Goal: Task Accomplishment & Management: Manage account settings

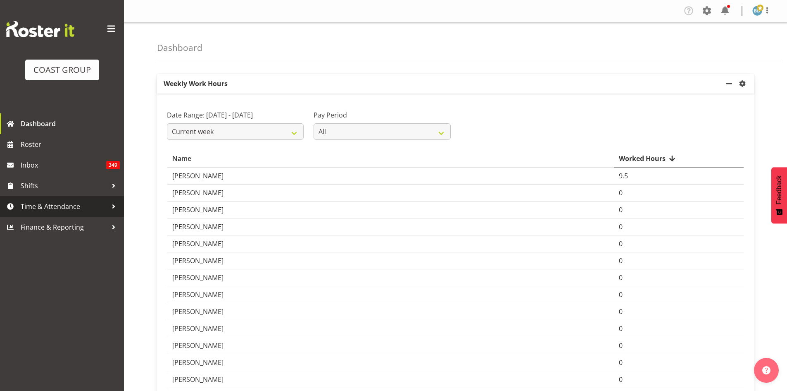
click at [64, 209] on span "Time & Attendance" at bounding box center [64, 206] width 87 height 12
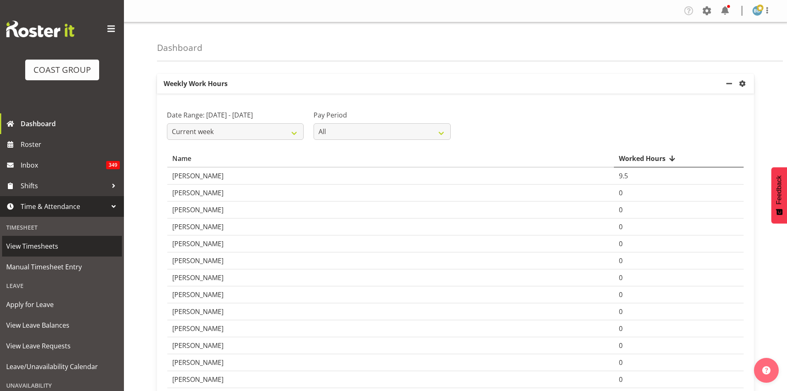
click at [28, 244] on span "View Timesheets" at bounding box center [62, 246] width 112 height 12
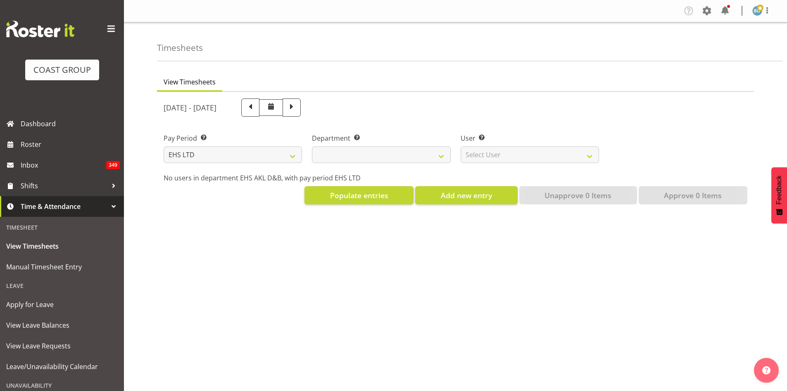
select select "7"
select select
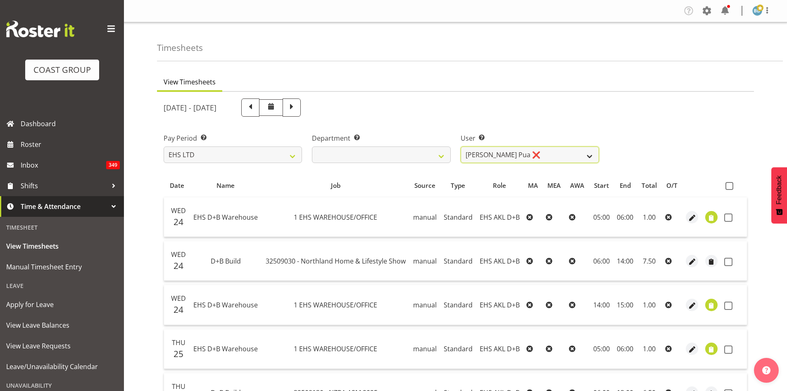
click at [534, 151] on select "[PERSON_NAME] Pua ❌ [PERSON_NAME] ❌ [PERSON_NAME] ❌ Durham Foster ❌ [PERSON_NAM…" at bounding box center [530, 154] width 138 height 17
select select "8988"
click at [461, 146] on select "[PERSON_NAME] Pua ❌ [PERSON_NAME] ❌ [PERSON_NAME] ❌ Durham Foster ❌ [PERSON_NAM…" at bounding box center [530, 154] width 138 height 17
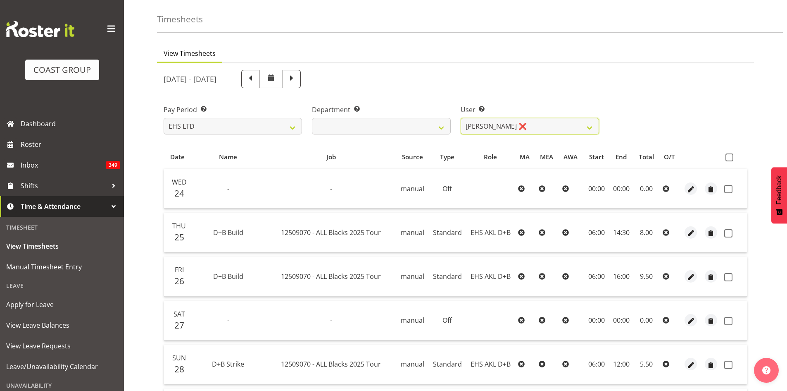
scroll to position [69, 0]
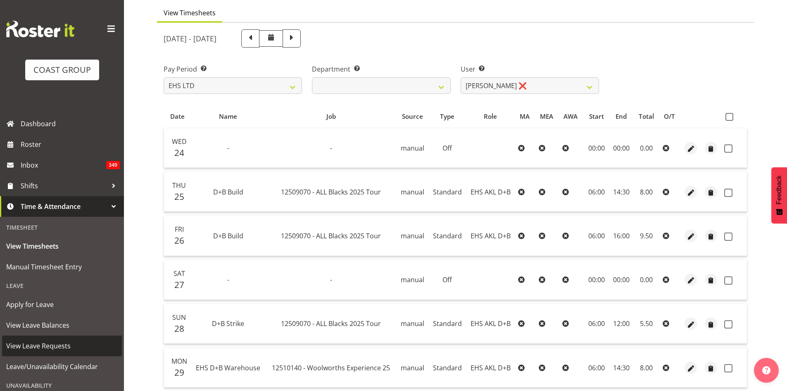
click at [45, 346] on span "View Leave Requests" at bounding box center [62, 345] width 112 height 12
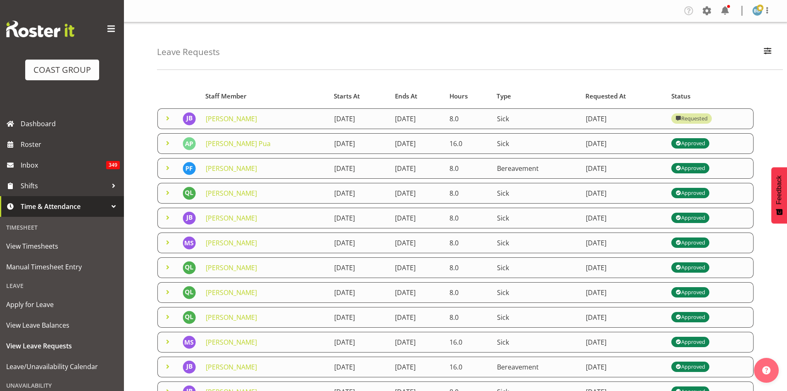
click at [165, 118] on span at bounding box center [168, 118] width 10 height 10
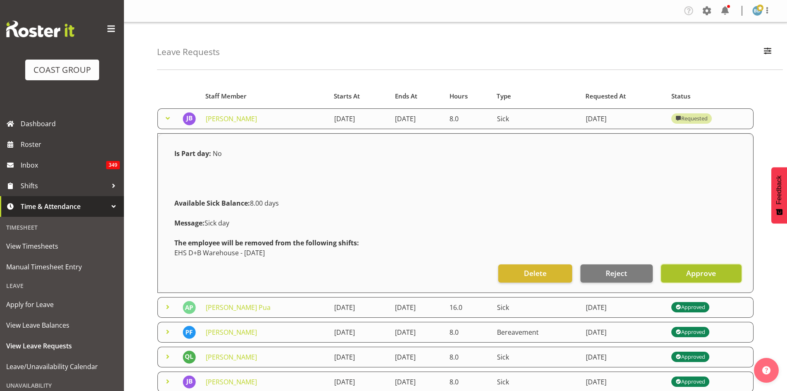
click at [698, 276] on span "Approve" at bounding box center [701, 272] width 30 height 11
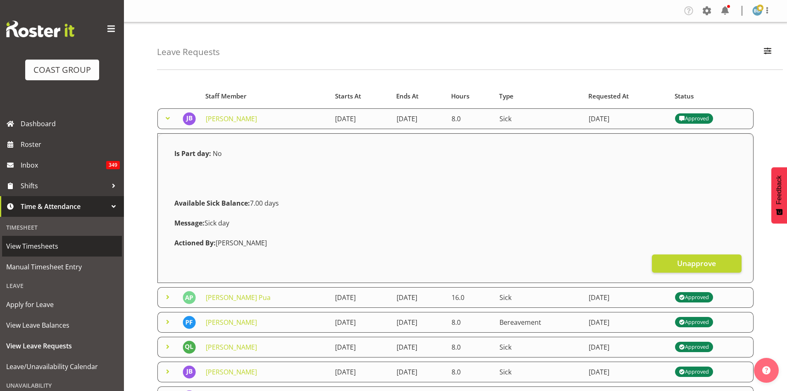
click at [47, 252] on span "View Timesheets" at bounding box center [62, 246] width 112 height 12
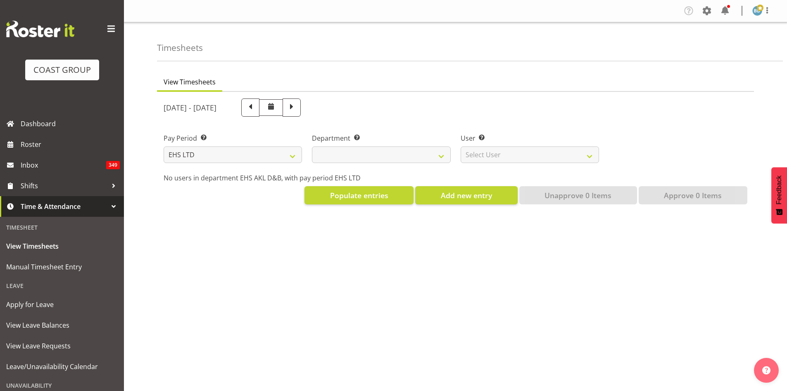
select select "7"
select select
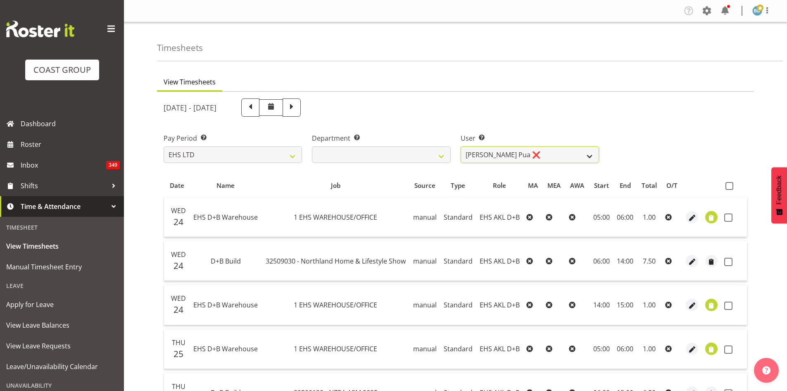
click at [535, 153] on select "[PERSON_NAME] Pua ❌ [PERSON_NAME] ❌ [PERSON_NAME] ❌ Durham Foster ❌ [PERSON_NAM…" at bounding box center [530, 154] width 138 height 17
select select "8989"
click at [461, 146] on select "Aleki Palu Pua ❌ Ben Dewes ❌ David Forte ❌ Durham Foster ❌ Ihaka Roberts ❌ Joe …" at bounding box center [530, 154] width 138 height 17
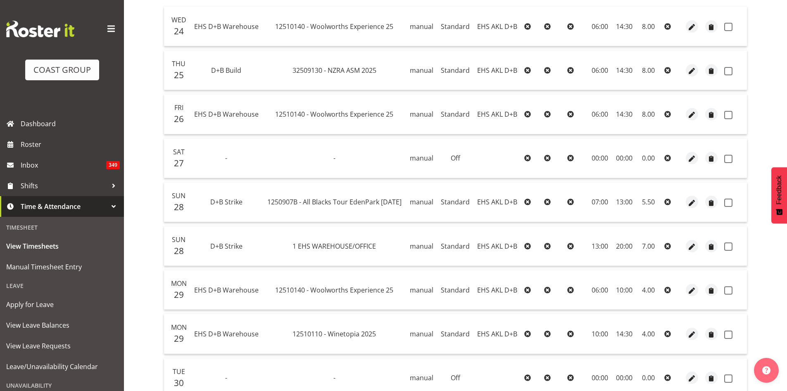
scroll to position [207, 0]
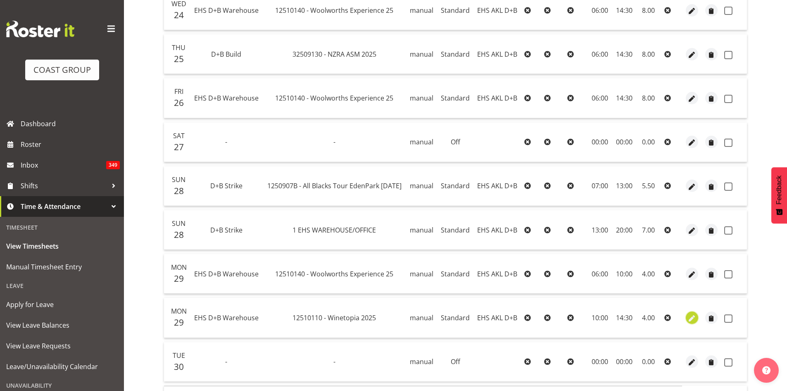
click at [689, 319] on span "button" at bounding box center [692, 318] width 10 height 10
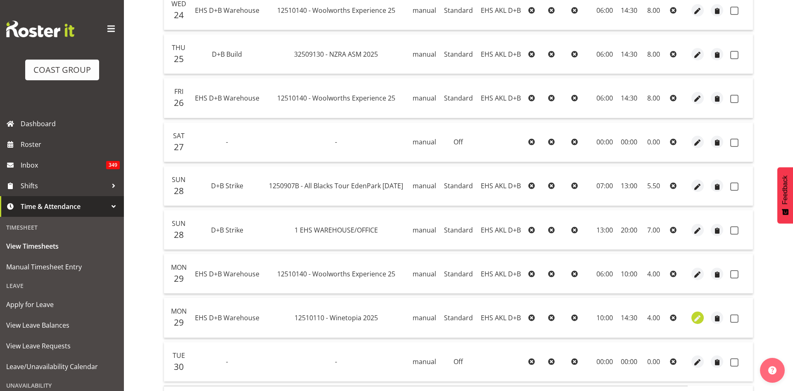
select select "Standard"
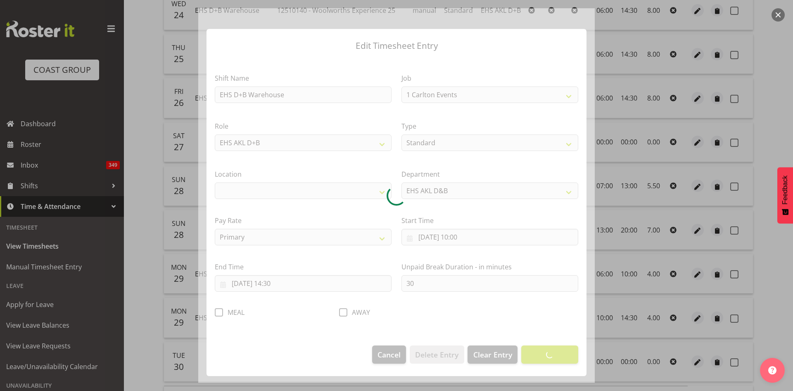
select select "10038"
select select "35"
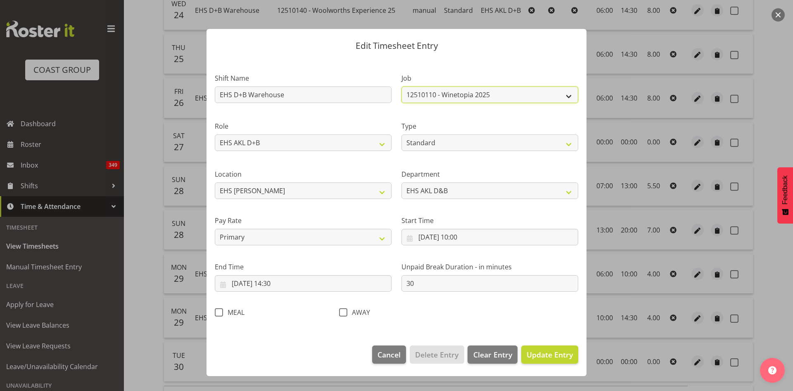
click at [515, 100] on select "1 Carlton Events 1 Carlton Hamilton 1 Carlton Wellington 1 EHS WAREHOUSE/OFFICE…" at bounding box center [490, 94] width 177 height 17
select select "9082"
click at [402, 86] on select "1 Carlton Events 1 Carlton Hamilton 1 Carlton Wellington 1 EHS WAREHOUSE/OFFICE…" at bounding box center [490, 94] width 177 height 17
click at [551, 359] on span "Update Entry" at bounding box center [550, 354] width 46 height 11
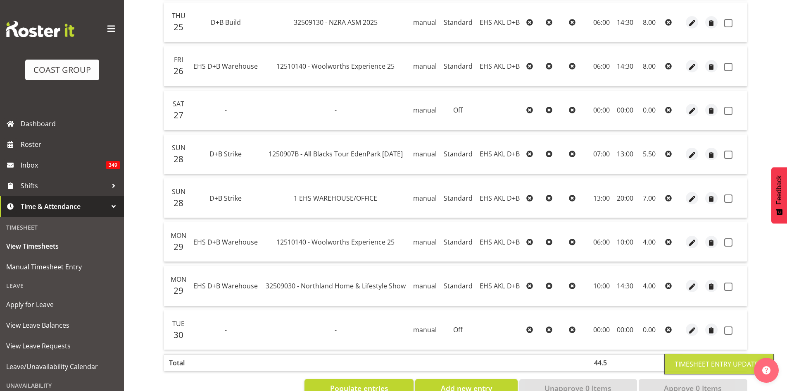
scroll to position [264, 0]
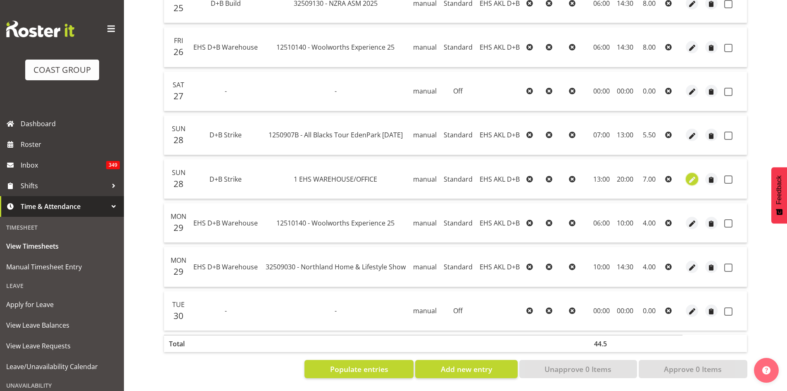
click at [693, 175] on span "button" at bounding box center [693, 180] width 10 height 10
select select "Standard"
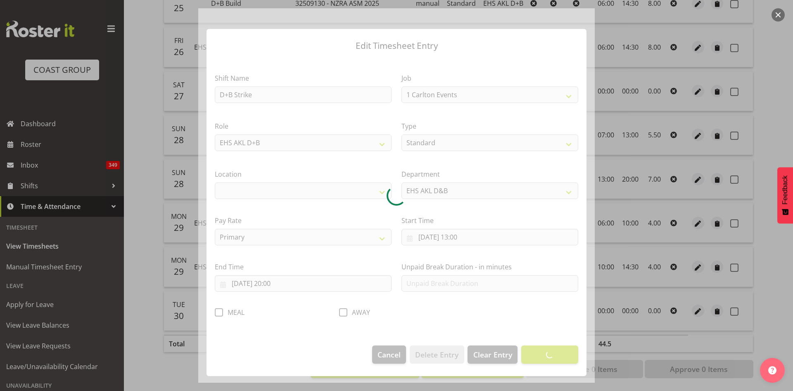
select select "69"
select select "35"
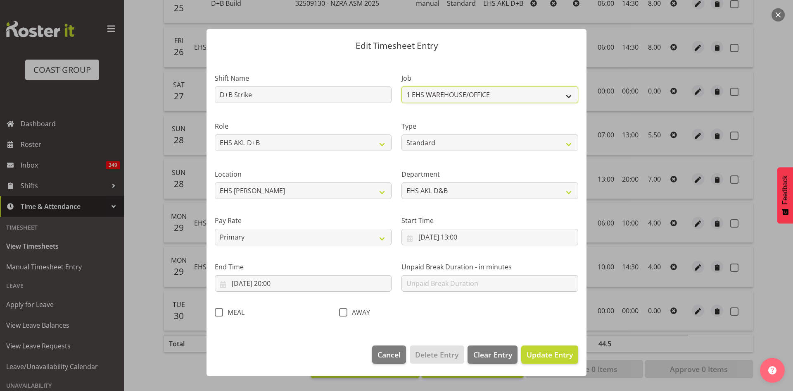
drag, startPoint x: 469, startPoint y: 96, endPoint x: 466, endPoint y: 99, distance: 4.4
click at [469, 96] on select "1 Carlton Events 1 Carlton Hamilton 1 Carlton Wellington 1 EHS WAREHOUSE/OFFICE…" at bounding box center [490, 94] width 177 height 17
select select "9082"
click at [402, 86] on select "1 Carlton Events 1 Carlton Hamilton 1 Carlton Wellington 1 EHS WAREHOUSE/OFFICE…" at bounding box center [490, 94] width 177 height 17
click at [555, 355] on span "Update Entry" at bounding box center [550, 354] width 46 height 10
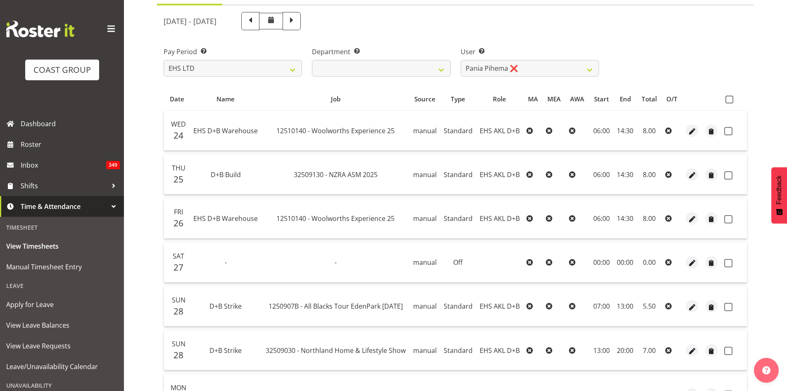
scroll to position [57, 0]
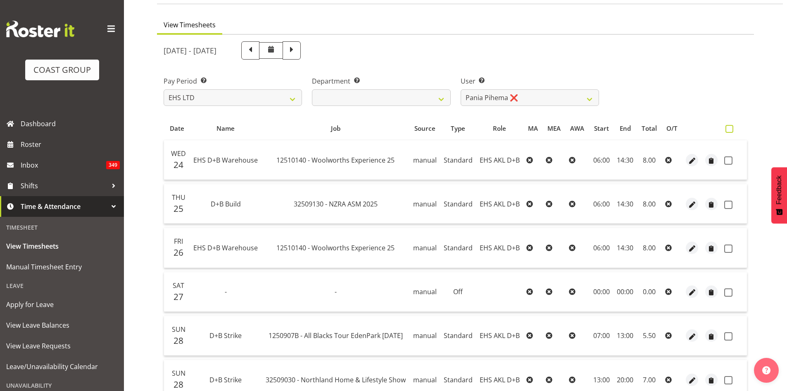
click at [731, 131] on span at bounding box center [730, 129] width 8 height 8
click at [731, 131] on input "checkbox" at bounding box center [728, 128] width 5 height 5
checkbox input "true"
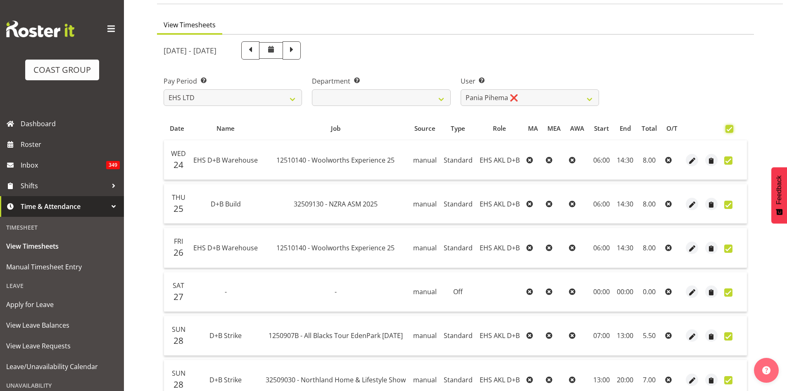
checkbox input "true"
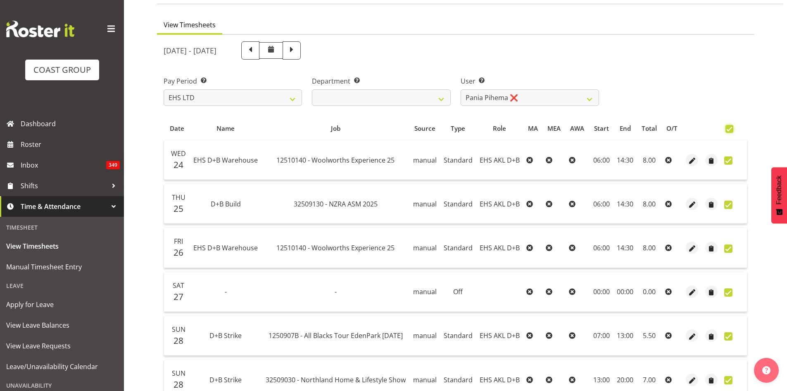
checkbox input "true"
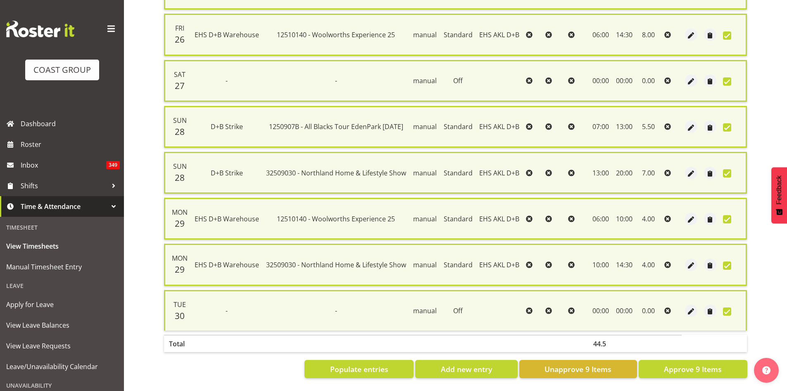
scroll to position [281, 0]
click at [691, 363] on span "Approve 9 Items" at bounding box center [693, 368] width 58 height 11
checkbox input "false"
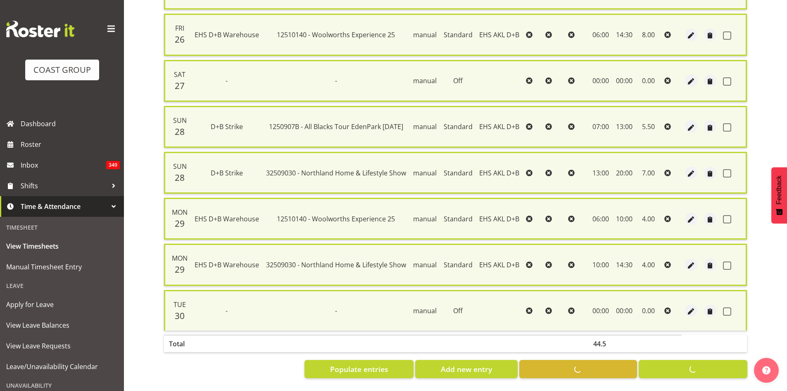
checkbox input "false"
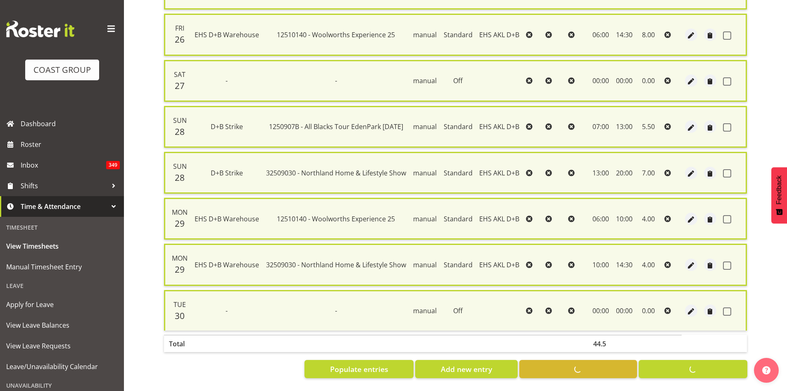
checkbox input "false"
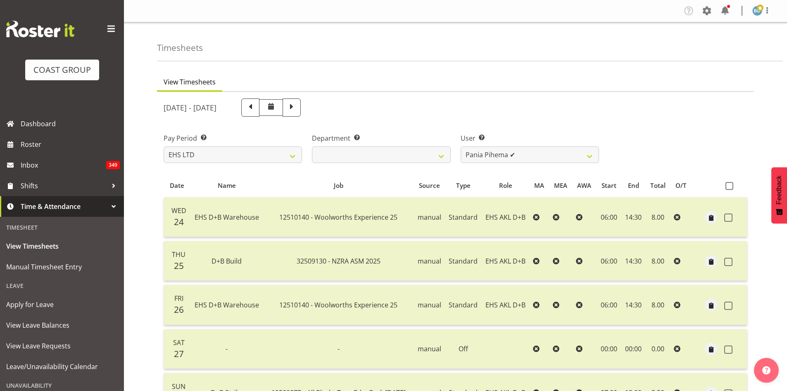
scroll to position [264, 0]
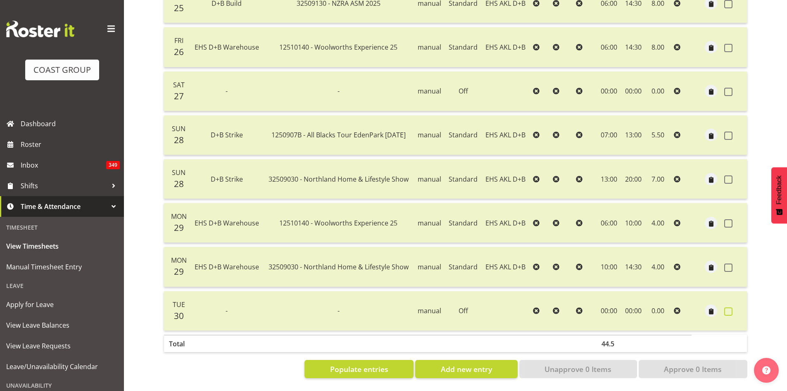
click at [727, 307] on span at bounding box center [728, 311] width 8 height 8
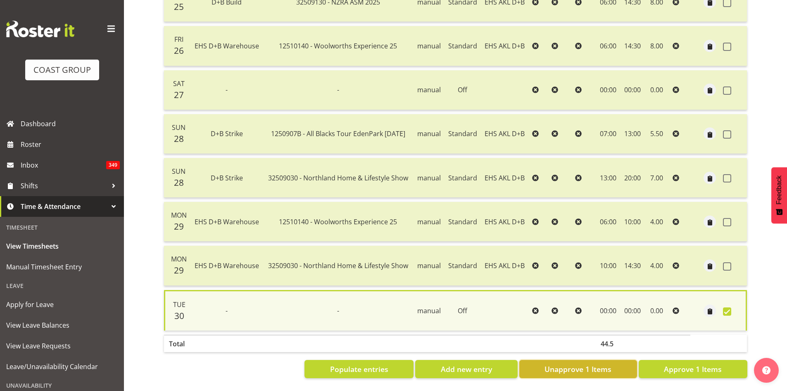
click at [598, 364] on span "Unapprove 1 Items" at bounding box center [578, 368] width 67 height 11
checkbox input "false"
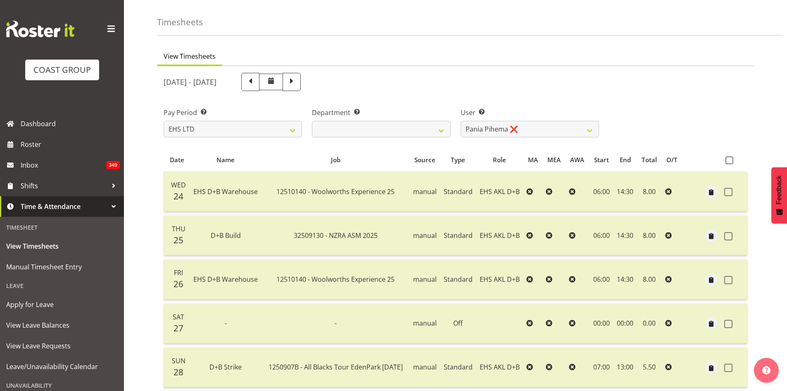
scroll to position [0, 0]
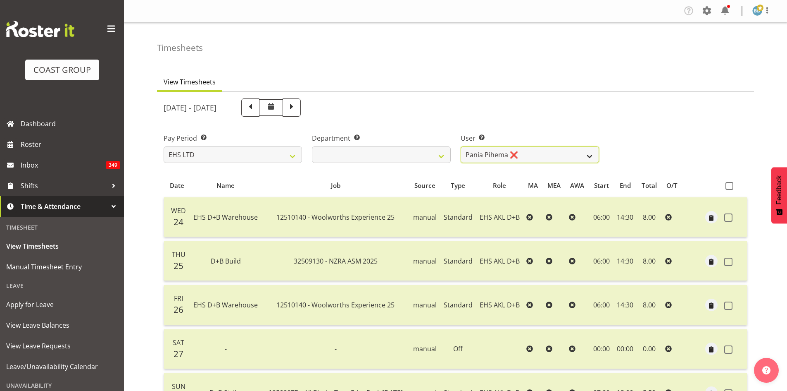
click at [560, 155] on select "Aleki Palu Pua ❌ Ben Dewes ❌ David Forte ❌ Durham Foster ❌ Ihaka Roberts ❌ Joe …" at bounding box center [530, 154] width 138 height 17
select select "3116"
click at [461, 146] on select "Aleki Palu Pua ❌ Ben Dewes ❌ David Forte ❌ Durham Foster ❌ Ihaka Roberts ❌ Joe …" at bounding box center [530, 154] width 138 height 17
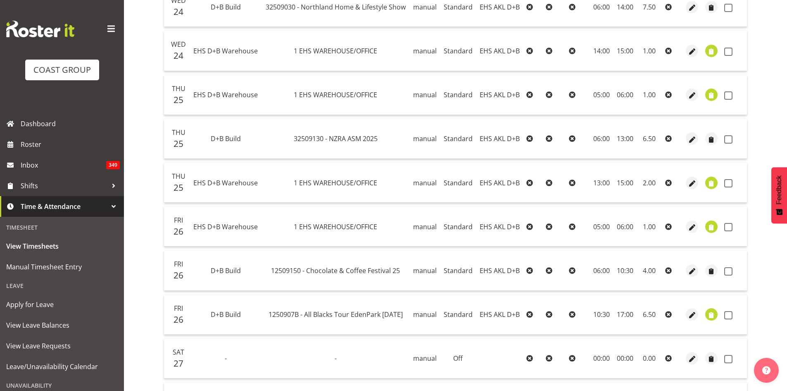
scroll to position [270, 0]
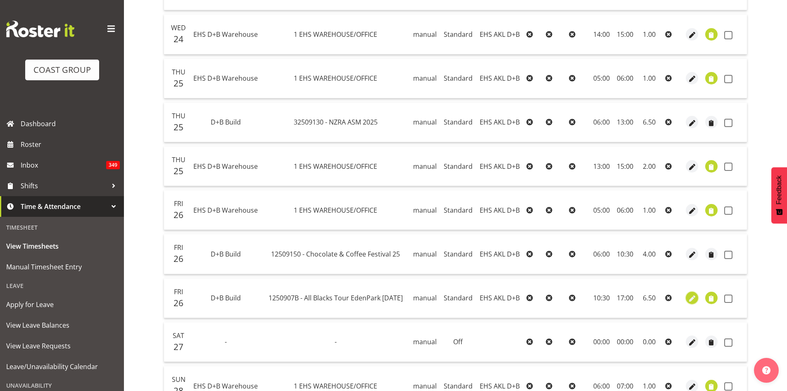
click at [695, 297] on span "button" at bounding box center [693, 299] width 10 height 10
select select "Standard"
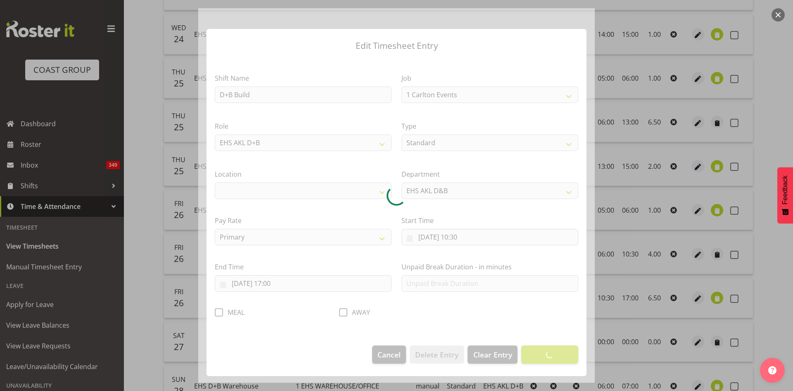
select select "10497"
select select "35"
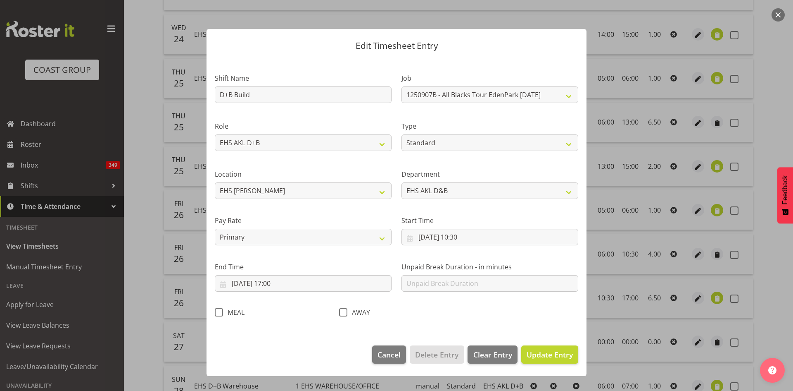
click at [219, 313] on span at bounding box center [219, 312] width 8 height 8
click at [219, 313] on input "MEAL" at bounding box center [217, 311] width 5 height 5
checkbox input "true"
click at [556, 353] on span "Update Entry" at bounding box center [550, 354] width 46 height 10
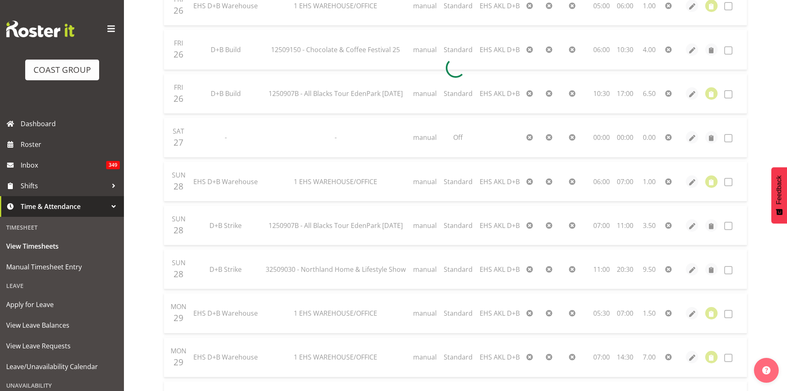
scroll to position [545, 0]
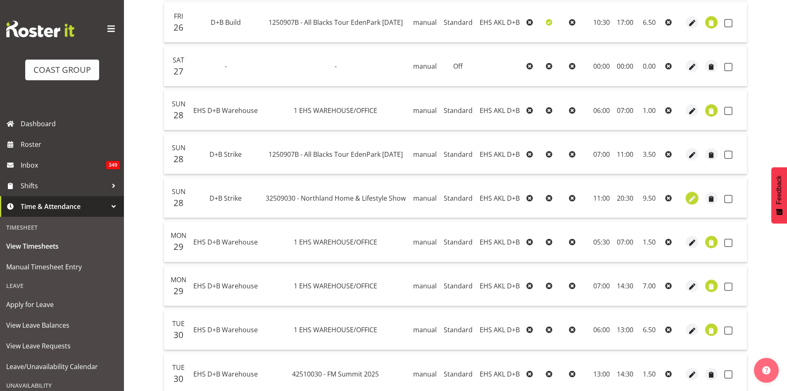
click at [690, 200] on span "button" at bounding box center [693, 199] width 10 height 10
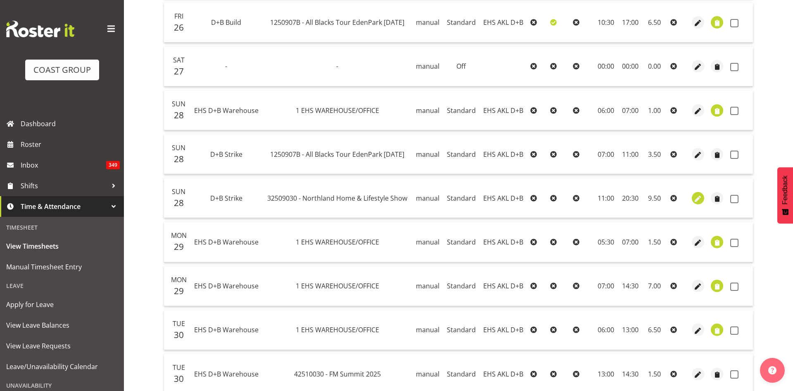
select select "Standard"
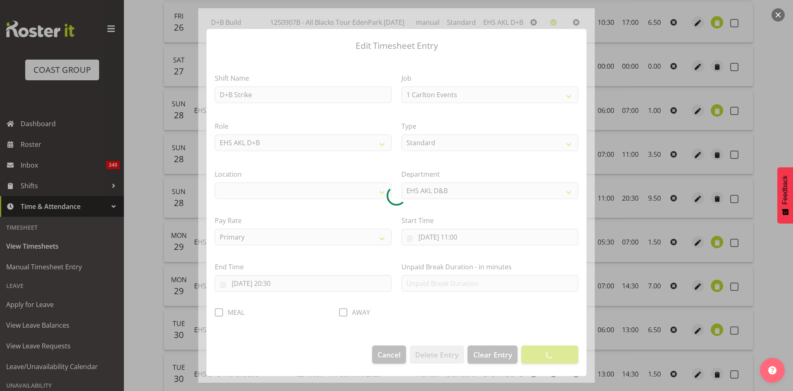
select select "9082"
select select "35"
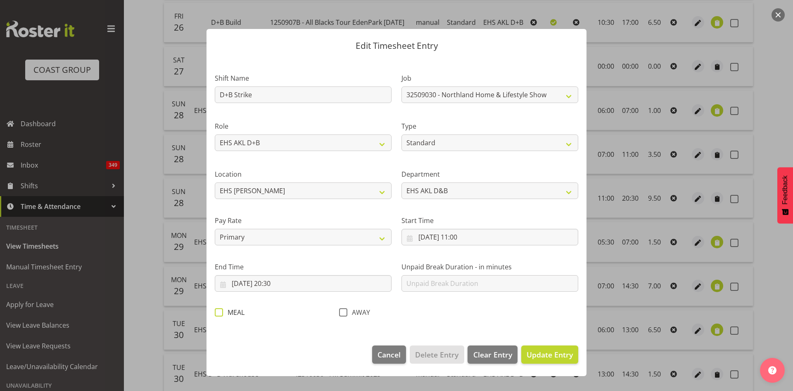
click at [216, 314] on span at bounding box center [219, 312] width 8 height 8
click at [216, 314] on input "MEAL" at bounding box center [217, 311] width 5 height 5
checkbox input "true"
click at [553, 357] on span "Update Entry" at bounding box center [550, 354] width 46 height 10
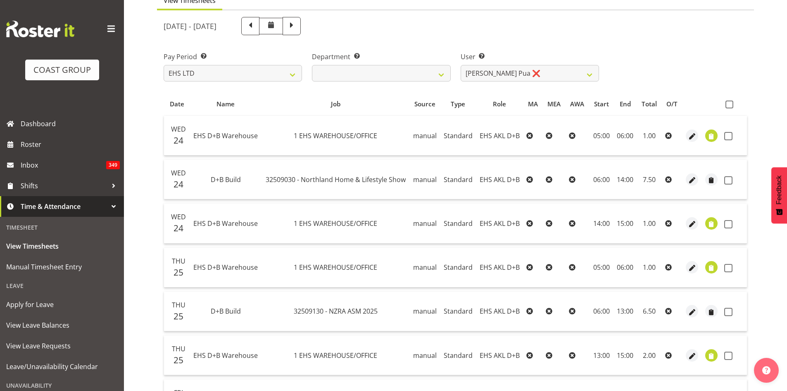
scroll to position [64, 0]
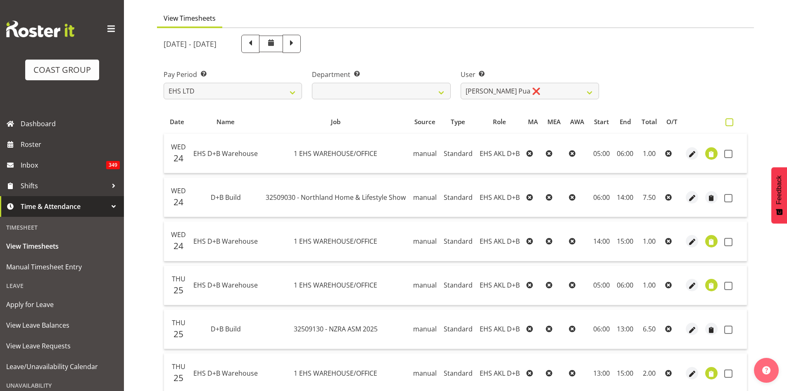
click at [730, 125] on span at bounding box center [730, 122] width 8 height 8
click at [730, 125] on input "checkbox" at bounding box center [728, 121] width 5 height 5
checkbox input "true"
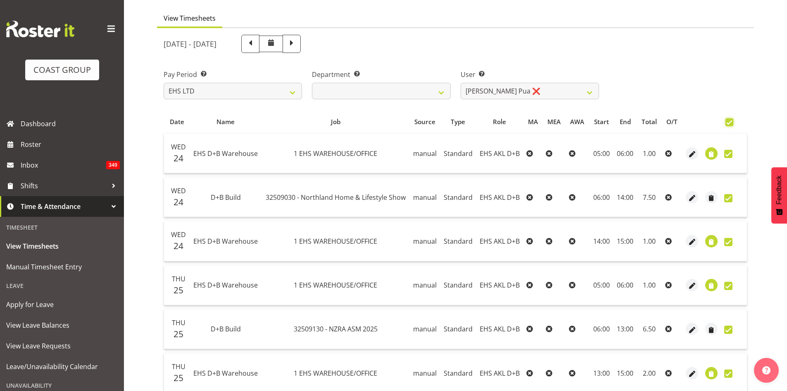
checkbox input "true"
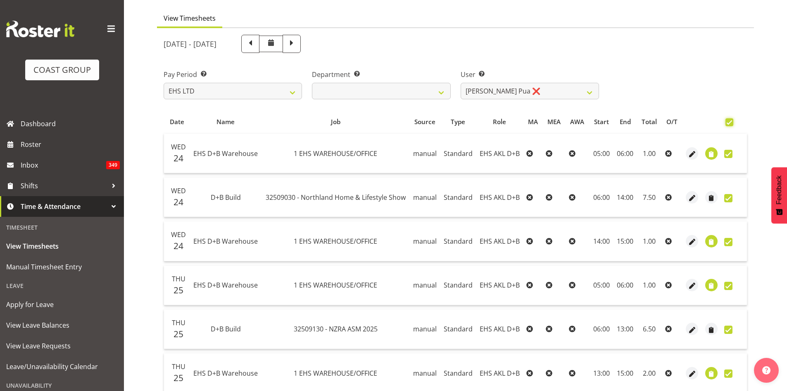
checkbox input "true"
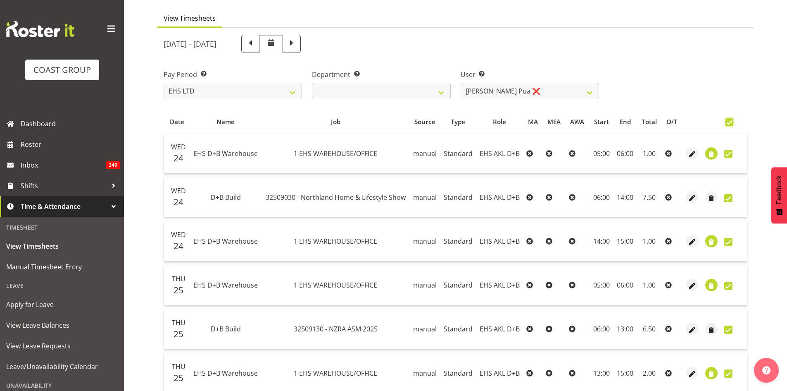
checkbox input "true"
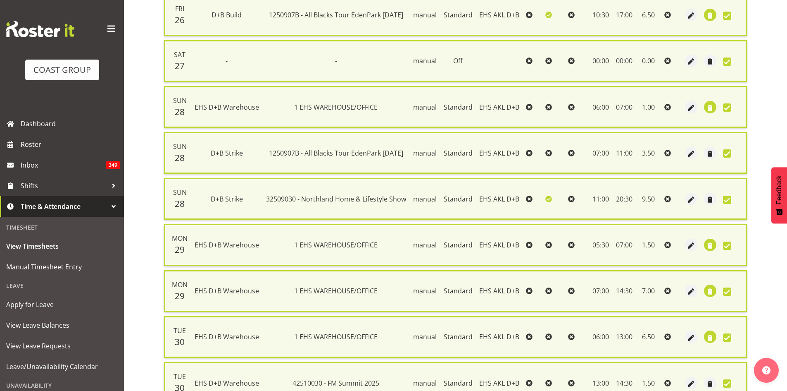
scroll to position [649, 0]
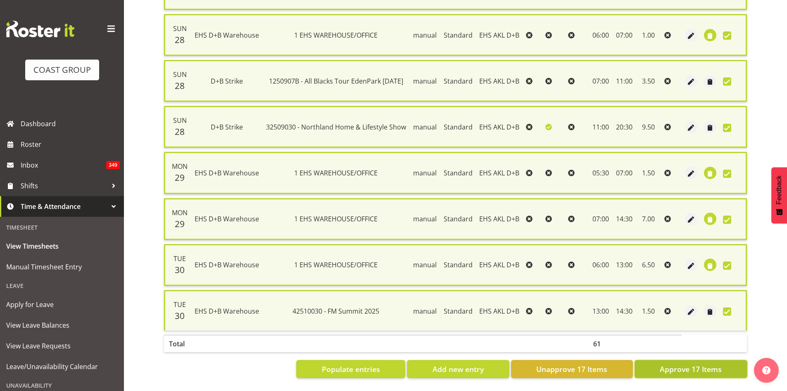
click at [689, 368] on span "Approve 17 Items" at bounding box center [691, 368] width 62 height 11
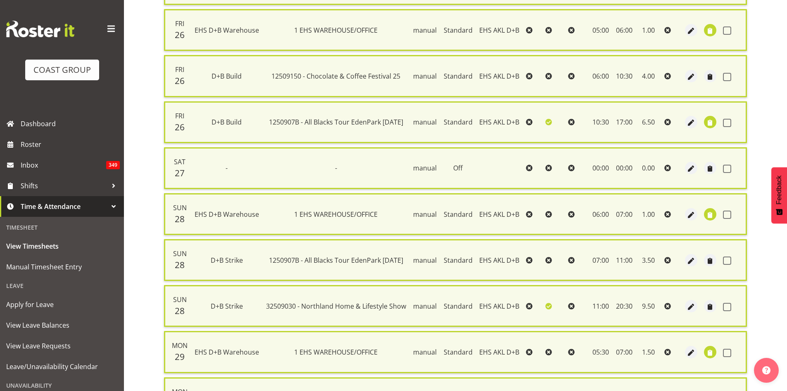
checkbox input "false"
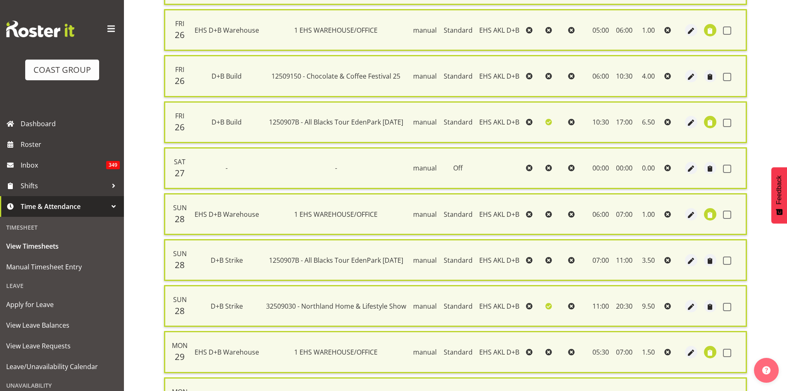
checkbox input "false"
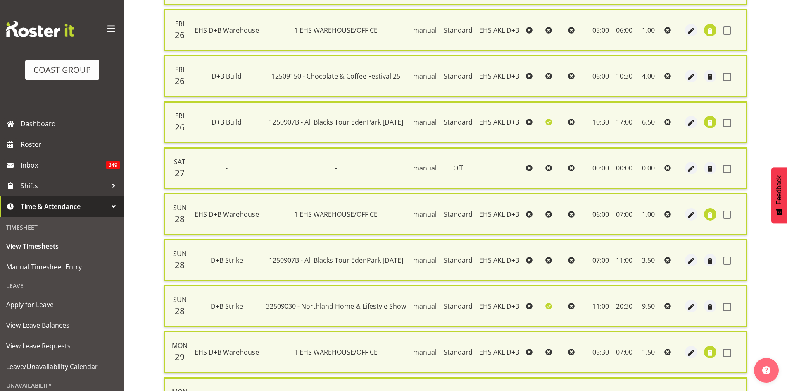
checkbox input "false"
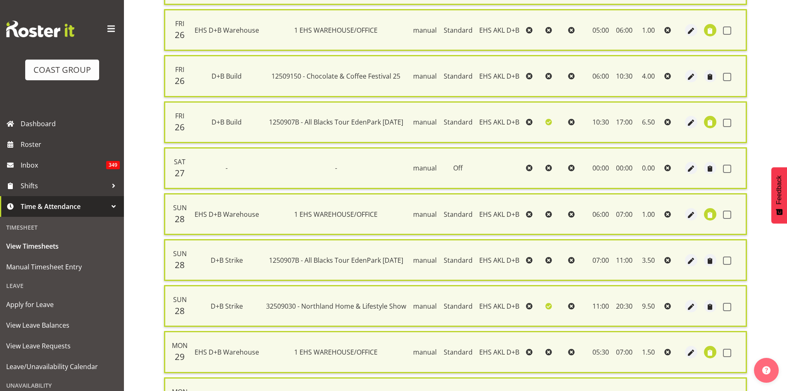
checkbox input "false"
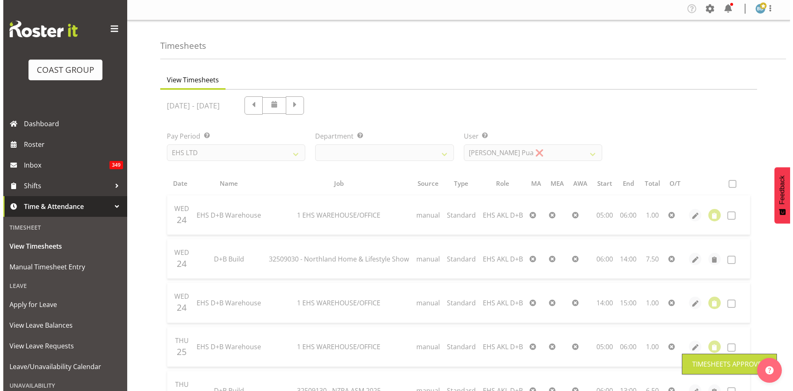
scroll to position [0, 0]
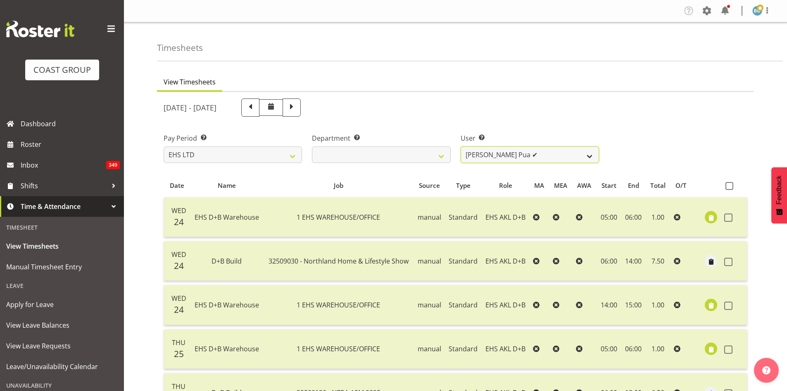
click at [557, 157] on select "Aleki Palu Pua ✔ Ben Dewes ❌ David Forte ❌ Durham Foster ❌ Ihaka Roberts ❌ Joe …" at bounding box center [530, 154] width 138 height 17
select select "888"
click at [461, 146] on select "Aleki Palu Pua ✔ Ben Dewes ❌ David Forte ❌ Durham Foster ❌ Ihaka Roberts ❌ Joe …" at bounding box center [530, 154] width 138 height 17
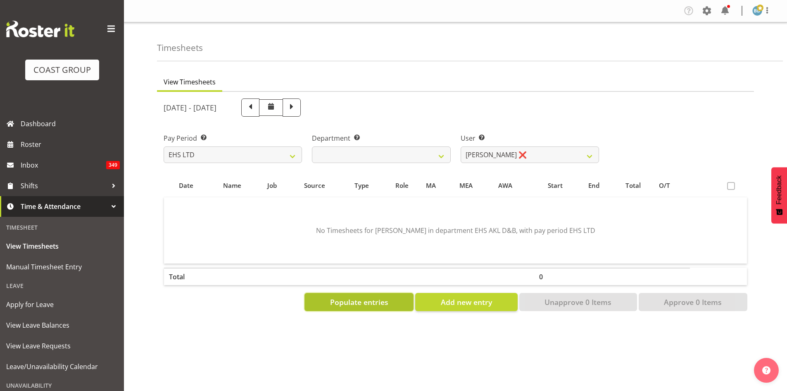
click at [375, 305] on span "Populate entries" at bounding box center [359, 301] width 58 height 11
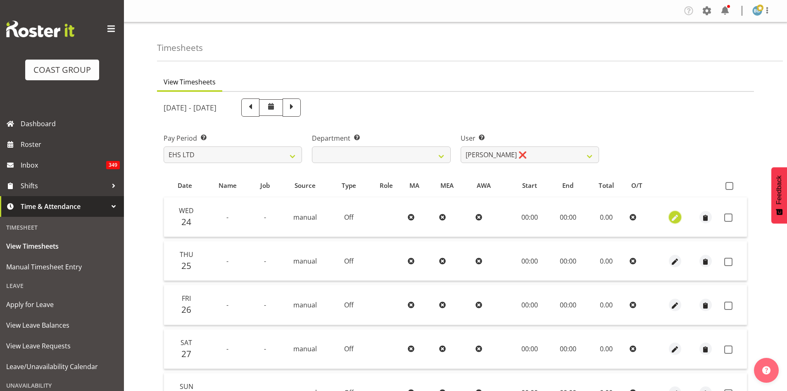
click at [676, 213] on span "button" at bounding box center [675, 218] width 10 height 10
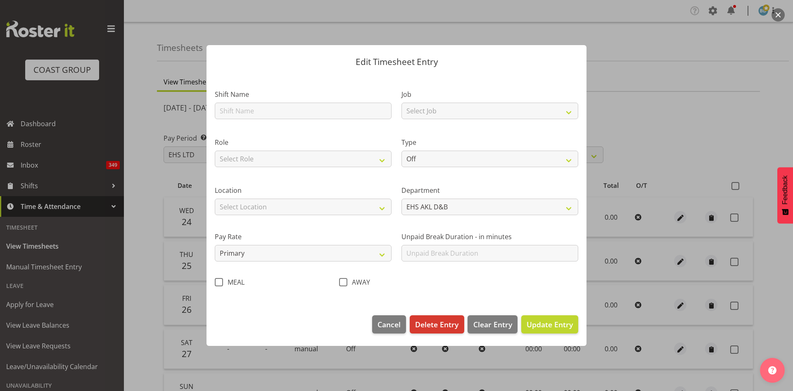
click at [216, 284] on span at bounding box center [219, 282] width 8 height 8
click at [216, 284] on input "MEAL" at bounding box center [217, 281] width 5 height 5
checkbox input "true"
click at [540, 316] on button "Update Entry" at bounding box center [550, 324] width 57 height 18
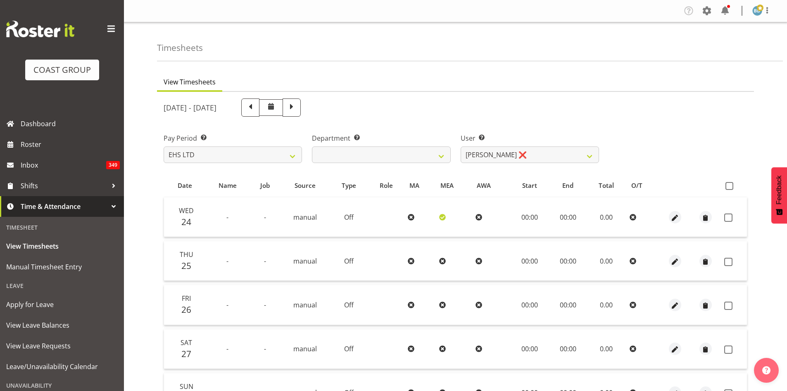
click at [680, 266] on div at bounding box center [675, 261] width 24 height 12
click at [676, 263] on span "button" at bounding box center [675, 262] width 10 height 10
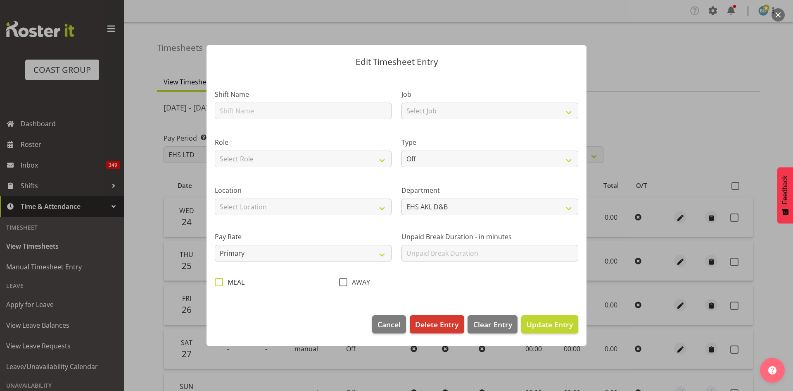
click at [218, 283] on span at bounding box center [219, 282] width 8 height 8
click at [218, 283] on input "MEAL" at bounding box center [217, 281] width 5 height 5
checkbox input "true"
click at [544, 327] on span "Update Entry" at bounding box center [550, 324] width 46 height 10
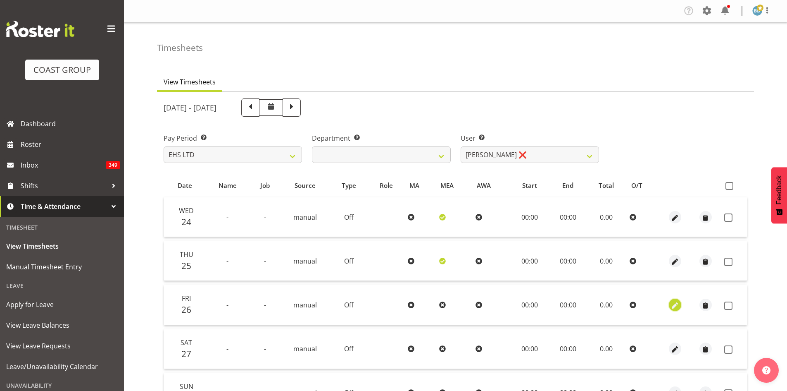
click at [674, 307] on span "button" at bounding box center [675, 305] width 10 height 10
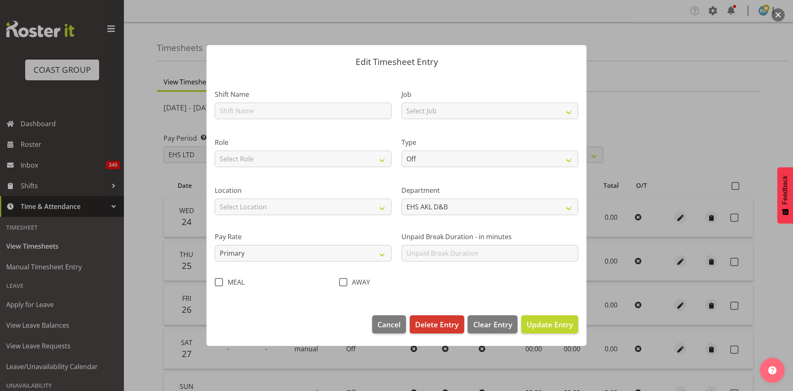
click at [219, 283] on span at bounding box center [219, 282] width 8 height 8
click at [219, 283] on input "MEAL" at bounding box center [217, 281] width 5 height 5
checkbox input "true"
click at [546, 324] on span "Update Entry" at bounding box center [550, 324] width 46 height 10
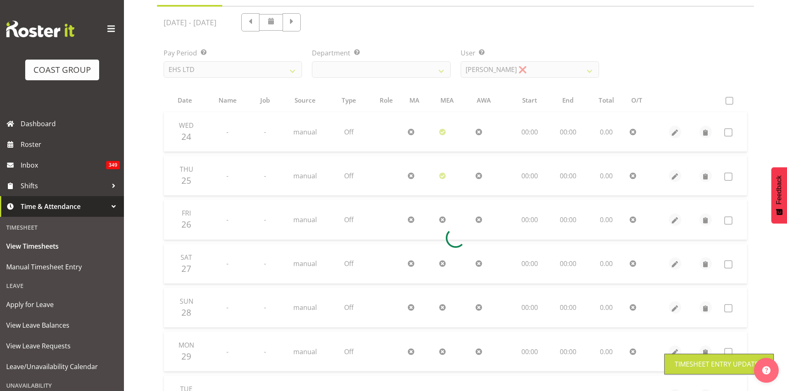
scroll to position [176, 0]
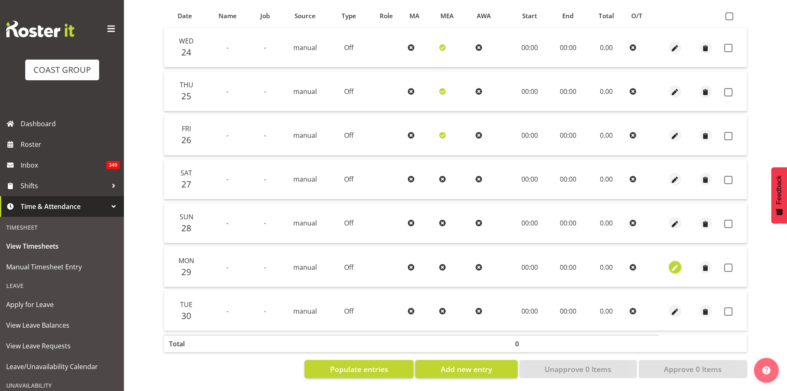
click at [674, 263] on span "button" at bounding box center [675, 268] width 10 height 10
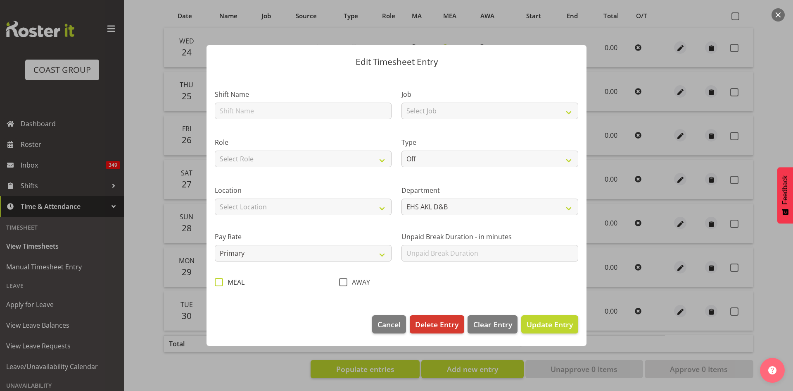
click at [218, 282] on span at bounding box center [219, 282] width 8 height 8
click at [218, 282] on input "MEAL" at bounding box center [217, 281] width 5 height 5
checkbox input "true"
click at [547, 328] on span "Update Entry" at bounding box center [550, 324] width 46 height 10
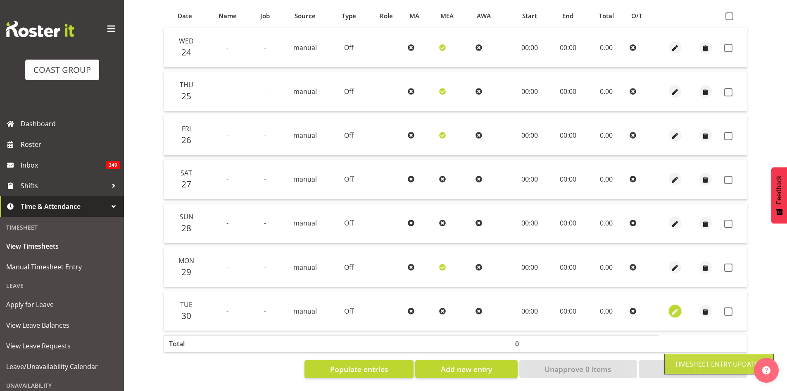
click at [676, 307] on span "button" at bounding box center [675, 312] width 10 height 10
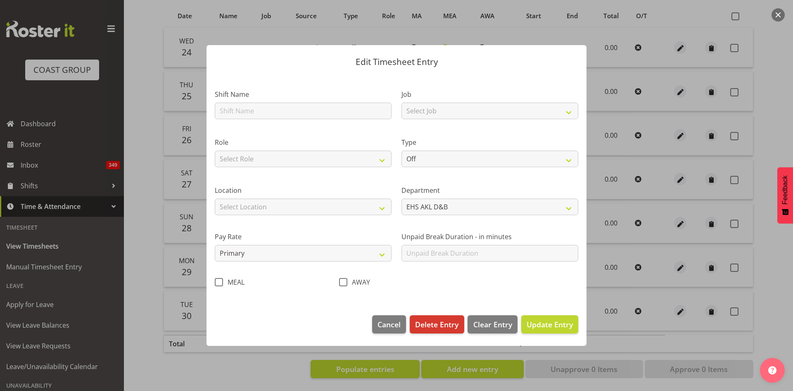
click at [219, 283] on span at bounding box center [219, 282] width 8 height 8
click at [219, 283] on input "MEAL" at bounding box center [217, 281] width 5 height 5
checkbox input "true"
click at [563, 326] on span "Update Entry" at bounding box center [550, 324] width 46 height 10
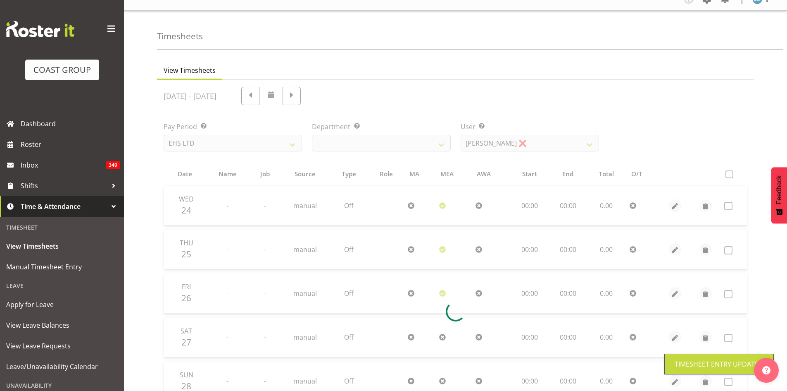
scroll to position [0, 0]
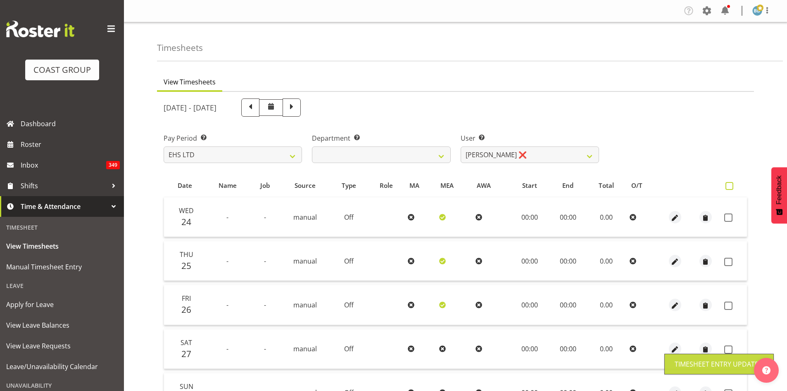
click at [734, 187] on span at bounding box center [730, 186] width 8 height 8
click at [731, 187] on input "checkbox" at bounding box center [728, 185] width 5 height 5
checkbox input "true"
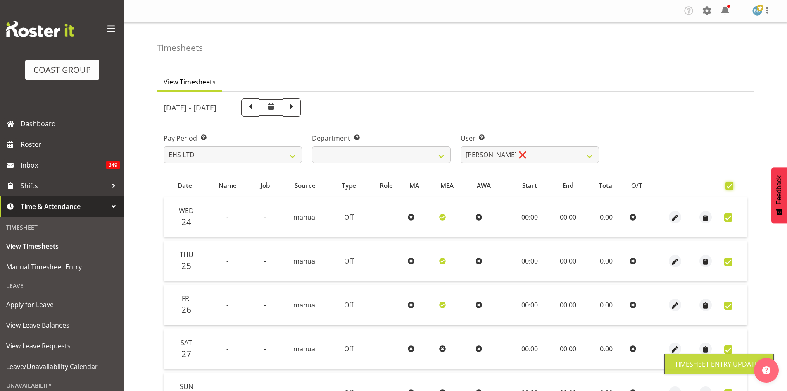
checkbox input "true"
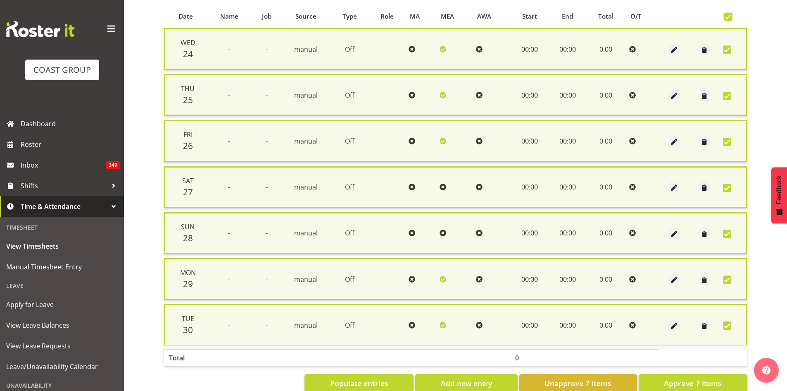
scroll to position [189, 0]
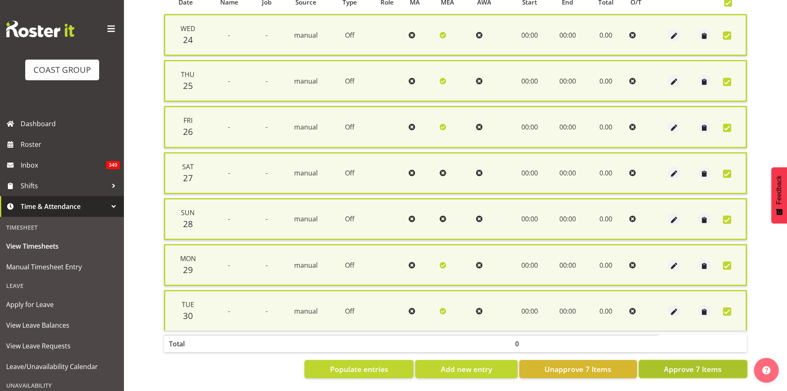
click at [692, 365] on span "Approve 7 Items" at bounding box center [693, 368] width 58 height 11
checkbox input "false"
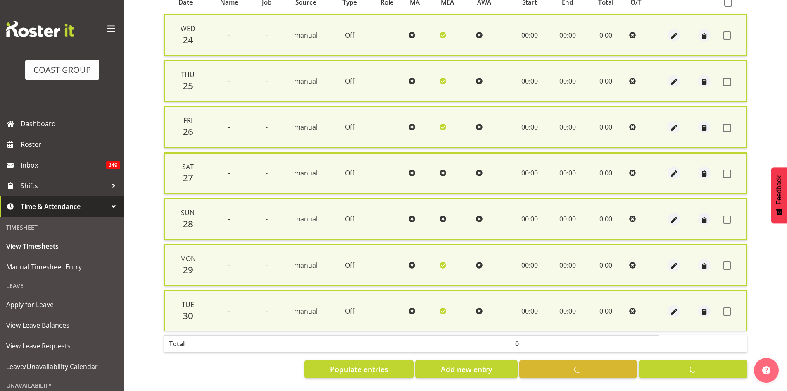
checkbox input "false"
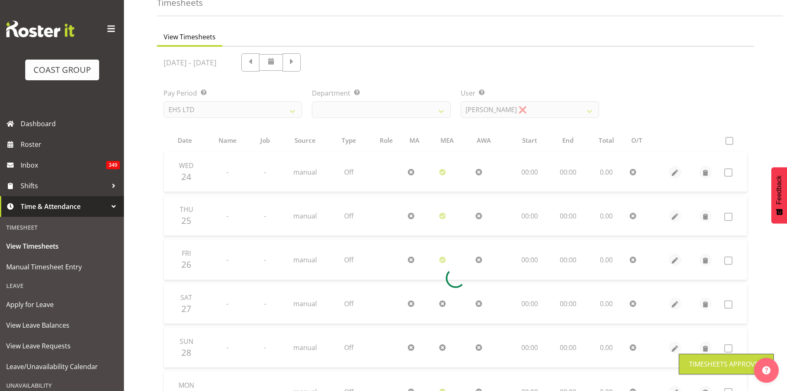
scroll to position [0, 0]
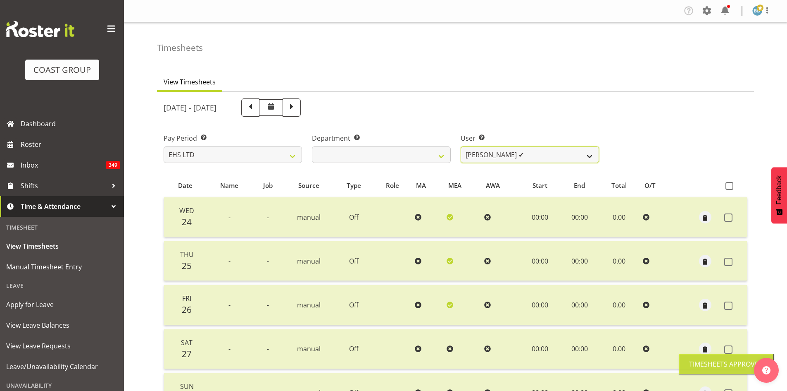
drag, startPoint x: 544, startPoint y: 157, endPoint x: 540, endPoint y: 157, distance: 4.2
click at [544, 157] on select "Aleki Palu Pua ✔ Ben Dewes ✔ David Forte ❌ Durham Foster ❌ Ihaka Roberts ❌ Joe …" at bounding box center [530, 154] width 138 height 17
select select "1134"
click at [461, 146] on select "Aleki Palu Pua ✔ Ben Dewes ✔ David Forte ❌ Durham Foster ❌ Ihaka Roberts ❌ Joe …" at bounding box center [530, 154] width 138 height 17
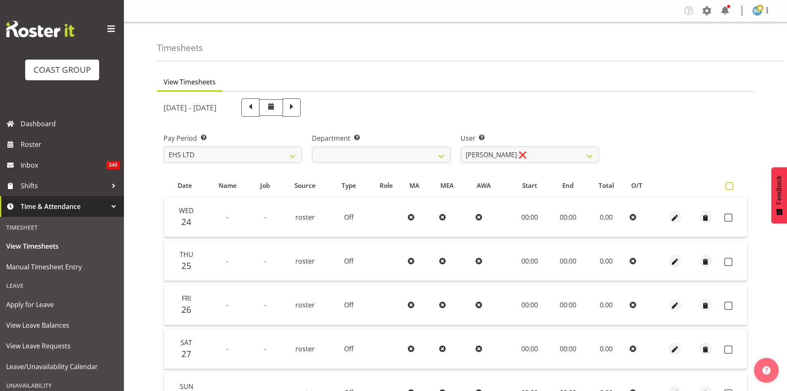
click at [728, 187] on span at bounding box center [730, 186] width 8 height 8
click at [728, 187] on input "checkbox" at bounding box center [728, 185] width 5 height 5
checkbox input "true"
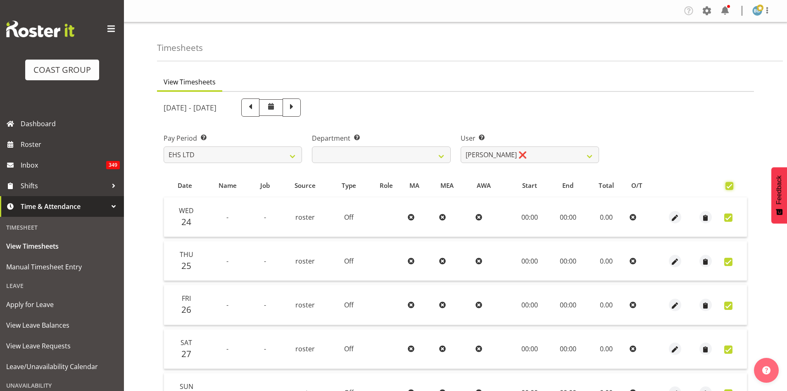
checkbox input "true"
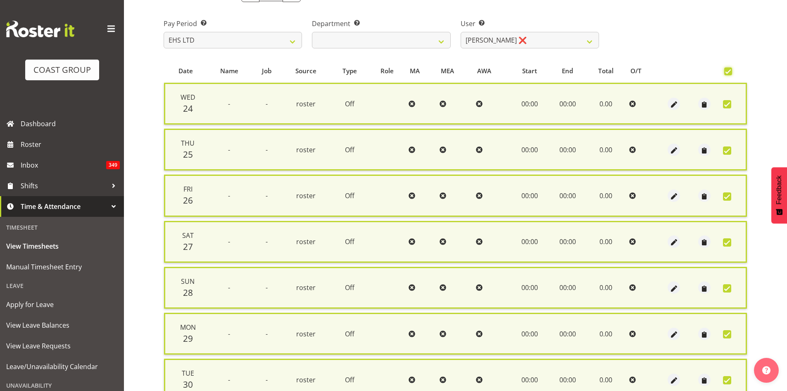
scroll to position [189, 0]
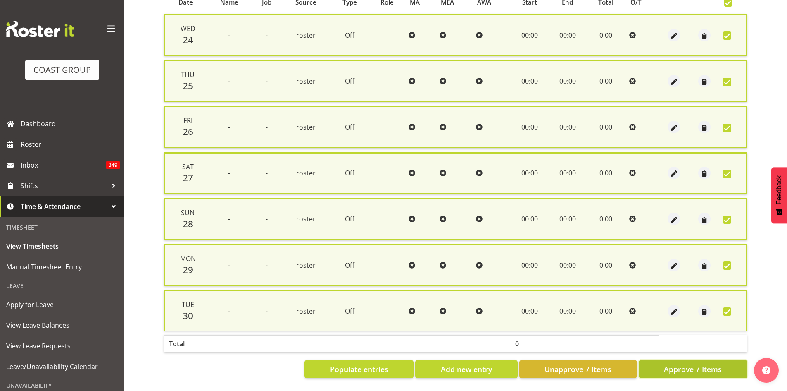
click at [692, 363] on span "Approve 7 Items" at bounding box center [693, 368] width 58 height 11
checkbox input "false"
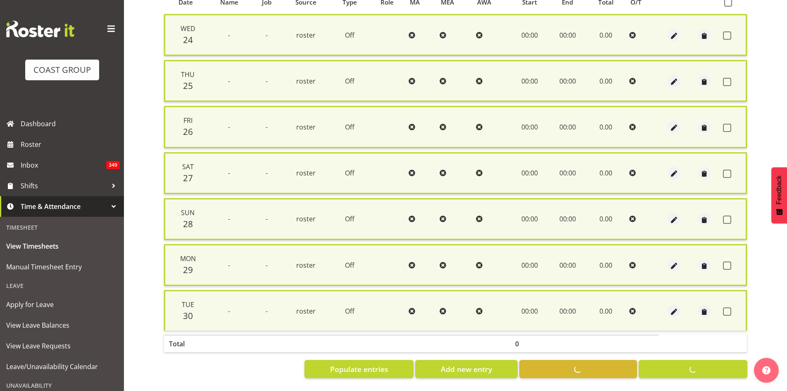
checkbox input "false"
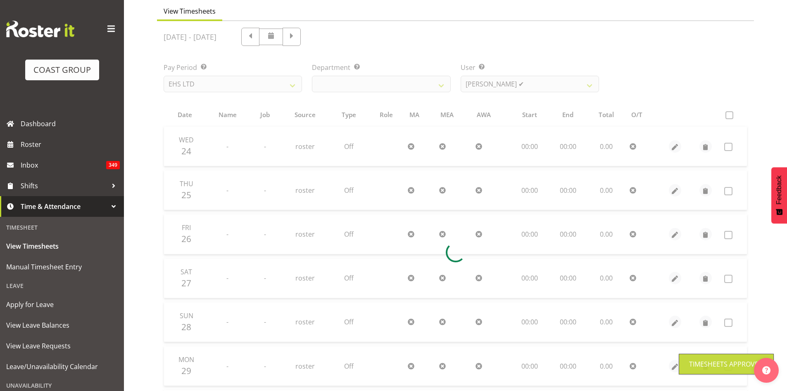
scroll to position [0, 0]
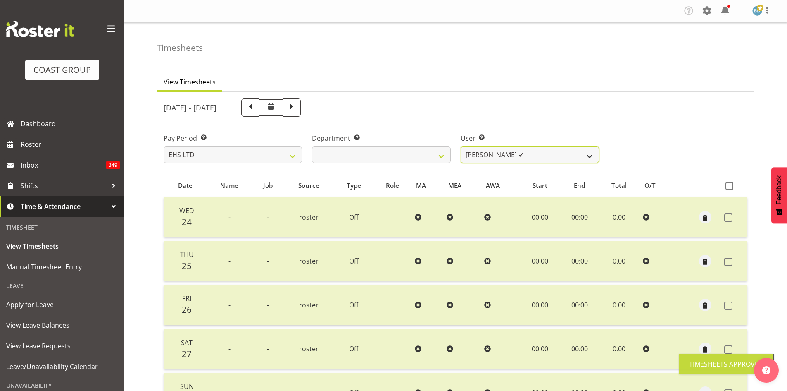
click at [553, 150] on select "Aleki Palu Pua ✔ Ben Dewes ✔ David Forte ✔ Durham Foster ❌ Ihaka Roberts ❌ Joe …" at bounding box center [530, 154] width 138 height 17
select select "1135"
click at [461, 146] on select "Aleki Palu Pua ✔ Ben Dewes ✔ David Forte ✔ Durham Foster ❌ Ihaka Roberts ❌ Joe …" at bounding box center [530, 154] width 138 height 17
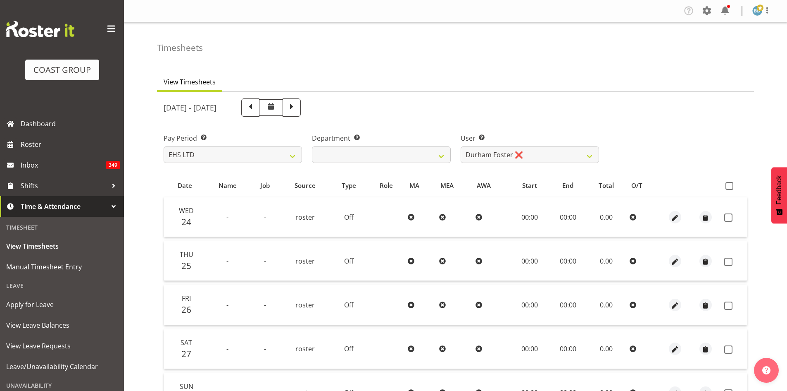
drag, startPoint x: 731, startPoint y: 188, endPoint x: 679, endPoint y: 229, distance: 65.6
click at [730, 189] on span at bounding box center [730, 186] width 8 height 8
click at [730, 188] on input "checkbox" at bounding box center [728, 185] width 5 height 5
checkbox input "true"
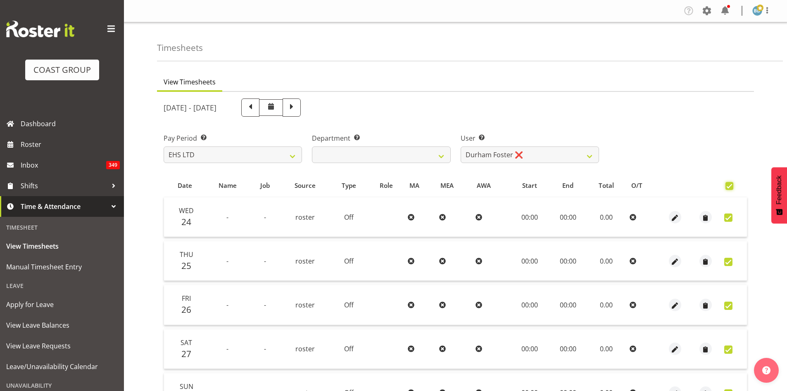
checkbox input "true"
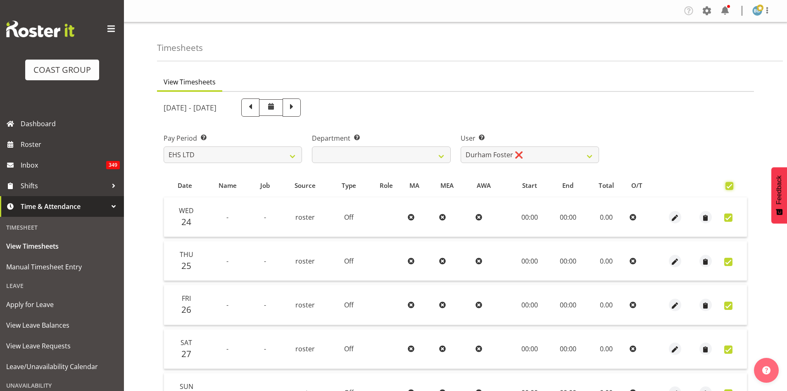
checkbox input "true"
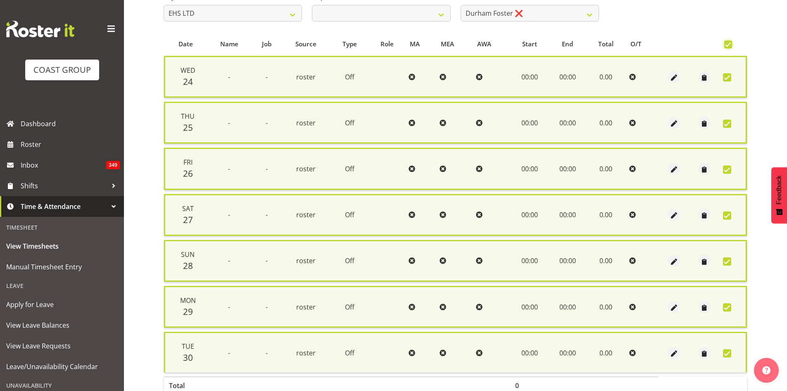
scroll to position [189, 0]
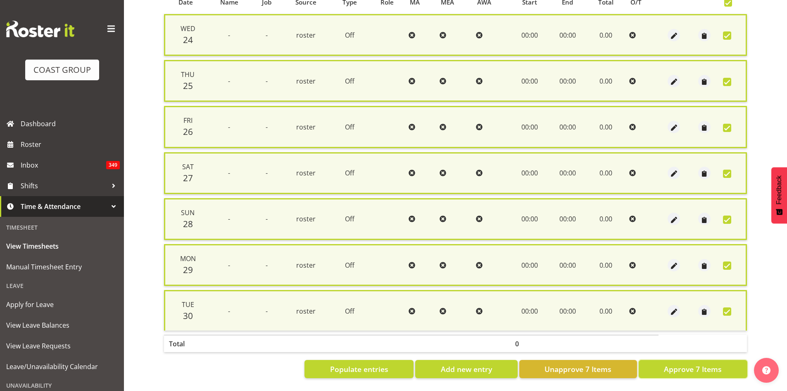
click at [676, 363] on span "Approve 7 Items" at bounding box center [693, 368] width 58 height 11
checkbox input "false"
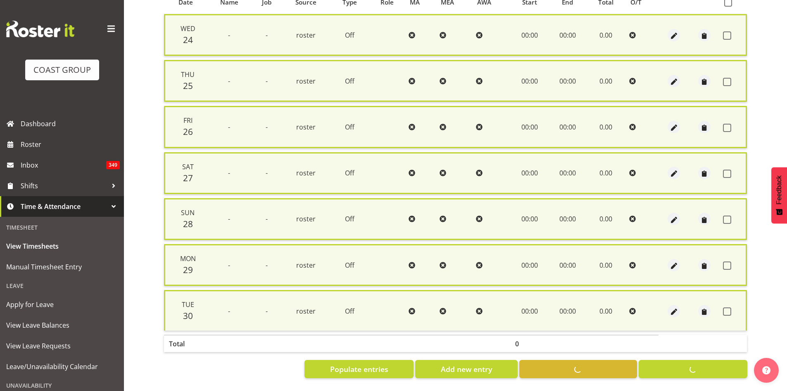
checkbox input "false"
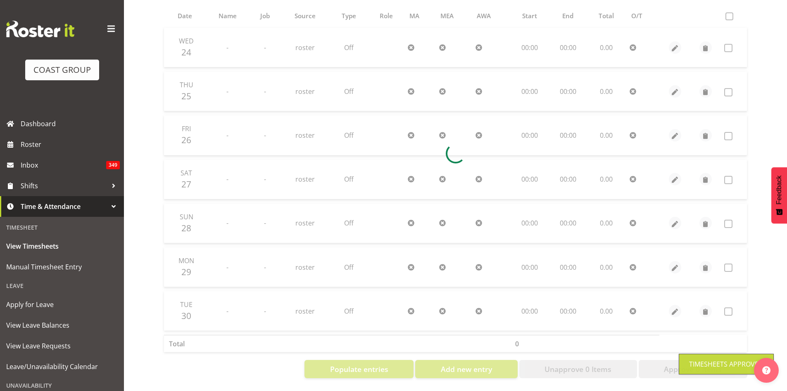
scroll to position [38, 0]
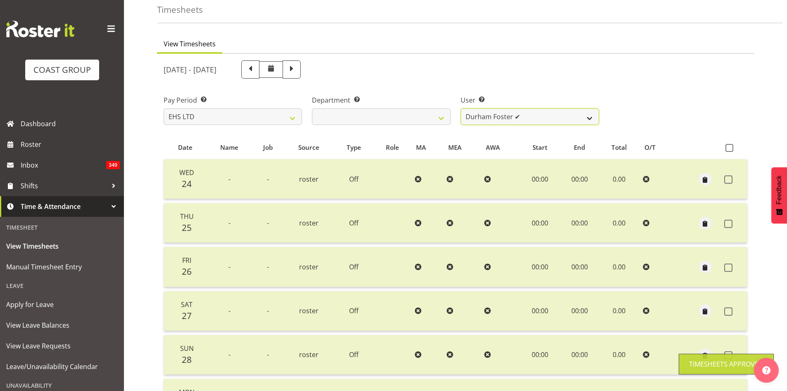
click at [510, 119] on select "Aleki Palu Pua ✔ Ben Dewes ✔ David Forte ✔ Durham Foster ✔ Ihaka Roberts ❌ Joe …" at bounding box center [530, 116] width 138 height 17
click at [461, 108] on select "Aleki Palu Pua ✔ Ben Dewes ✔ David Forte ✔ Durham Foster ✔ Ihaka Roberts ❌ Joe …" at bounding box center [530, 116] width 138 height 17
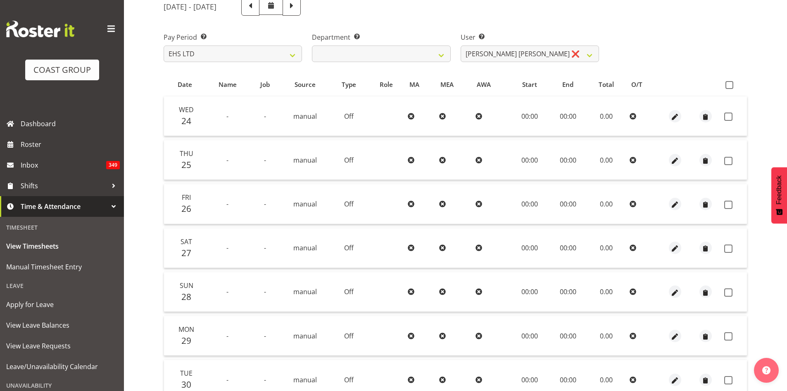
scroll to position [0, 0]
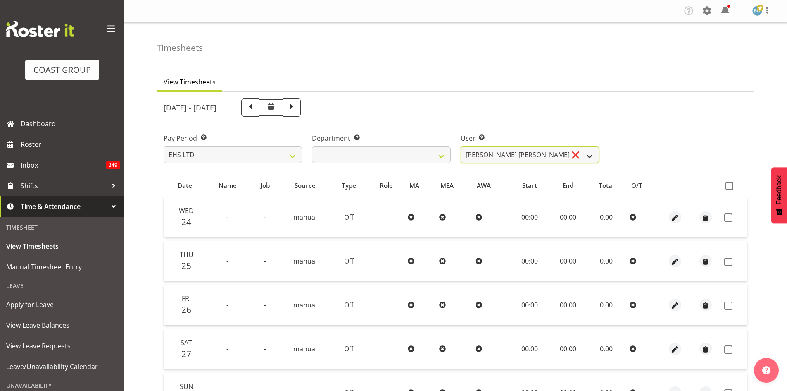
click at [540, 156] on select "Aleki Palu Pua ✔ Ben Dewes ✔ David Forte ✔ Durham Foster ✔ Ihaka Roberts ❌ Joe …" at bounding box center [530, 154] width 138 height 17
select select "8781"
click at [461, 146] on select "Aleki Palu Pua ✔ Ben Dewes ✔ David Forte ✔ Durham Foster ✔ Ihaka Roberts ❌ Joe …" at bounding box center [530, 154] width 138 height 17
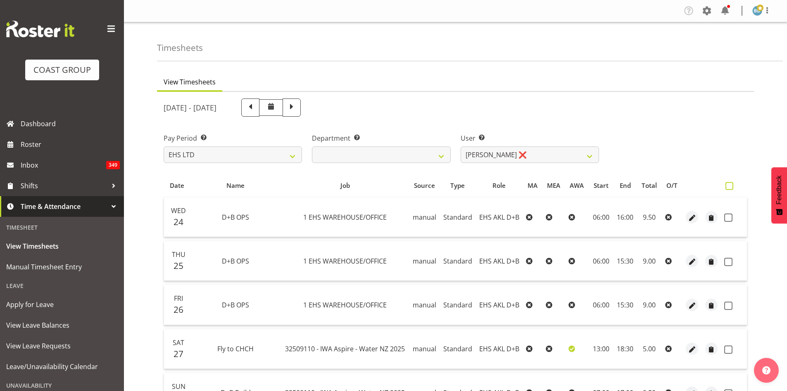
click at [727, 188] on span at bounding box center [730, 186] width 8 height 8
click at [727, 188] on input "checkbox" at bounding box center [728, 185] width 5 height 5
checkbox input "true"
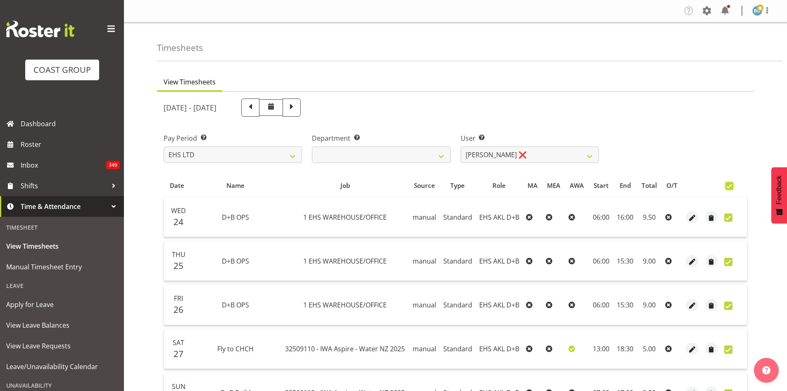
checkbox input "true"
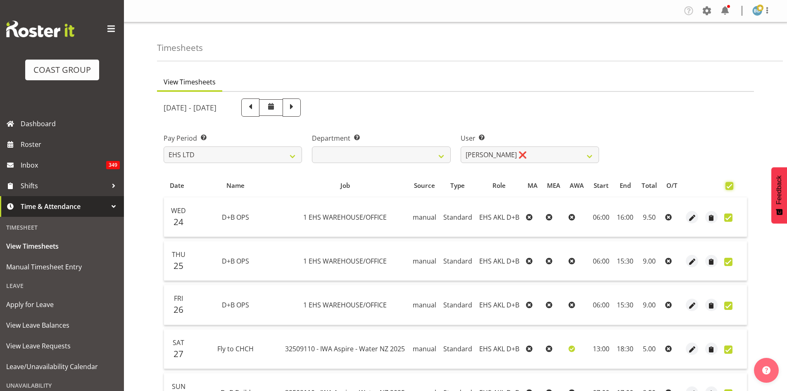
checkbox input "true"
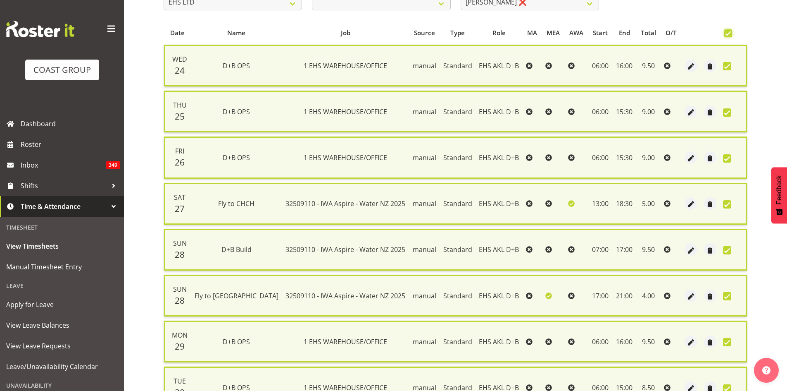
scroll to position [236, 0]
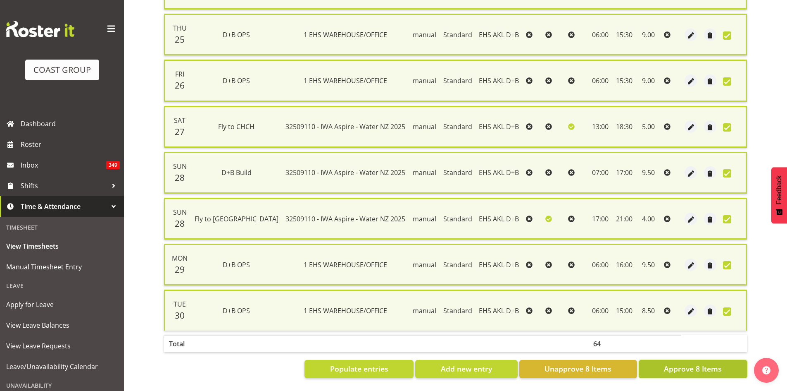
click at [691, 363] on span "Approve 8 Items" at bounding box center [693, 368] width 58 height 11
checkbox input "false"
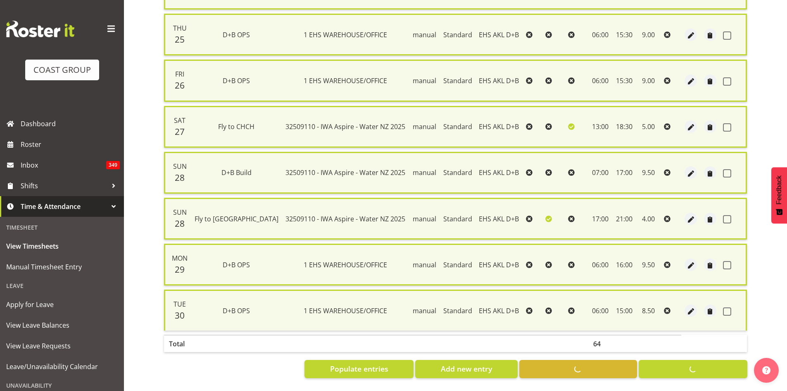
checkbox input "false"
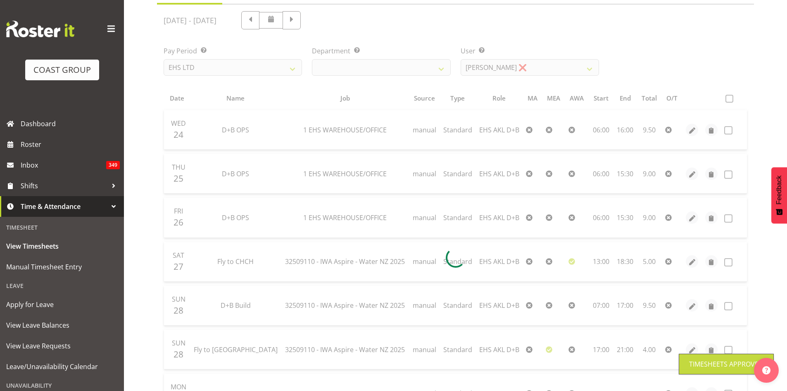
scroll to position [0, 0]
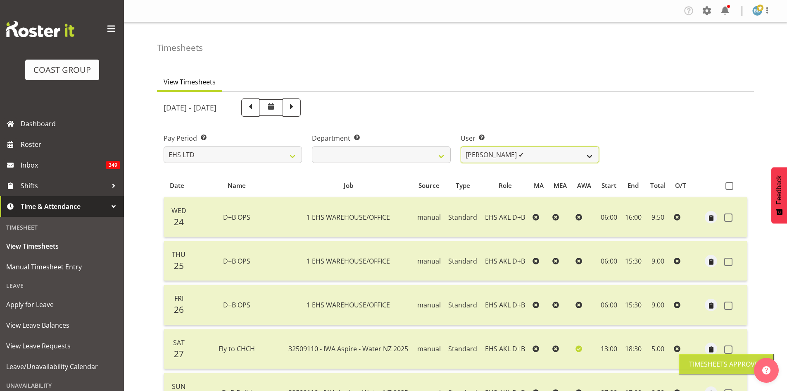
click at [553, 160] on select "Aleki Palu Pua ✔ Ben Dewes ✔ David Forte ✔ Durham Foster ✔ Ihaka Roberts ❌ Joe …" at bounding box center [530, 154] width 138 height 17
select select "1091"
click at [461, 146] on select "Aleki Palu Pua ✔ Ben Dewes ✔ David Forte ✔ Durham Foster ✔ Ihaka Roberts ❌ Joe …" at bounding box center [530, 154] width 138 height 17
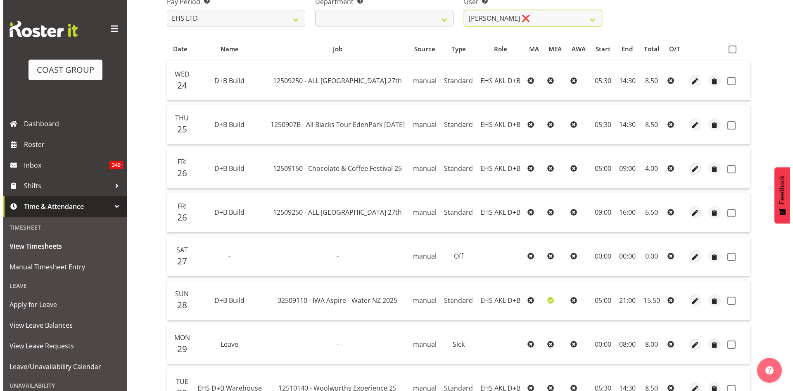
scroll to position [138, 0]
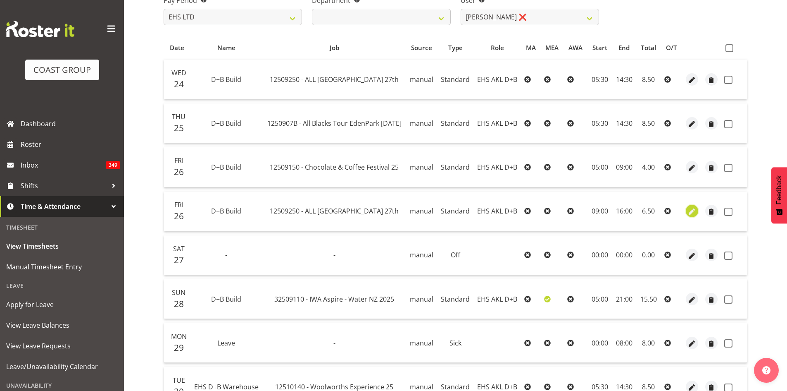
click at [691, 209] on span "button" at bounding box center [692, 212] width 10 height 10
select select "Standard"
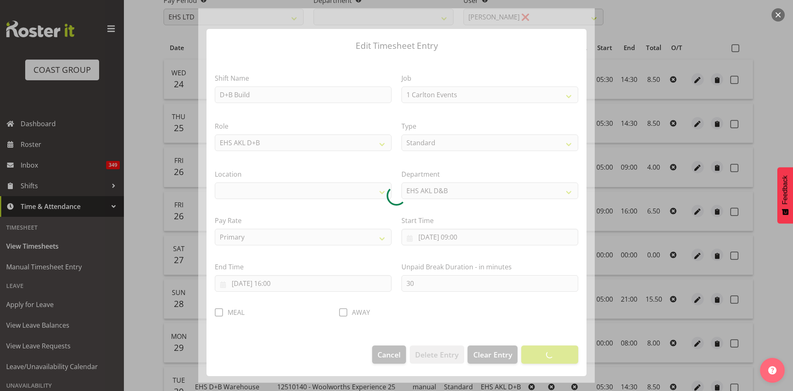
select select "10269"
select select "35"
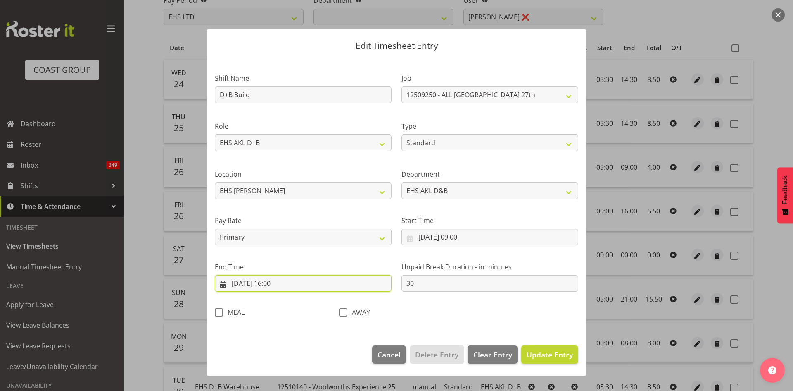
click at [276, 283] on input "[DATE] 16:00" at bounding box center [303, 283] width 177 height 17
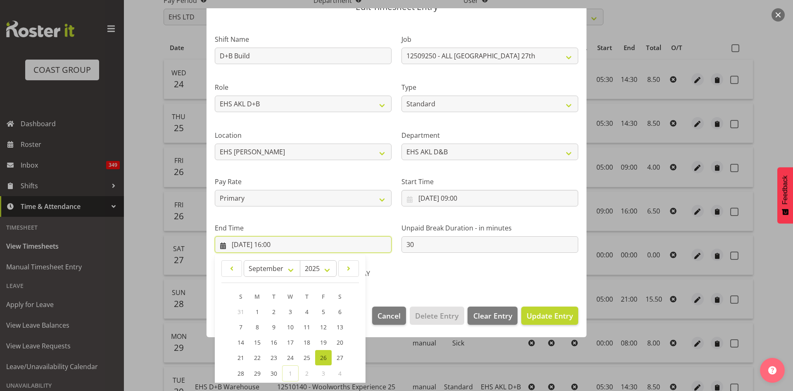
scroll to position [98, 0]
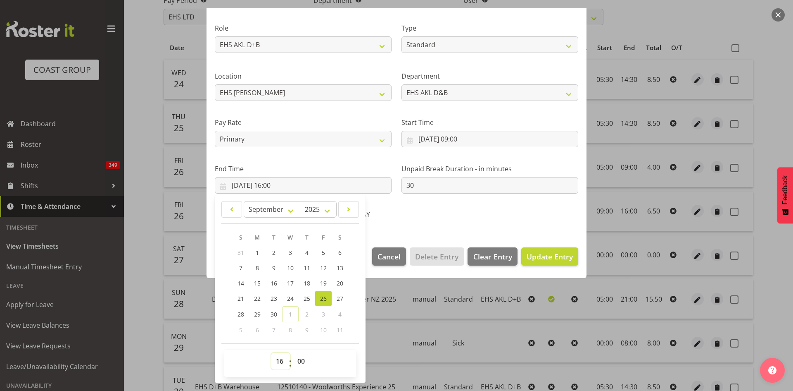
click at [277, 361] on select "00 01 02 03 04 05 06 07 08 09 10 11 12 13 14 15 16 17 18 19 20 21 22 23" at bounding box center [281, 361] width 19 height 17
select select "17"
click at [272, 353] on select "00 01 02 03 04 05 06 07 08 09 10 11 12 13 14 15 16 17 18 19 20 21 22 23" at bounding box center [281, 361] width 19 height 17
type input "26/09/2025, 17:00"
drag, startPoint x: 417, startPoint y: 203, endPoint x: 413, endPoint y: 206, distance: 5.0
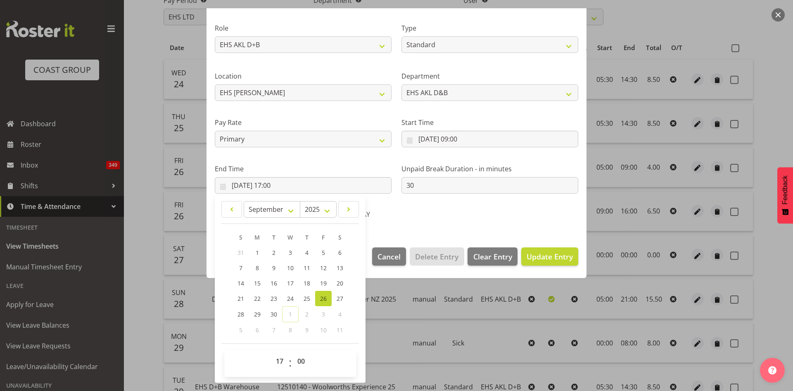
click at [417, 203] on div "AWAY" at bounding box center [396, 211] width 124 height 27
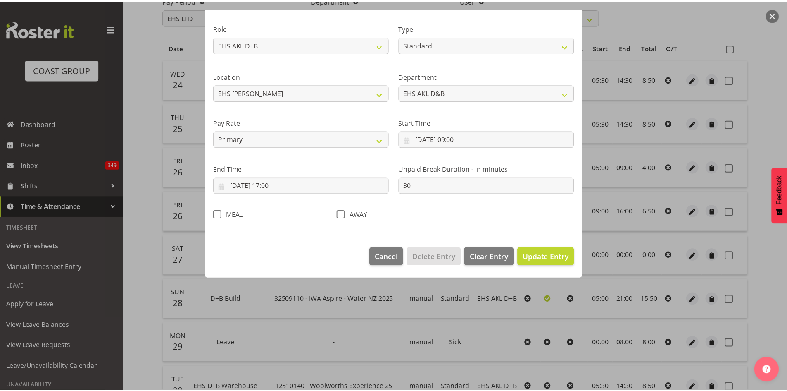
scroll to position [0, 0]
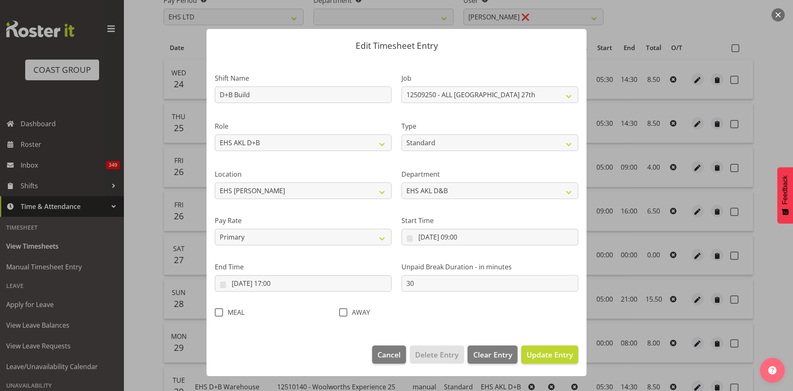
drag, startPoint x: 221, startPoint y: 312, endPoint x: 424, endPoint y: 334, distance: 204.1
click at [222, 312] on span at bounding box center [219, 312] width 8 height 8
click at [220, 312] on input "MEAL" at bounding box center [217, 311] width 5 height 5
checkbox input "true"
click at [535, 352] on span "Update Entry" at bounding box center [550, 354] width 46 height 10
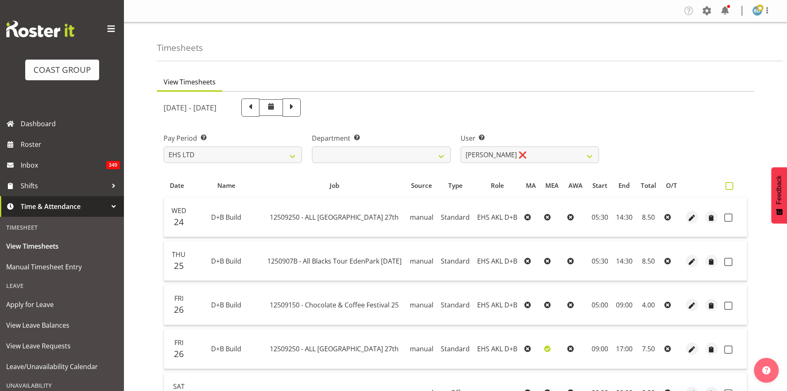
click at [729, 188] on span at bounding box center [730, 186] width 8 height 8
click at [729, 188] on input "checkbox" at bounding box center [728, 185] width 5 height 5
checkbox input "true"
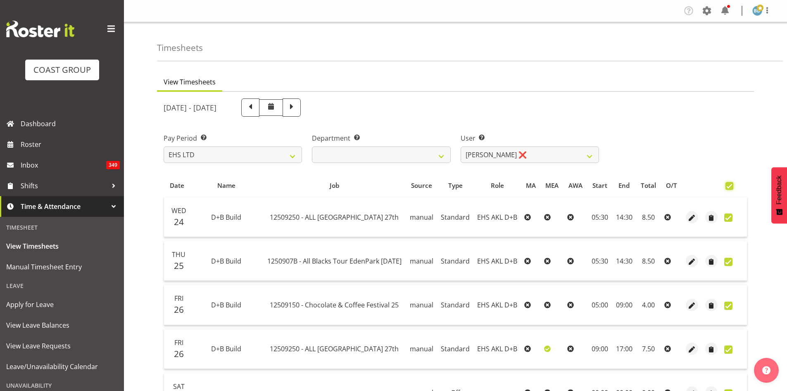
checkbox input "true"
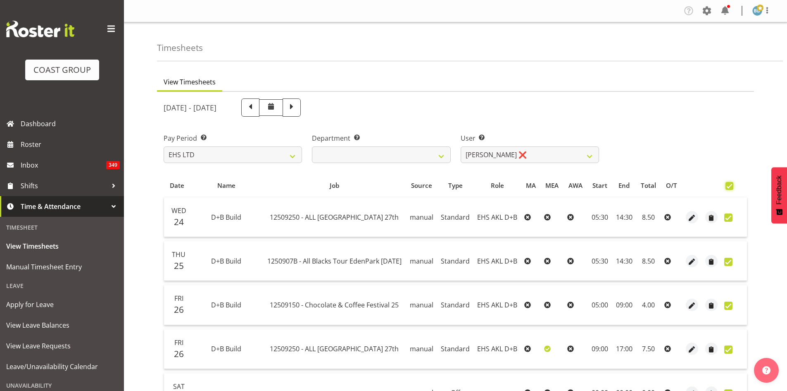
checkbox input "true"
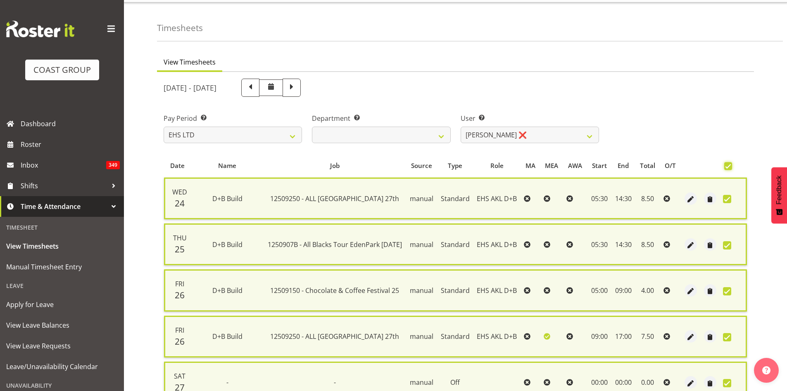
scroll to position [236, 0]
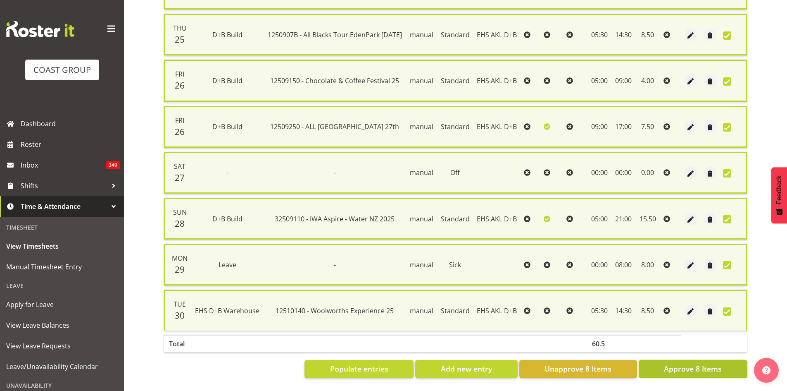
click at [677, 363] on span "Approve 8 Items" at bounding box center [693, 368] width 58 height 11
checkbox input "false"
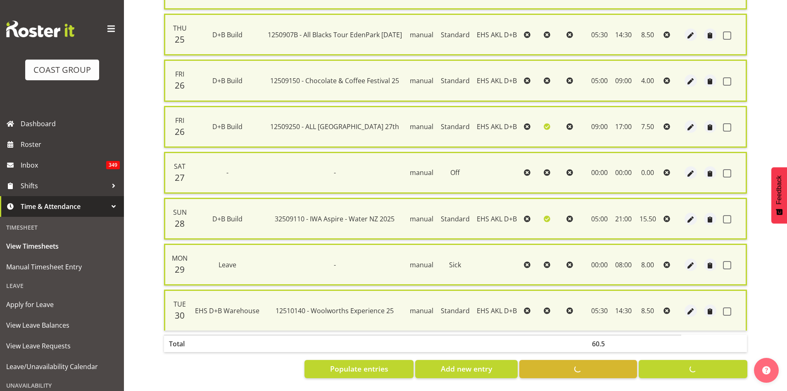
checkbox input "false"
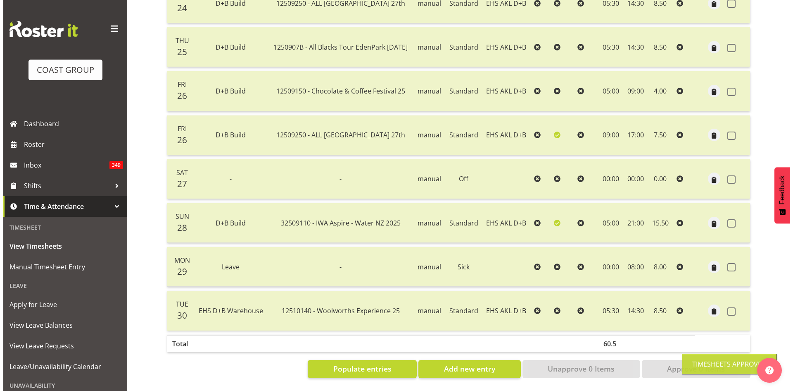
scroll to position [13, 0]
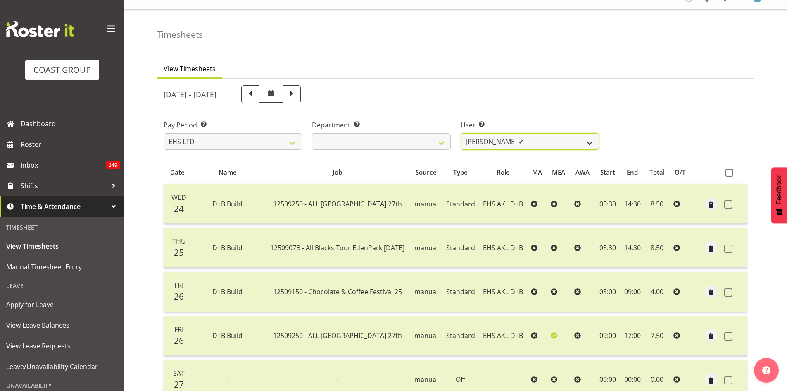
click at [515, 143] on select "Aleki Palu Pua ✔ Ben Dewes ✔ David Forte ✔ Durham Foster ✔ Ihaka Roberts ❌ Joe …" at bounding box center [530, 141] width 138 height 17
select select "10037"
click at [461, 133] on select "Aleki Palu Pua ✔ Ben Dewes ✔ David Forte ✔ Durham Foster ✔ Ihaka Roberts ❌ Joe …" at bounding box center [530, 141] width 138 height 17
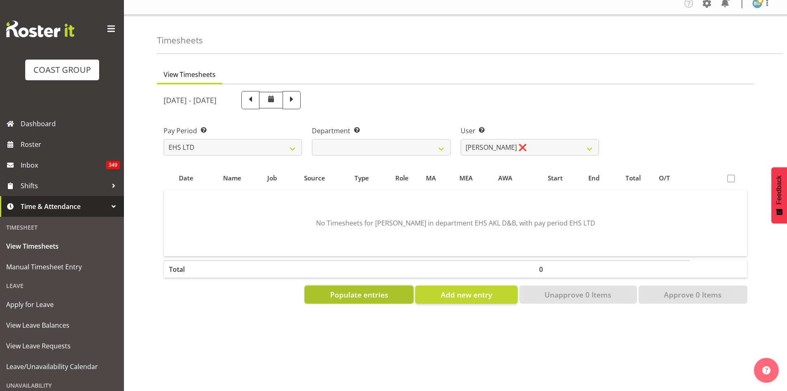
click at [374, 289] on span "Populate entries" at bounding box center [359, 294] width 58 height 11
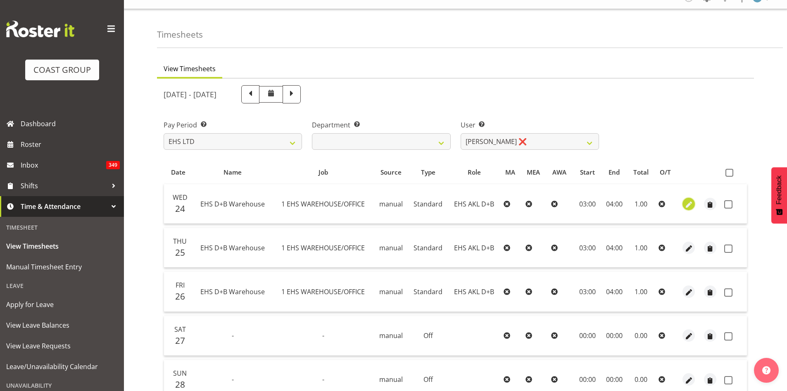
click at [688, 203] on span "button" at bounding box center [689, 205] width 10 height 10
select select "Standard"
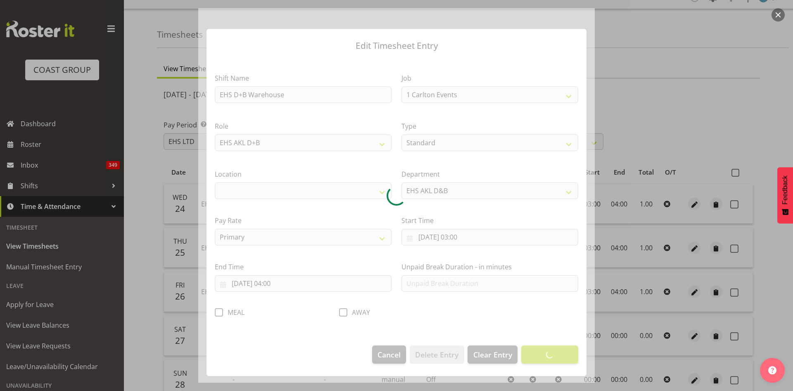
select select "69"
select select "35"
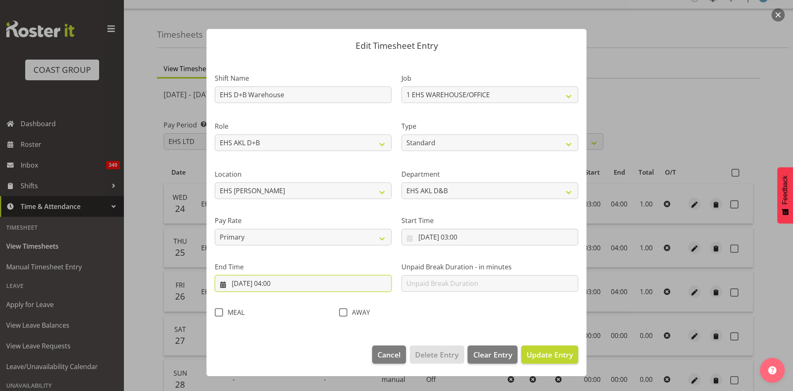
click at [275, 283] on input "24/09/2025, 04:00" at bounding box center [303, 283] width 177 height 17
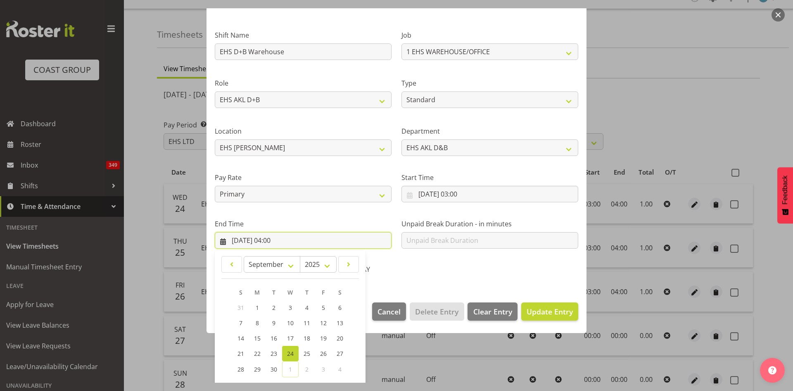
scroll to position [98, 0]
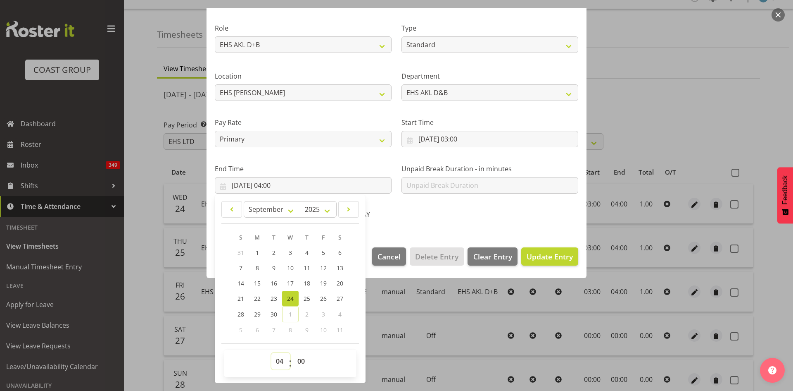
click at [279, 360] on select "00 01 02 03 04 05 06 07 08 09 10 11 12 13 14 15 16 17 18 19 20 21 22 23" at bounding box center [281, 361] width 19 height 17
click at [479, 258] on span "Clear Entry" at bounding box center [493, 256] width 39 height 11
select select "Off"
type input "0"
select select
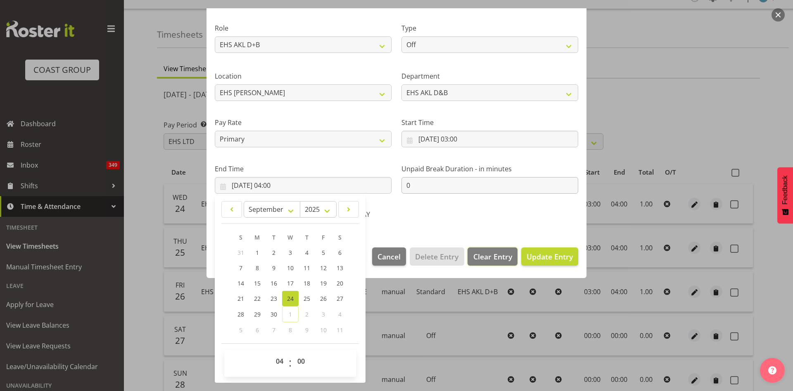
select select
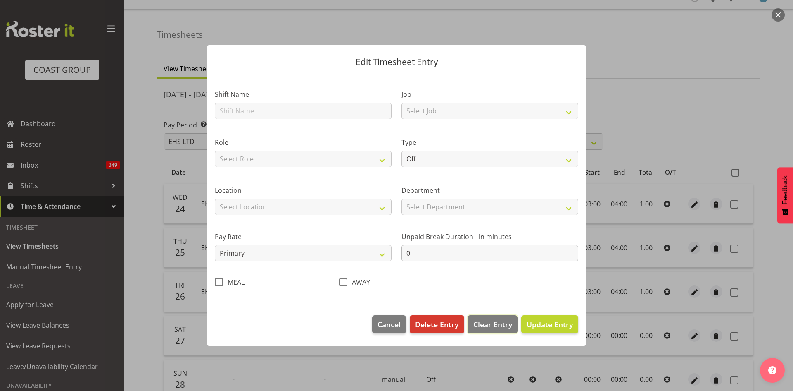
scroll to position [0, 0]
click at [537, 325] on span "Update Entry" at bounding box center [550, 324] width 46 height 10
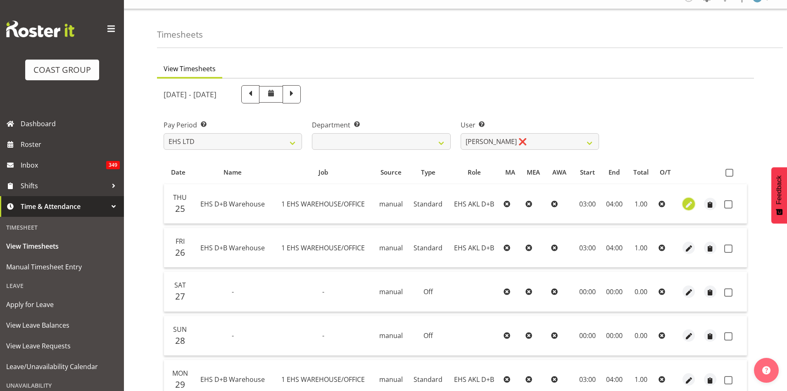
click at [691, 203] on span "button" at bounding box center [689, 205] width 10 height 10
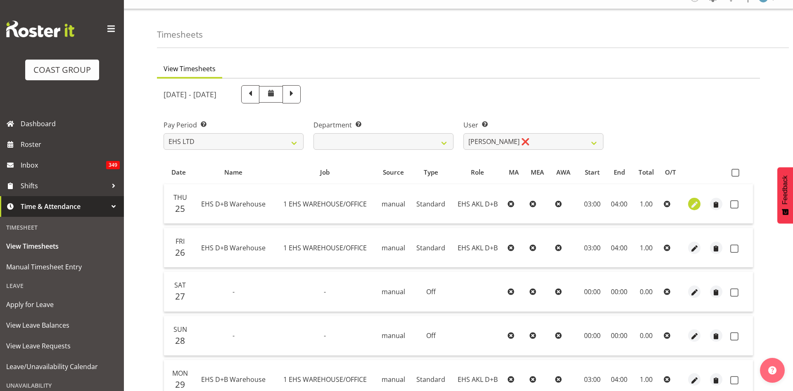
select select "Standard"
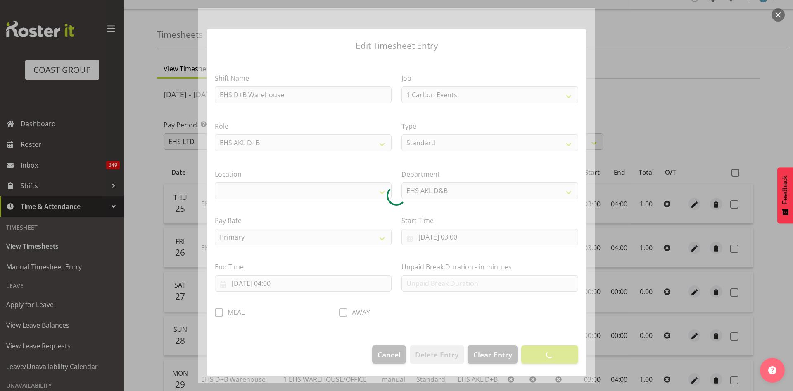
select select "69"
select select "35"
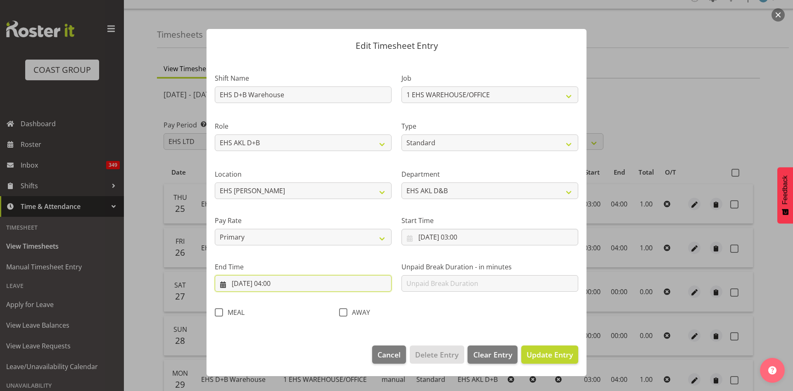
click at [278, 282] on input "25/09/2025, 04:00" at bounding box center [303, 283] width 177 height 17
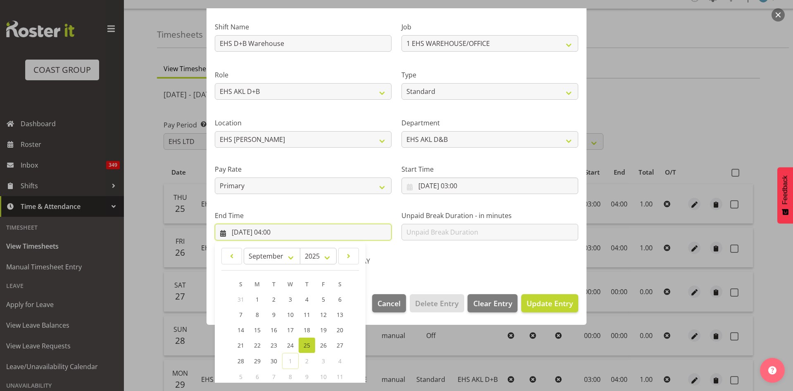
scroll to position [98, 0]
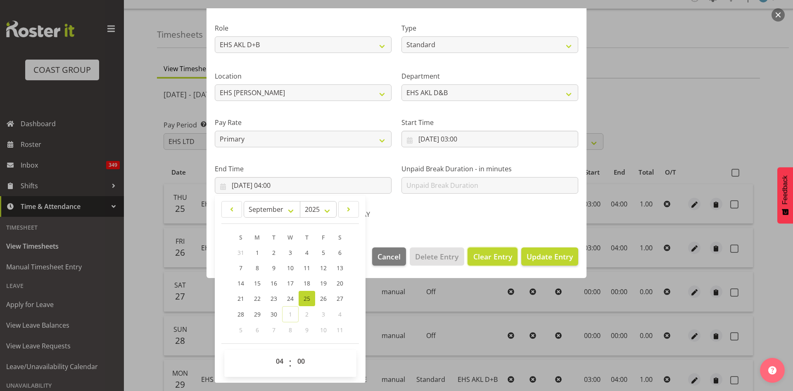
click at [488, 255] on span "Clear Entry" at bounding box center [493, 256] width 39 height 11
select select "Off"
type input "0"
select select
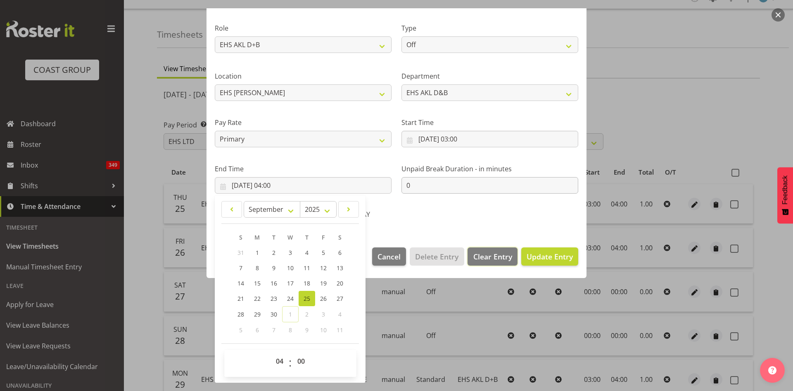
select select
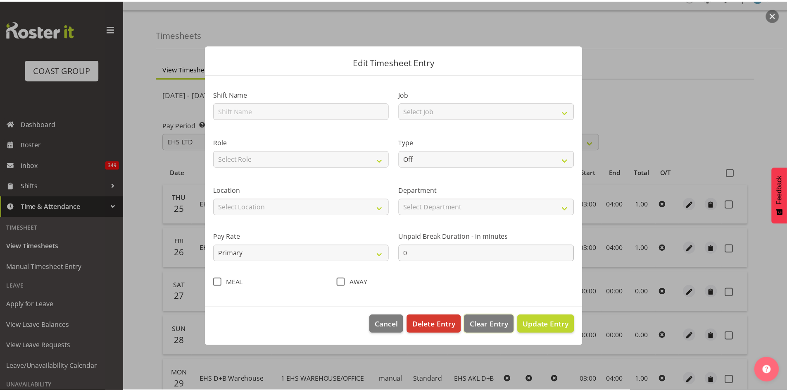
scroll to position [0, 0]
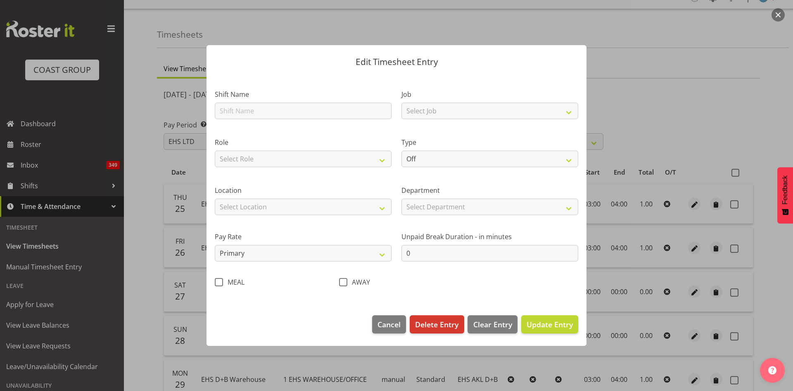
click at [664, 106] on div at bounding box center [396, 195] width 793 height 391
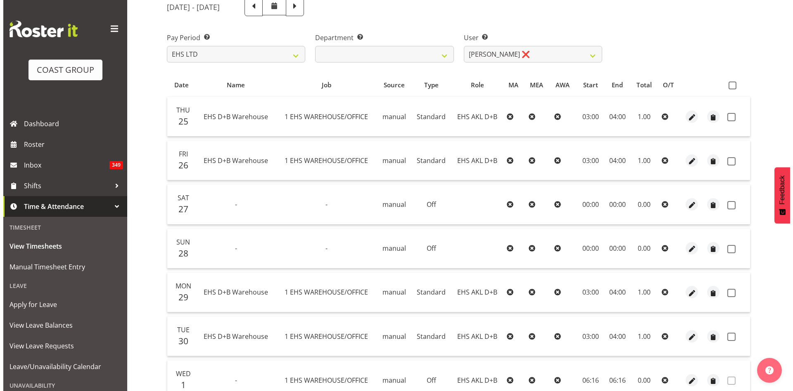
scroll to position [151, 0]
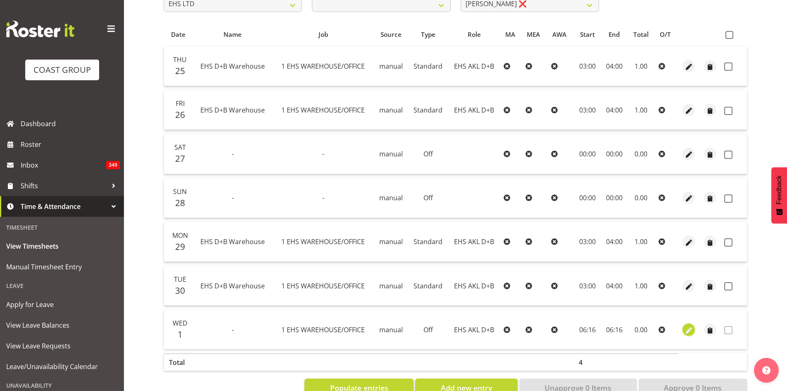
click at [691, 329] on span "button" at bounding box center [689, 330] width 10 height 10
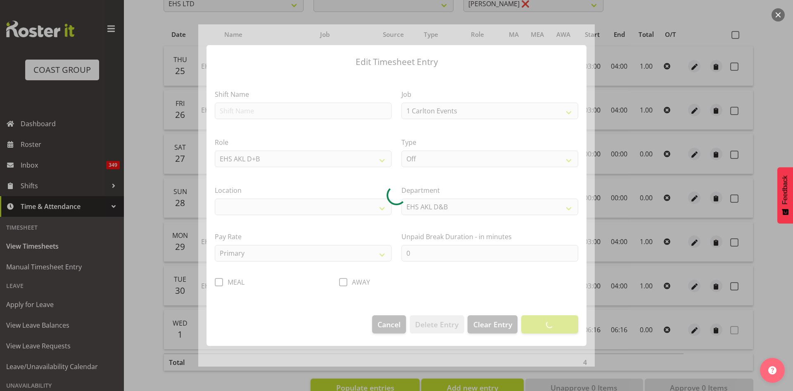
select select "69"
select select "35"
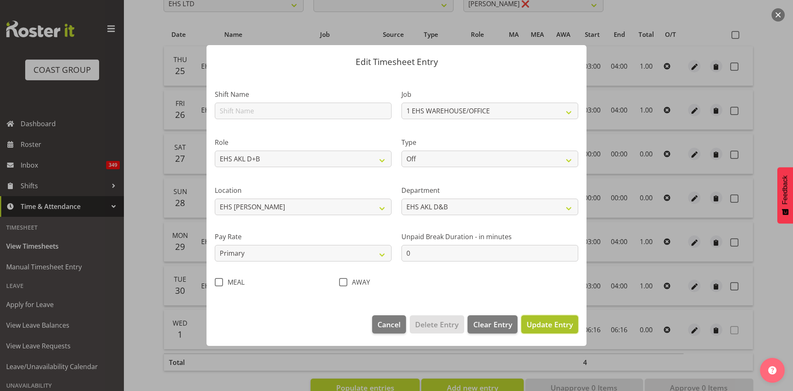
click at [548, 324] on span "Update Entry" at bounding box center [550, 324] width 46 height 10
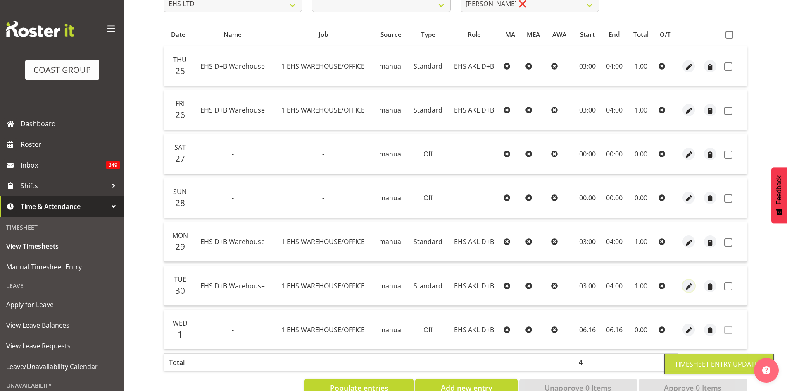
click at [688, 286] on span "button" at bounding box center [689, 286] width 10 height 10
select select "Standard"
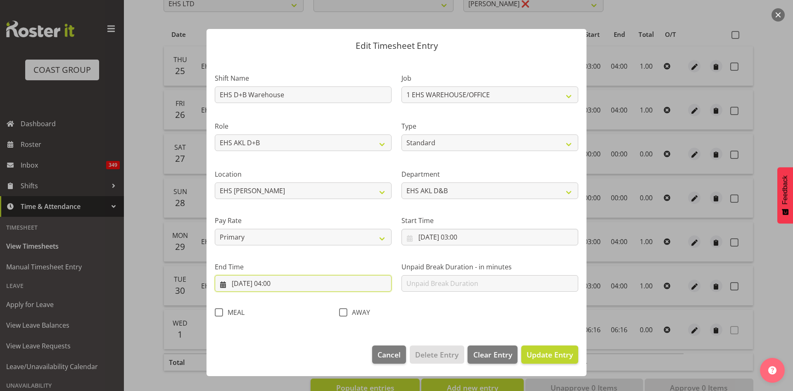
click at [277, 285] on input "30/09/2025, 04:00" at bounding box center [303, 283] width 177 height 17
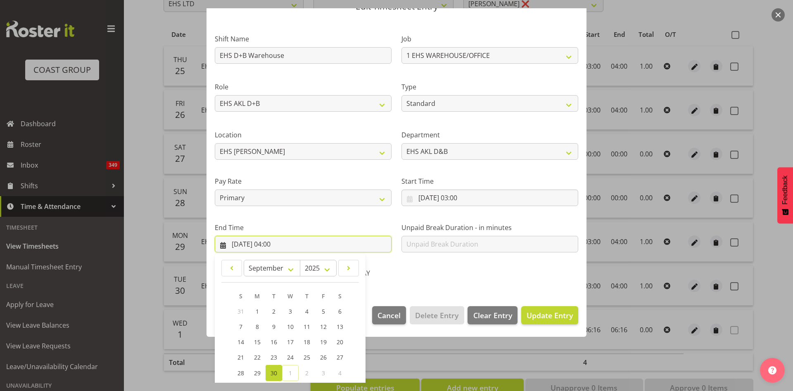
scroll to position [98, 0]
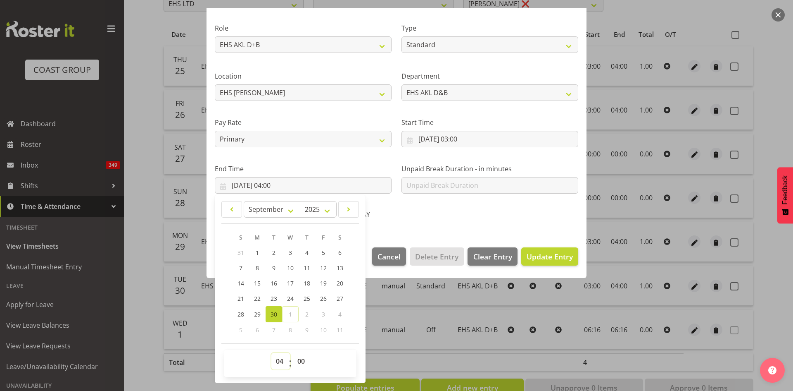
click at [282, 358] on select "00 01 02 03 04 05 06 07 08 09 10 11 12 13 14 15 16 17 18 19 20 21 22 23" at bounding box center [281, 361] width 19 height 17
click at [272, 353] on select "00 01 02 03 04 05 06 07 08 09 10 11 12 13 14 15 16 17 18 19 20 21 22 23" at bounding box center [281, 361] width 19 height 17
click at [550, 258] on span "Update Entry" at bounding box center [550, 256] width 46 height 10
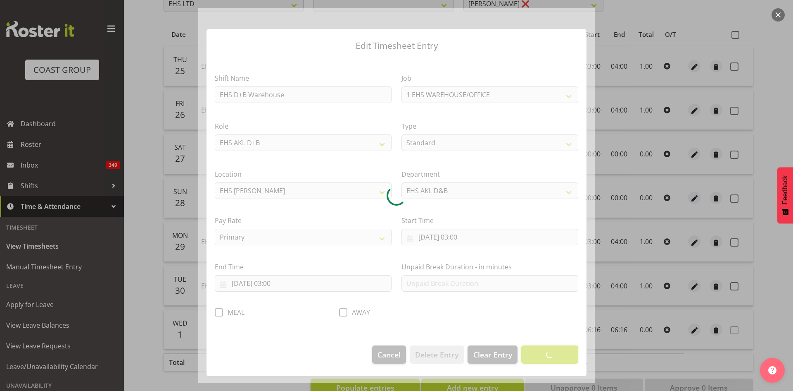
scroll to position [0, 0]
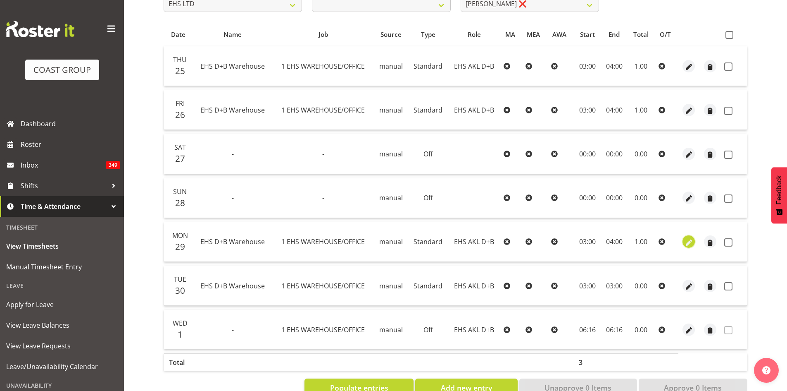
click at [687, 241] on span "button" at bounding box center [689, 243] width 10 height 10
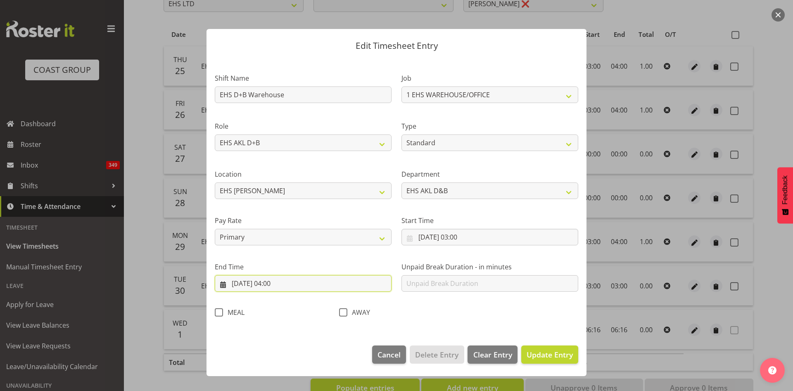
click at [285, 283] on input "29/09/2025, 04:00" at bounding box center [303, 283] width 177 height 17
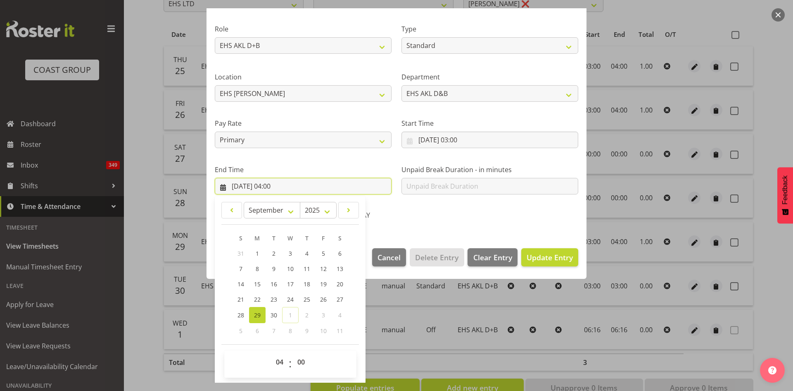
scroll to position [98, 0]
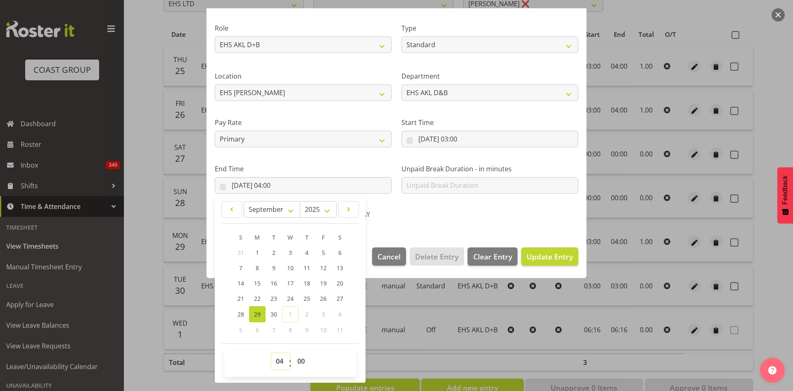
click at [283, 360] on select "00 01 02 03 04 05 06 07 08 09 10 11 12 13 14 15 16 17 18 19 20 21 22 23" at bounding box center [281, 361] width 19 height 17
click at [272, 353] on select "00 01 02 03 04 05 06 07 08 09 10 11 12 13 14 15 16 17 18 19 20 21 22 23" at bounding box center [281, 361] width 19 height 17
click at [538, 253] on span "Update Entry" at bounding box center [550, 256] width 46 height 10
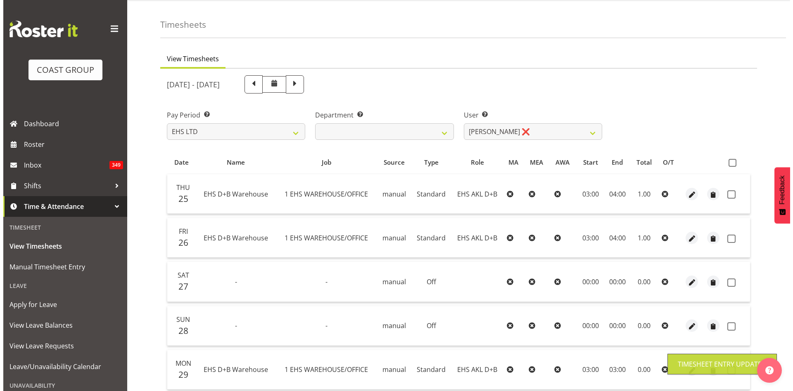
scroll to position [13, 0]
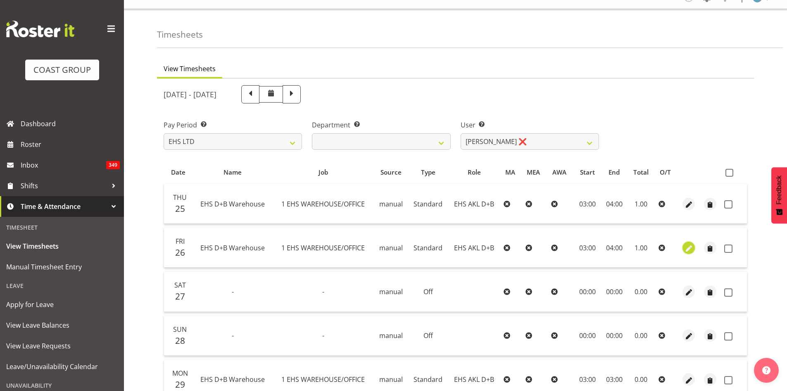
click at [689, 249] on span "button" at bounding box center [689, 248] width 10 height 10
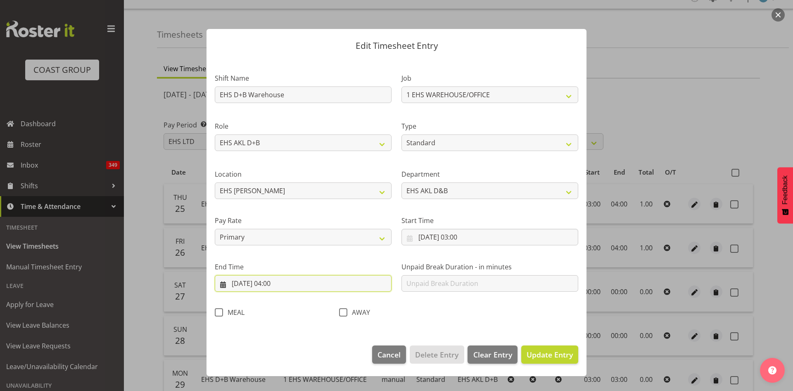
click at [279, 283] on input "26/09/2025, 04:00" at bounding box center [303, 283] width 177 height 17
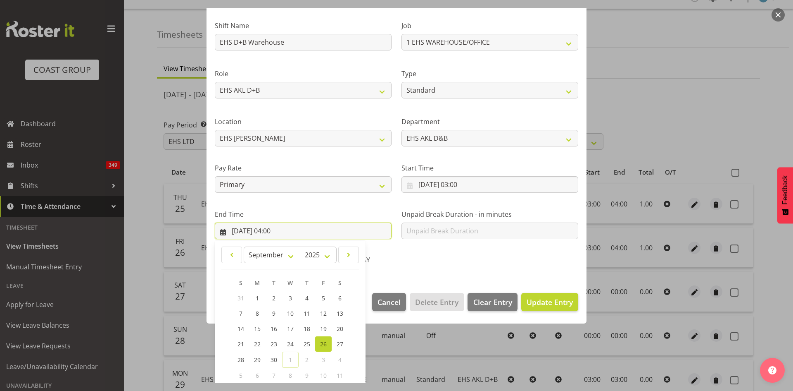
scroll to position [98, 0]
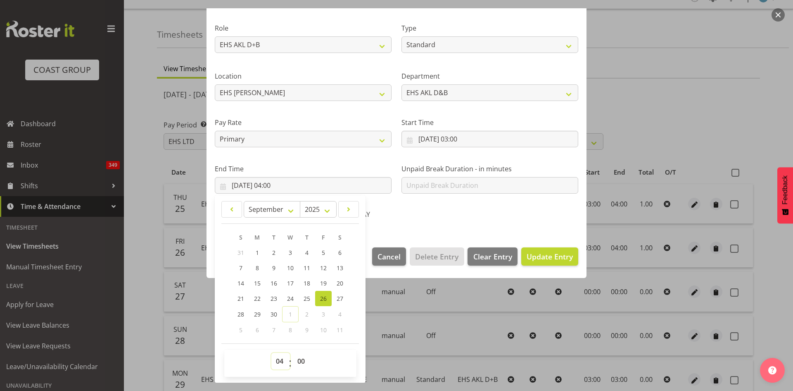
click at [278, 362] on select "00 01 02 03 04 05 06 07 08 09 10 11 12 13 14 15 16 17 18 19 20 21 22 23" at bounding box center [281, 361] width 19 height 17
click at [272, 353] on select "00 01 02 03 04 05 06 07 08 09 10 11 12 13 14 15 16 17 18 19 20 21 22 23" at bounding box center [281, 361] width 19 height 17
click at [546, 253] on span "Update Entry" at bounding box center [550, 256] width 46 height 10
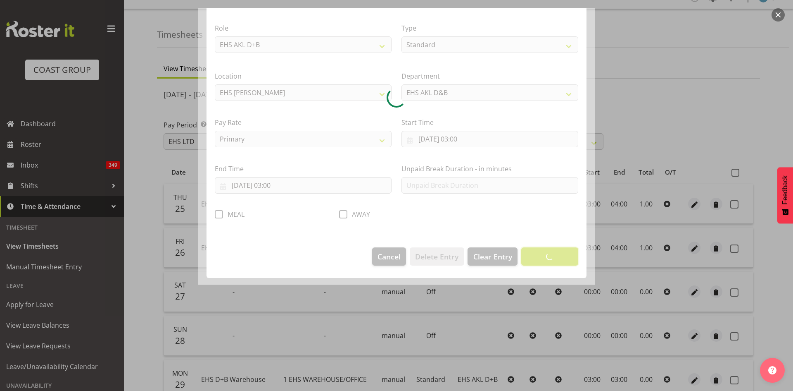
scroll to position [0, 0]
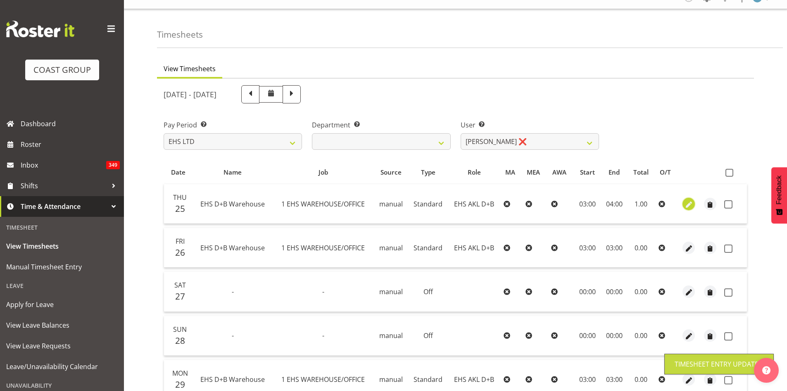
click at [686, 205] on span "button" at bounding box center [689, 205] width 10 height 10
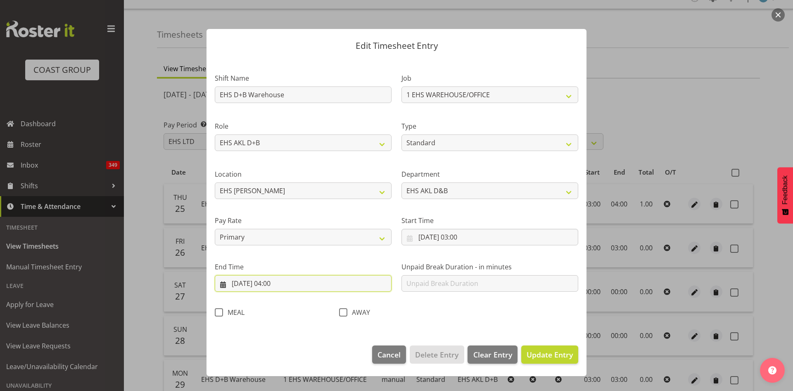
click at [283, 283] on input "25/09/2025, 04:00" at bounding box center [303, 283] width 177 height 17
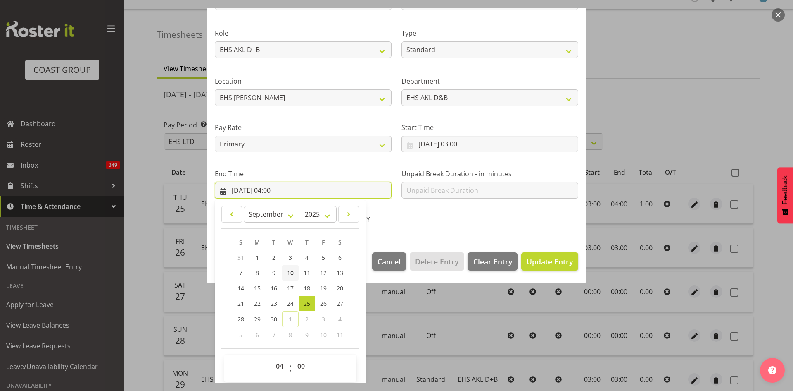
scroll to position [98, 0]
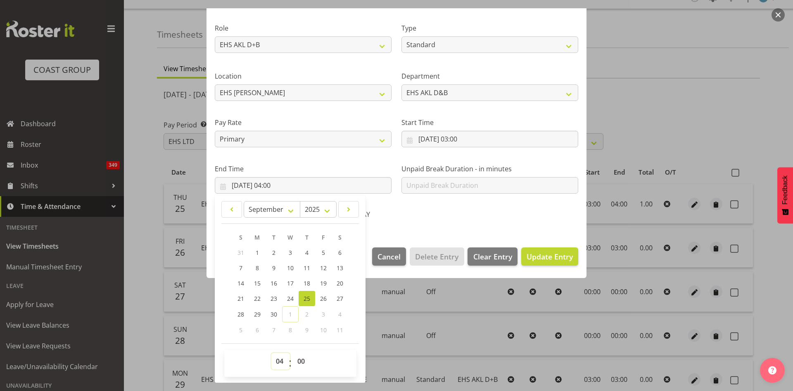
click at [281, 361] on select "00 01 02 03 04 05 06 07 08 09 10 11 12 13 14 15 16 17 18 19 20 21 22 23" at bounding box center [281, 361] width 19 height 17
click at [272, 353] on select "00 01 02 03 04 05 06 07 08 09 10 11 12 13 14 15 16 17 18 19 20 21 22 23" at bounding box center [281, 361] width 19 height 17
click at [534, 258] on span "Update Entry" at bounding box center [550, 256] width 46 height 10
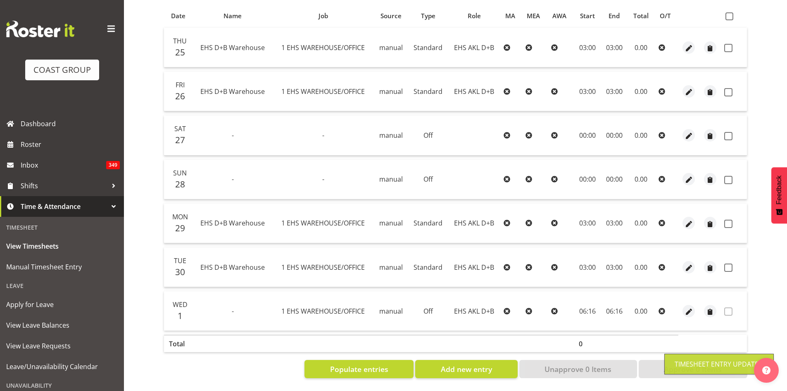
scroll to position [0, 0]
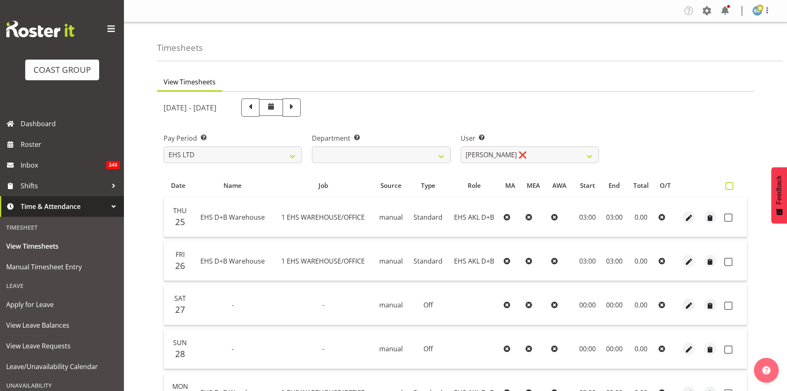
click at [731, 186] on span at bounding box center [730, 186] width 8 height 8
click at [731, 186] on input "checkbox" at bounding box center [728, 185] width 5 height 5
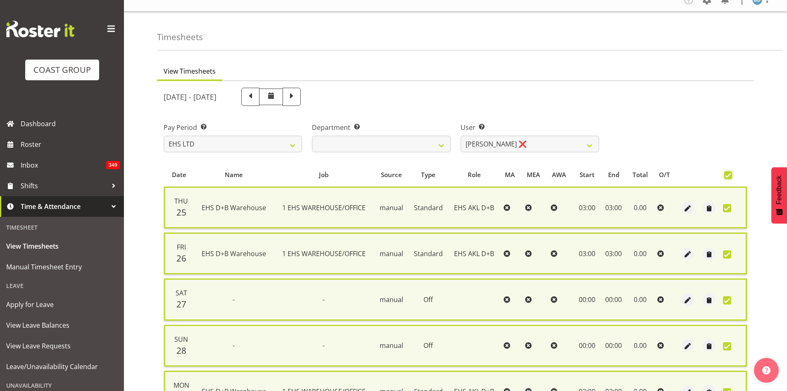
scroll to position [188, 0]
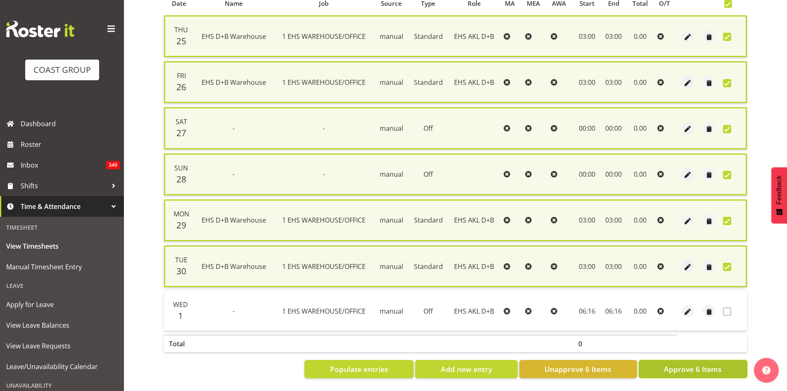
click at [690, 363] on span "Approve 6 Items" at bounding box center [693, 368] width 58 height 11
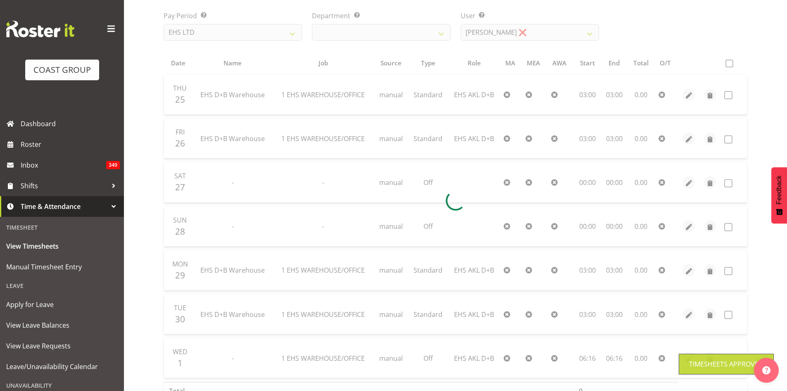
scroll to position [0, 0]
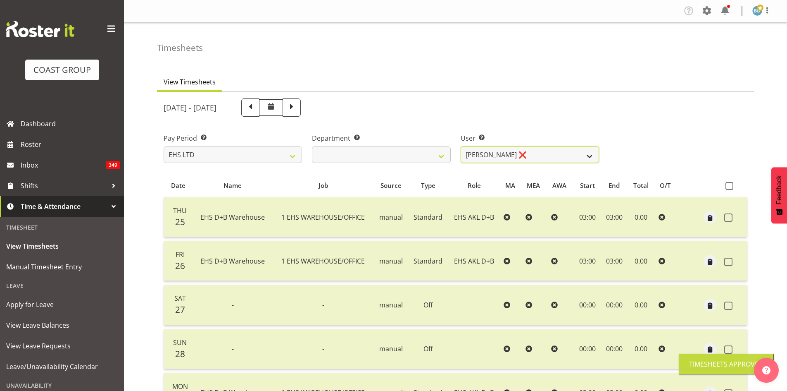
click at [519, 153] on select "Aleki Palu Pua ✔ Ben Dewes ✔ David Forte ✔ Durham Foster ✔ Ihaka Roberts ❌ Joe …" at bounding box center [530, 154] width 138 height 17
click at [684, 141] on div "Pay Period Select which pay period you would like to view. SLP LTD EHS LTD DW L…" at bounding box center [456, 144] width 594 height 46
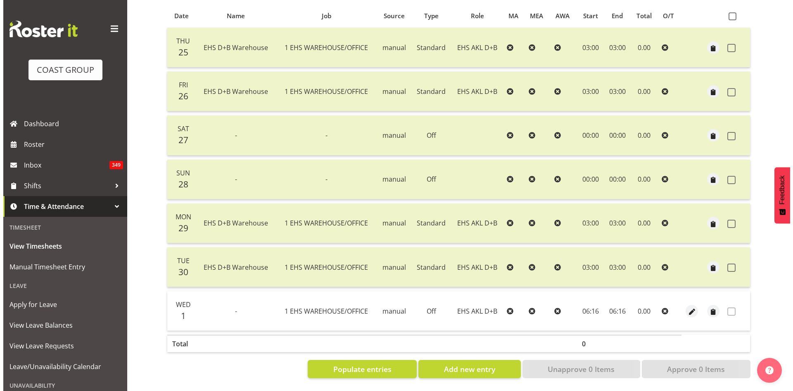
scroll to position [176, 0]
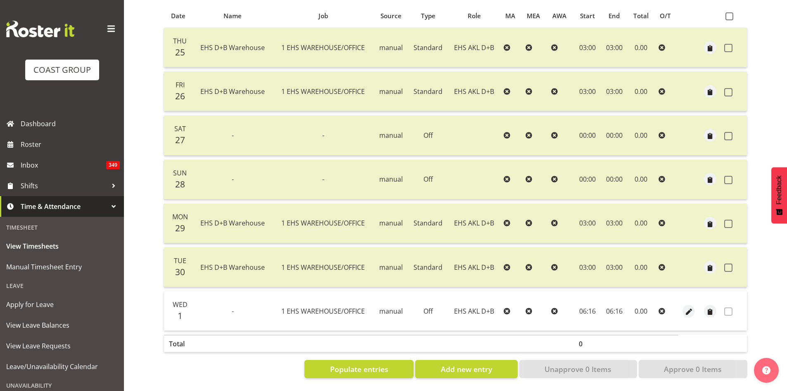
click at [729, 307] on span at bounding box center [728, 311] width 8 height 8
click at [409, 309] on td "Off" at bounding box center [428, 310] width 40 height 39
click at [692, 307] on span "button" at bounding box center [689, 312] width 10 height 10
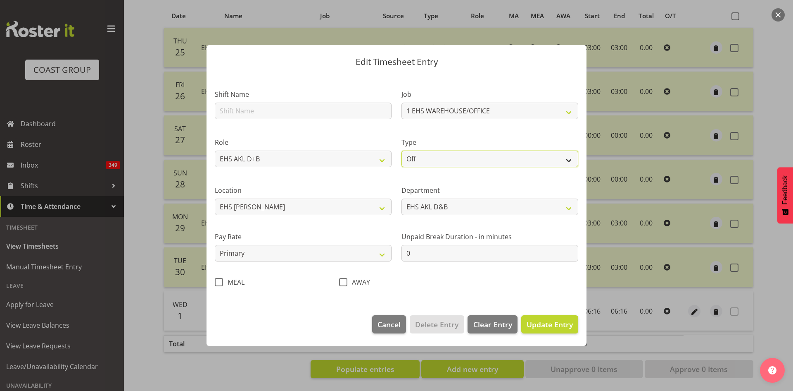
click at [475, 154] on select "Off Standard Public Holiday Public Holiday (Worked) Day In Lieu Annual Leave Si…" at bounding box center [490, 158] width 177 height 17
click at [402, 150] on select "Off Standard Public Holiday Public Holiday (Worked) Day In Lieu Annual Leave Si…" at bounding box center [490, 158] width 177 height 17
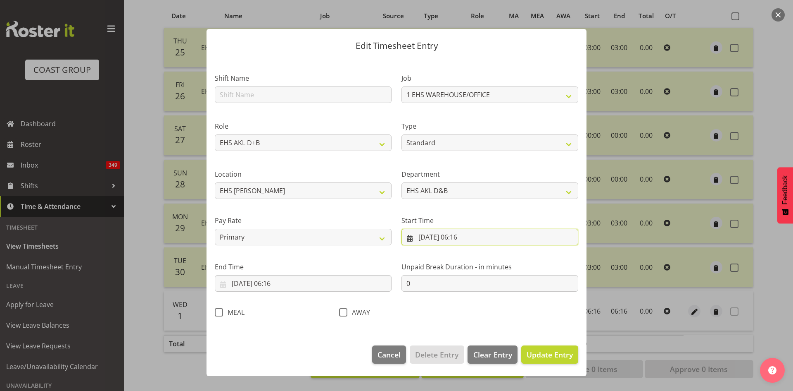
click at [461, 238] on input "01/10/2025, 06:16" at bounding box center [490, 237] width 177 height 17
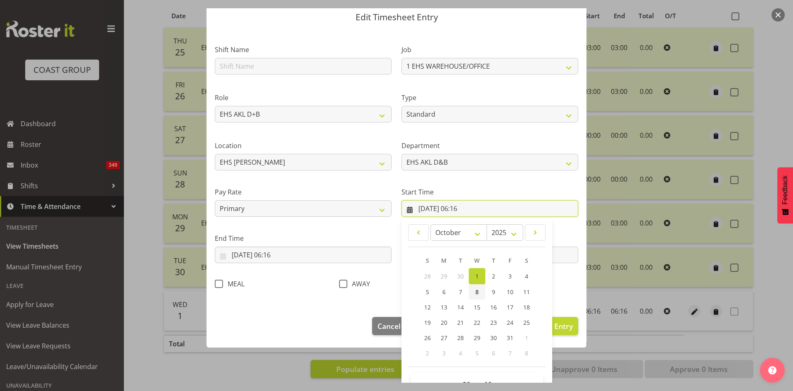
scroll to position [52, 0]
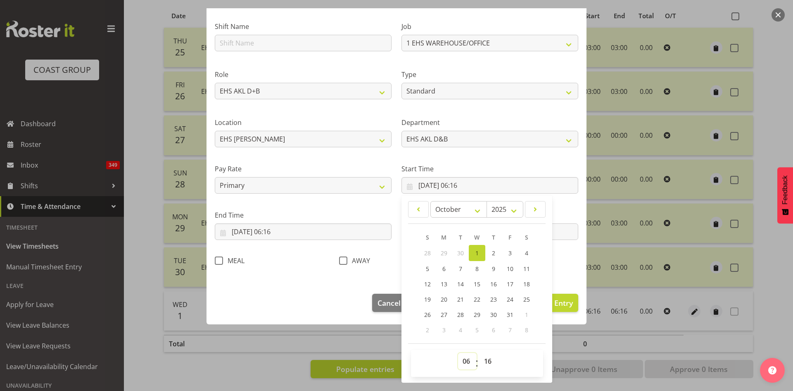
click at [462, 360] on select "00 01 02 03 04 05 06 07 08 09 10 11 12 13 14 15 16 17 18 19 20 21 22 23" at bounding box center [467, 361] width 19 height 17
click at [458, 353] on select "00 01 02 03 04 05 06 07 08 09 10 11 12 13 14 15 16 17 18 19 20 21 22 23" at bounding box center [467, 361] width 19 height 17
click at [485, 357] on select "00 01 02 03 04 05 06 07 08 09 10 11 12 13 14 15 16 17 18 19 20 21 22 23 24 25 2…" at bounding box center [489, 361] width 19 height 17
click at [480, 353] on select "00 01 02 03 04 05 06 07 08 09 10 11 12 13 14 15 16 17 18 19 20 21 22 23 24 25 2…" at bounding box center [489, 361] width 19 height 17
click at [275, 233] on input "01/10/2025, 06:16" at bounding box center [303, 231] width 177 height 17
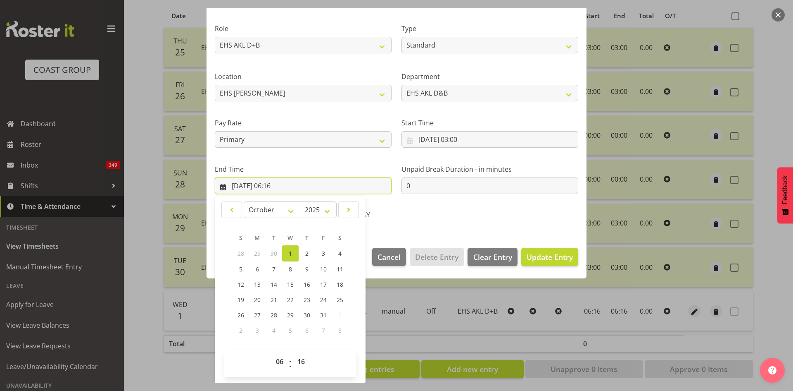
scroll to position [98, 0]
click at [279, 363] on select "00 01 02 03 04 05 06 07 08 09 10 11 12 13 14 15 16 17 18 19 20 21 22 23" at bounding box center [281, 361] width 19 height 17
click at [272, 353] on select "00 01 02 03 04 05 06 07 08 09 10 11 12 13 14 15 16 17 18 19 20 21 22 23" at bounding box center [281, 361] width 19 height 17
click at [300, 358] on select "00 01 02 03 04 05 06 07 08 09 10 11 12 13 14 15 16 17 18 19 20 21 22 23 24 25 2…" at bounding box center [302, 361] width 19 height 17
click at [293, 353] on select "00 01 02 03 04 05 06 07 08 09 10 11 12 13 14 15 16 17 18 19 20 21 22 23 24 25 2…" at bounding box center [302, 361] width 19 height 17
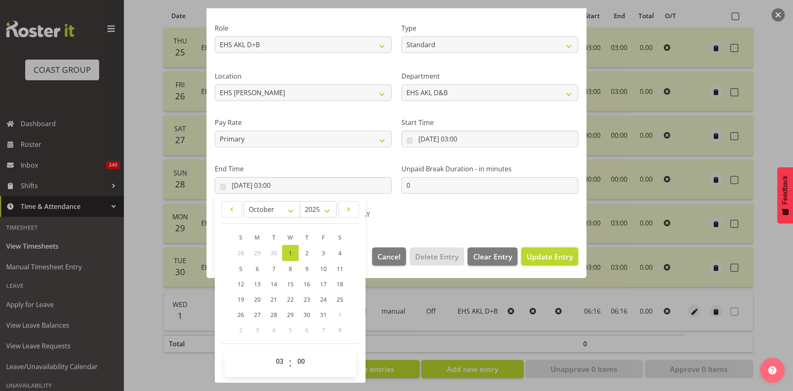
click at [535, 261] on span "Update Entry" at bounding box center [550, 256] width 46 height 11
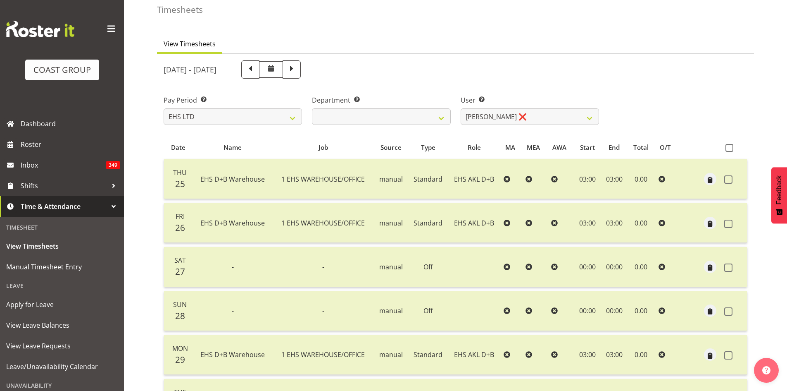
scroll to position [176, 0]
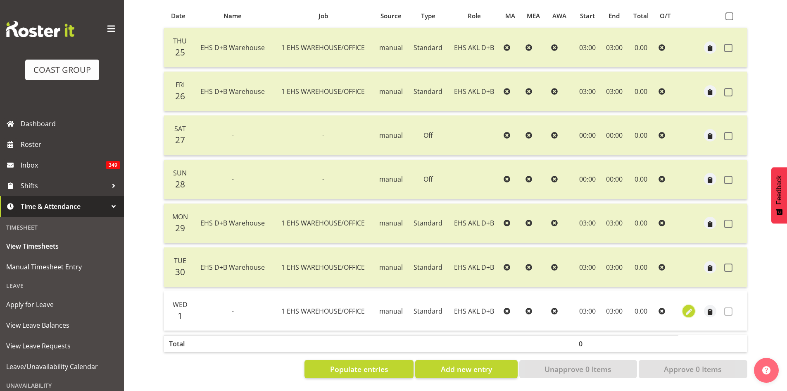
click at [691, 307] on span "button" at bounding box center [689, 312] width 10 height 10
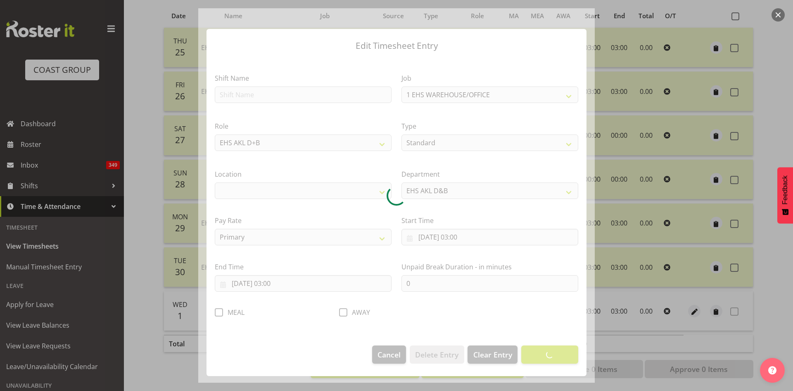
click at [262, 90] on div at bounding box center [396, 195] width 397 height 374
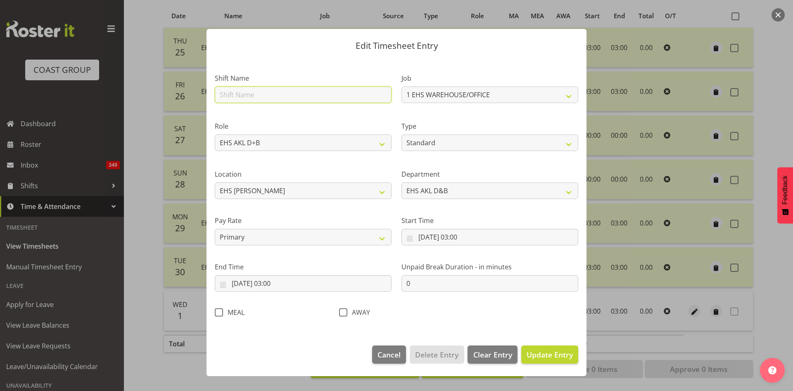
click at [262, 90] on input "text" at bounding box center [303, 94] width 177 height 17
click at [565, 357] on span "Update Entry" at bounding box center [550, 354] width 46 height 10
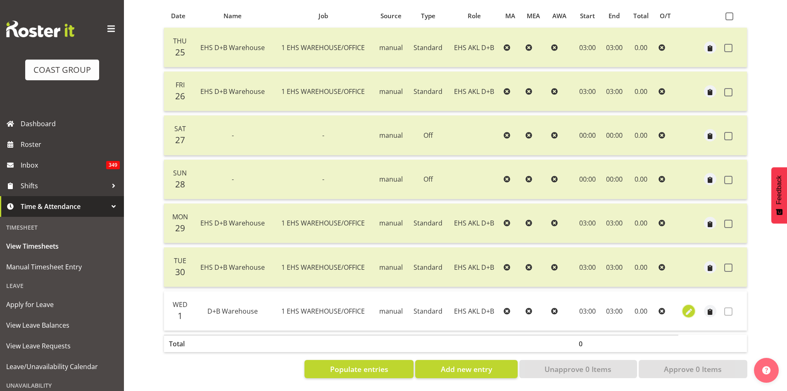
click at [688, 307] on span "button" at bounding box center [689, 312] width 10 height 10
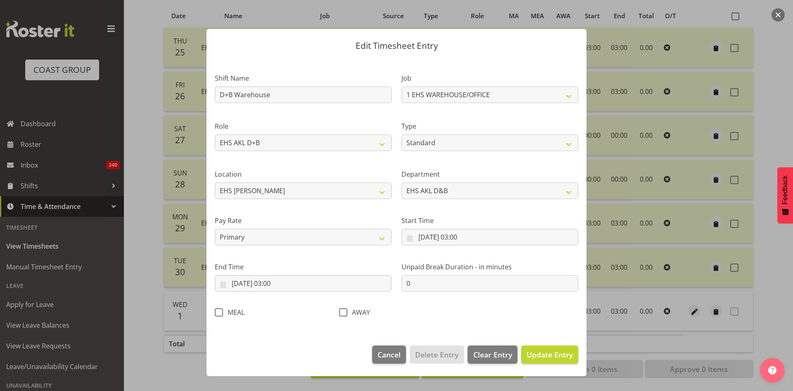
click at [634, 273] on div at bounding box center [396, 195] width 793 height 391
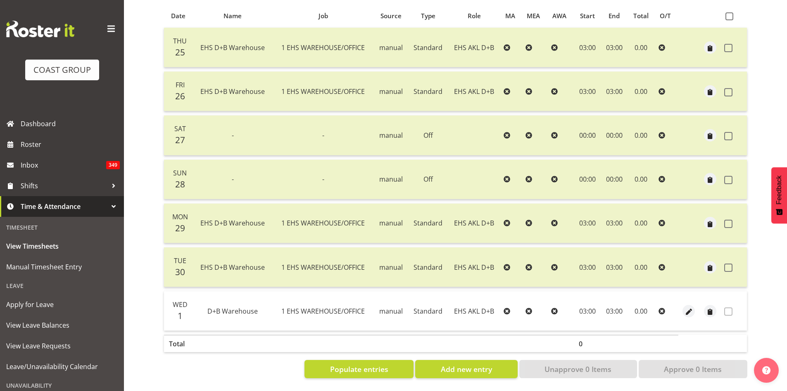
click at [728, 307] on span at bounding box center [728, 311] width 8 height 8
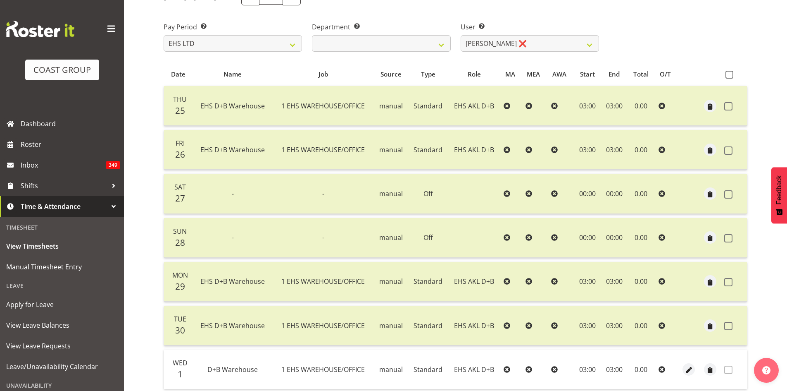
scroll to position [0, 0]
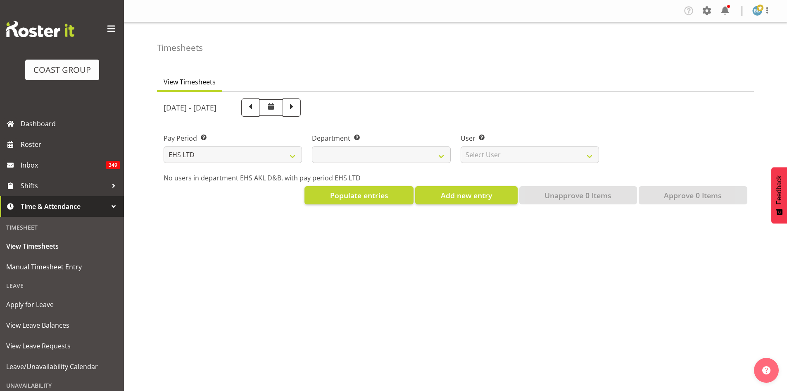
select select "7"
select select
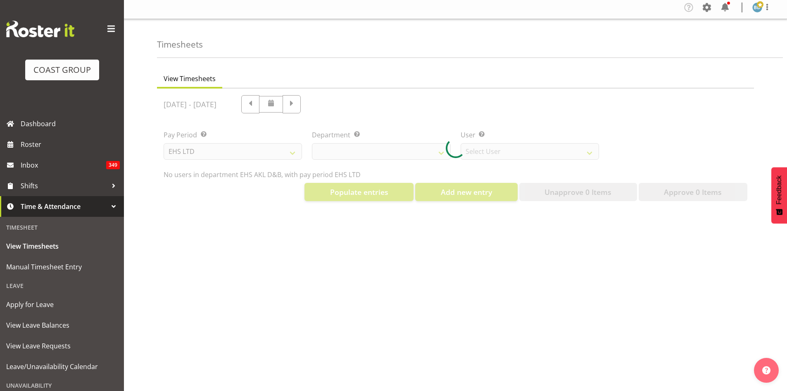
scroll to position [14, 0]
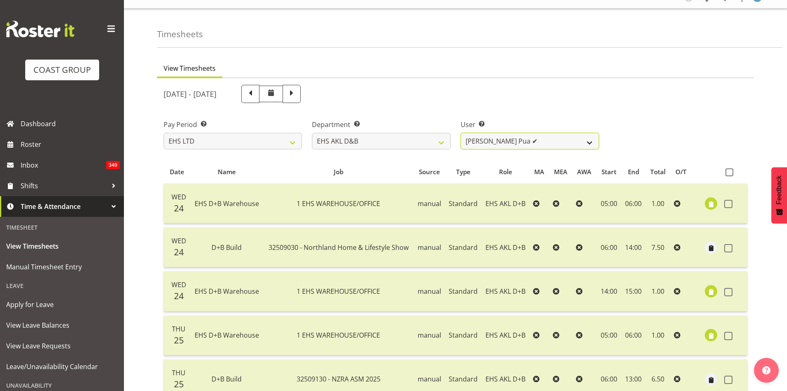
click at [581, 142] on select "Aleki Palu Pua ✔ Ben Dewes ✔ David Forte ✔ Durham Foster ✔ Ihaka Roberts ❌ Joe …" at bounding box center [530, 141] width 138 height 17
select select "10037"
click at [461, 133] on select "Aleki Palu Pua ✔ Ben Dewes ✔ David Forte ✔ Durham Foster ✔ Ihaka Roberts ❌ Joe …" at bounding box center [530, 141] width 138 height 17
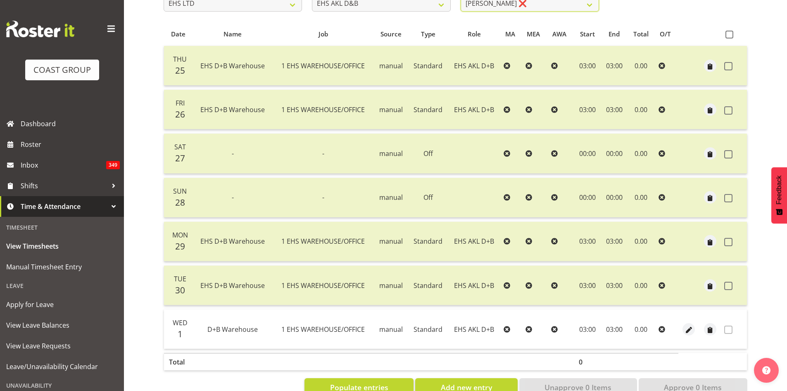
scroll to position [176, 0]
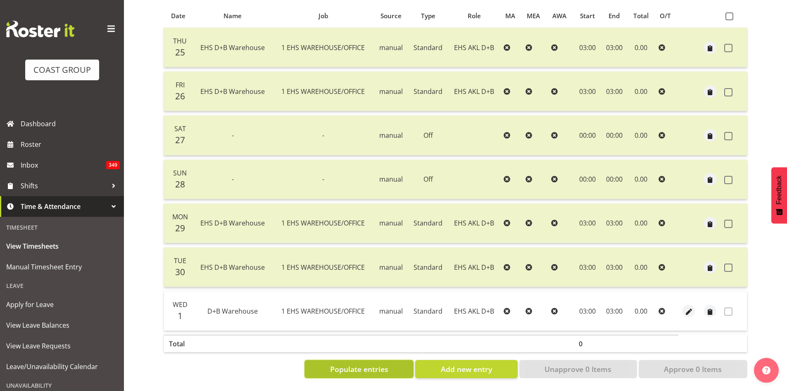
click at [355, 363] on span "Populate entries" at bounding box center [359, 368] width 58 height 11
click at [691, 307] on span "button" at bounding box center [689, 312] width 10 height 10
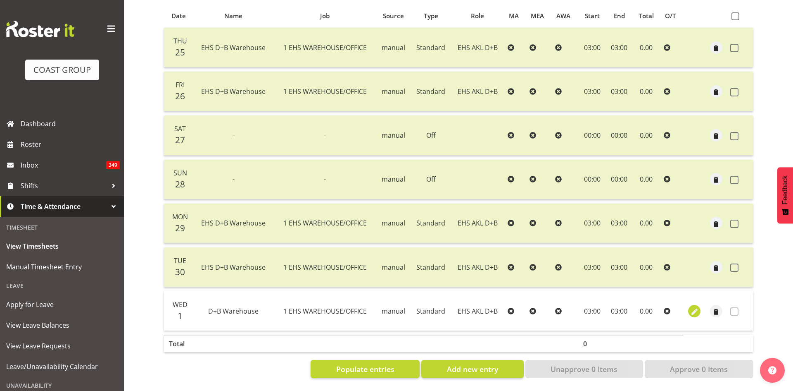
select select "Standard"
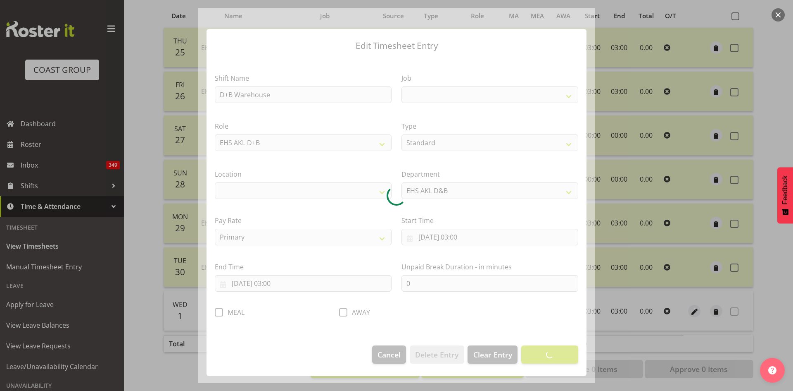
select select
select select "69"
select select "35"
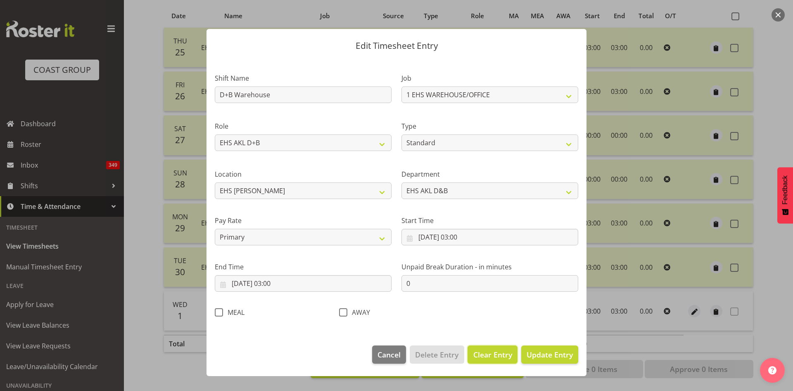
click at [496, 353] on span "Clear Entry" at bounding box center [493, 354] width 39 height 11
select select "Off"
select select
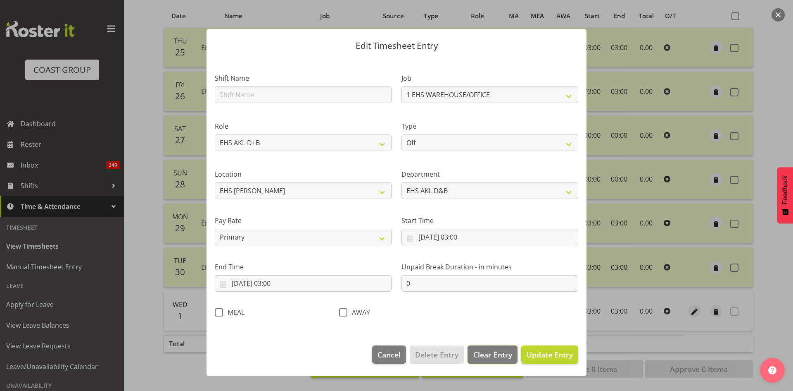
select select
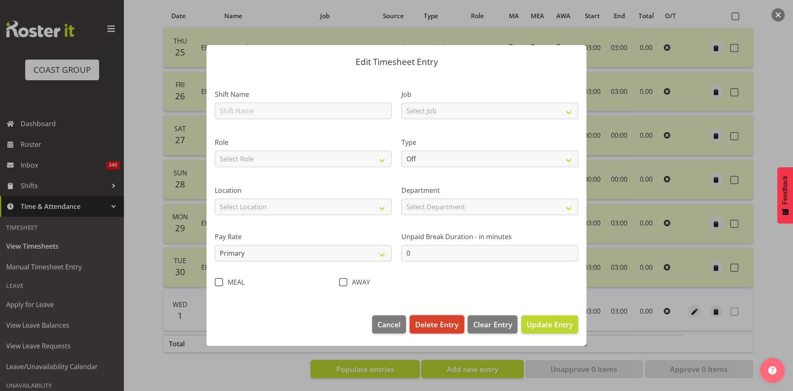
click at [429, 321] on span "Delete Entry" at bounding box center [436, 324] width 43 height 11
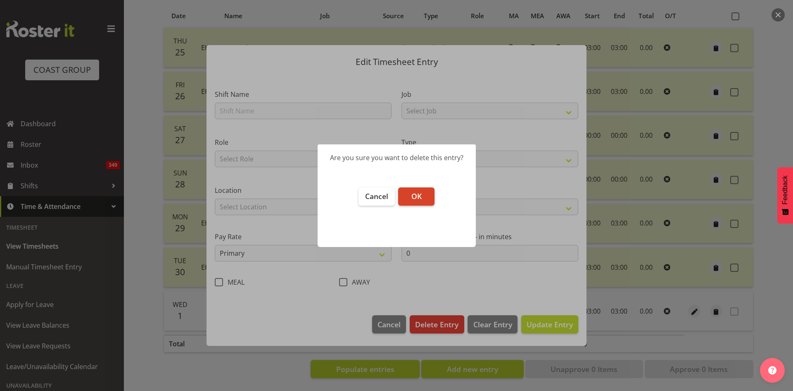
click at [419, 196] on span "OK" at bounding box center [417, 196] width 10 height 10
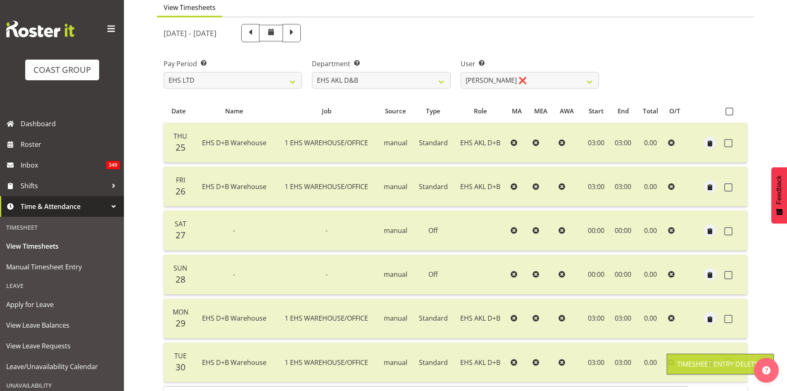
scroll to position [0, 0]
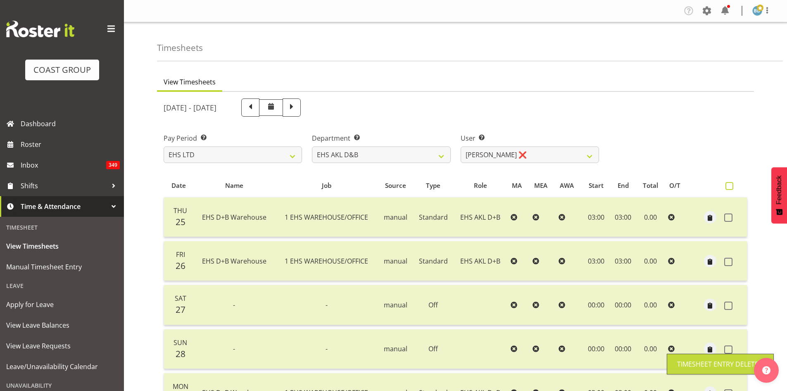
click at [731, 188] on span at bounding box center [730, 186] width 8 height 8
click at [731, 188] on input "checkbox" at bounding box center [728, 185] width 5 height 5
checkbox input "true"
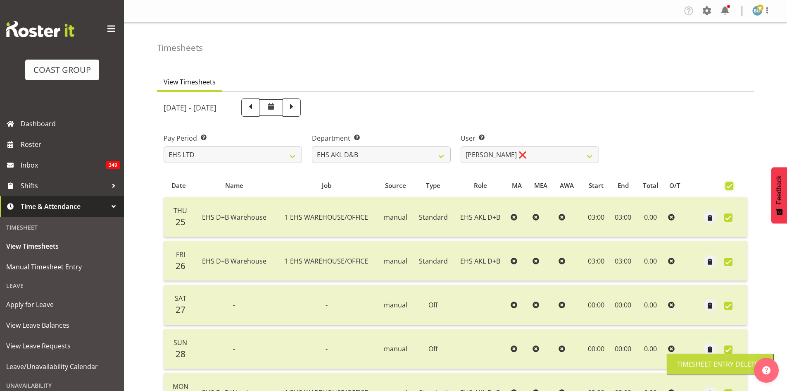
checkbox input "true"
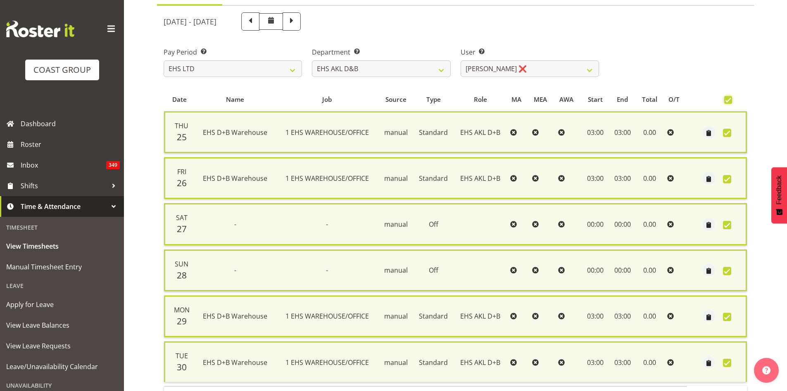
scroll to position [143, 0]
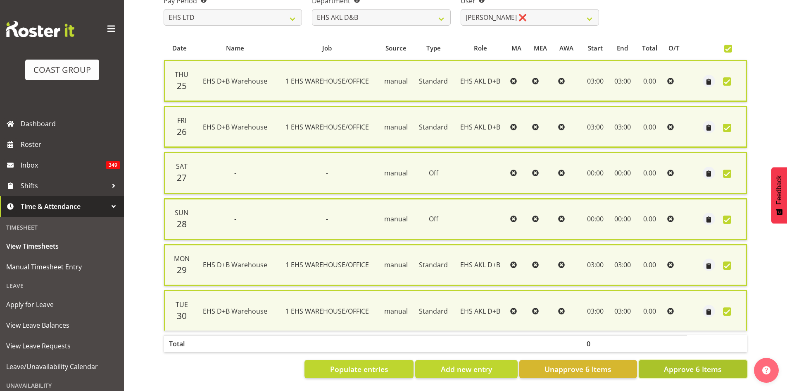
click at [680, 363] on span "Approve 6 Items" at bounding box center [693, 368] width 58 height 11
checkbox input "false"
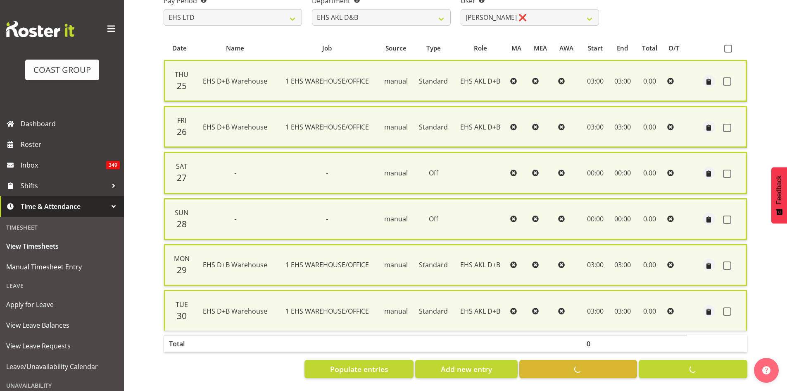
checkbox input "false"
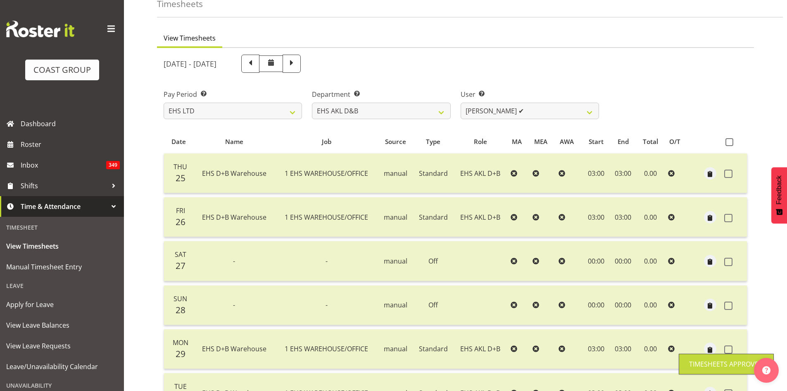
scroll to position [0, 0]
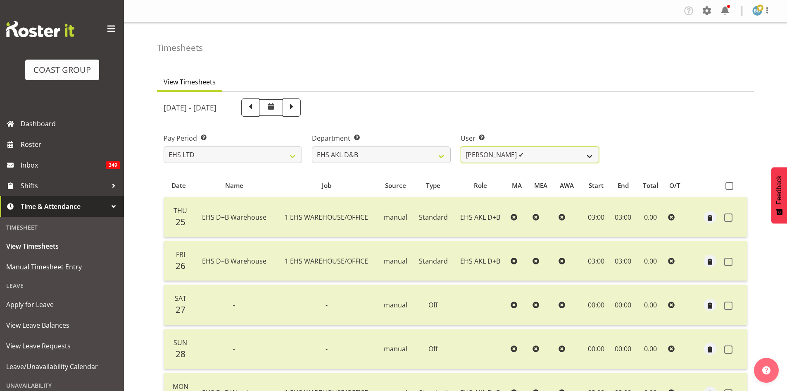
click at [538, 160] on select "Aleki Palu Pua ✔ Ben Dewes ✔ David Forte ✔ Durham Foster ✔ Ihaka Roberts ❌ Joe …" at bounding box center [530, 154] width 138 height 17
select select "9735"
click at [461, 146] on select "Aleki Palu Pua ✔ Ben Dewes ✔ David Forte ✔ Durham Foster ✔ Ihaka Roberts ❌ Joe …" at bounding box center [530, 154] width 138 height 17
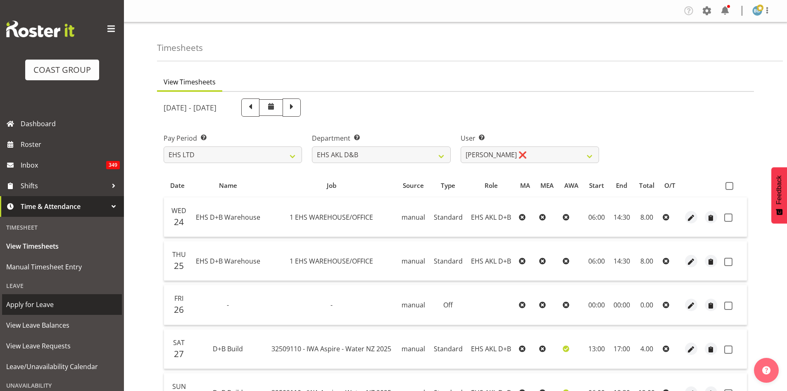
click at [42, 311] on link "Apply for Leave" at bounding box center [62, 304] width 120 height 21
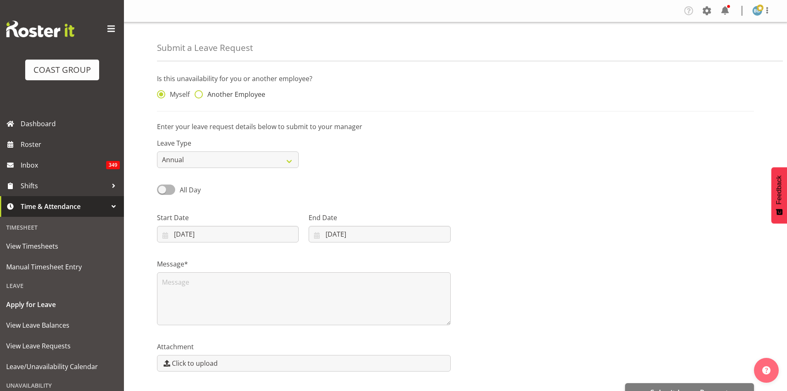
drag, startPoint x: 197, startPoint y: 93, endPoint x: 205, endPoint y: 96, distance: 8.8
click at [198, 93] on span at bounding box center [199, 94] width 8 height 8
click at [198, 93] on input "Another Employee" at bounding box center [197, 94] width 5 height 5
radio input "true"
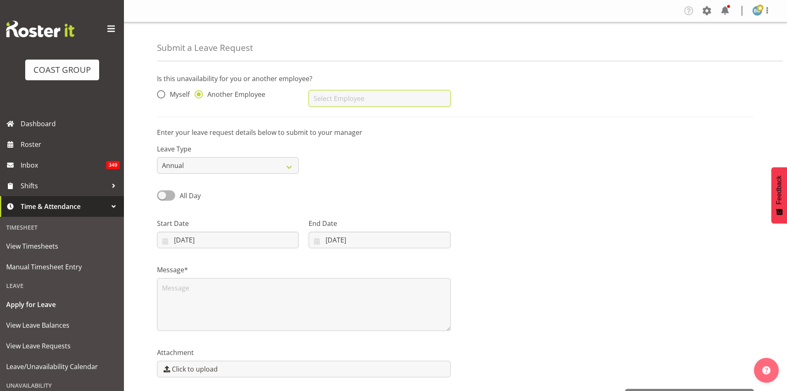
click at [337, 96] on input "text" at bounding box center [380, 98] width 142 height 17
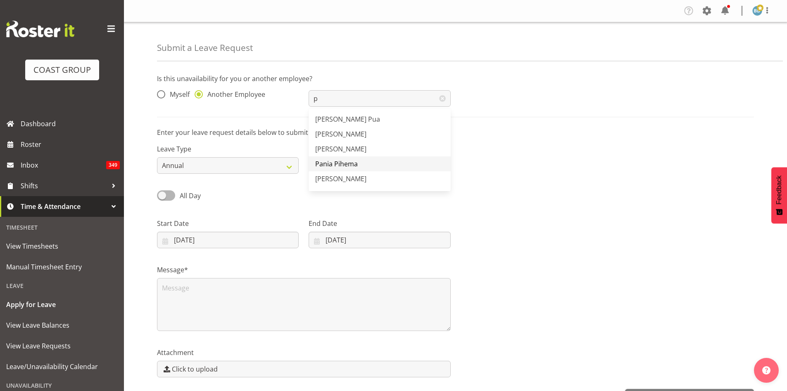
click at [345, 166] on span "Pania Pihema" at bounding box center [336, 163] width 43 height 9
type input "Pania Pihema"
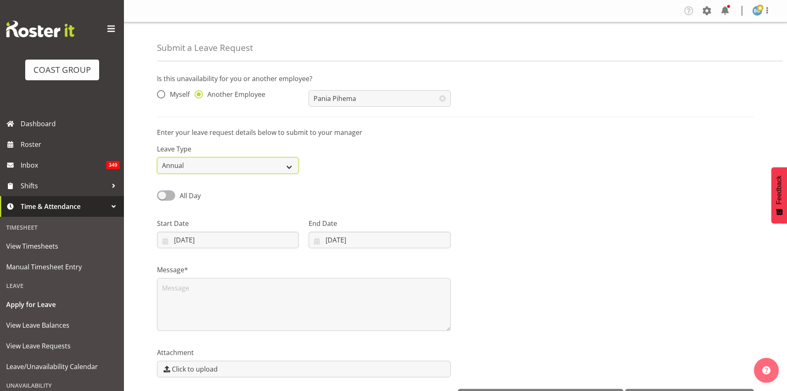
click at [222, 162] on select "Annual Sick Leave Without Pay Bereavement Domestic Violence Parental Jury Servi…" at bounding box center [228, 165] width 142 height 17
select select "Sick"
click at [157, 157] on select "Annual Sick Leave Without Pay Bereavement Domestic Violence Parental Jury Servi…" at bounding box center [228, 165] width 142 height 17
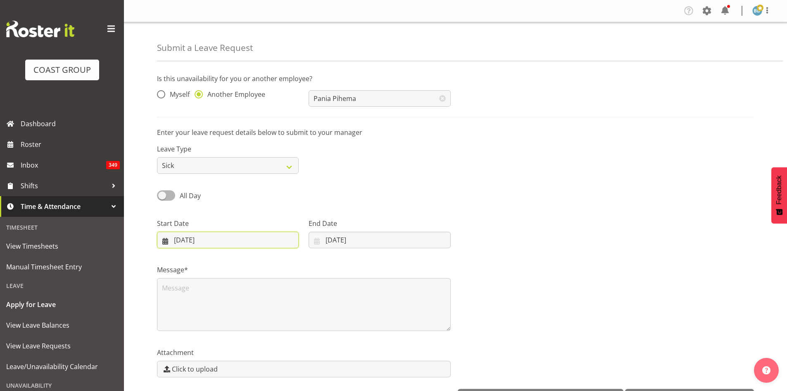
click at [177, 236] on input "[DATE]" at bounding box center [228, 239] width 142 height 17
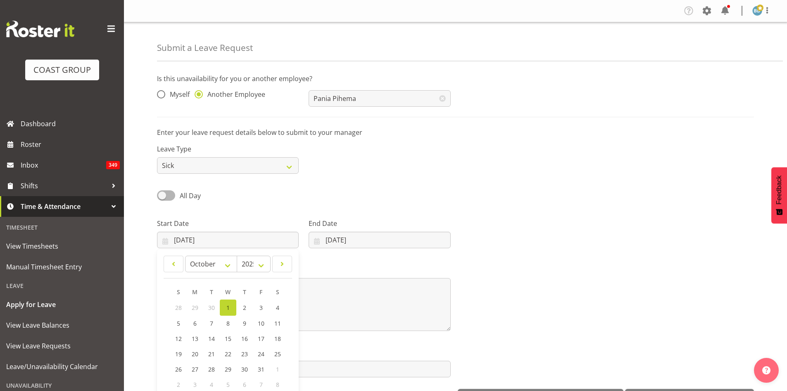
click at [210, 307] on span "30" at bounding box center [211, 307] width 7 height 8
click at [176, 263] on span at bounding box center [173, 264] width 9 height 10
select select "8"
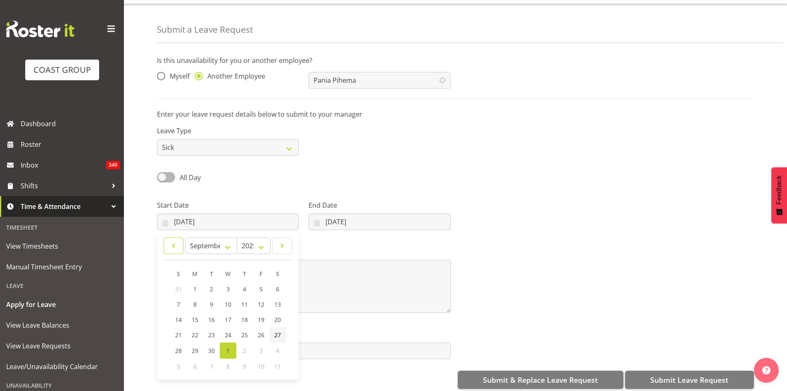
scroll to position [29, 0]
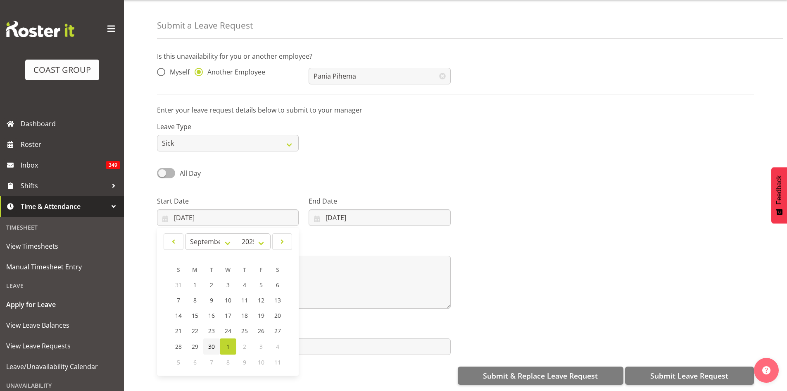
click at [216, 338] on link "30" at bounding box center [211, 346] width 17 height 16
type input "30/09/2025"
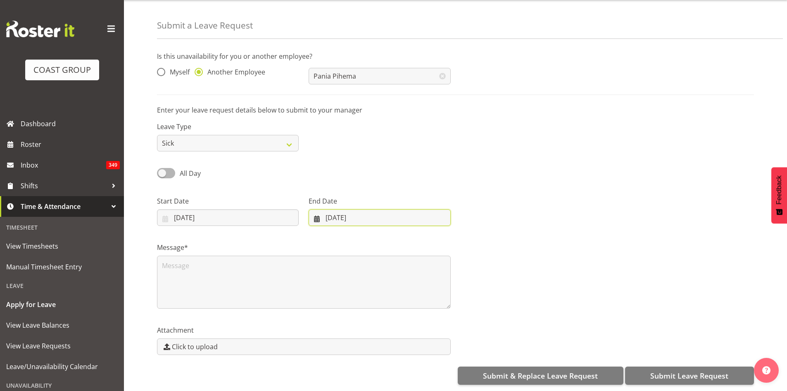
click at [333, 212] on input "01/10/2025" at bounding box center [380, 217] width 142 height 17
click at [322, 236] on span at bounding box center [325, 241] width 9 height 10
select select "8"
click at [358, 342] on span "30" at bounding box center [358, 346] width 7 height 8
type input "30/09/2025"
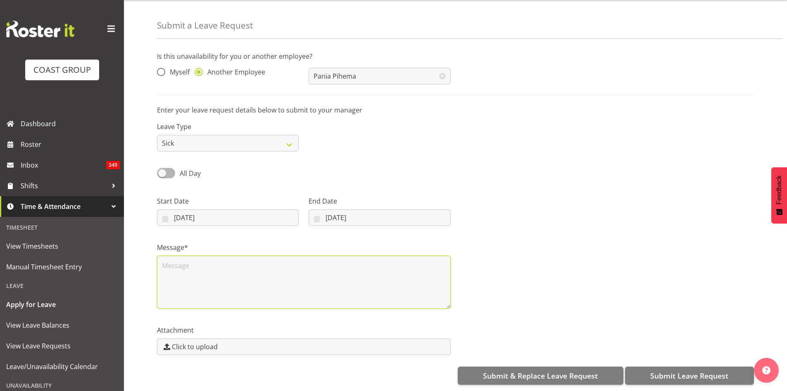
click at [172, 266] on textarea at bounding box center [304, 281] width 294 height 53
type textarea "Sick"
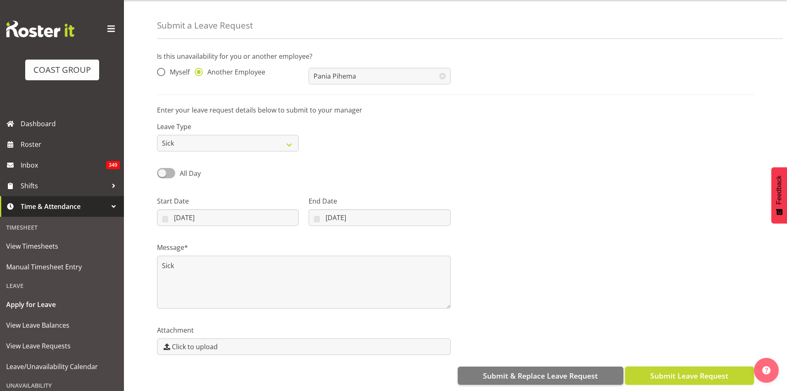
click at [650, 367] on button "Submit Leave Request" at bounding box center [689, 375] width 129 height 18
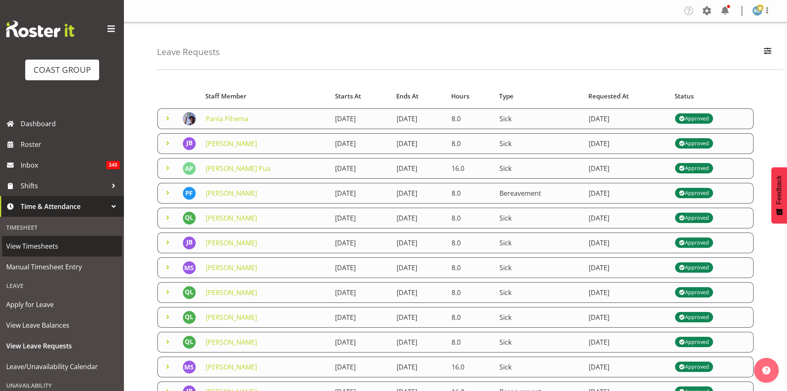
click at [36, 244] on span "View Timesheets" at bounding box center [62, 246] width 112 height 12
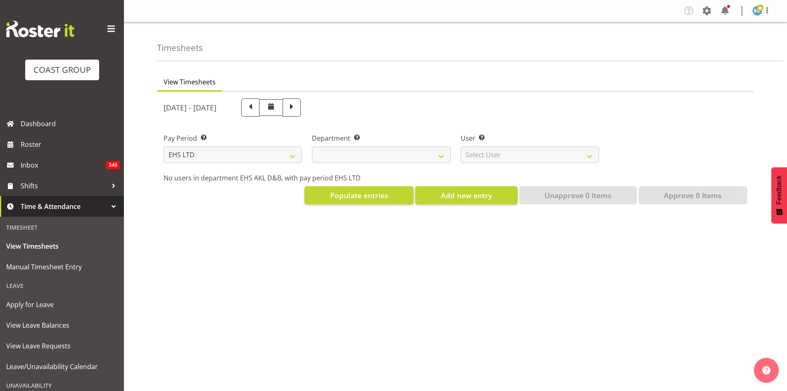
select select "7"
select select
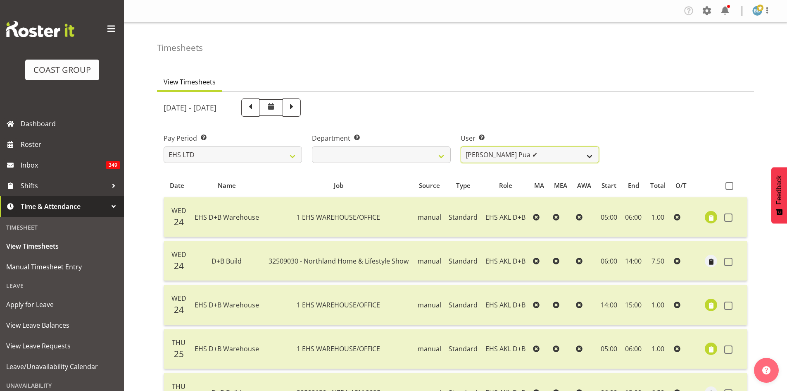
click at [534, 157] on select "[PERSON_NAME] Pua ✔ [PERSON_NAME] ✔ [PERSON_NAME] ✔ [PERSON_NAME] ✔ [PERSON_NAM…" at bounding box center [530, 154] width 138 height 17
select select "8989"
click at [461, 146] on select "[PERSON_NAME] Pua ✔ [PERSON_NAME] ✔ [PERSON_NAME] ✔ [PERSON_NAME] ✔ [PERSON_NAM…" at bounding box center [530, 154] width 138 height 17
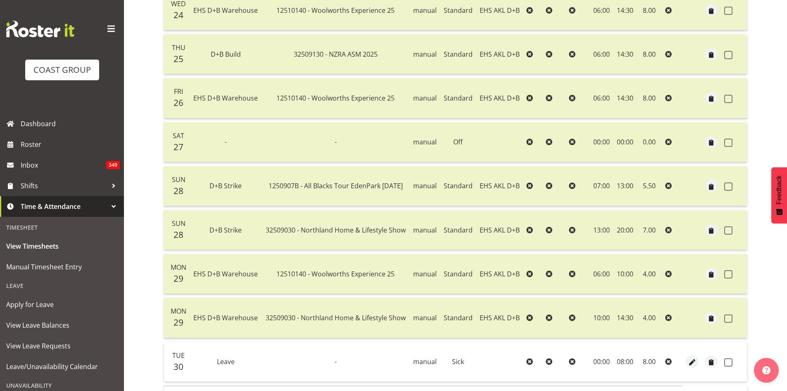
scroll to position [264, 0]
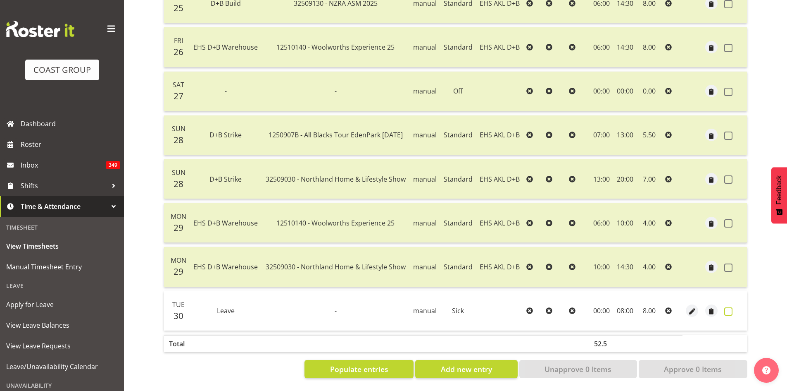
click at [726, 307] on span at bounding box center [728, 311] width 8 height 8
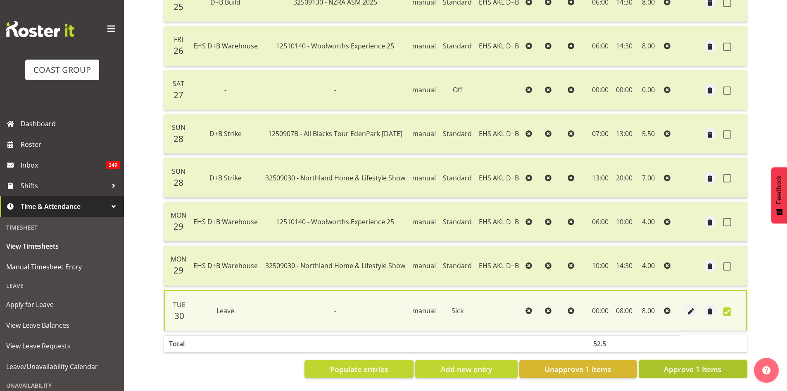
click at [705, 363] on span "Approve 1 Items" at bounding box center [693, 368] width 58 height 11
checkbox input "false"
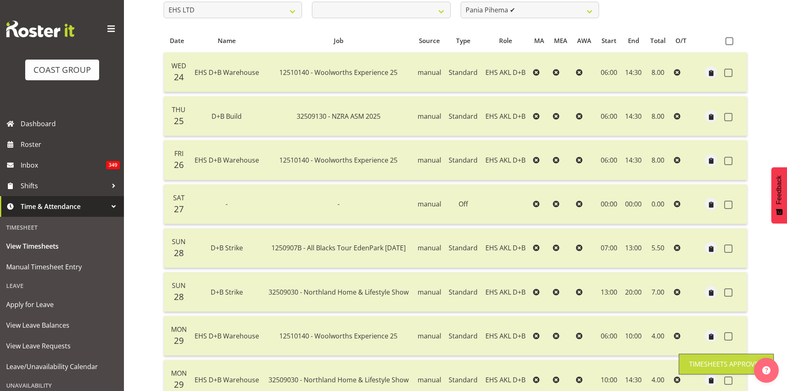
scroll to position [0, 0]
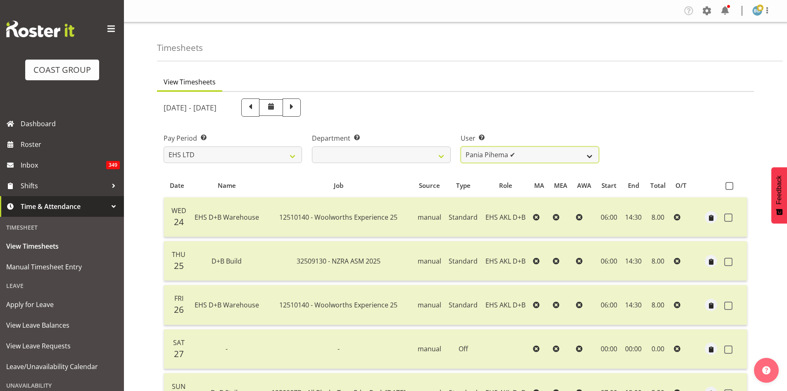
click at [492, 156] on select "[PERSON_NAME] Pua ✔ [PERSON_NAME] ✔ [PERSON_NAME] ✔ [PERSON_NAME] ✔ [PERSON_NAM…" at bounding box center [530, 154] width 138 height 17
select select "9735"
click at [461, 146] on select "[PERSON_NAME] Pua ✔ [PERSON_NAME] ✔ [PERSON_NAME] ✔ [PERSON_NAME] ✔ [PERSON_NAM…" at bounding box center [530, 154] width 138 height 17
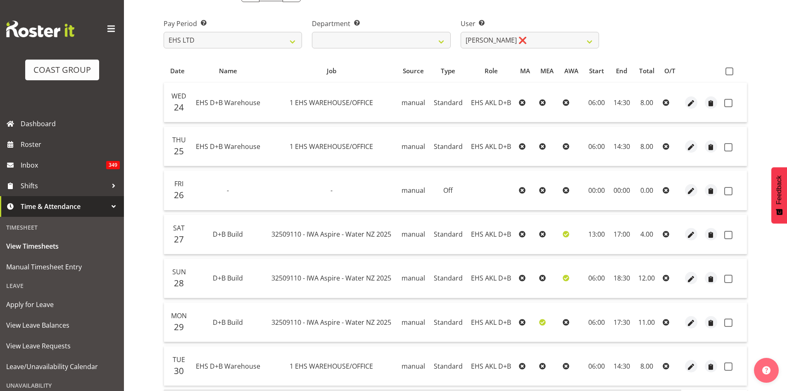
scroll to position [38, 0]
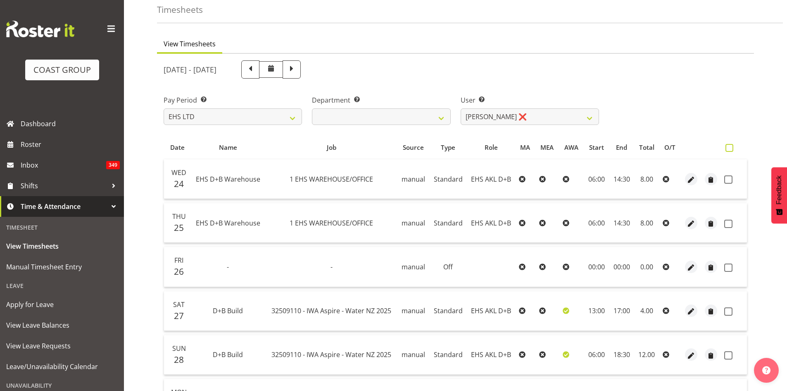
click at [728, 147] on span at bounding box center [730, 148] width 8 height 8
click at [728, 147] on input "checkbox" at bounding box center [728, 147] width 5 height 5
checkbox input "true"
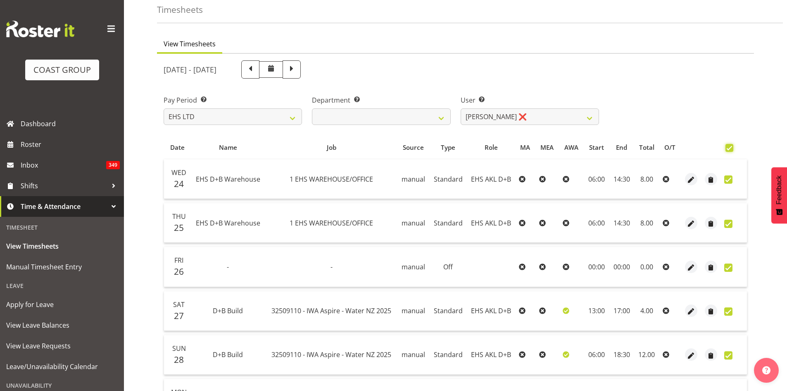
checkbox input "true"
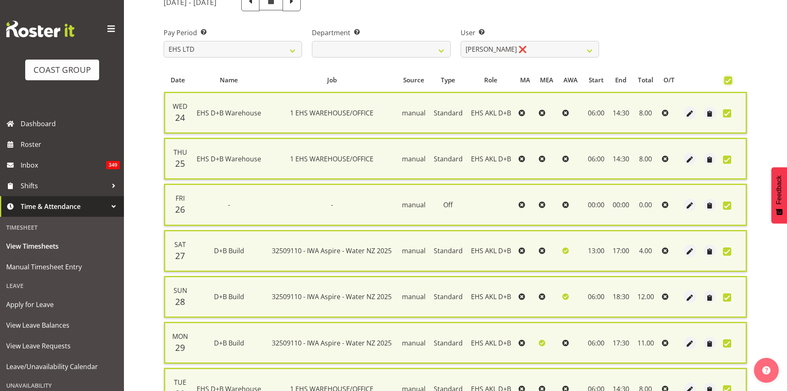
scroll to position [189, 0]
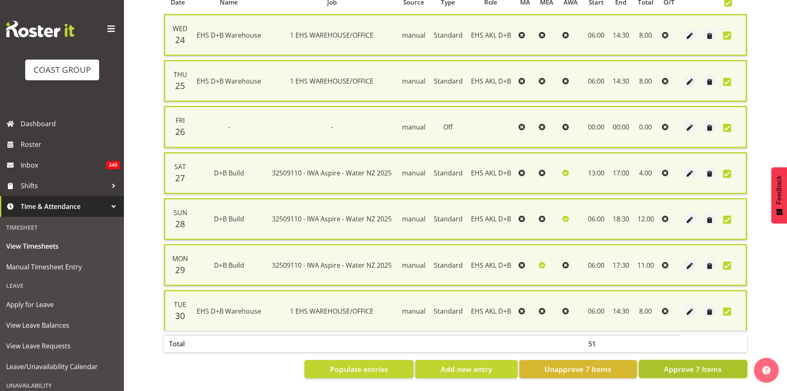
click at [693, 363] on span "Approve 7 Items" at bounding box center [693, 368] width 58 height 11
checkbox input "false"
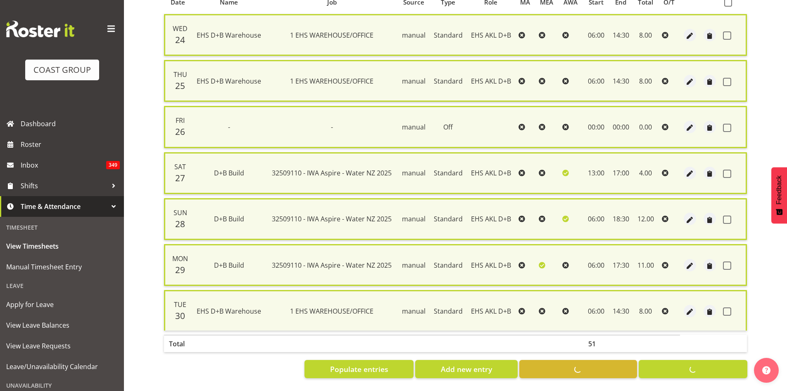
checkbox input "false"
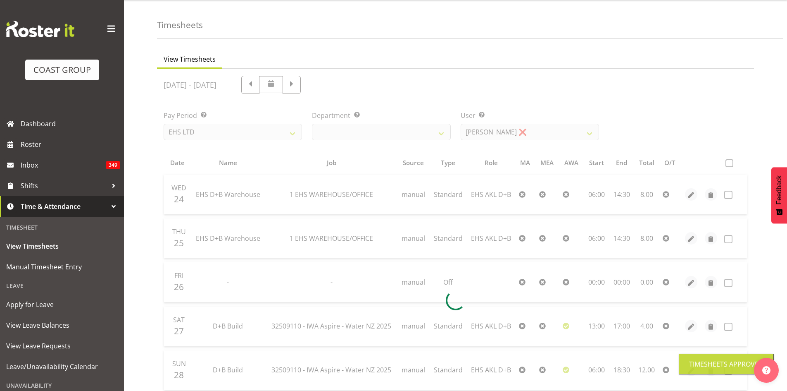
scroll to position [0, 0]
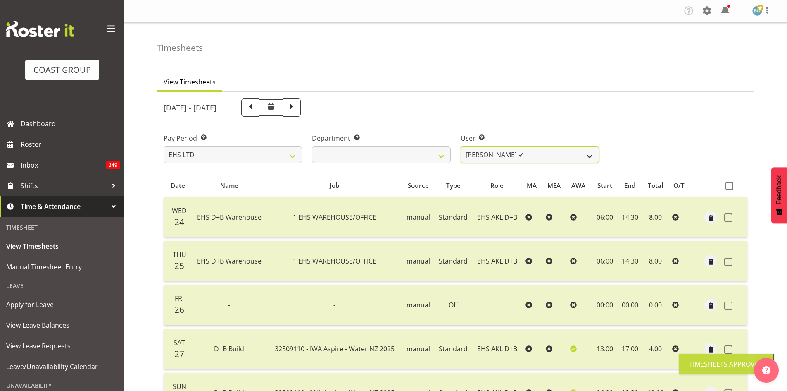
click at [529, 156] on select "[PERSON_NAME] Pua ✔ [PERSON_NAME] ✔ [PERSON_NAME] ✔ [PERSON_NAME] ✔ [PERSON_NAM…" at bounding box center [530, 154] width 138 height 17
select select "1184"
click at [461, 146] on select "[PERSON_NAME] Pua ✔ [PERSON_NAME] ✔ [PERSON_NAME] ✔ [PERSON_NAME] ✔ [PERSON_NAM…" at bounding box center [530, 154] width 138 height 17
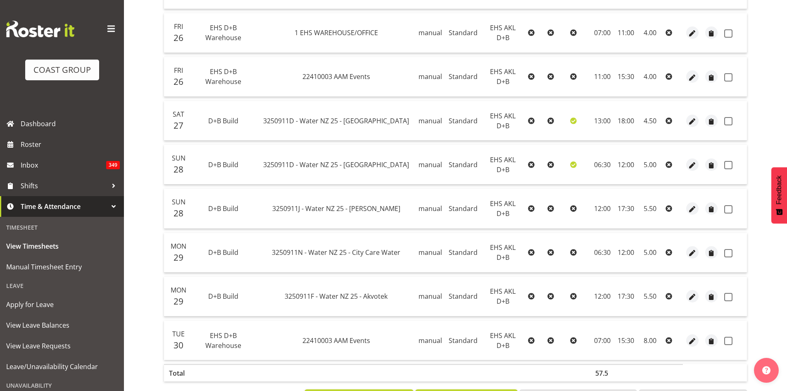
scroll to position [344, 0]
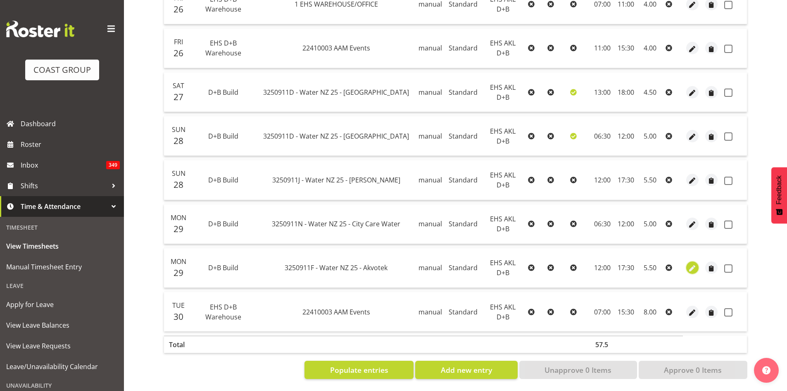
click at [696, 269] on span "button" at bounding box center [693, 269] width 10 height 10
select select "Standard"
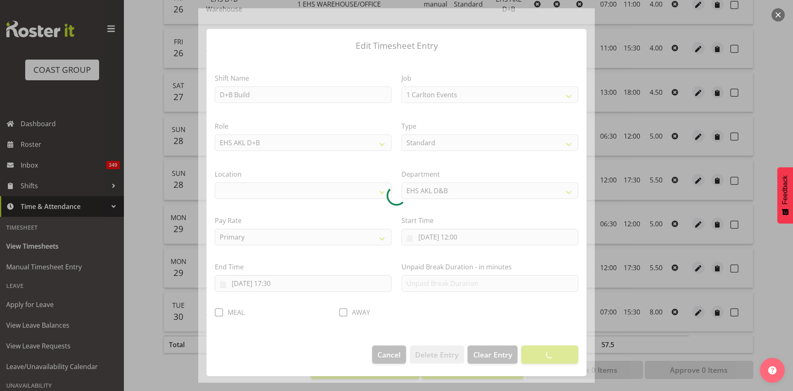
select select "10606"
select select "35"
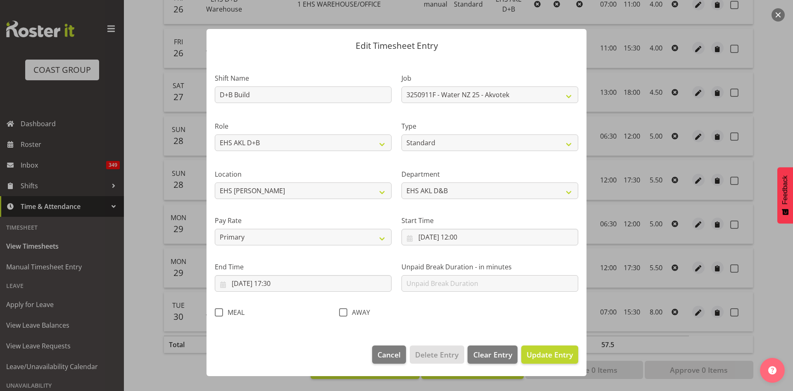
click at [217, 311] on span at bounding box center [219, 312] width 8 height 8
click at [217, 311] on input "MEAL" at bounding box center [217, 311] width 5 height 5
checkbox input "true"
click at [534, 353] on span "Update Entry" at bounding box center [550, 354] width 46 height 10
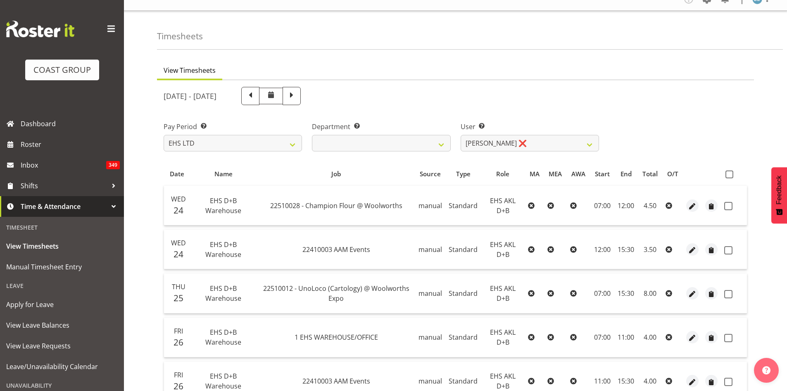
scroll to position [0, 0]
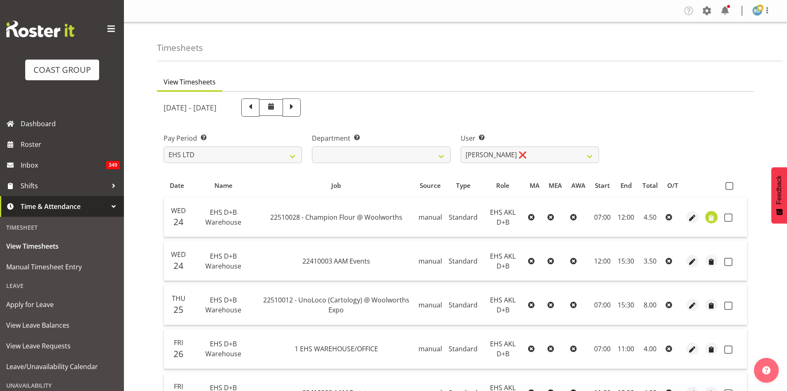
drag, startPoint x: 729, startPoint y: 185, endPoint x: 711, endPoint y: 217, distance: 37.0
click at [729, 189] on span at bounding box center [730, 186] width 8 height 8
click at [729, 188] on input "checkbox" at bounding box center [728, 185] width 5 height 5
checkbox input "true"
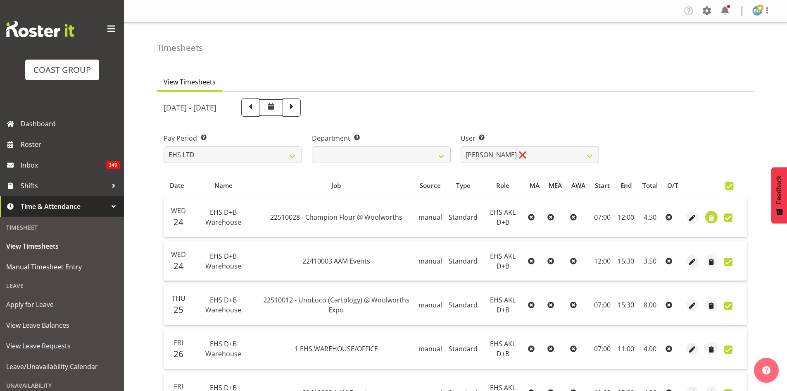
checkbox input "true"
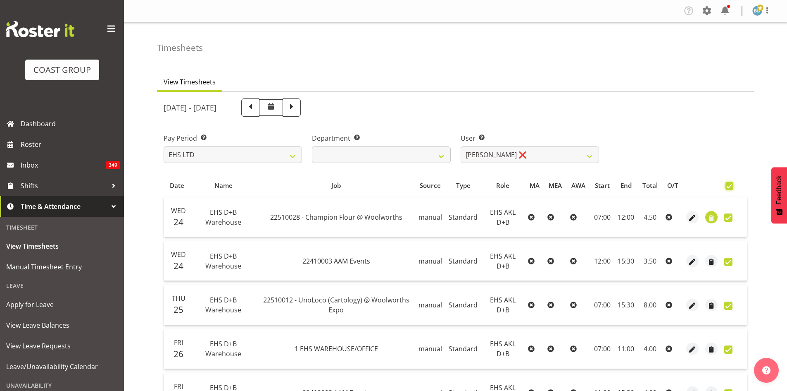
checkbox input "true"
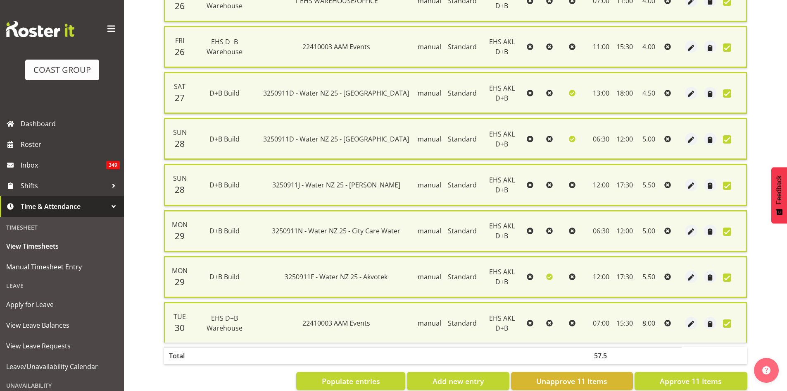
scroll to position [373, 0]
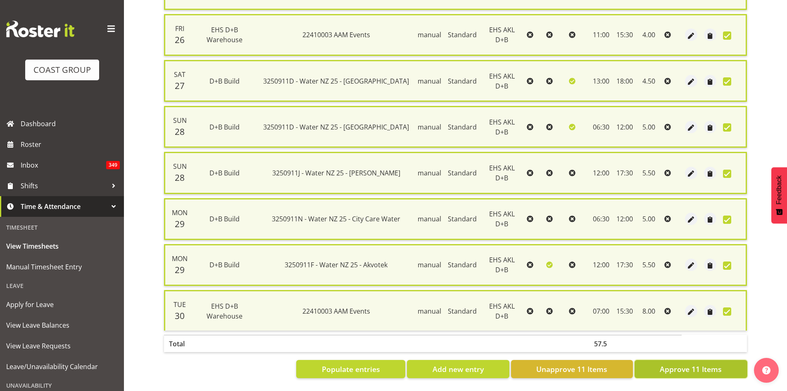
click at [678, 363] on span "Approve 11 Items" at bounding box center [691, 368] width 62 height 11
checkbox input "false"
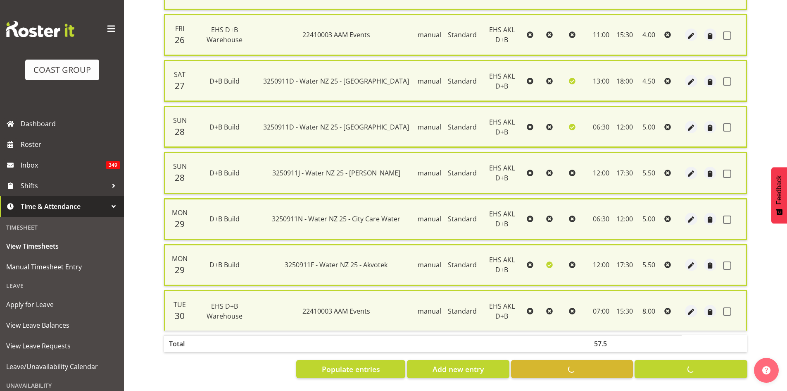
checkbox input "false"
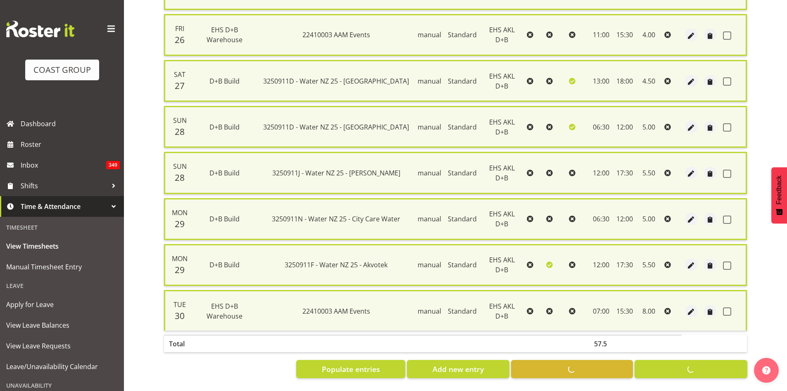
checkbox input "false"
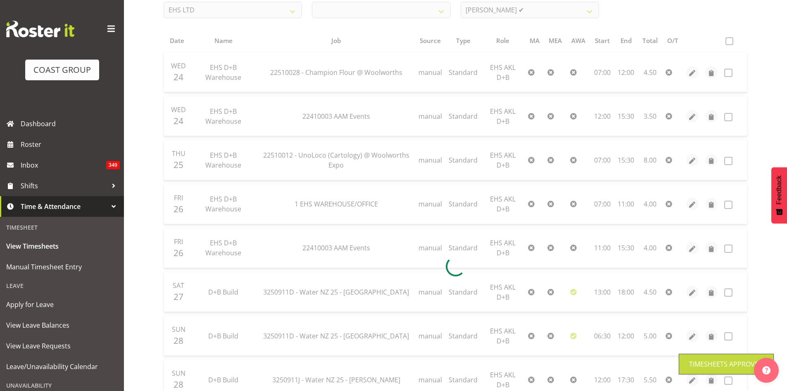
scroll to position [0, 0]
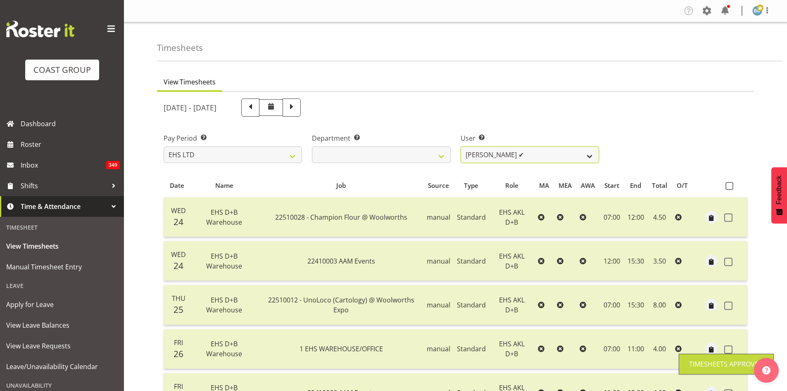
click at [540, 155] on select "[PERSON_NAME] Pua ✔ [PERSON_NAME] ✔ [PERSON_NAME] ✔ [PERSON_NAME] ✔ [PERSON_NAM…" at bounding box center [530, 154] width 138 height 17
select select "8988"
click at [461, 146] on select "[PERSON_NAME] Pua ✔ [PERSON_NAME] ✔ [PERSON_NAME] ✔ [PERSON_NAME] ✔ [PERSON_NAM…" at bounding box center [530, 154] width 138 height 17
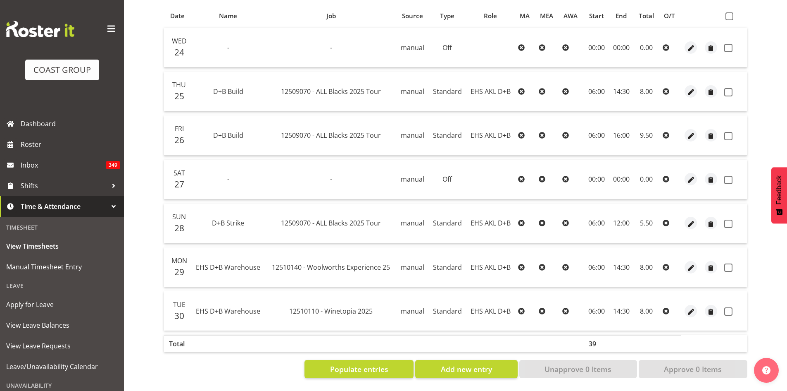
scroll to position [107, 0]
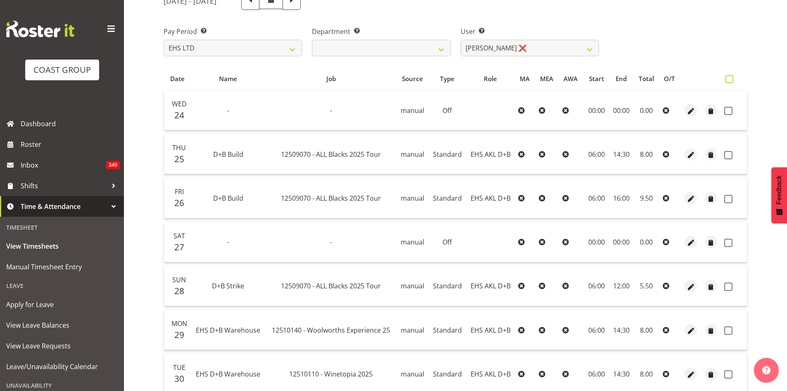
click at [728, 80] on span at bounding box center [730, 79] width 8 height 8
click at [728, 80] on input "checkbox" at bounding box center [728, 78] width 5 height 5
checkbox input "true"
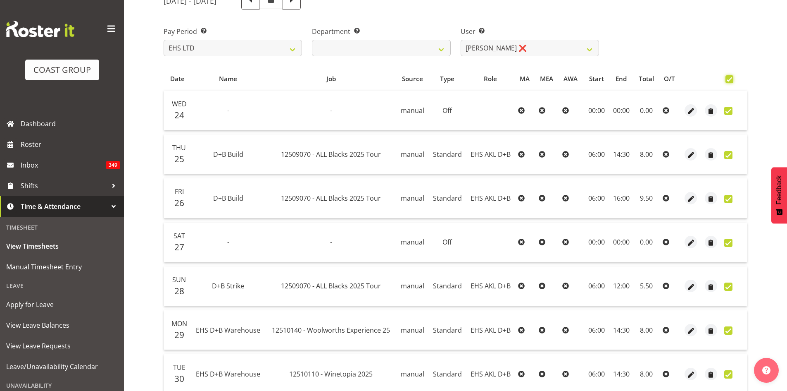
checkbox input "true"
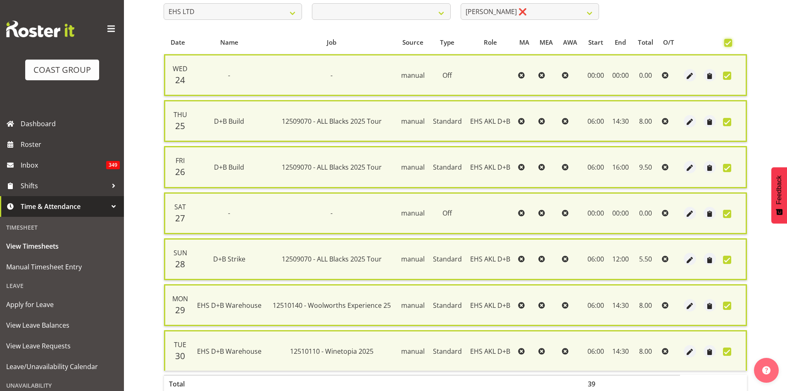
scroll to position [189, 0]
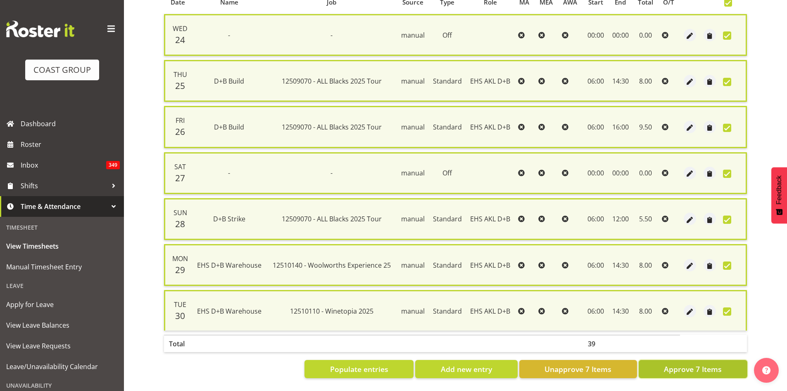
click at [665, 363] on span "Approve 7 Items" at bounding box center [693, 368] width 58 height 11
checkbox input "false"
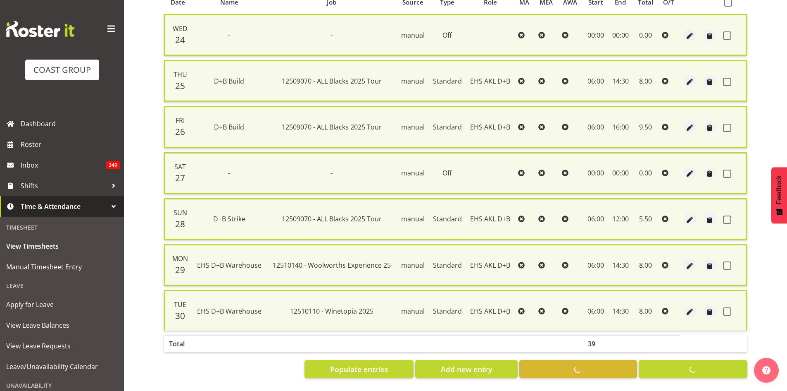
checkbox input "false"
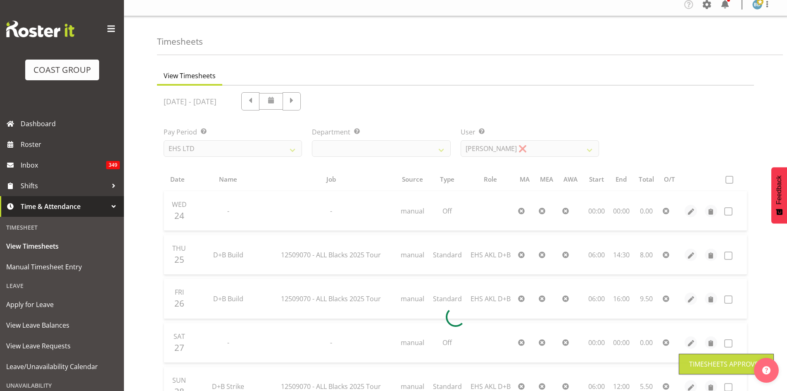
scroll to position [0, 0]
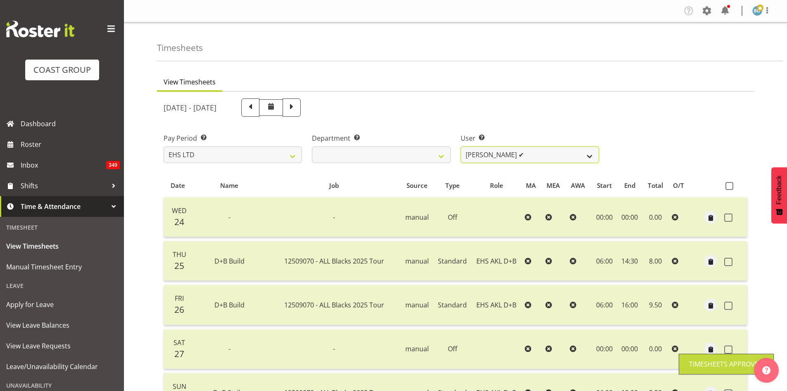
click at [539, 157] on select "[PERSON_NAME] Pua ✔ [PERSON_NAME] ✔ [PERSON_NAME] ✔ [PERSON_NAME] ✔ [PERSON_NAM…" at bounding box center [530, 154] width 138 height 17
select select "11280"
click at [461, 146] on select "[PERSON_NAME] Pua ✔ [PERSON_NAME] ✔ [PERSON_NAME] ✔ [PERSON_NAME] ✔ [PERSON_NAM…" at bounding box center [530, 154] width 138 height 17
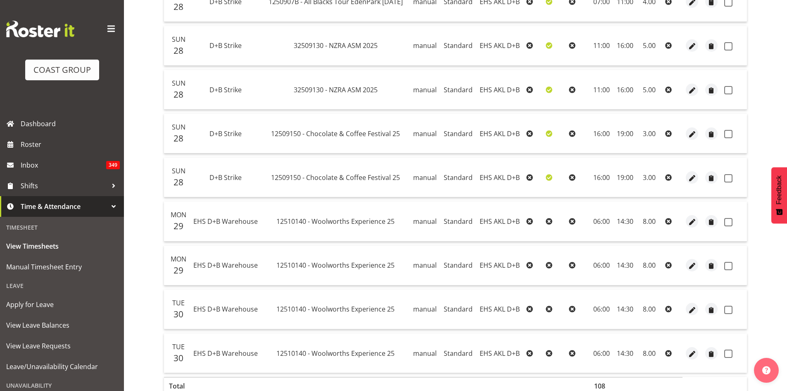
scroll to position [615, 0]
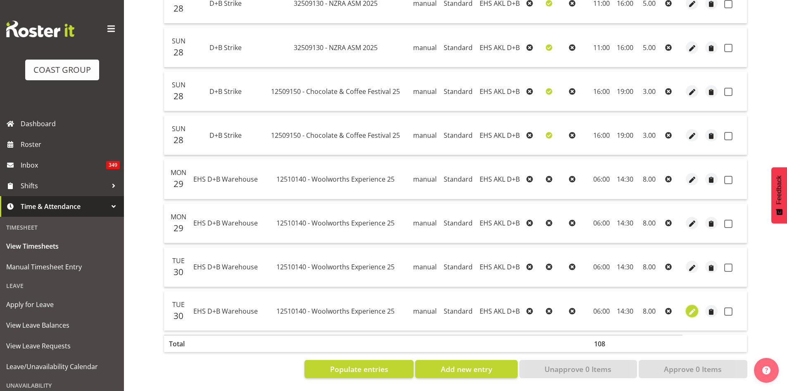
click at [692, 308] on span "button" at bounding box center [693, 312] width 10 height 10
select select "Standard"
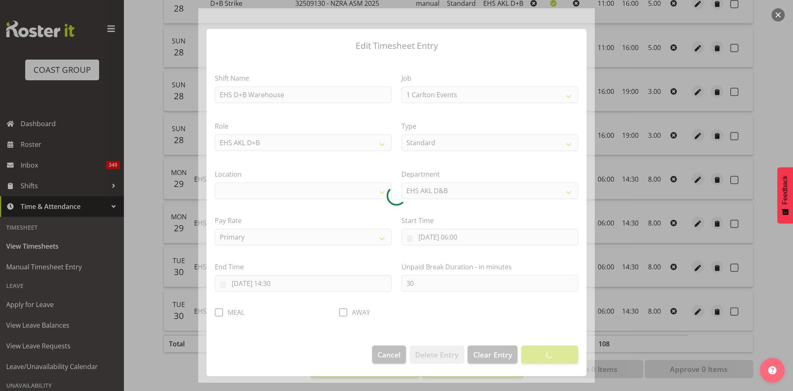
select select "10237"
select select "35"
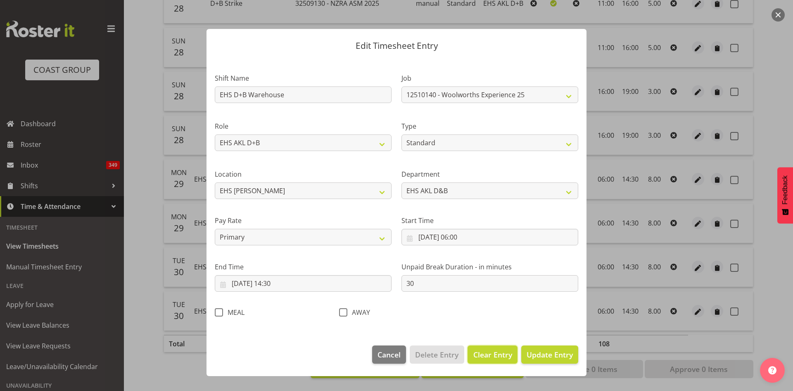
click at [499, 355] on span "Clear Entry" at bounding box center [493, 354] width 39 height 11
select select "Off"
type input "0"
select select
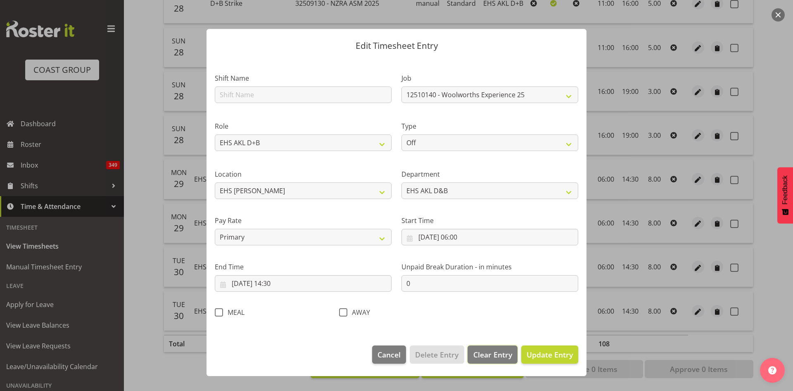
select select
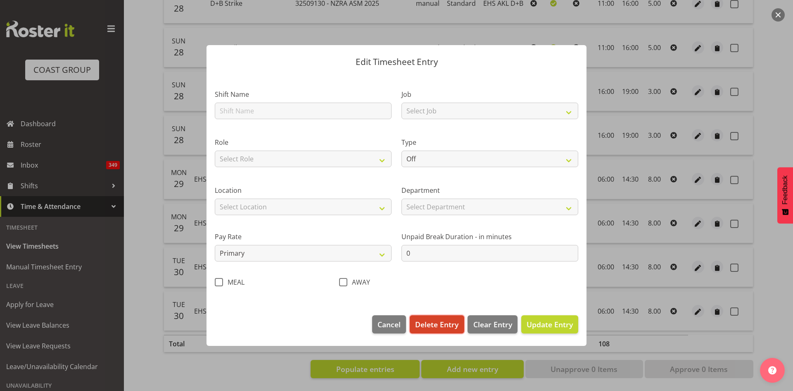
click at [429, 322] on span "Delete Entry" at bounding box center [436, 324] width 43 height 11
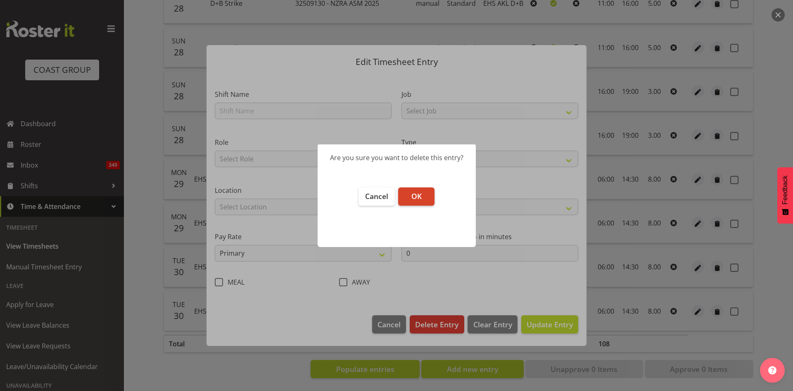
click at [412, 195] on span "OK" at bounding box center [417, 196] width 10 height 10
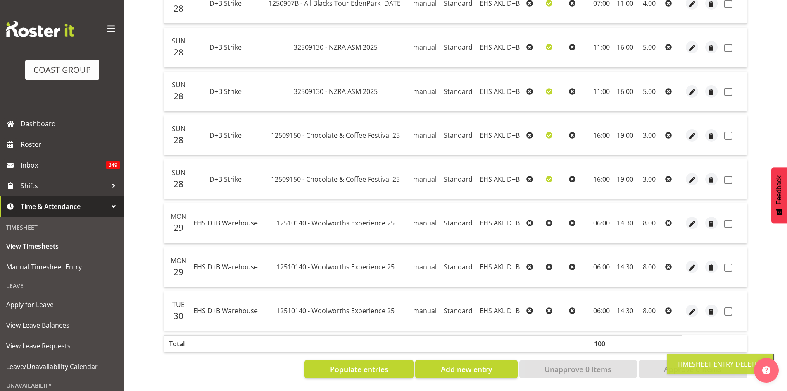
scroll to position [571, 0]
click at [691, 263] on span "button" at bounding box center [693, 268] width 10 height 10
select select "Standard"
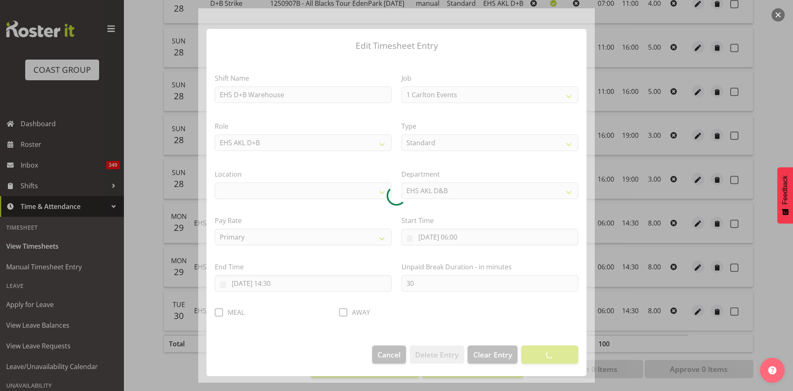
select select "10237"
select select "35"
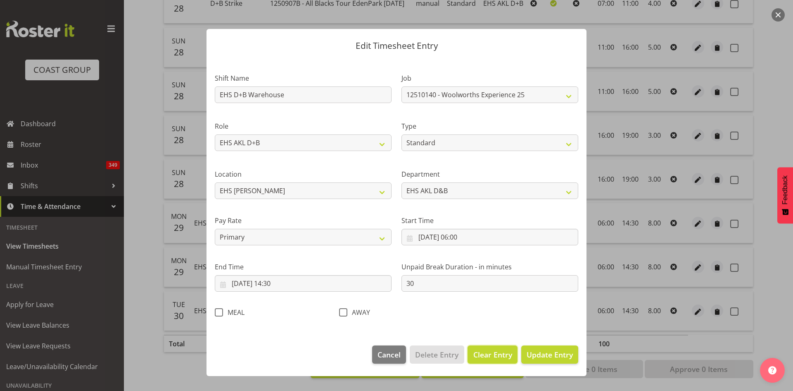
click at [497, 357] on span "Clear Entry" at bounding box center [493, 354] width 39 height 11
select select "Off"
type input "0"
select select
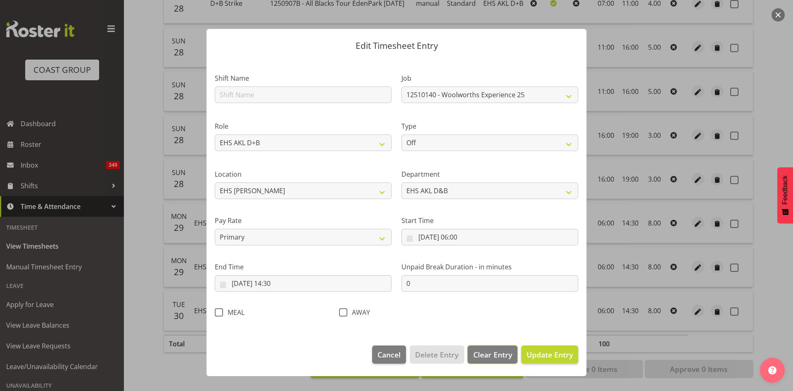
select select
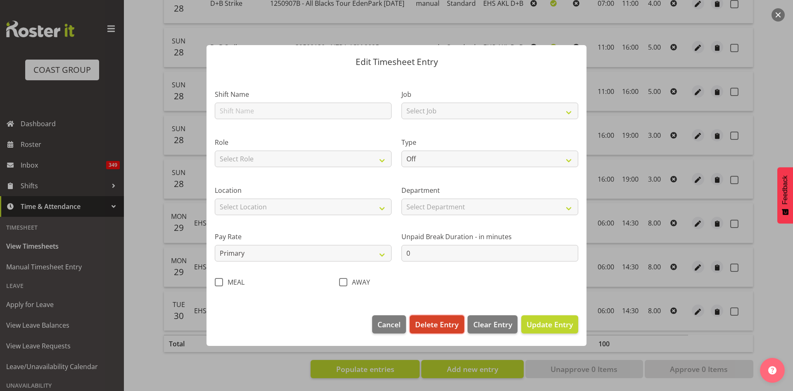
click at [438, 324] on span "Delete Entry" at bounding box center [436, 324] width 43 height 11
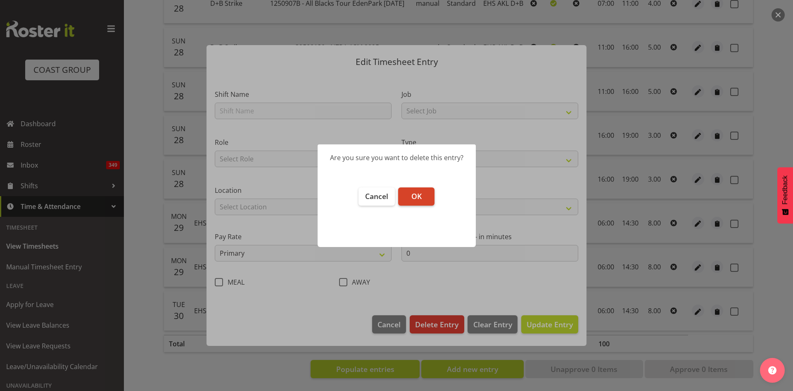
click at [429, 194] on button "OK" at bounding box center [416, 196] width 36 height 18
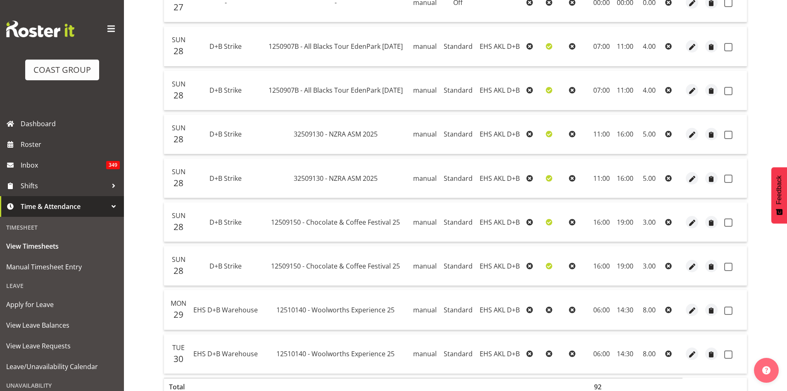
scroll to position [458, 0]
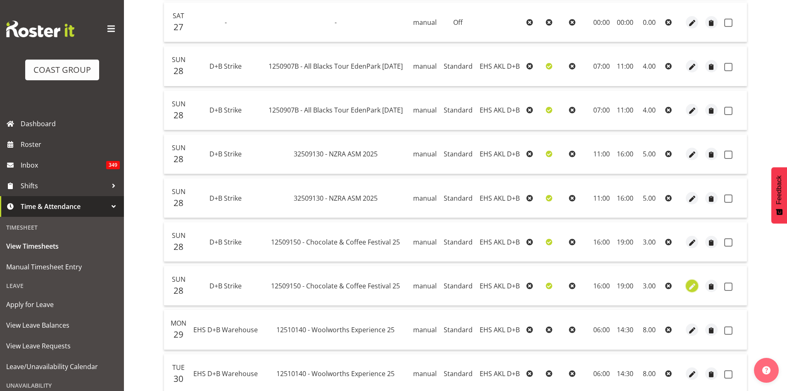
click at [689, 286] on span "button" at bounding box center [693, 286] width 10 height 10
select select "Standard"
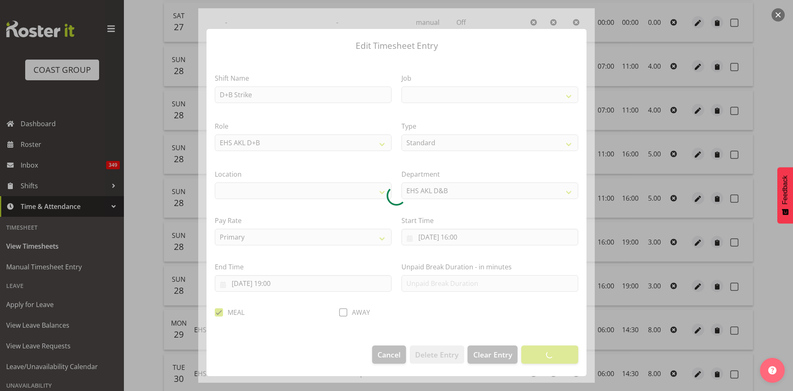
select select
select select "9735"
select select "35"
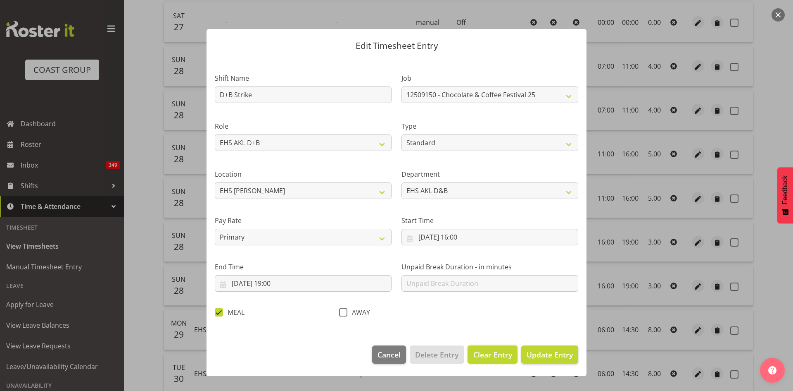
click at [493, 354] on span "Clear Entry" at bounding box center [493, 354] width 39 height 11
select select "Off"
type input "0"
checkbox input "false"
select select
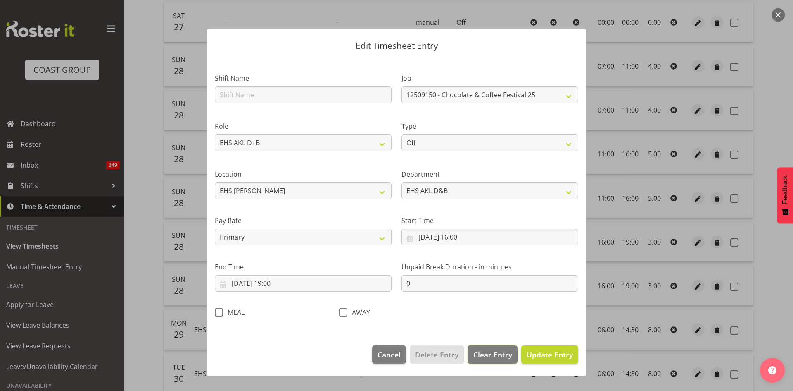
select select
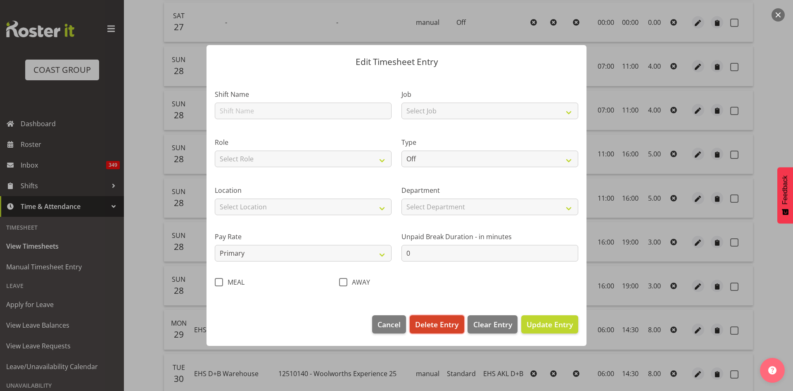
click at [429, 324] on span "Delete Entry" at bounding box center [436, 324] width 43 height 11
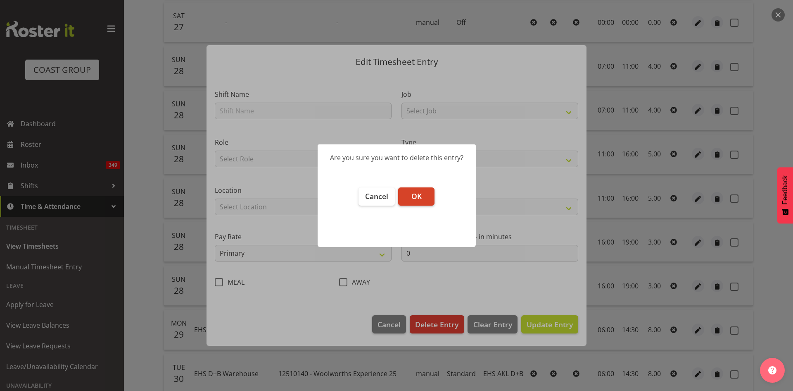
click at [417, 196] on span "OK" at bounding box center [417, 196] width 10 height 10
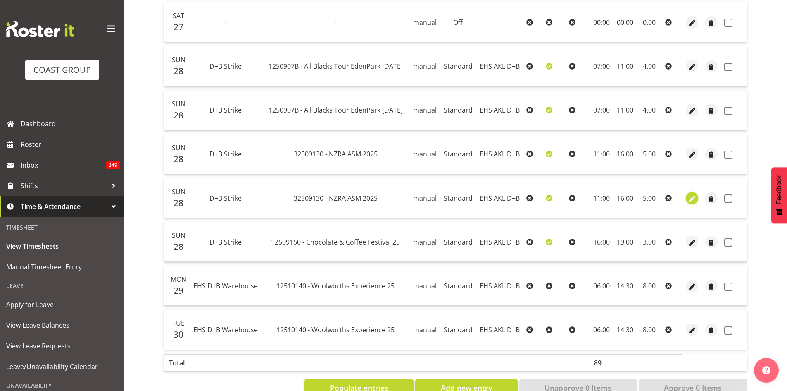
click at [690, 198] on span "button" at bounding box center [693, 199] width 10 height 10
select select "Standard"
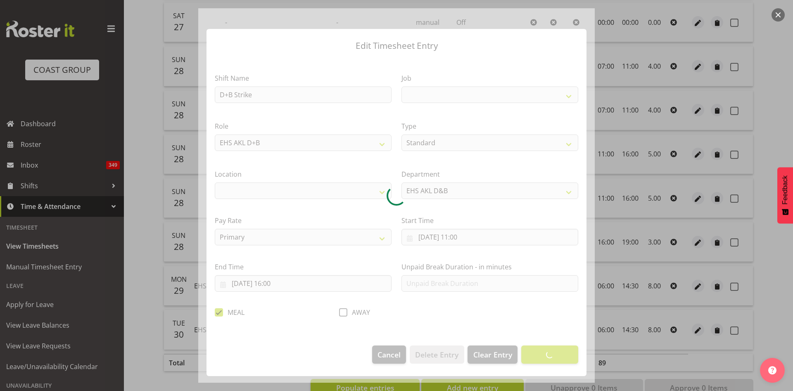
select select
select select "35"
select select "10300"
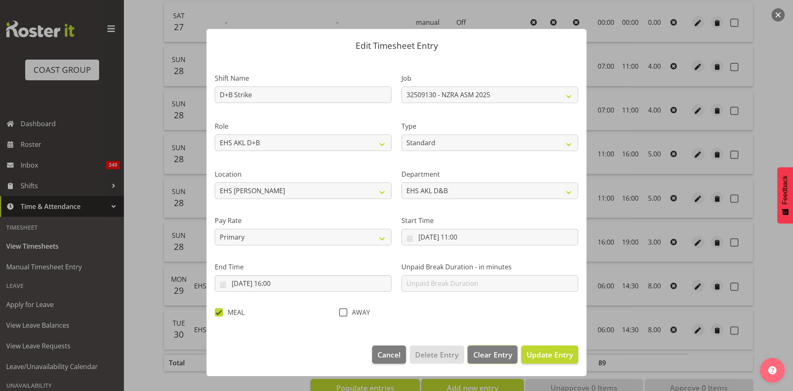
click at [490, 356] on span "Clear Entry" at bounding box center [493, 354] width 39 height 11
select select "Off"
type input "0"
checkbox input "false"
select select
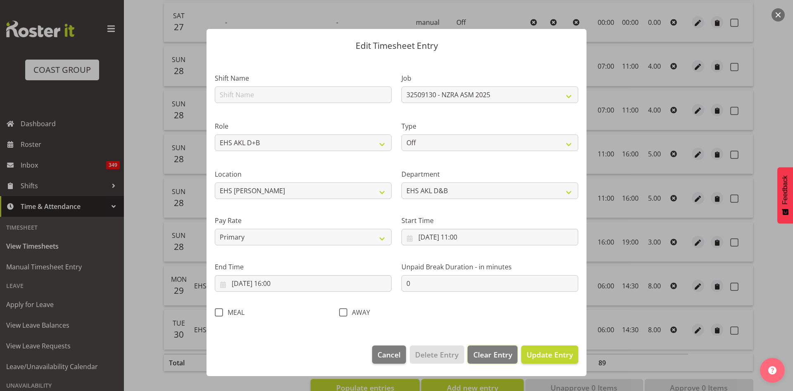
select select
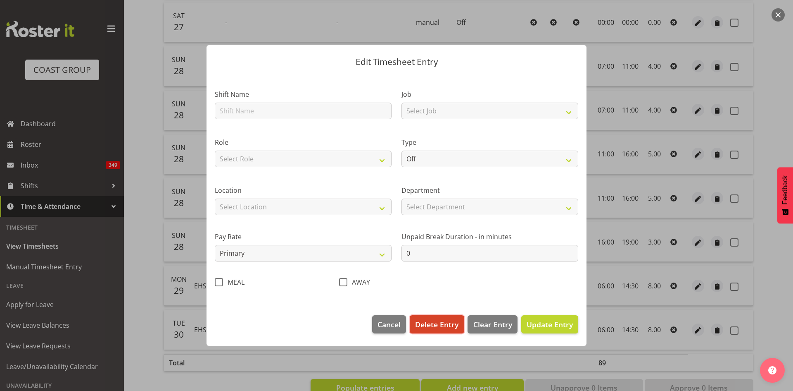
click at [435, 326] on span "Delete Entry" at bounding box center [436, 324] width 43 height 11
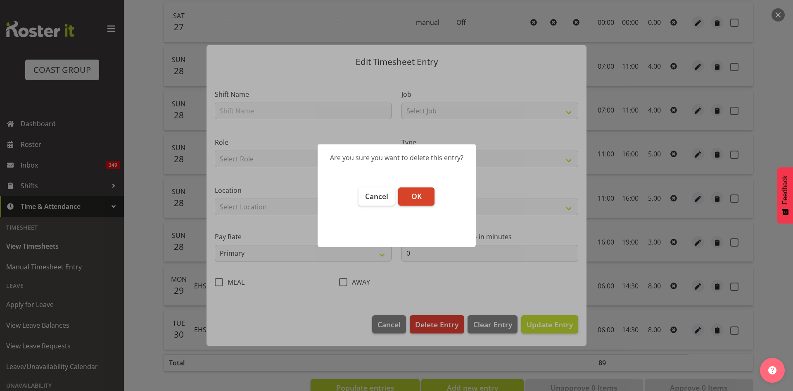
click at [417, 200] on span "OK" at bounding box center [417, 196] width 10 height 10
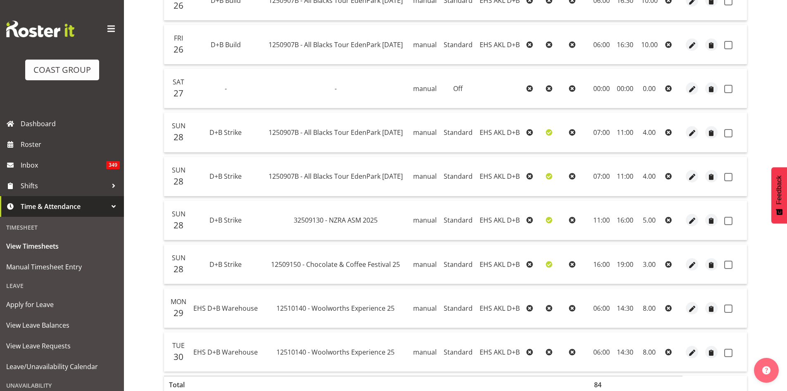
scroll to position [370, 0]
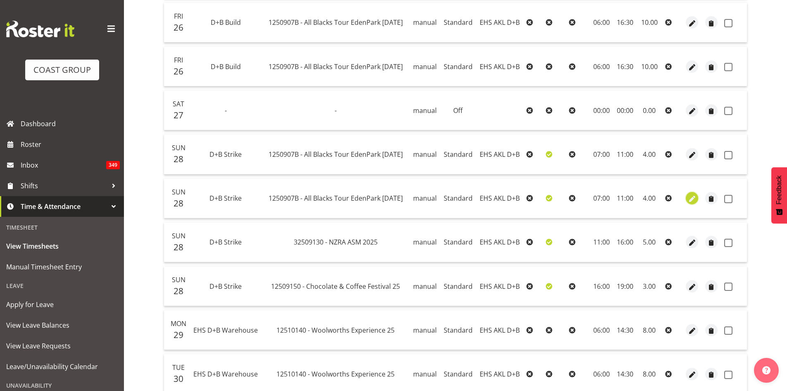
click at [693, 199] on span "button" at bounding box center [693, 199] width 10 height 10
select select "Standard"
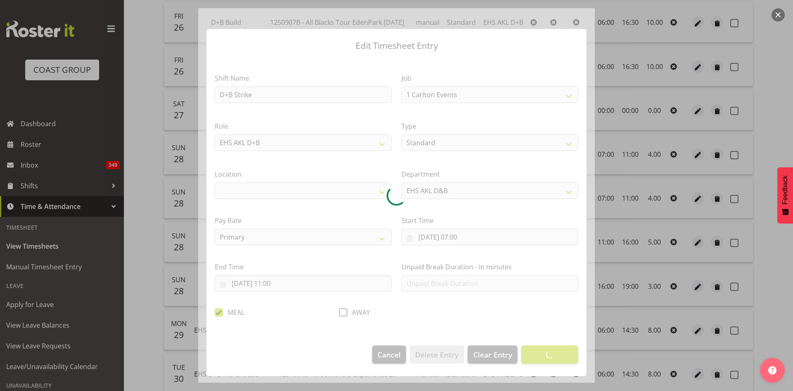
select select "10497"
select select "35"
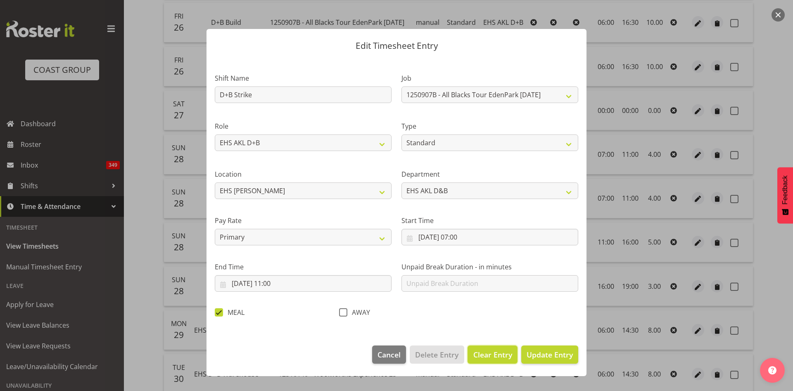
click at [495, 356] on span "Clear Entry" at bounding box center [493, 354] width 39 height 11
select select "Off"
type input "0"
checkbox input "false"
select select
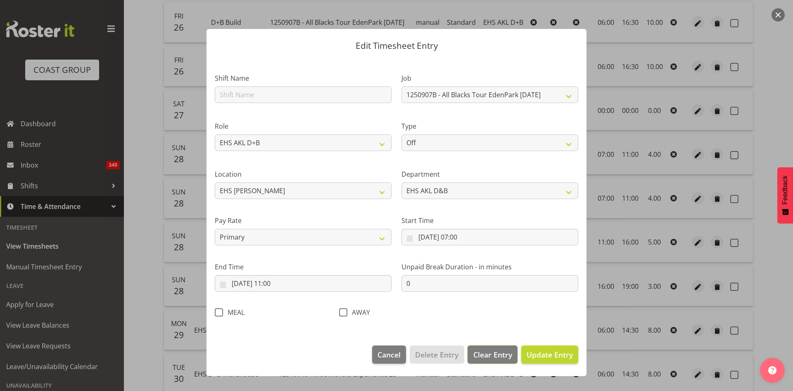
select select
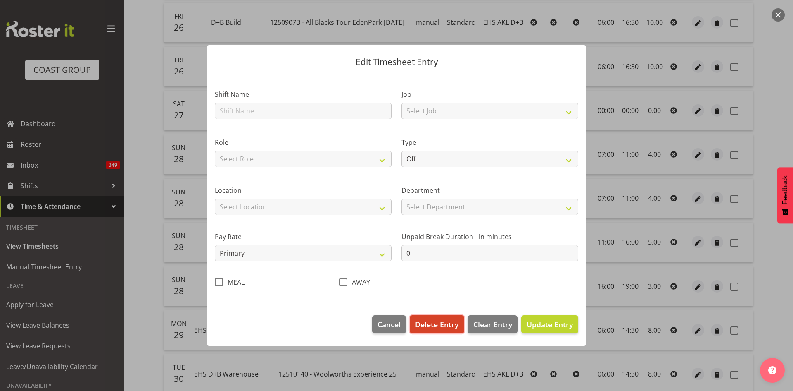
click at [433, 327] on span "Delete Entry" at bounding box center [436, 324] width 43 height 11
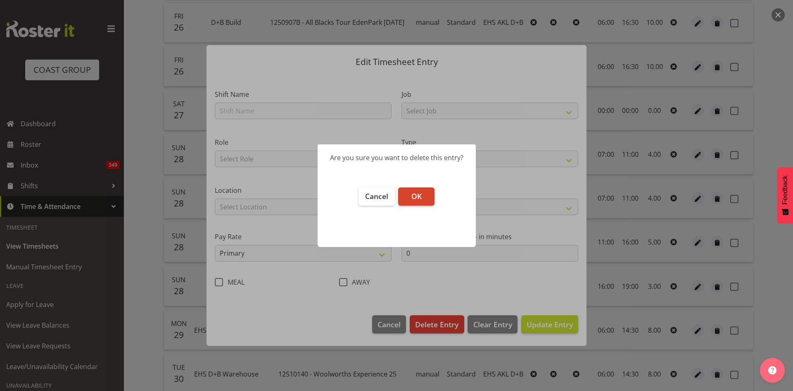
click at [410, 198] on button "OK" at bounding box center [416, 196] width 36 height 18
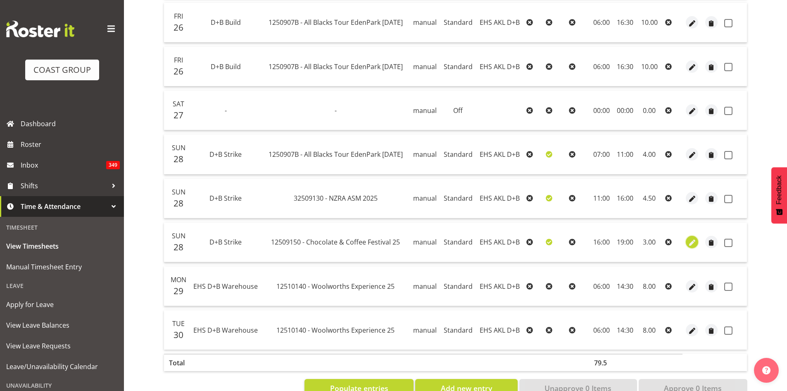
click at [690, 241] on span "button" at bounding box center [693, 243] width 10 height 10
select select "Standard"
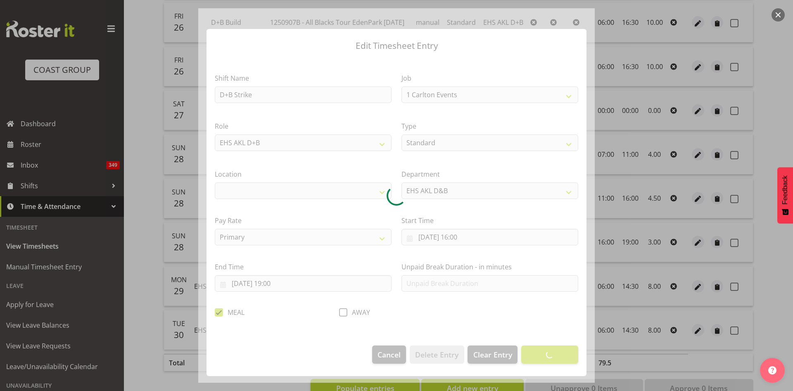
select select "9735"
click at [219, 310] on div at bounding box center [396, 195] width 397 height 374
select select "35"
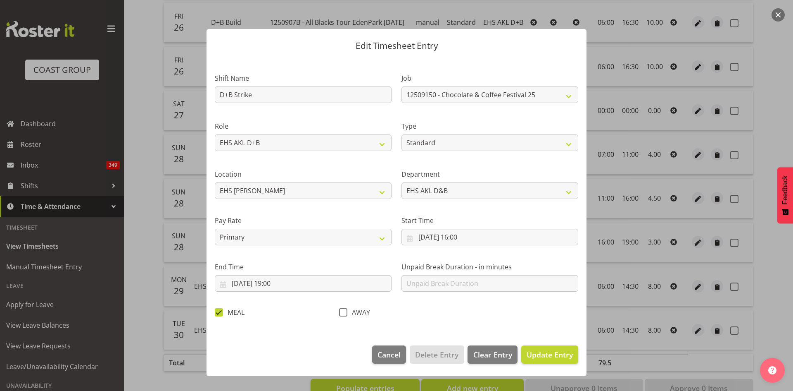
click at [217, 310] on span at bounding box center [219, 312] width 8 height 8
click at [217, 310] on input "MEAL" at bounding box center [217, 311] width 5 height 5
checkbox input "false"
click at [562, 356] on span "Update Entry" at bounding box center [550, 354] width 46 height 10
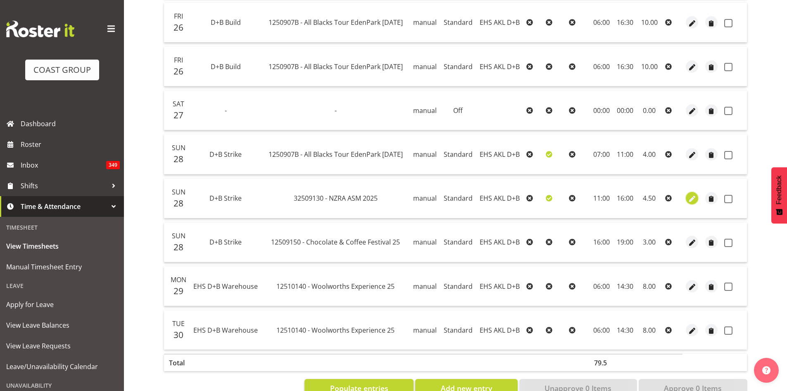
click at [693, 198] on span "button" at bounding box center [693, 199] width 10 height 10
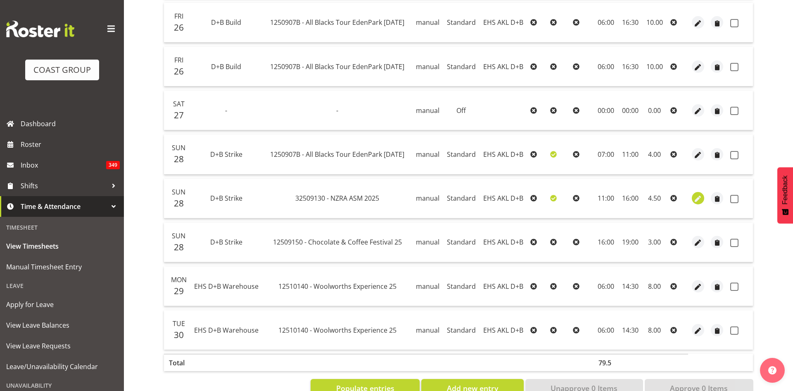
select select "Standard"
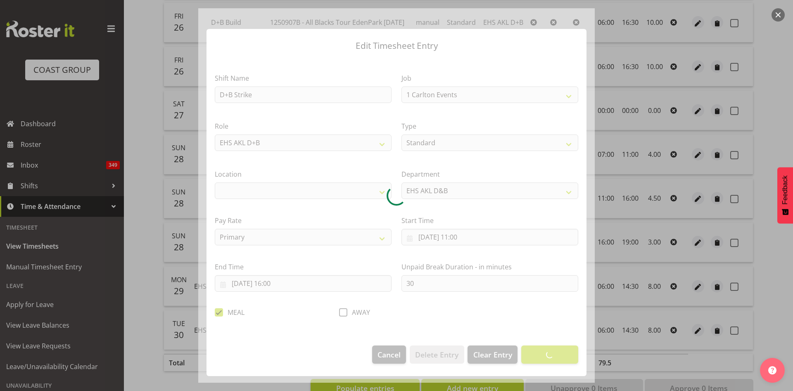
select select "10300"
select select "35"
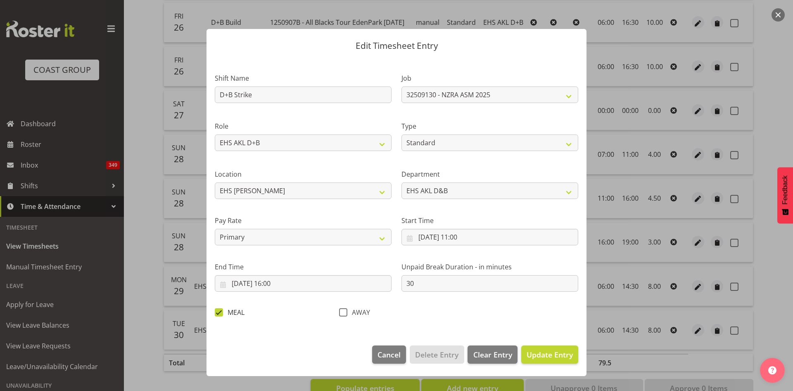
drag, startPoint x: 217, startPoint y: 312, endPoint x: 302, endPoint y: 309, distance: 84.8
click at [217, 312] on span at bounding box center [219, 312] width 8 height 8
click at [217, 312] on input "MEAL" at bounding box center [217, 311] width 5 height 5
checkbox input "false"
click at [550, 354] on span "Update Entry" at bounding box center [550, 354] width 46 height 10
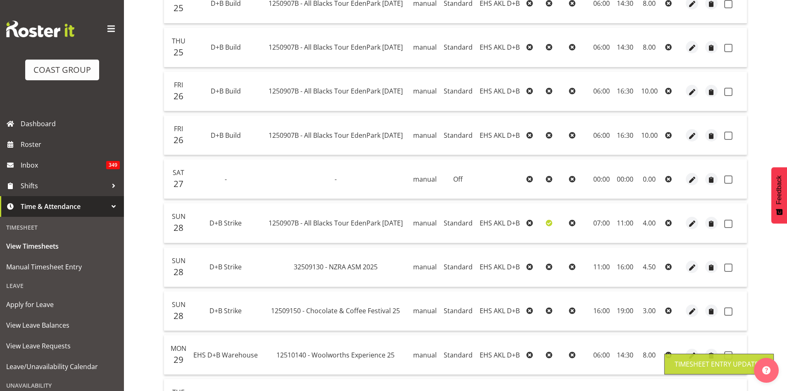
scroll to position [232, 0]
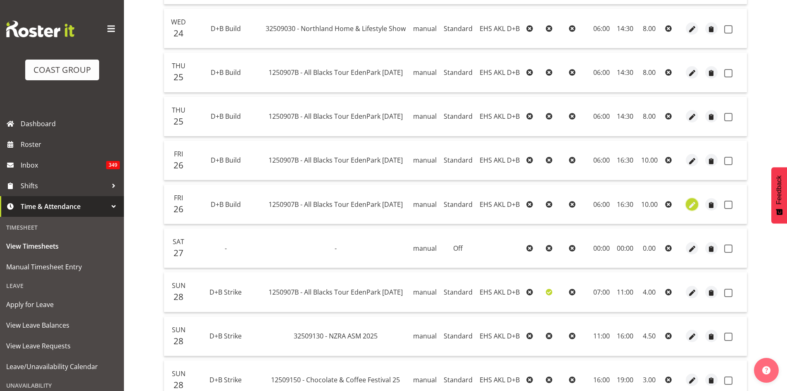
click at [690, 205] on span "button" at bounding box center [693, 205] width 10 height 10
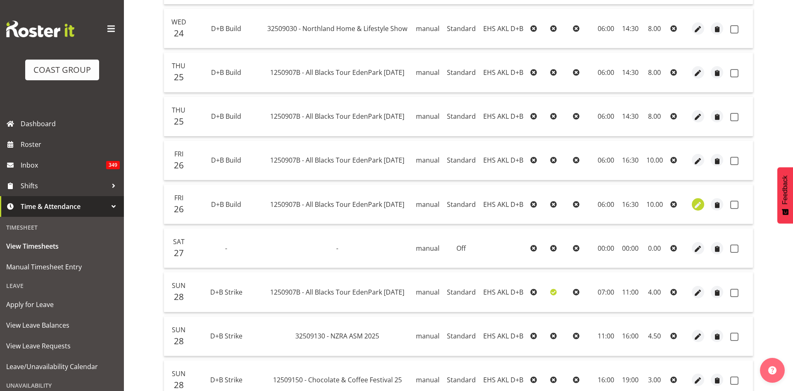
select select "Standard"
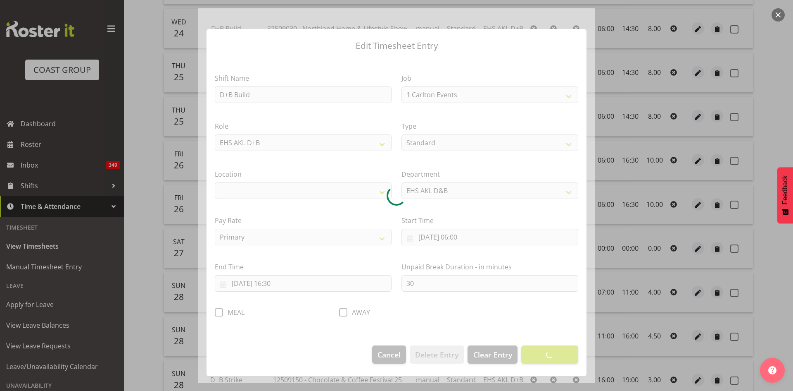
select select "10497"
select select "35"
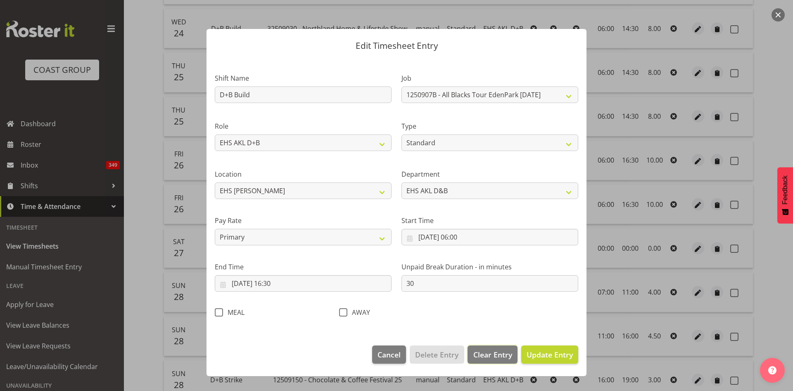
click at [488, 355] on span "Clear Entry" at bounding box center [493, 354] width 39 height 11
select select "Off"
type input "0"
select select
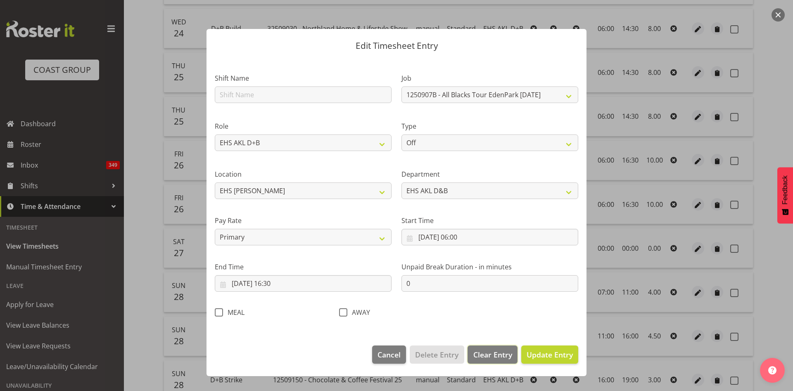
select select
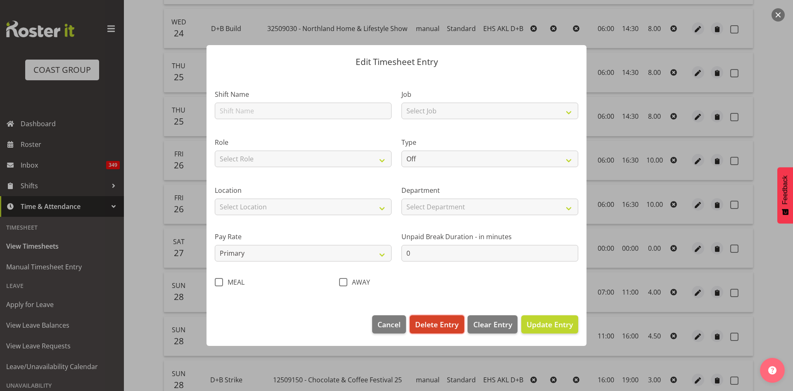
click at [444, 322] on span "Delete Entry" at bounding box center [436, 324] width 43 height 11
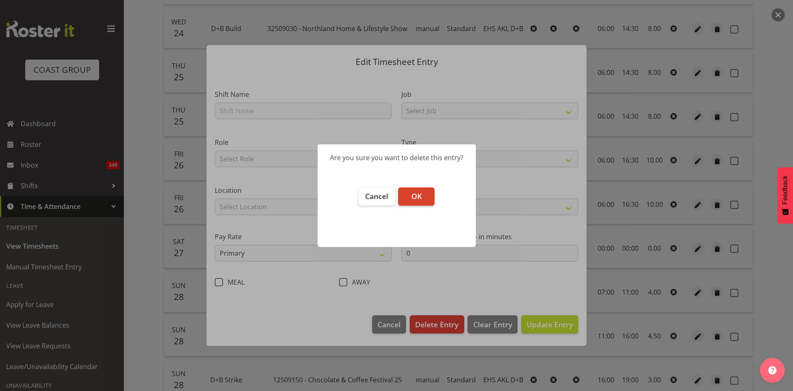
click at [415, 195] on span "OK" at bounding box center [417, 196] width 10 height 10
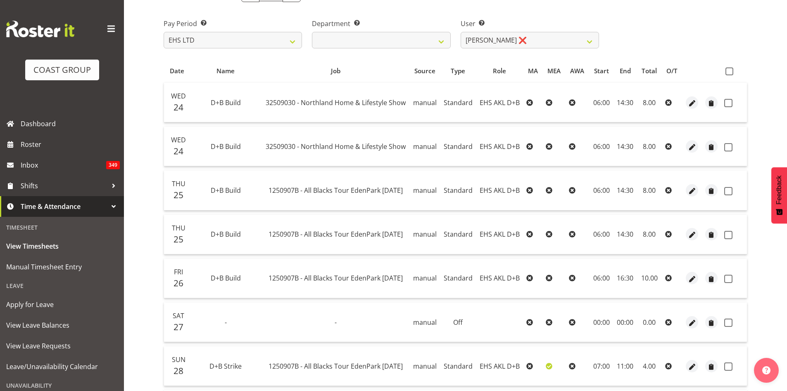
scroll to position [95, 0]
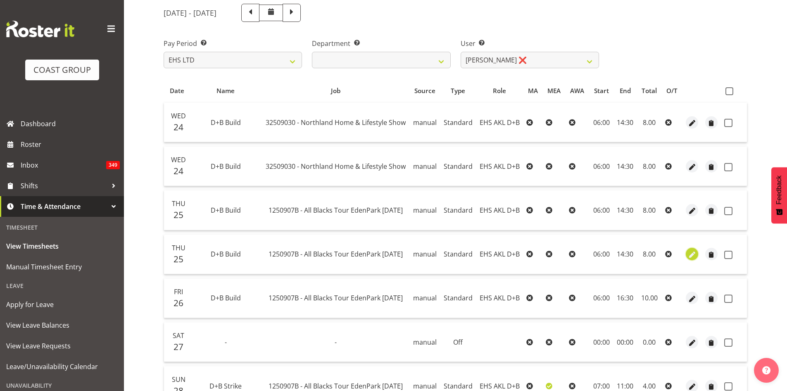
click at [692, 253] on span "button" at bounding box center [693, 255] width 10 height 10
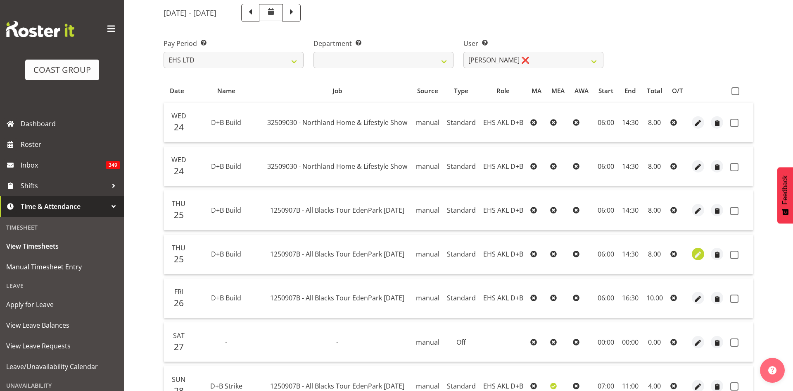
select select "Standard"
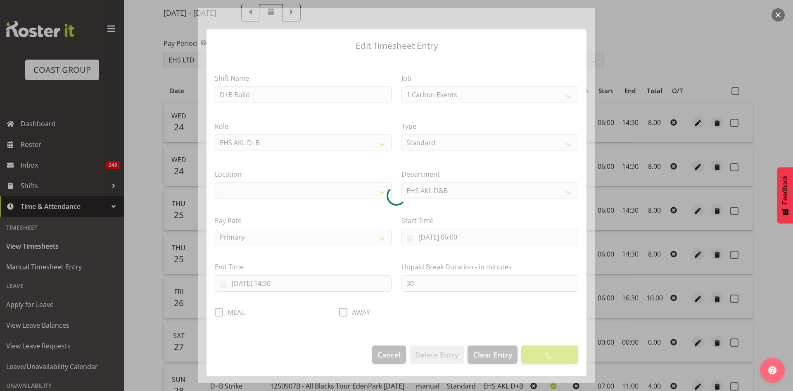
select select "10497"
select select "35"
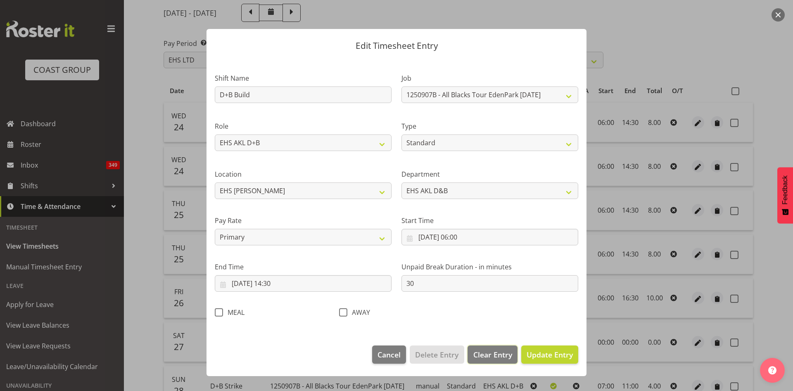
drag, startPoint x: 511, startPoint y: 355, endPoint x: 502, endPoint y: 355, distance: 9.1
click at [510, 355] on span "Clear Entry" at bounding box center [493, 354] width 39 height 11
select select "Off"
type input "0"
select select
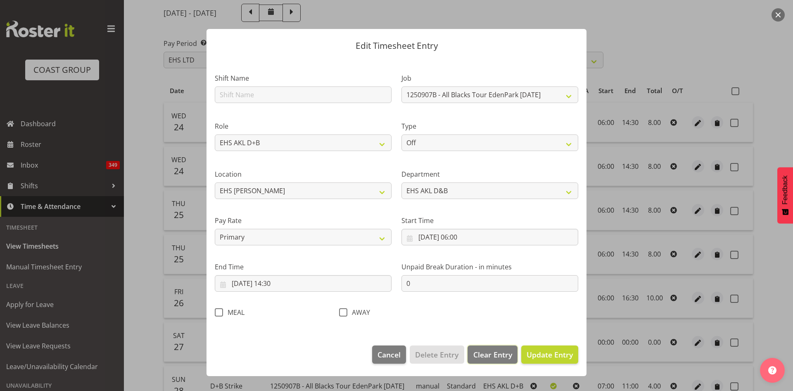
select select
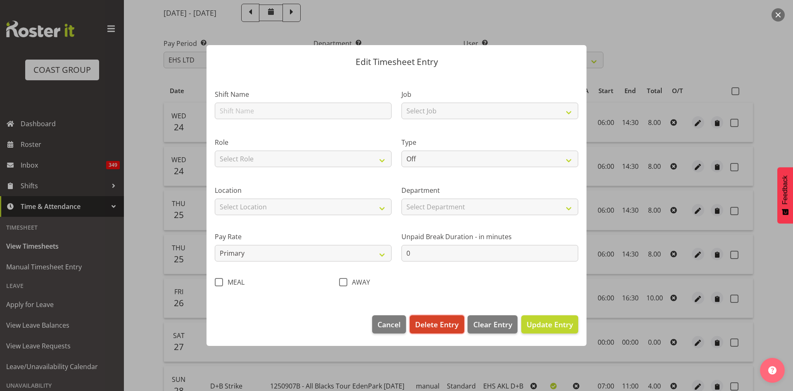
click at [431, 325] on span "Delete Entry" at bounding box center [436, 324] width 43 height 11
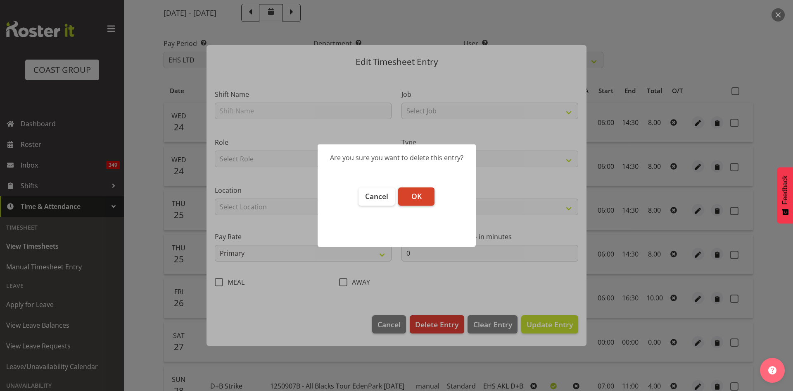
click at [414, 193] on span "OK" at bounding box center [417, 196] width 10 height 10
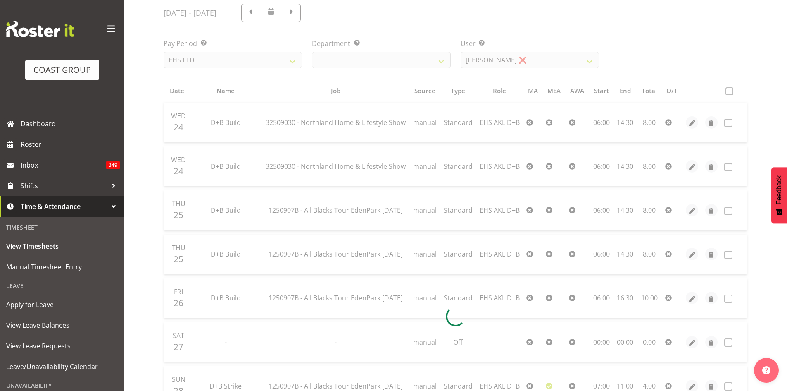
scroll to position [26, 0]
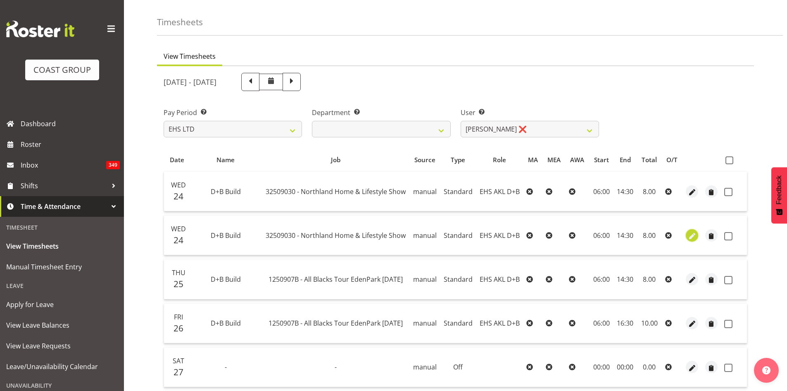
click at [694, 235] on span "button" at bounding box center [693, 236] width 10 height 10
select select "Standard"
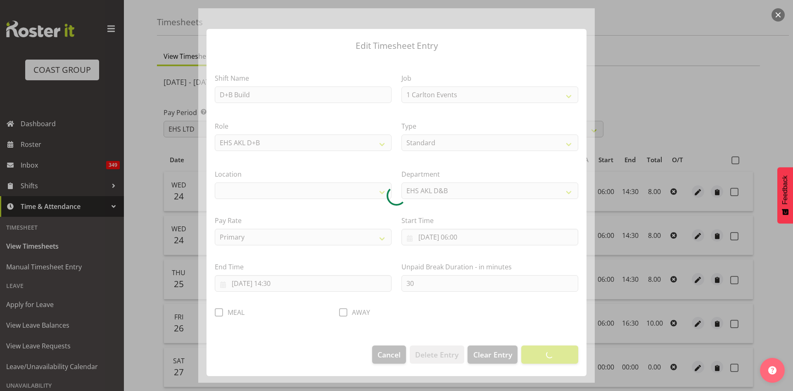
select select "9082"
select select "35"
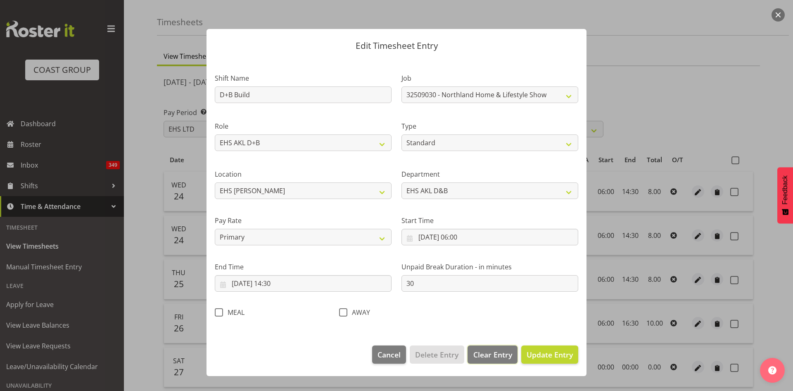
click at [491, 353] on span "Clear Entry" at bounding box center [493, 354] width 39 height 11
select select "Off"
type input "0"
select select
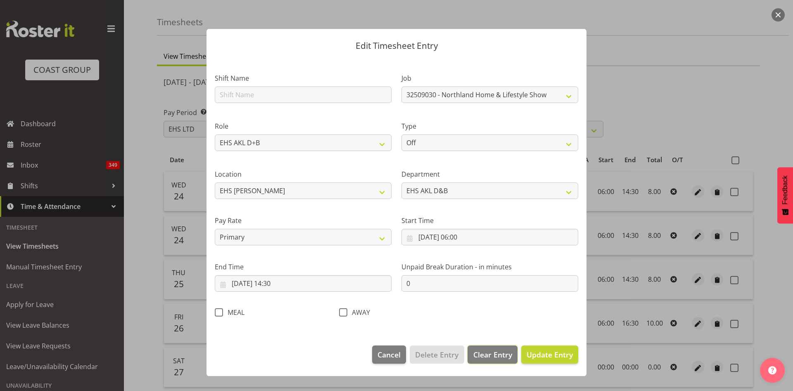
select select
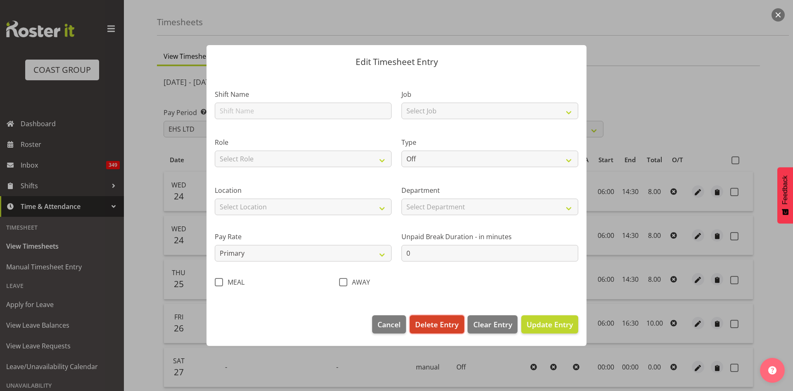
click at [438, 330] on button "Delete Entry" at bounding box center [437, 324] width 54 height 18
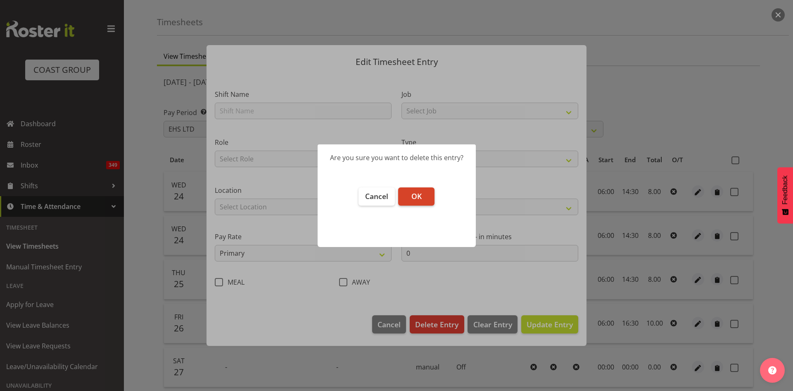
click at [424, 198] on button "OK" at bounding box center [416, 196] width 36 height 18
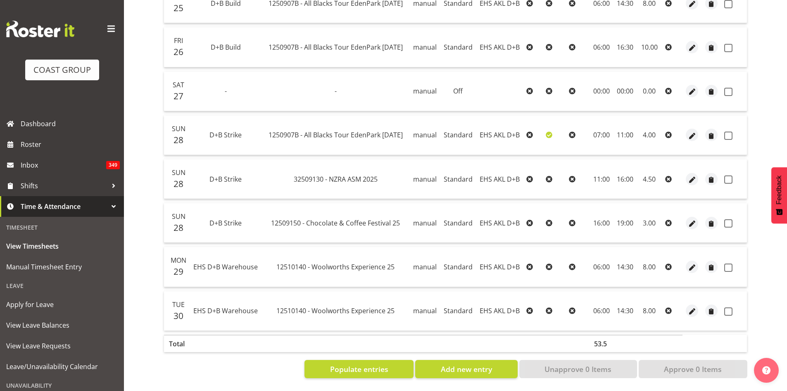
scroll to position [0, 0]
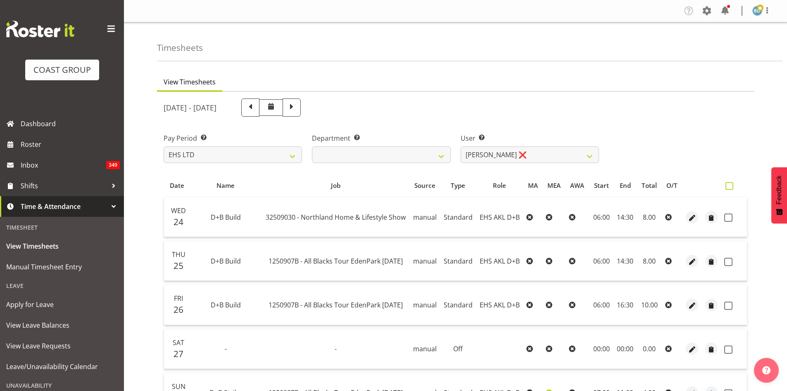
click at [727, 184] on span at bounding box center [730, 186] width 8 height 8
click at [727, 184] on input "checkbox" at bounding box center [728, 185] width 5 height 5
checkbox input "true"
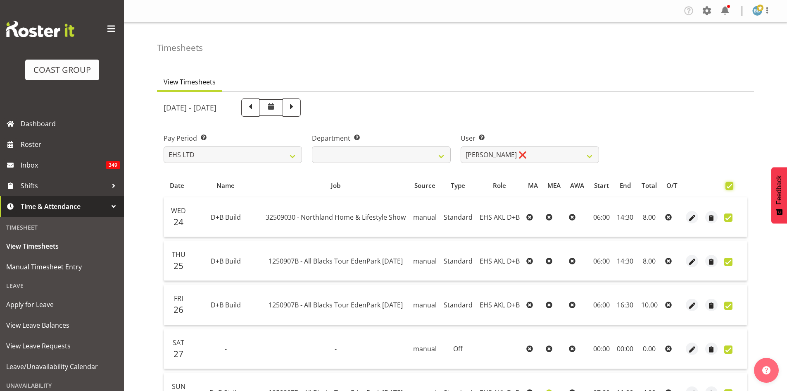
checkbox input "true"
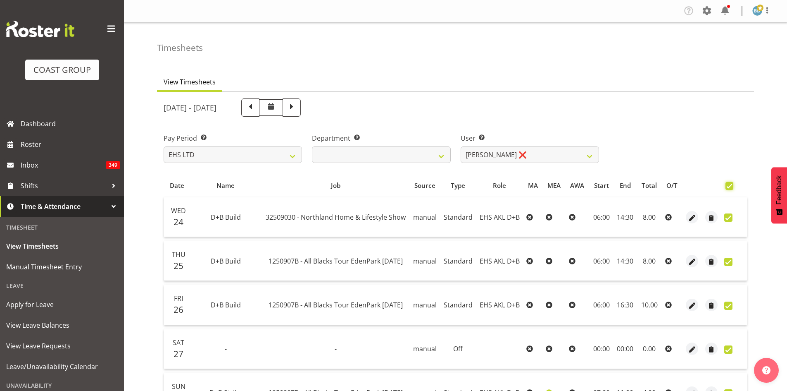
checkbox input "true"
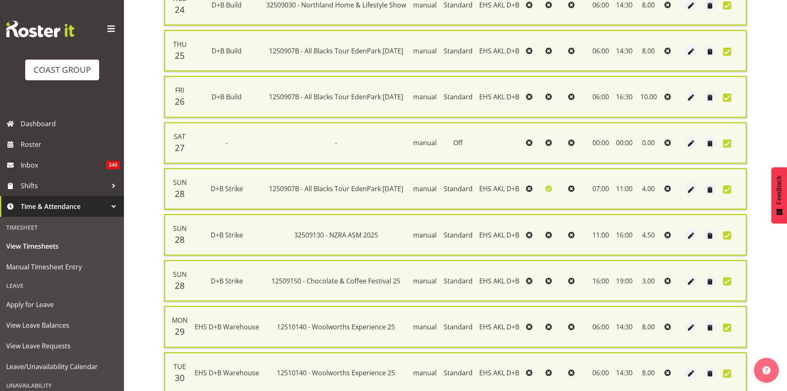
scroll to position [281, 0]
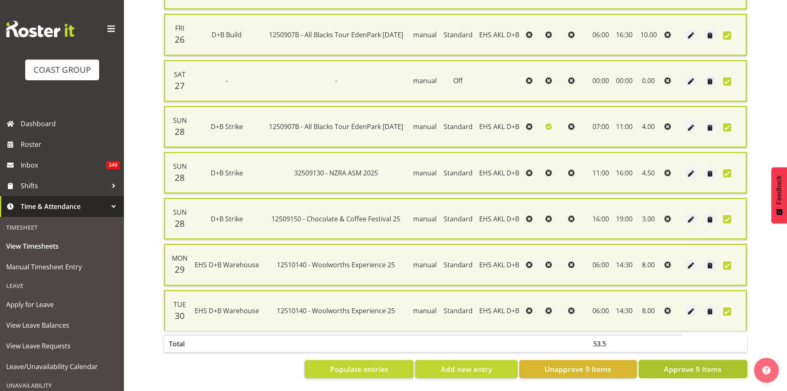
click at [698, 363] on span "Approve 9 Items" at bounding box center [693, 368] width 58 height 11
checkbox input "false"
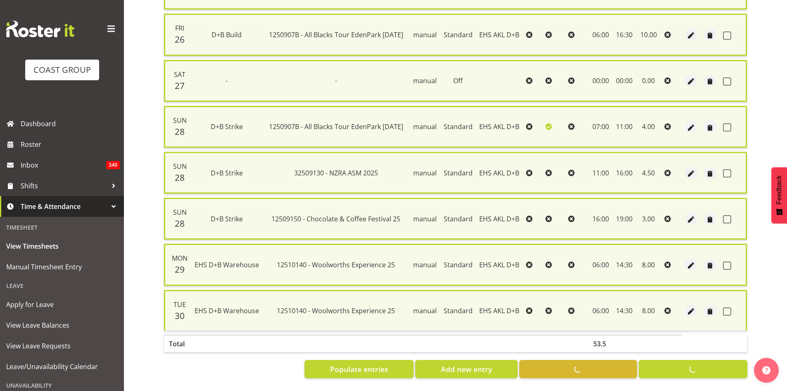
checkbox input "false"
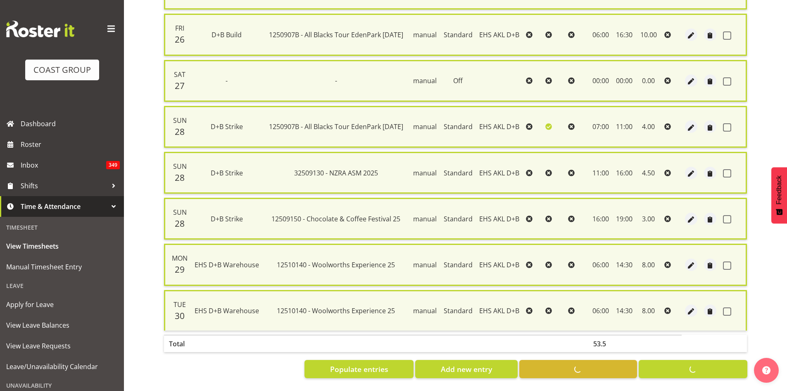
checkbox input "false"
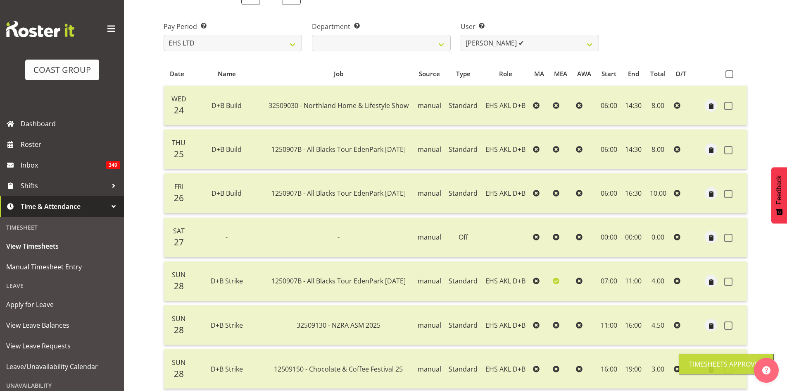
scroll to position [0, 0]
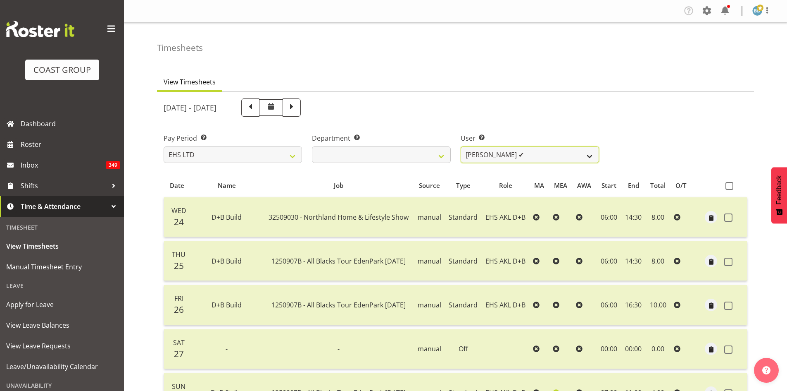
click at [549, 154] on select "[PERSON_NAME] Pua ✔ [PERSON_NAME] ✔ [PERSON_NAME] ✔ [PERSON_NAME] ✔ [PERSON_NAM…" at bounding box center [530, 154] width 138 height 17
select select "11865"
click at [461, 146] on select "[PERSON_NAME] Pua ✔ [PERSON_NAME] ✔ [PERSON_NAME] ✔ [PERSON_NAME] ✔ [PERSON_NAM…" at bounding box center [530, 154] width 138 height 17
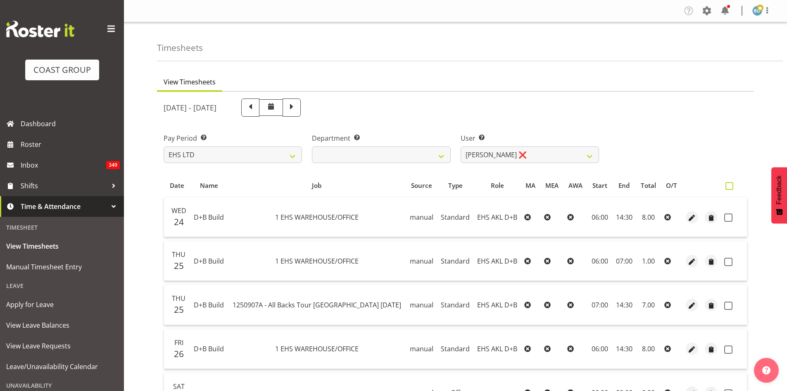
click at [731, 186] on span at bounding box center [730, 186] width 8 height 8
click at [731, 186] on input "checkbox" at bounding box center [728, 185] width 5 height 5
checkbox input "true"
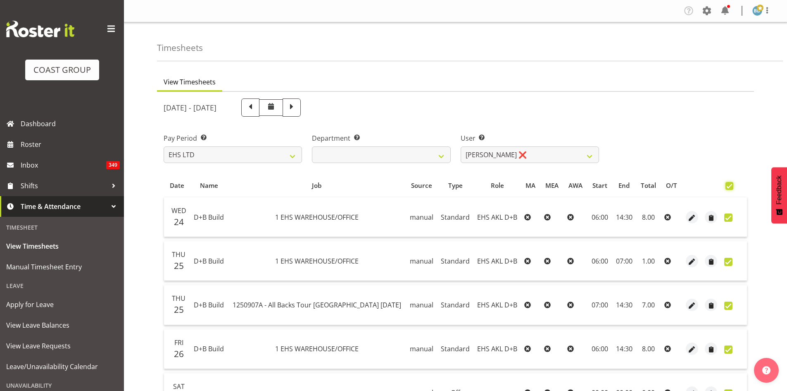
checkbox input "true"
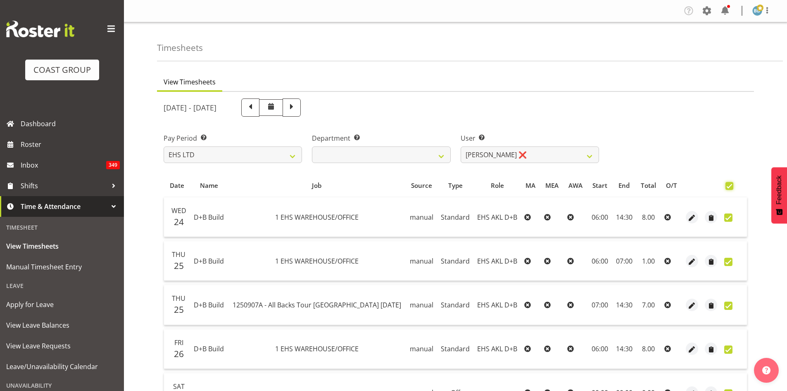
checkbox input "true"
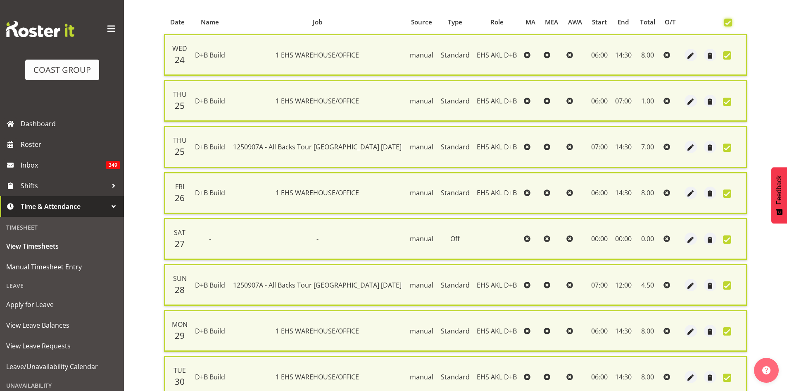
scroll to position [236, 0]
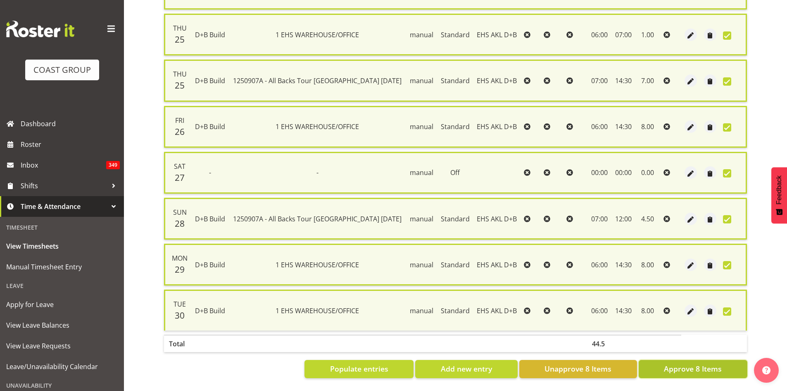
click at [679, 363] on span "Approve 8 Items" at bounding box center [693, 368] width 58 height 11
checkbox input "false"
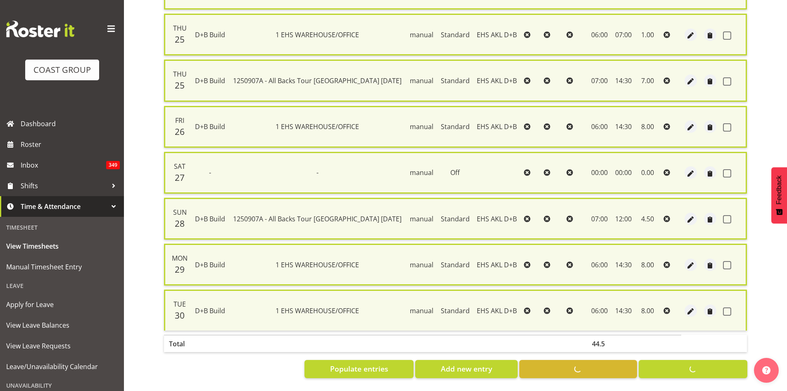
checkbox input "false"
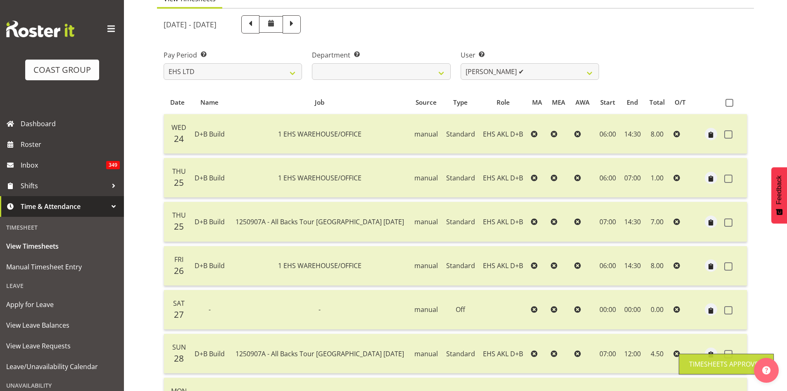
scroll to position [13, 0]
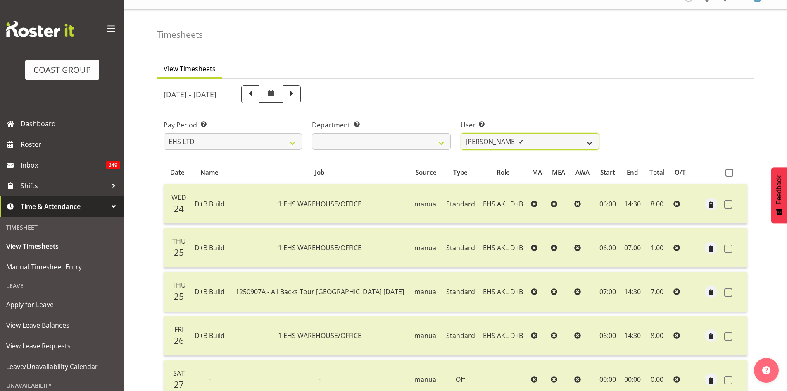
click at [509, 138] on select "[PERSON_NAME] Pua ✔ [PERSON_NAME] ✔ [PERSON_NAME] ✔ [PERSON_NAME] ✔ [PERSON_NAM…" at bounding box center [530, 141] width 138 height 17
click at [461, 133] on select "[PERSON_NAME] Pua ✔ [PERSON_NAME] ✔ [PERSON_NAME] ✔ [PERSON_NAME] ✔ [PERSON_NAM…" at bounding box center [530, 141] width 138 height 17
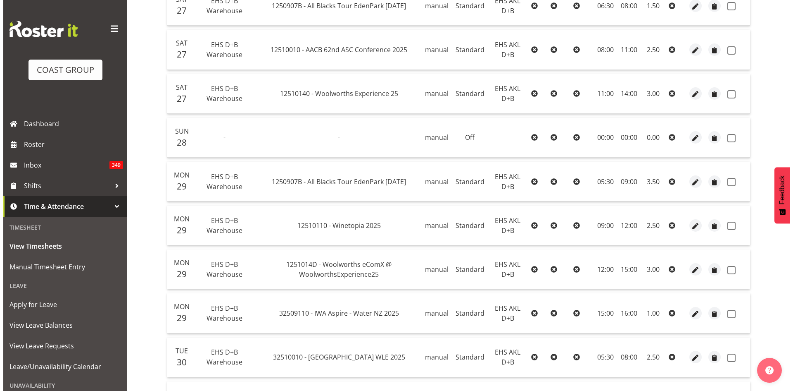
scroll to position [495, 0]
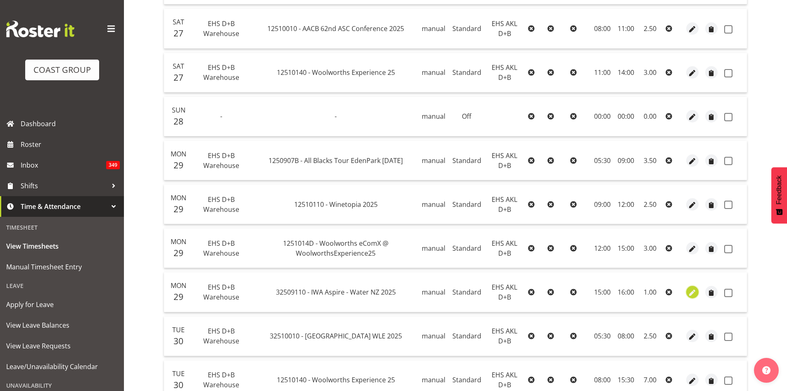
click at [693, 295] on span "button" at bounding box center [693, 293] width 10 height 10
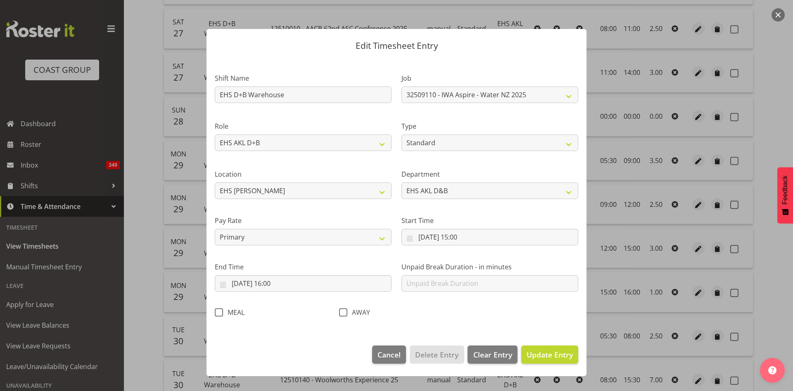
click at [219, 311] on span at bounding box center [219, 312] width 8 height 8
click at [219, 311] on input "MEAL" at bounding box center [217, 311] width 5 height 5
click at [281, 281] on input "[DATE] 16:00" at bounding box center [303, 283] width 177 height 17
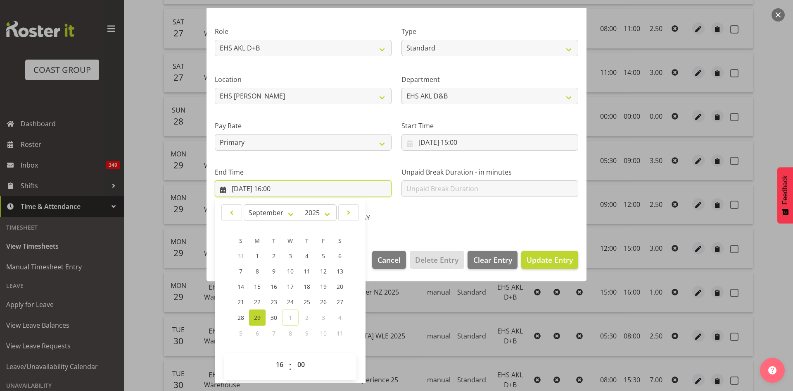
scroll to position [98, 0]
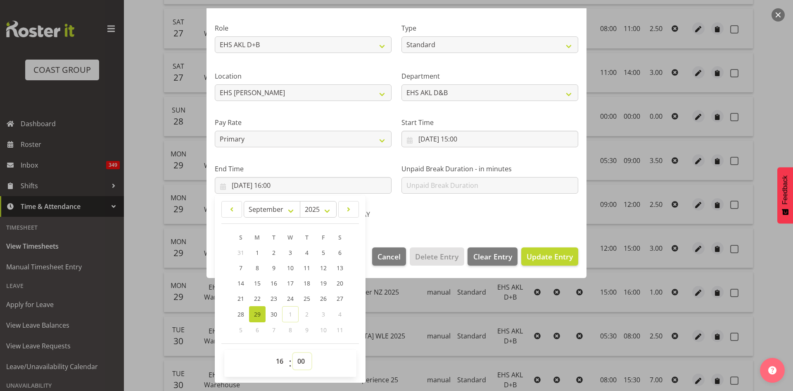
click at [305, 362] on select "00 01 02 03 04 05 06 07 08 09 10 11 12 13 14 15 16 17 18 19 20 21 22 23 24 25 2…" at bounding box center [302, 361] width 19 height 17
click at [293, 353] on select "00 01 02 03 04 05 06 07 08 09 10 11 12 13 14 15 16 17 18 19 20 21 22 23 24 25 2…" at bounding box center [302, 361] width 19 height 17
click at [543, 256] on span "Update Entry" at bounding box center [550, 256] width 46 height 10
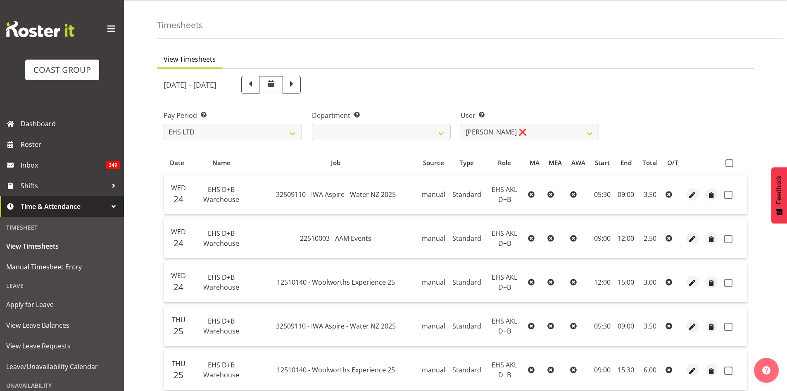
scroll to position [20, 0]
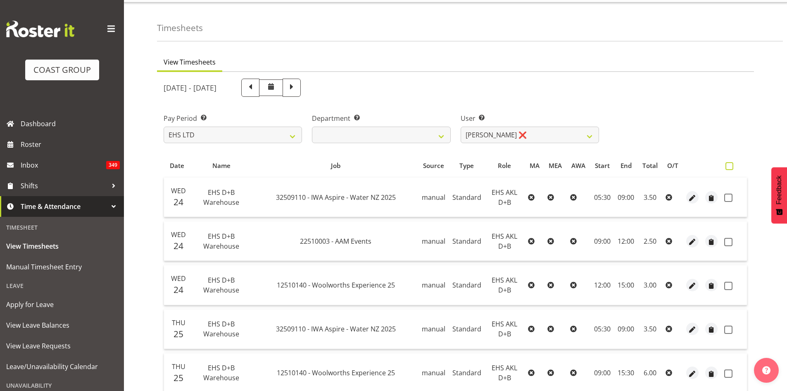
click at [731, 169] on span at bounding box center [730, 166] width 8 height 8
click at [731, 169] on input "checkbox" at bounding box center [728, 165] width 5 height 5
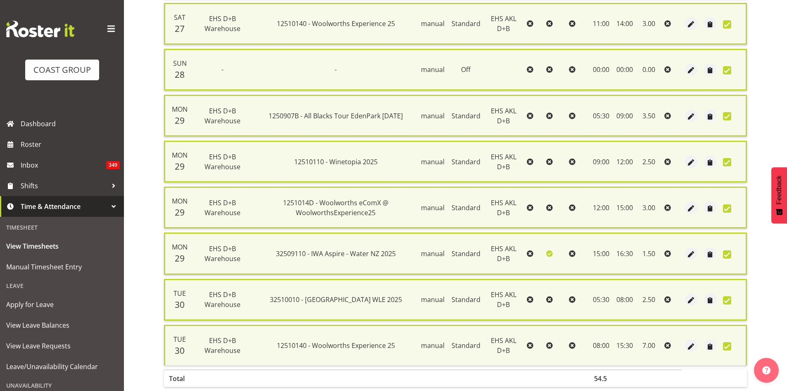
scroll to position [603, 0]
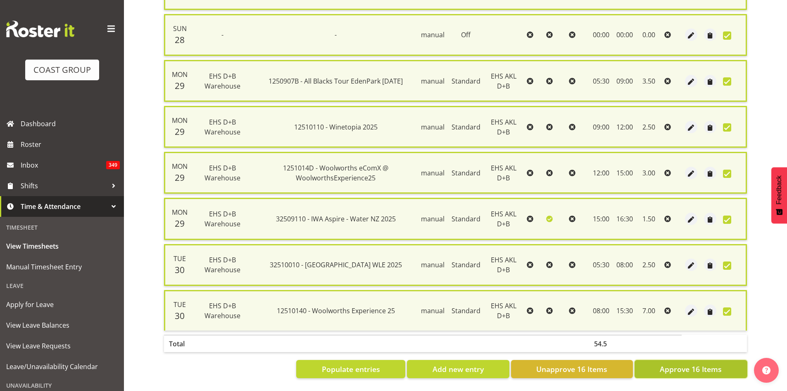
click at [678, 363] on span "Approve 16 Items" at bounding box center [691, 368] width 62 height 11
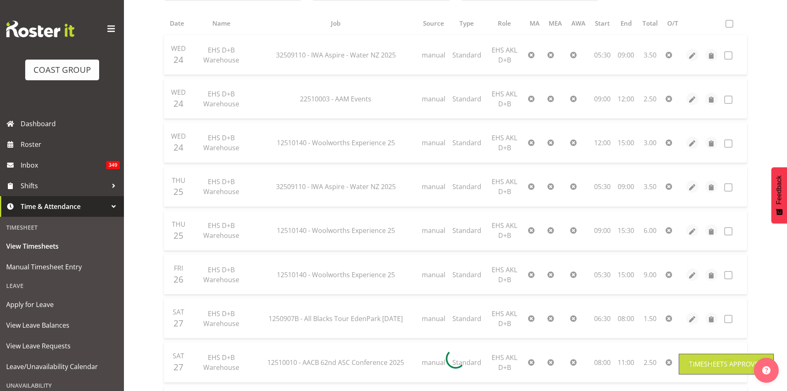
scroll to position [20, 0]
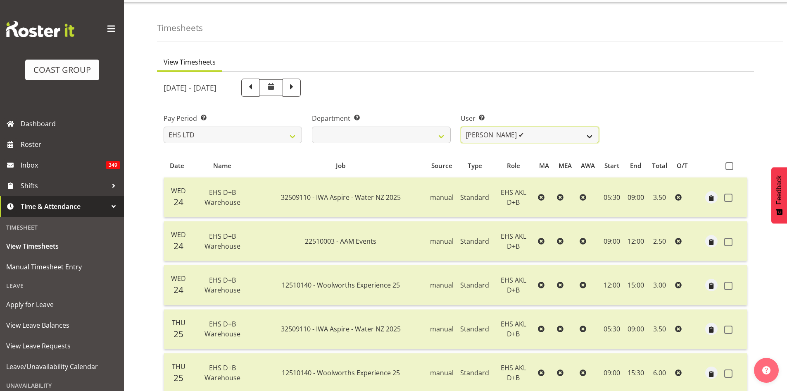
click at [590, 135] on select "[PERSON_NAME] Pua ✔ [PERSON_NAME] ✔ [PERSON_NAME] ✔ [PERSON_NAME] ✔ [PERSON_NAM…" at bounding box center [530, 134] width 138 height 17
click at [461, 126] on select "[PERSON_NAME] Pua ✔ [PERSON_NAME] ✔ [PERSON_NAME] ✔ [PERSON_NAME] ✔ [PERSON_NAM…" at bounding box center [530, 134] width 138 height 17
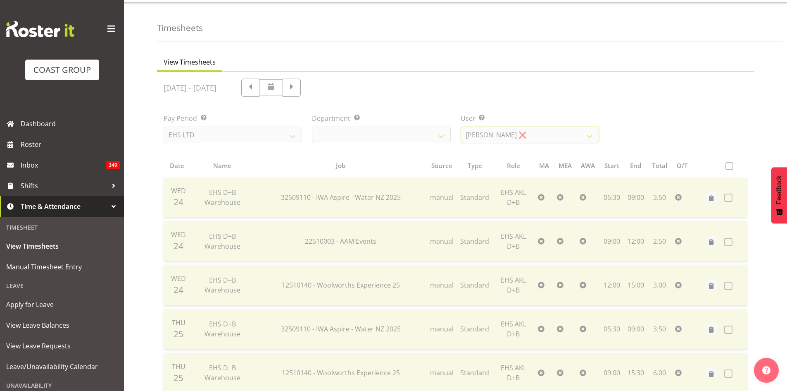
scroll to position [14, 0]
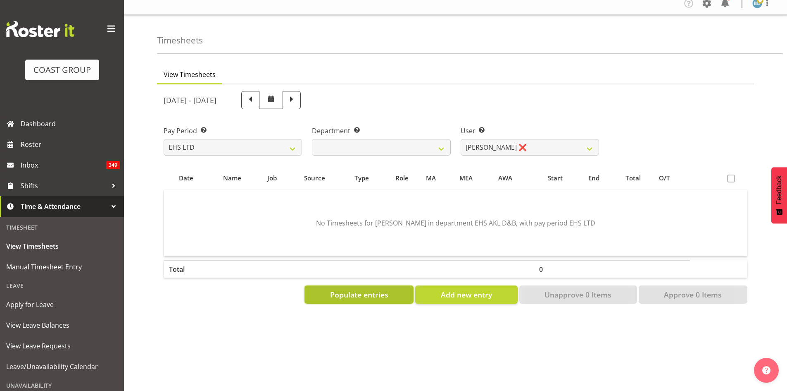
click at [384, 292] on span "Populate entries" at bounding box center [359, 294] width 58 height 11
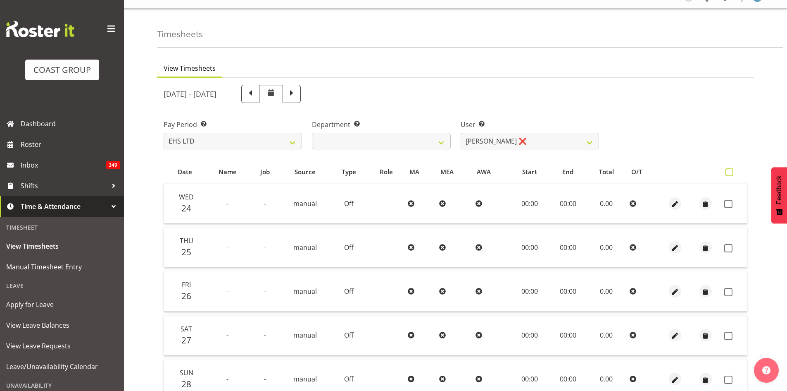
click at [731, 172] on span at bounding box center [730, 172] width 8 height 8
click at [731, 172] on input "checkbox" at bounding box center [728, 171] width 5 height 5
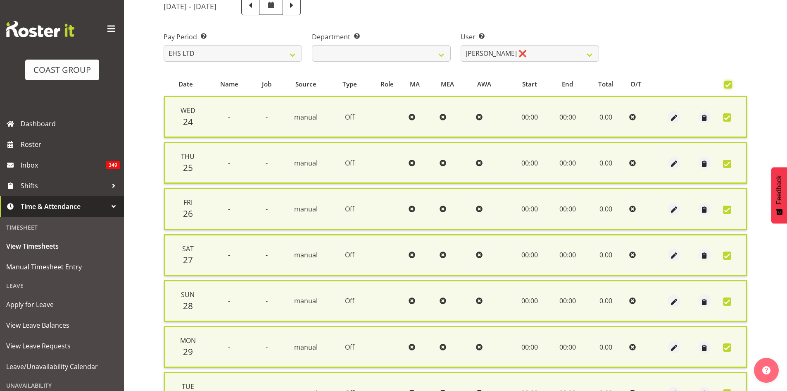
scroll to position [189, 0]
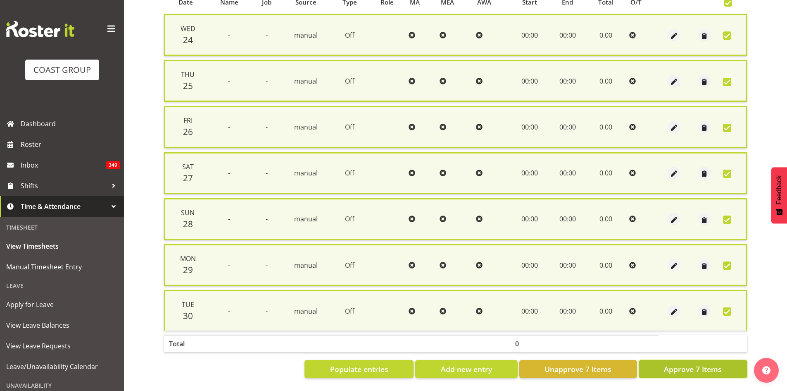
click at [687, 363] on span "Approve 7 Items" at bounding box center [693, 368] width 58 height 11
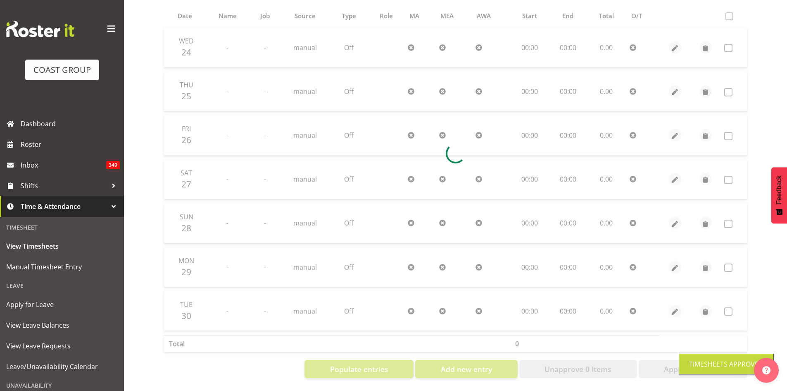
scroll to position [0, 0]
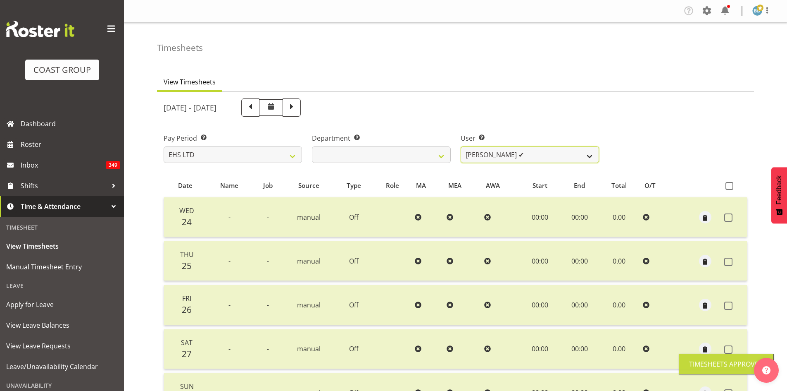
click at [540, 155] on select "[PERSON_NAME] Pua ✔ [PERSON_NAME] ✔ [PERSON_NAME] ✔ [PERSON_NAME] ✔ [PERSON_NAM…" at bounding box center [530, 154] width 138 height 17
click at [461, 146] on select "[PERSON_NAME] Pua ✔ [PERSON_NAME] ✔ [PERSON_NAME] ✔ [PERSON_NAME] ✔ [PERSON_NAM…" at bounding box center [530, 154] width 138 height 17
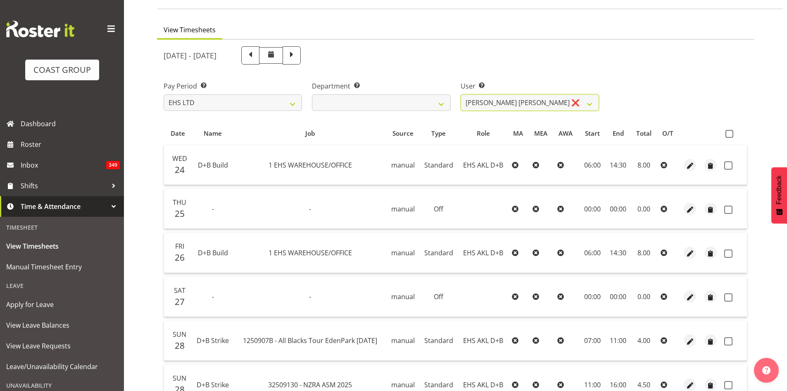
scroll to position [207, 0]
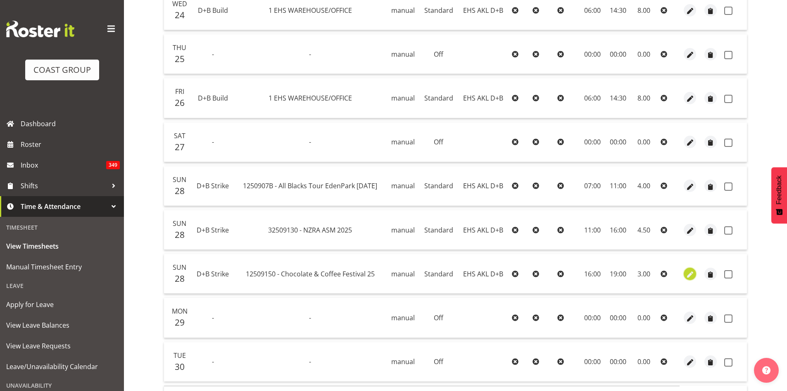
click at [688, 272] on span "button" at bounding box center [691, 274] width 10 height 10
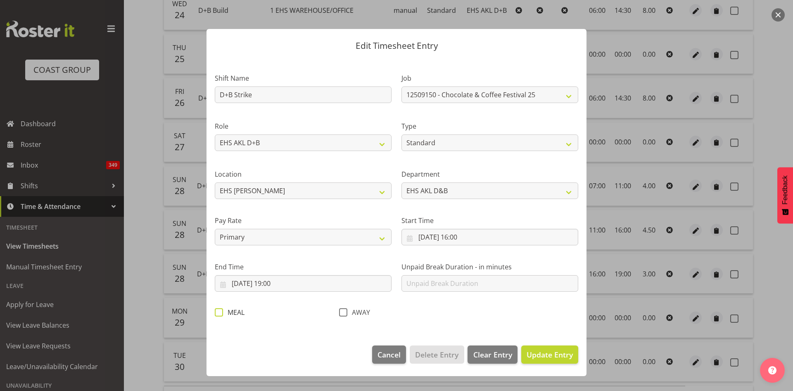
drag, startPoint x: 217, startPoint y: 311, endPoint x: 373, endPoint y: 326, distance: 156.1
click at [218, 311] on span at bounding box center [219, 312] width 8 height 8
click at [218, 311] on input "MEAL" at bounding box center [217, 311] width 5 height 5
click at [548, 358] on span "Update Entry" at bounding box center [550, 354] width 46 height 10
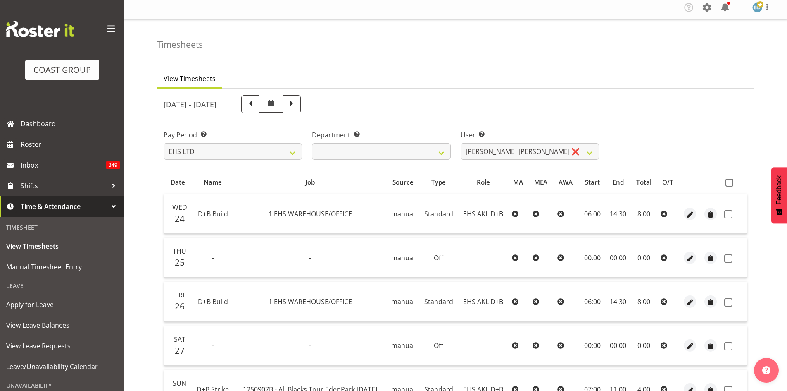
scroll to position [0, 0]
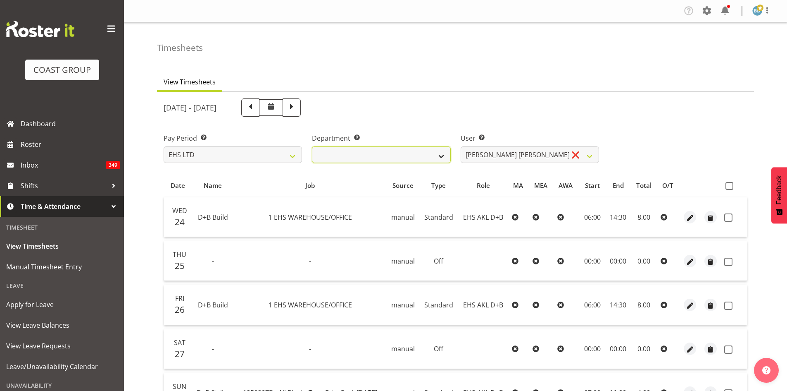
click at [383, 153] on select "EHS AKL D&B EHS AKL DESIGNER" at bounding box center [381, 154] width 138 height 17
click at [312, 146] on select "EHS AKL D&B EHS AKL DESIGNER" at bounding box center [381, 154] width 138 height 17
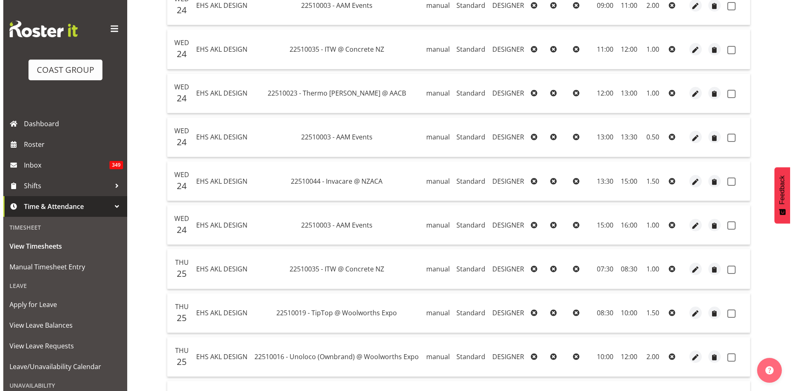
scroll to position [276, 0]
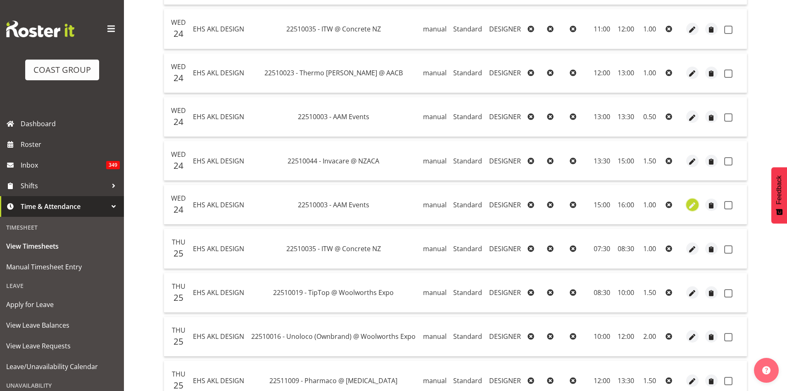
click at [688, 206] on span "button" at bounding box center [693, 205] width 10 height 10
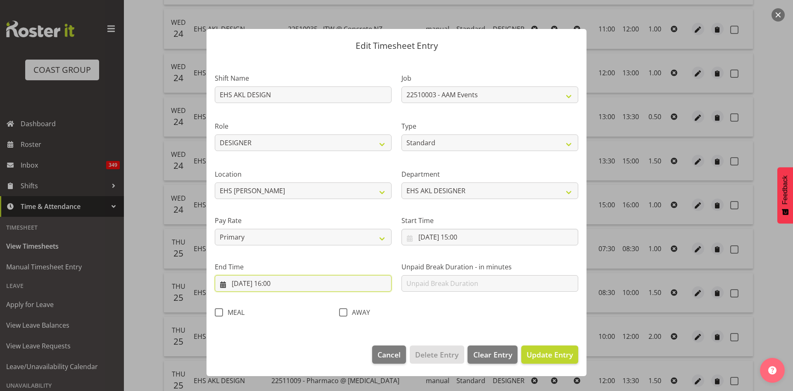
click at [282, 283] on input "[DATE] 16:00" at bounding box center [303, 283] width 177 height 17
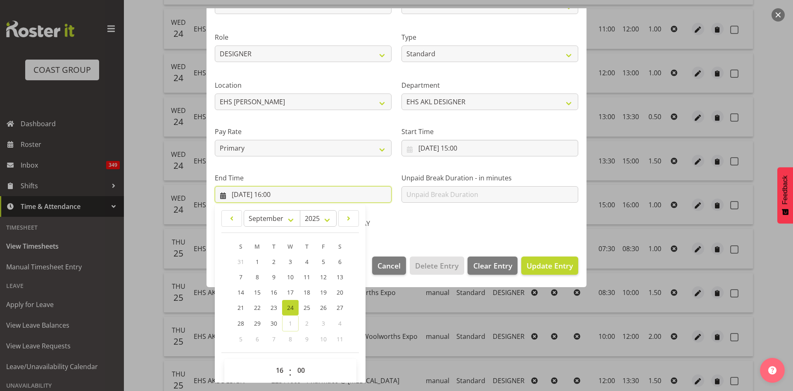
scroll to position [98, 0]
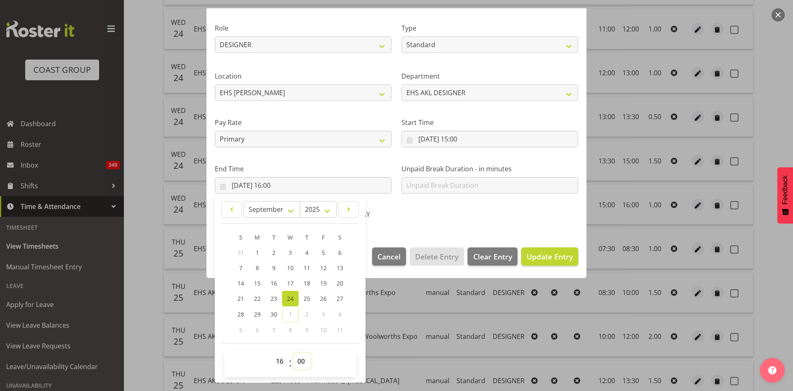
click at [301, 360] on select "00 01 02 03 04 05 06 07 08 09 10 11 12 13 14 15 16 17 18 19 20 21 22 23 24 25 2…" at bounding box center [302, 361] width 19 height 17
click at [293, 353] on select "00 01 02 03 04 05 06 07 08 09 10 11 12 13 14 15 16 17 18 19 20 21 22 23 24 25 2…" at bounding box center [302, 361] width 19 height 17
click at [545, 257] on span "Update Entry" at bounding box center [550, 256] width 46 height 10
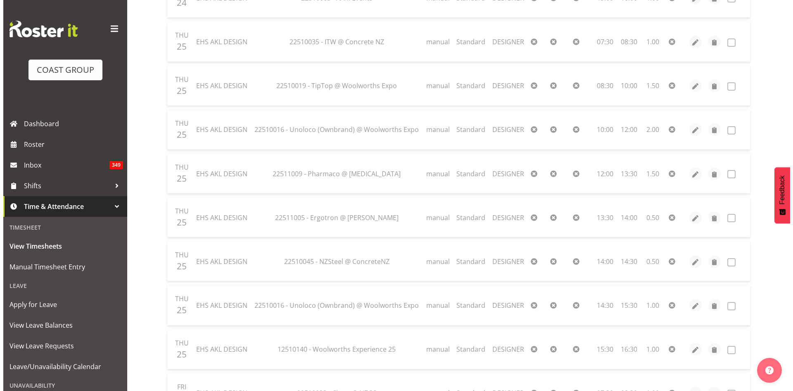
scroll to position [551, 0]
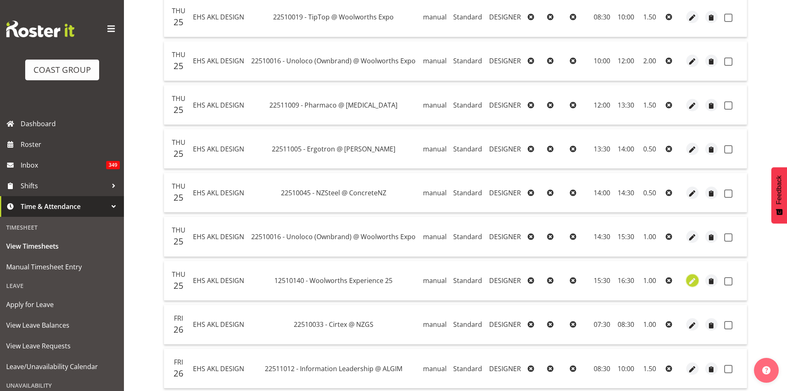
click at [694, 280] on span "button" at bounding box center [693, 281] width 10 height 10
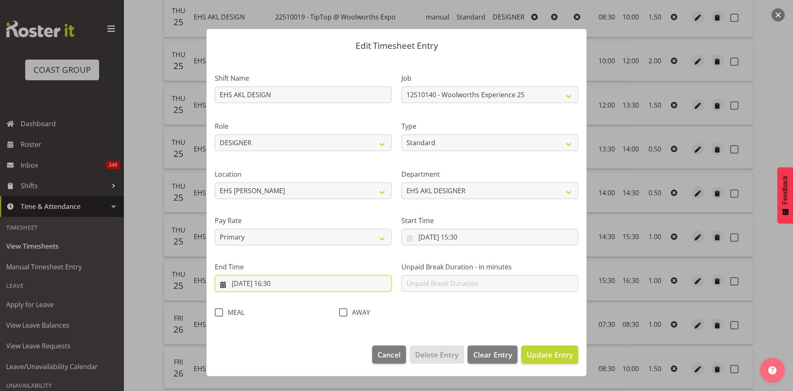
click at [274, 284] on input "[DATE] 16:30" at bounding box center [303, 283] width 177 height 17
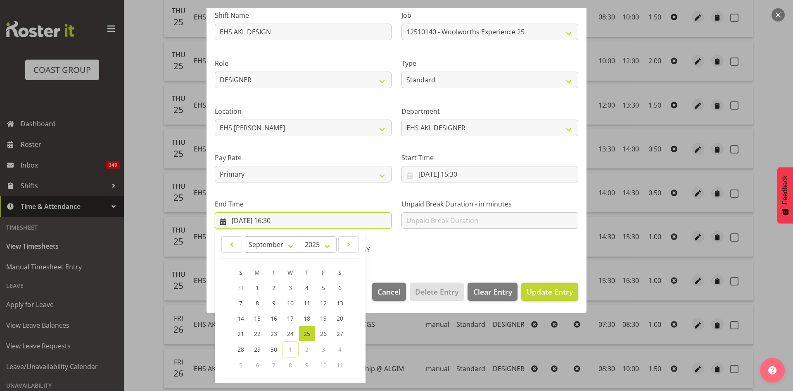
scroll to position [98, 0]
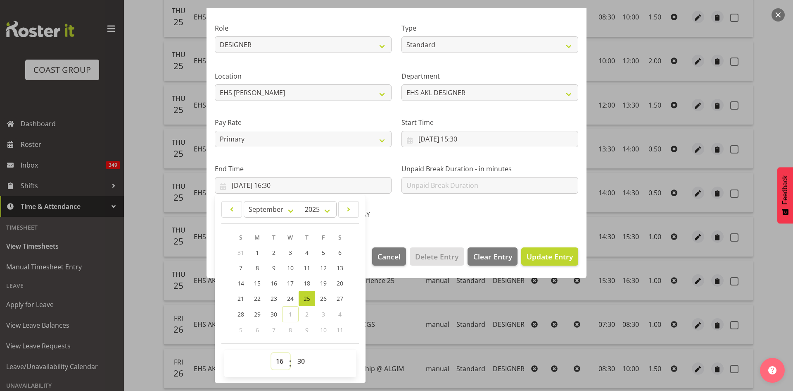
click at [280, 361] on select "00 01 02 03 04 05 06 07 08 09 10 11 12 13 14 15 16 17 18 19 20 21 22 23" at bounding box center [281, 361] width 19 height 17
click at [272, 353] on select "00 01 02 03 04 05 06 07 08 09 10 11 12 13 14 15 16 17 18 19 20 21 22 23" at bounding box center [281, 361] width 19 height 17
click at [301, 360] on select "00 01 02 03 04 05 06 07 08 09 10 11 12 13 14 15 16 17 18 19 20 21 22 23 24 25 2…" at bounding box center [302, 361] width 19 height 17
click at [293, 353] on select "00 01 02 03 04 05 06 07 08 09 10 11 12 13 14 15 16 17 18 19 20 21 22 23 24 25 2…" at bounding box center [302, 361] width 19 height 17
click at [542, 253] on span "Update Entry" at bounding box center [550, 256] width 46 height 10
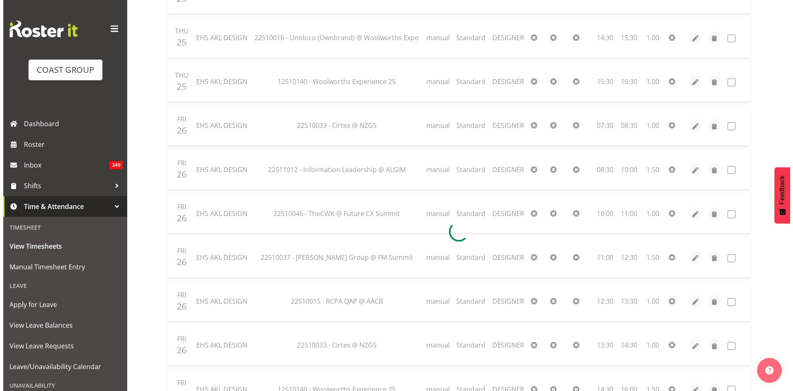
scroll to position [827, 0]
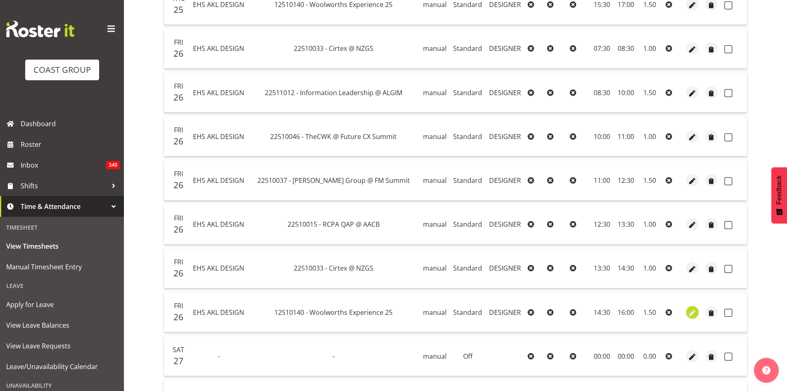
click at [693, 315] on span "button" at bounding box center [693, 313] width 10 height 10
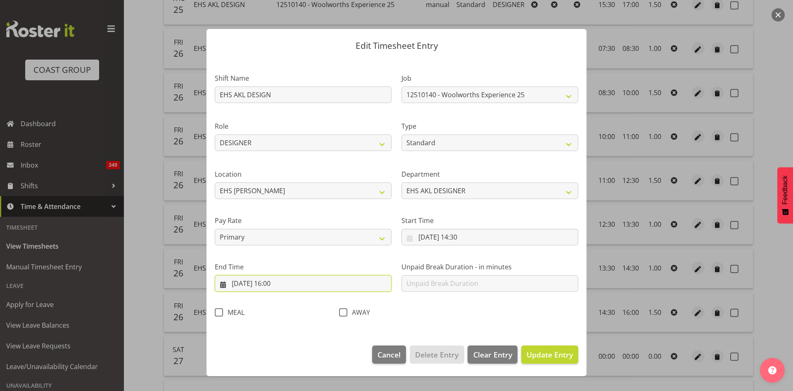
click at [282, 282] on input "[DATE] 16:00" at bounding box center [303, 283] width 177 height 17
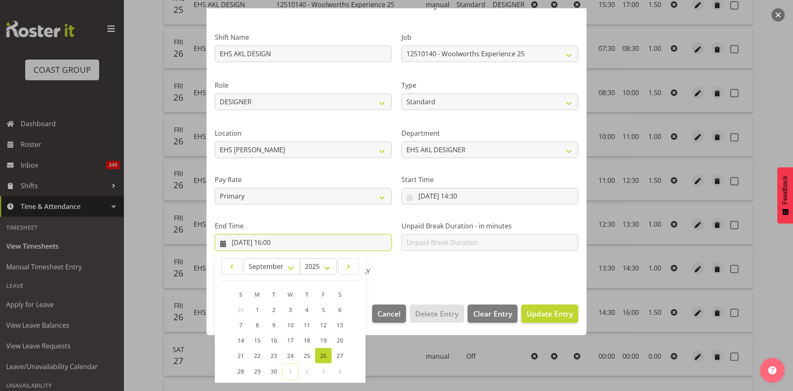
scroll to position [98, 0]
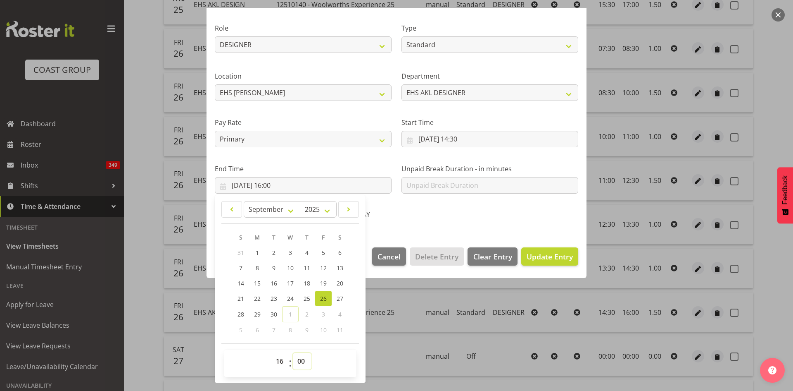
click at [298, 358] on select "00 01 02 03 04 05 06 07 08 09 10 11 12 13 14 15 16 17 18 19 20 21 22 23 24 25 2…" at bounding box center [302, 361] width 19 height 17
click at [293, 353] on select "00 01 02 03 04 05 06 07 08 09 10 11 12 13 14 15 16 17 18 19 20 21 22 23 24 25 2…" at bounding box center [302, 361] width 19 height 17
click at [545, 256] on span "Update Entry" at bounding box center [550, 256] width 46 height 10
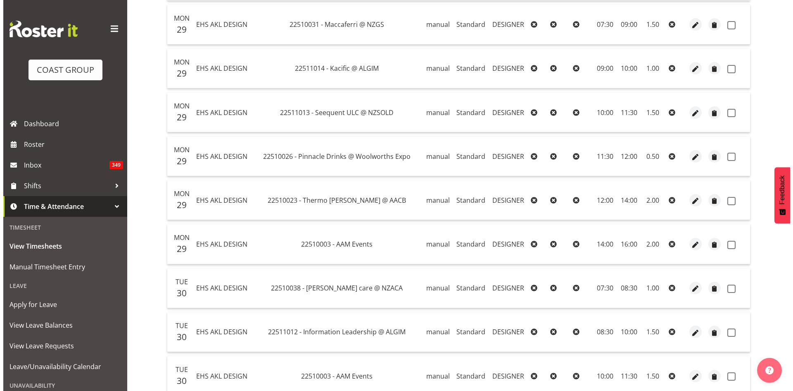
scroll to position [1286, 0]
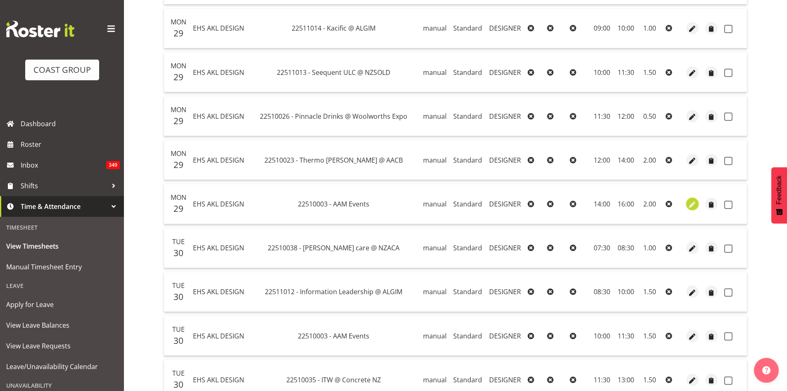
click at [690, 203] on span "button" at bounding box center [693, 205] width 10 height 10
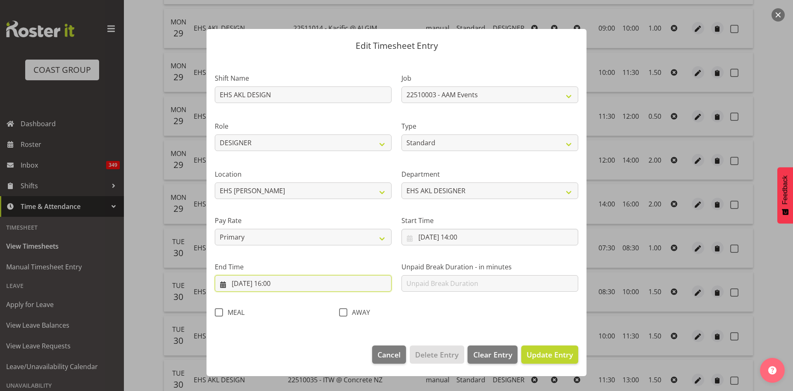
click at [281, 284] on input "[DATE] 16:00" at bounding box center [303, 283] width 177 height 17
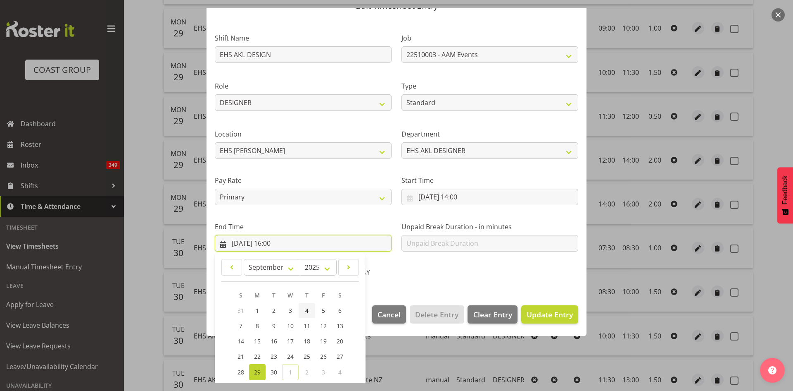
scroll to position [98, 0]
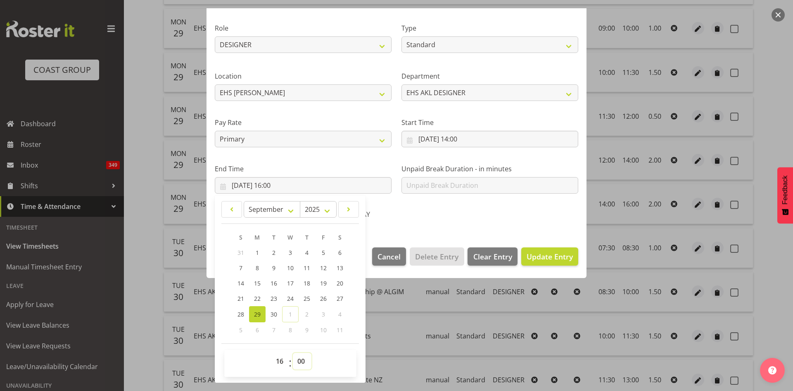
click at [295, 361] on select "00 01 02 03 04 05 06 07 08 09 10 11 12 13 14 15 16 17 18 19 20 21 22 23 24 25 2…" at bounding box center [302, 361] width 19 height 17
click at [296, 361] on select "00 01 02 03 04 05 06 07 08 09 10 11 12 13 14 15 16 17 18 19 20 21 22 23 24 25 2…" at bounding box center [302, 361] width 19 height 17
click at [293, 353] on select "00 01 02 03 04 05 06 07 08 09 10 11 12 13 14 15 16 17 18 19 20 21 22 23 24 25 2…" at bounding box center [302, 361] width 19 height 17
click at [555, 253] on span "Update Entry" at bounding box center [550, 256] width 46 height 10
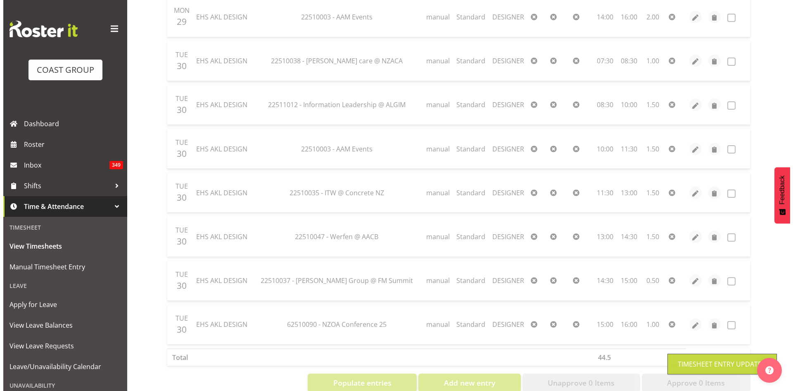
scroll to position [1492, 0]
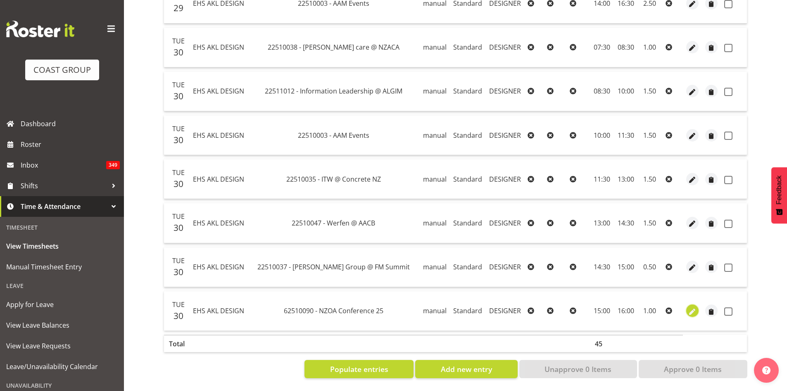
click at [689, 307] on span "button" at bounding box center [693, 312] width 10 height 10
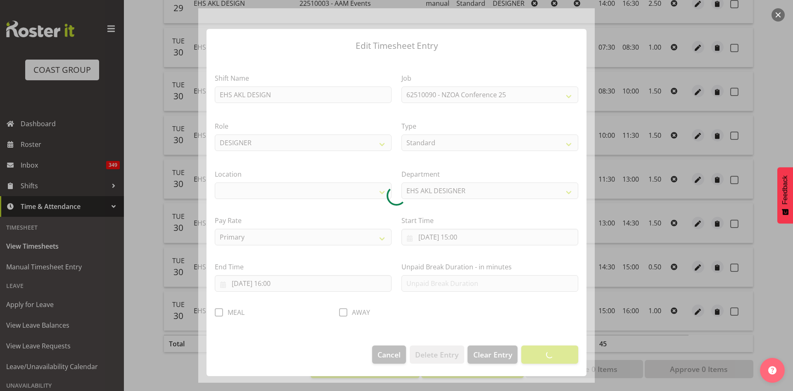
click at [284, 283] on div at bounding box center [396, 195] width 397 height 374
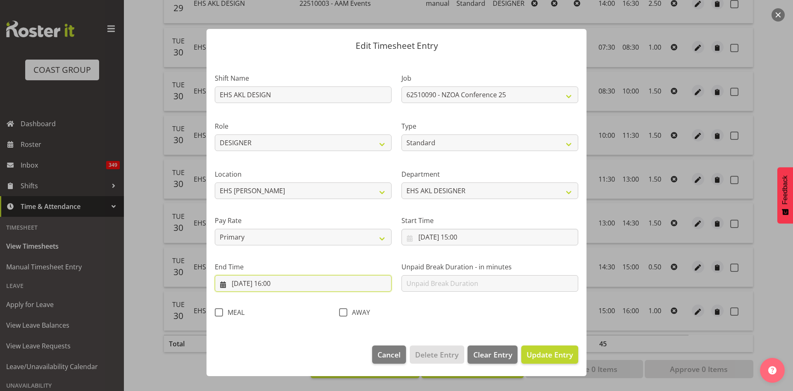
click at [283, 283] on input "[DATE] 16:00" at bounding box center [303, 283] width 177 height 17
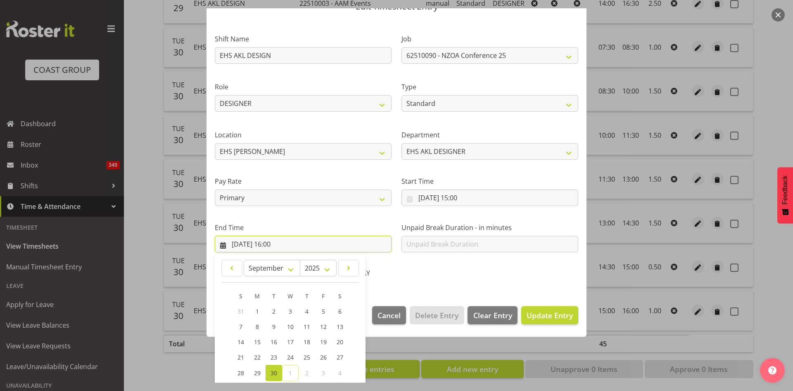
scroll to position [98, 0]
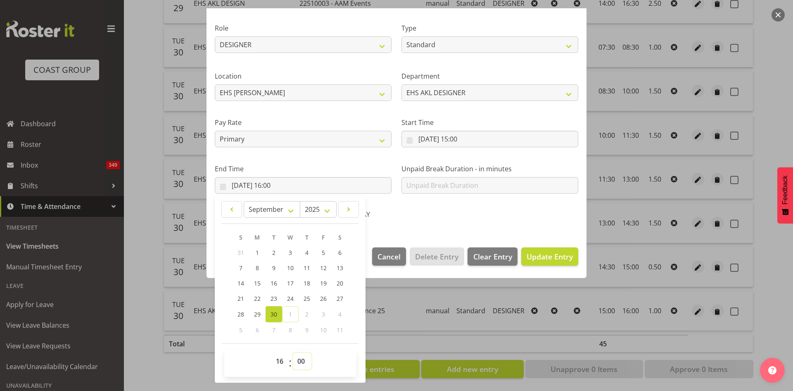
click at [299, 357] on select "00 01 02 03 04 05 06 07 08 09 10 11 12 13 14 15 16 17 18 19 20 21 22 23 24 25 2…" at bounding box center [302, 361] width 19 height 17
click at [293, 353] on select "00 01 02 03 04 05 06 07 08 09 10 11 12 13 14 15 16 17 18 19 20 21 22 23 24 25 2…" at bounding box center [302, 361] width 19 height 17
drag, startPoint x: 533, startPoint y: 254, endPoint x: 539, endPoint y: 253, distance: 5.8
click at [533, 253] on span "Update Entry" at bounding box center [550, 256] width 46 height 10
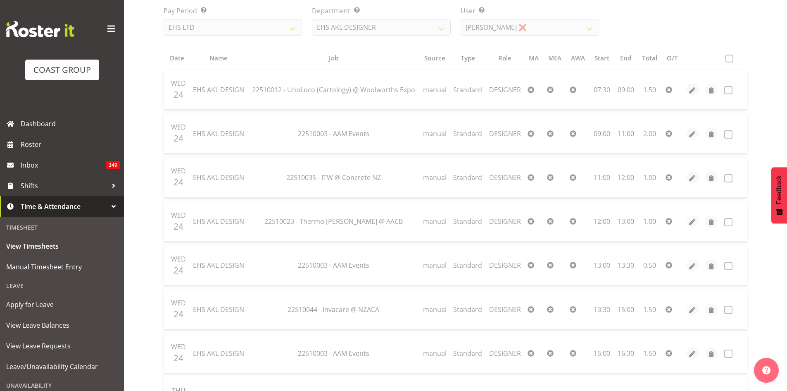
scroll to position [0, 0]
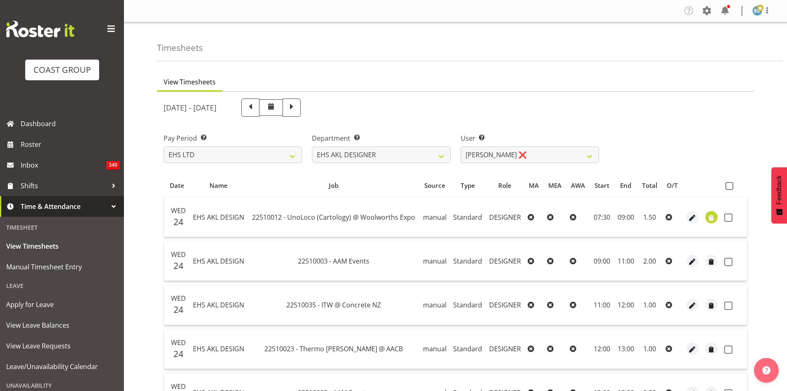
drag, startPoint x: 729, startPoint y: 186, endPoint x: 707, endPoint y: 214, distance: 36.1
click at [729, 186] on span at bounding box center [730, 186] width 8 height 8
click at [729, 186] on input "checkbox" at bounding box center [728, 185] width 5 height 5
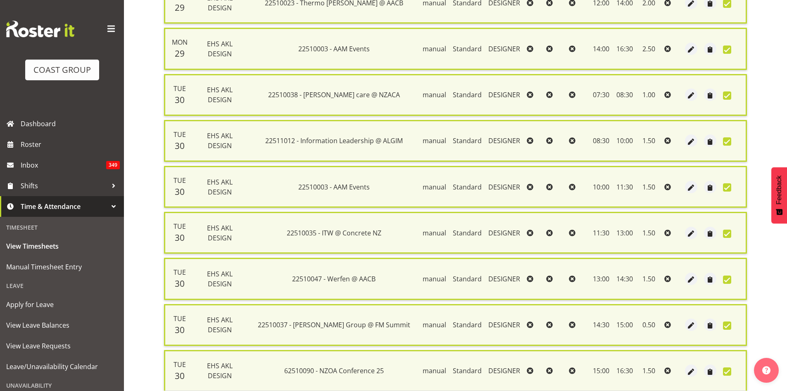
scroll to position [1568, 0]
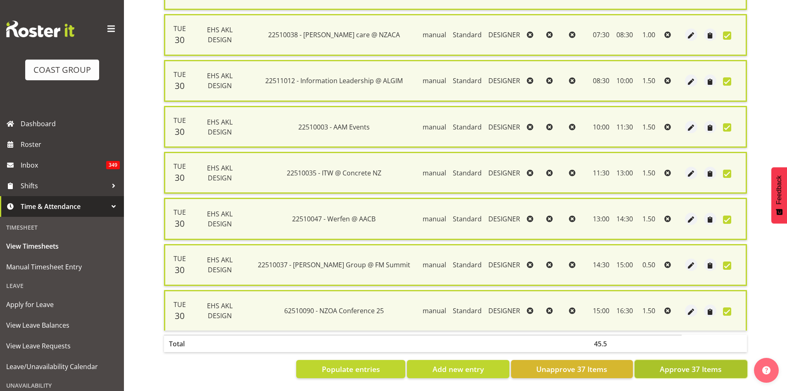
click at [698, 363] on span "Approve 37 Items" at bounding box center [691, 368] width 62 height 11
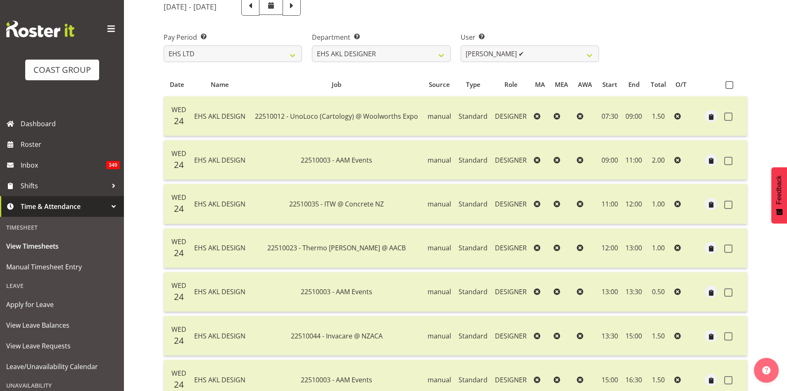
scroll to position [0, 0]
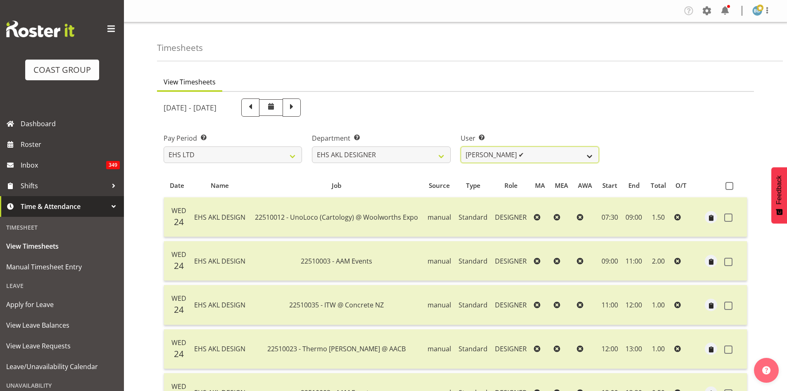
click at [540, 156] on select "[PERSON_NAME] ✔ [PERSON_NAME] ❌" at bounding box center [530, 154] width 138 height 17
click at [461, 146] on select "[PERSON_NAME] ✔ [PERSON_NAME] ❌" at bounding box center [530, 154] width 138 height 17
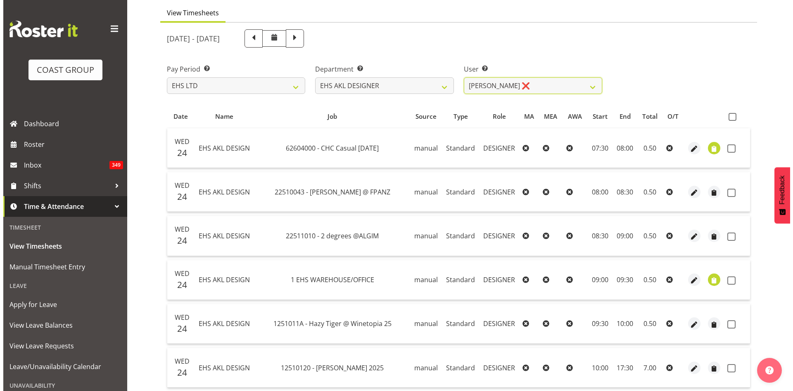
scroll to position [207, 0]
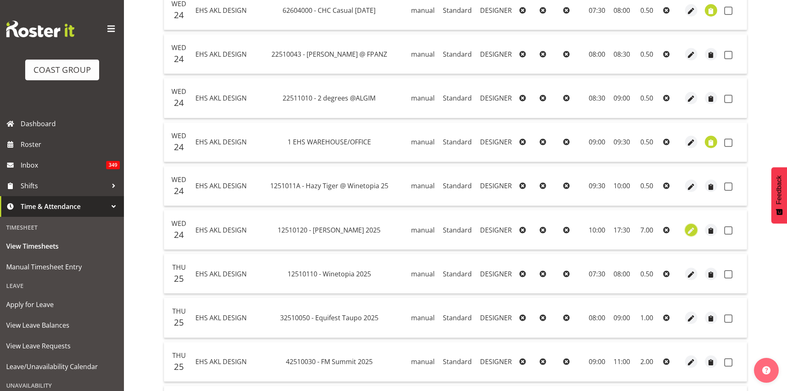
click at [688, 231] on span "button" at bounding box center [692, 231] width 10 height 10
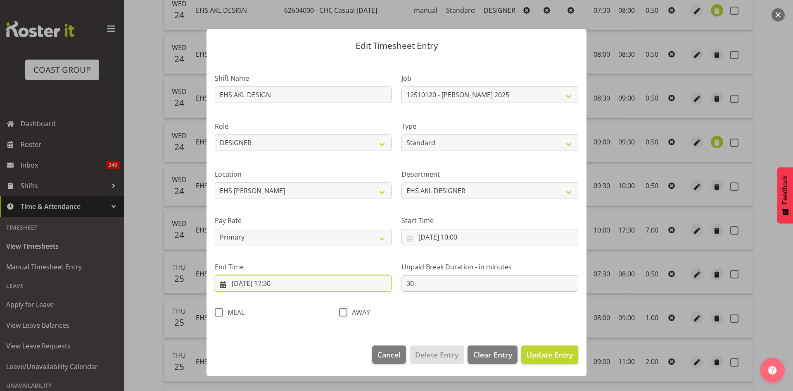
click at [273, 282] on input "[DATE] 17:30" at bounding box center [303, 283] width 177 height 17
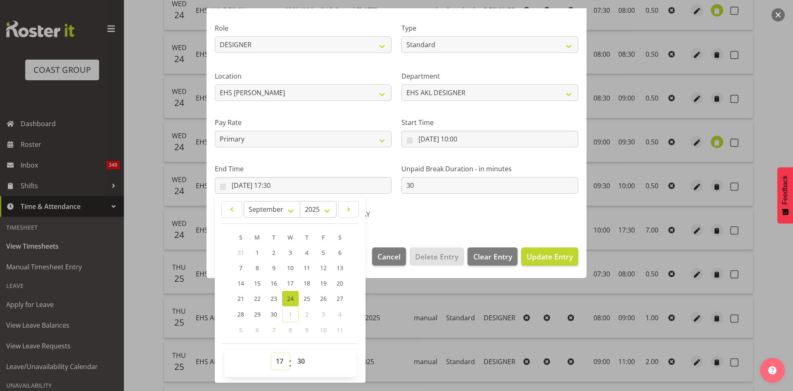
click at [276, 360] on select "00 01 02 03 04 05 06 07 08 09 10 11 12 13 14 15 16 17 18 19 20 21 22 23" at bounding box center [281, 361] width 19 height 17
click at [272, 353] on select "00 01 02 03 04 05 06 07 08 09 10 11 12 13 14 15 16 17 18 19 20 21 22 23" at bounding box center [281, 361] width 19 height 17
click at [428, 224] on div "AWAY" at bounding box center [396, 211] width 124 height 27
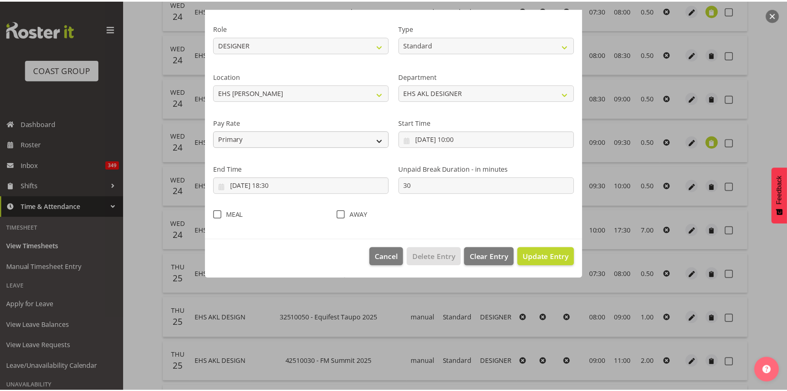
scroll to position [0, 0]
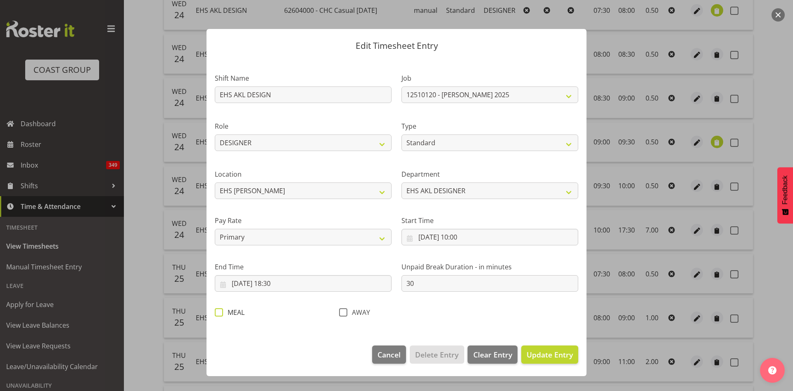
click at [217, 312] on span at bounding box center [219, 312] width 8 height 8
click at [217, 312] on input "MEAL" at bounding box center [217, 311] width 5 height 5
click at [556, 354] on span "Update Entry" at bounding box center [550, 354] width 46 height 10
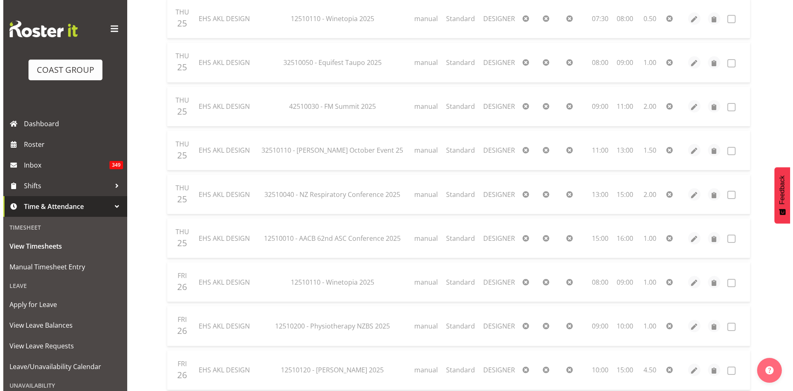
scroll to position [482, 0]
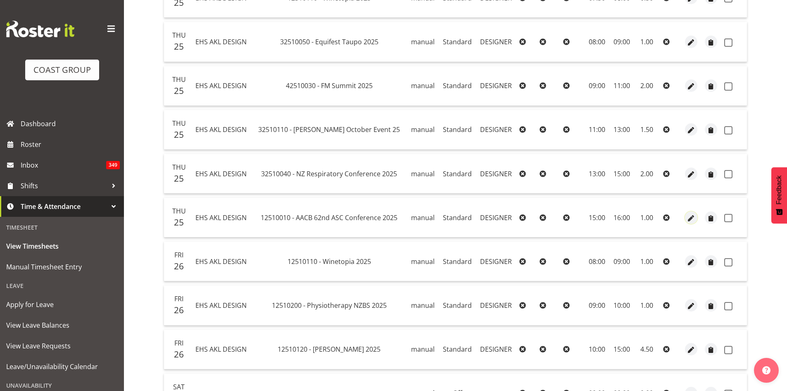
click at [688, 219] on span "button" at bounding box center [692, 218] width 10 height 10
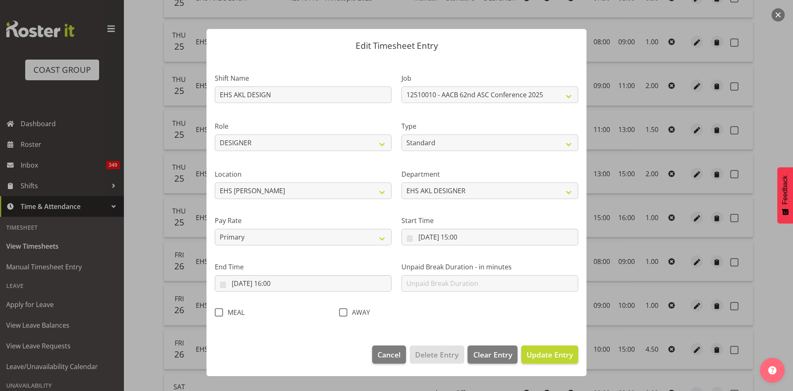
click at [278, 282] on section "Shift Name EHS AKL DESIGN Job 1 Carlton Events 1 [PERSON_NAME][GEOGRAPHIC_DATA]…" at bounding box center [397, 197] width 380 height 279
click at [286, 283] on input "[DATE] 16:00" at bounding box center [303, 283] width 177 height 17
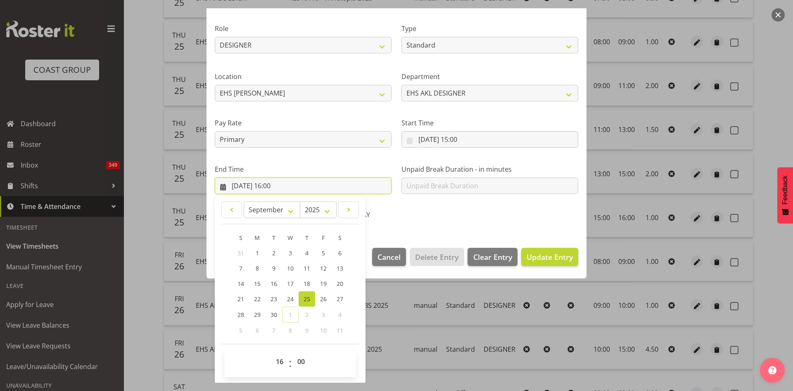
scroll to position [98, 0]
click at [304, 357] on select "00 01 02 03 04 05 06 07 08 09 10 11 12 13 14 15 16 17 18 19 20 21 22 23 24 25 2…" at bounding box center [302, 361] width 19 height 17
click at [293, 353] on select "00 01 02 03 04 05 06 07 08 09 10 11 12 13 14 15 16 17 18 19 20 21 22 23 24 25 2…" at bounding box center [302, 361] width 19 height 17
click at [557, 257] on span "Update Entry" at bounding box center [550, 256] width 46 height 10
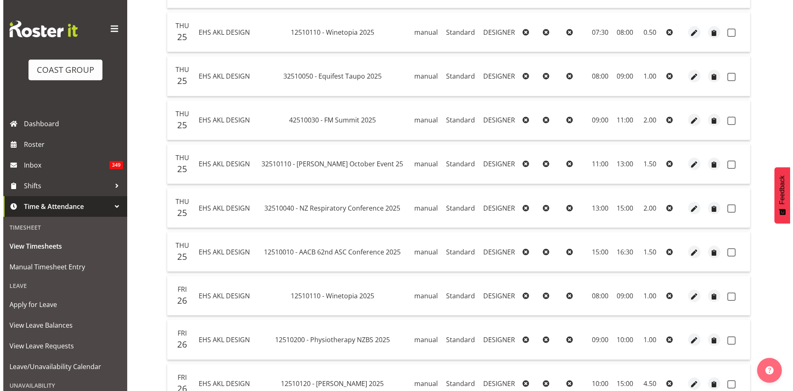
scroll to position [465, 0]
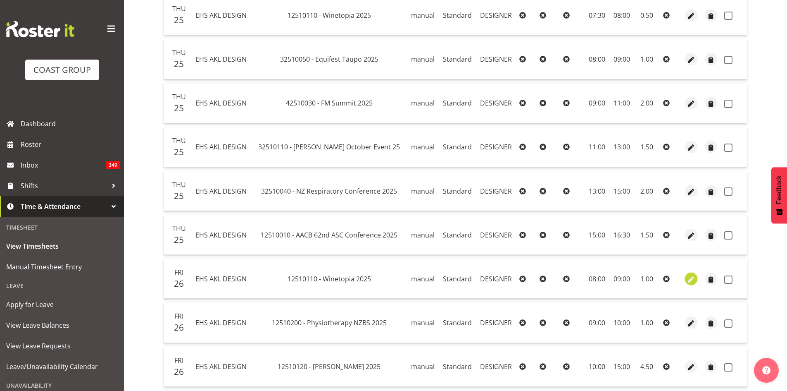
click at [695, 276] on span "button" at bounding box center [692, 279] width 10 height 10
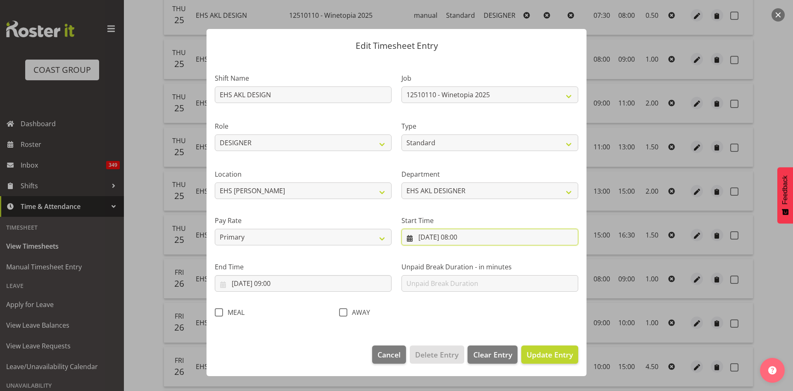
click at [461, 236] on input "[DATE] 08:00" at bounding box center [490, 237] width 177 height 17
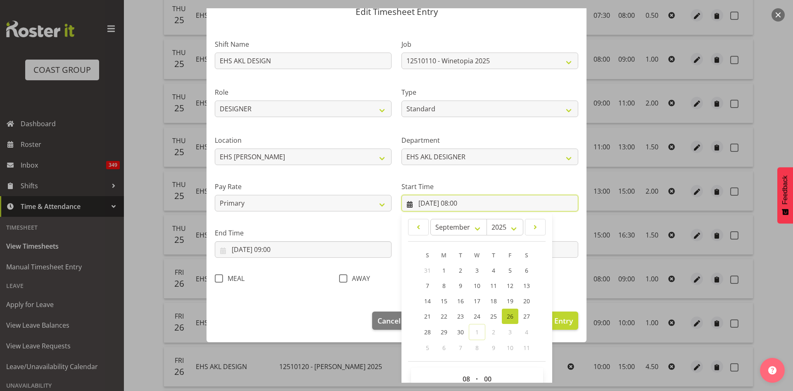
scroll to position [52, 0]
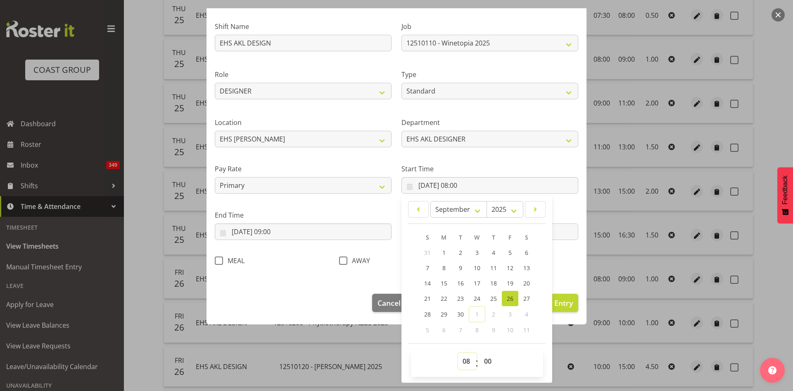
click at [463, 361] on select "00 01 02 03 04 05 06 07 08 09 10 11 12 13 14 15 16 17 18 19 20 21 22 23" at bounding box center [467, 361] width 19 height 17
click at [458, 353] on select "00 01 02 03 04 05 06 07 08 09 10 11 12 13 14 15 16 17 18 19 20 21 22 23" at bounding box center [467, 361] width 19 height 17
click at [486, 358] on select "00 01 02 03 04 05 06 07 08 09 10 11 12 13 14 15 16 17 18 19 20 21 22 23 24 25 2…" at bounding box center [489, 361] width 19 height 17
click at [480, 353] on select "00 01 02 03 04 05 06 07 08 09 10 11 12 13 14 15 16 17 18 19 20 21 22 23 24 25 2…" at bounding box center [489, 361] width 19 height 17
click at [562, 299] on span "Update Entry" at bounding box center [550, 303] width 46 height 10
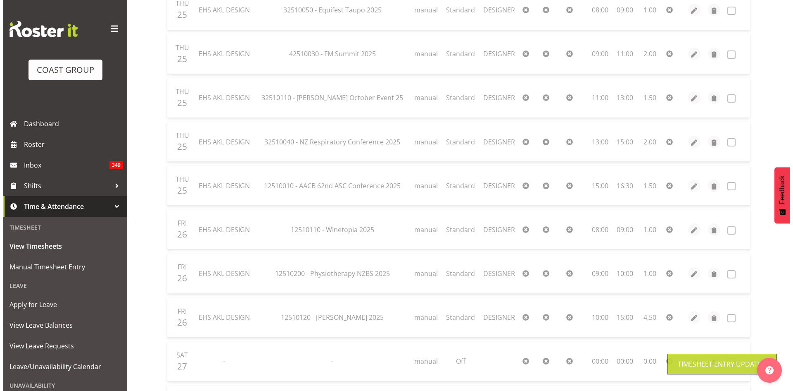
scroll to position [534, 0]
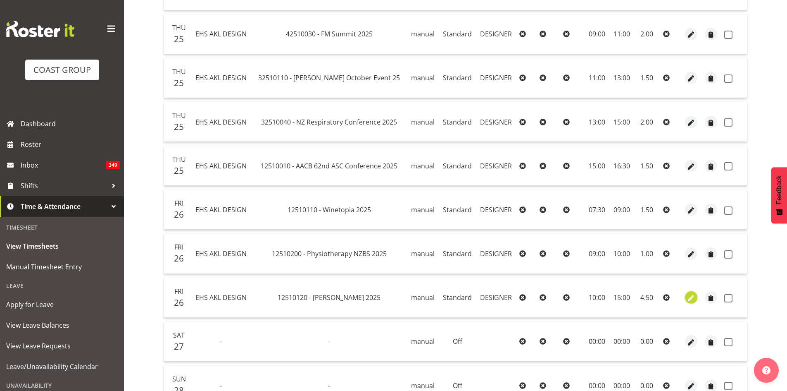
click at [688, 298] on span "button" at bounding box center [692, 298] width 10 height 10
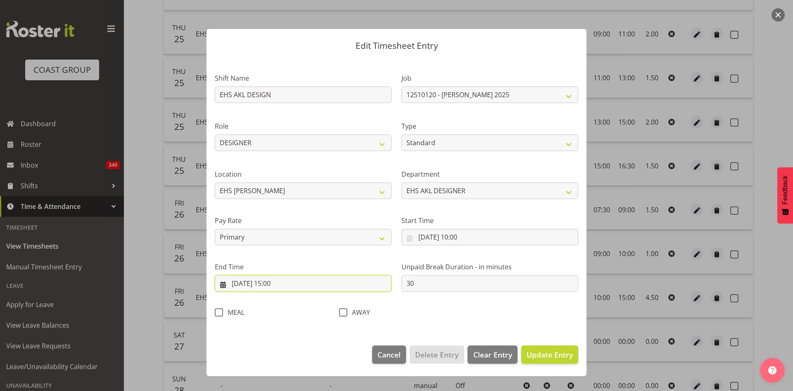
click at [277, 283] on input "[DATE] 15:00" at bounding box center [303, 283] width 177 height 17
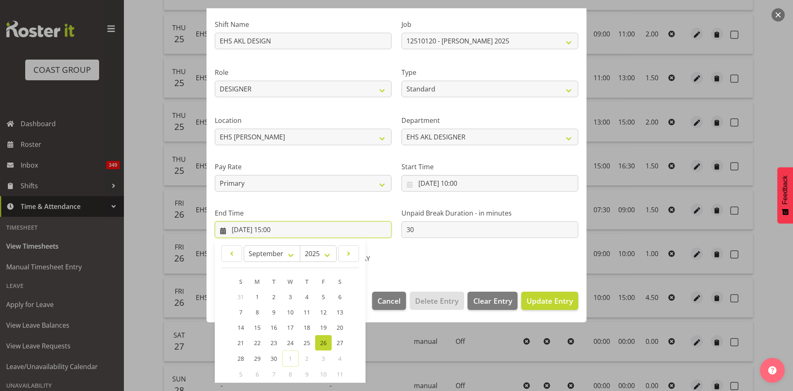
scroll to position [98, 0]
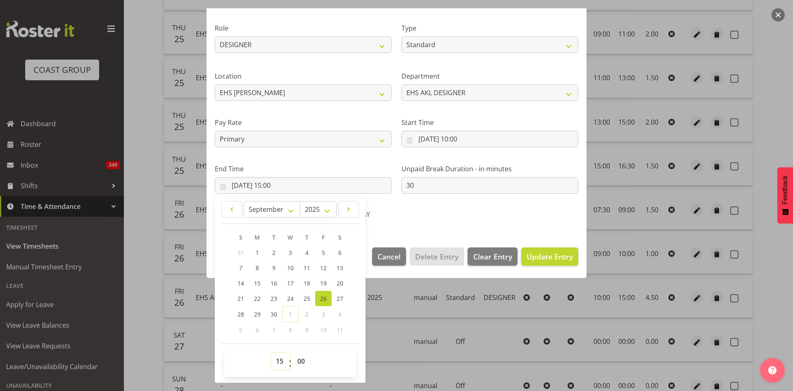
click at [279, 356] on select "00 01 02 03 04 05 06 07 08 09 10 11 12 13 14 15 16 17 18 19 20 21 22 23" at bounding box center [281, 361] width 19 height 17
click at [272, 353] on select "00 01 02 03 04 05 06 07 08 09 10 11 12 13 14 15 16 17 18 19 20 21 22 23" at bounding box center [281, 361] width 19 height 17
click at [298, 357] on select "00 01 02 03 04 05 06 07 08 09 10 11 12 13 14 15 16 17 18 19 20 21 22 23 24 25 2…" at bounding box center [302, 361] width 19 height 17
click at [293, 353] on select "00 01 02 03 04 05 06 07 08 09 10 11 12 13 14 15 16 17 18 19 20 21 22 23 24 25 2…" at bounding box center [302, 361] width 19 height 17
click at [566, 260] on span "Update Entry" at bounding box center [550, 256] width 46 height 10
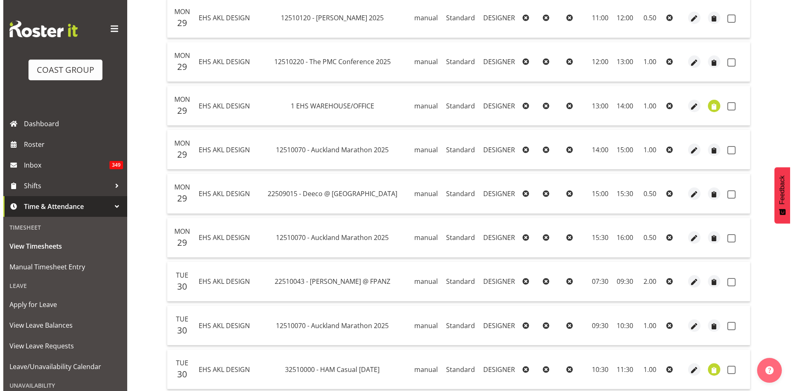
scroll to position [1085, 0]
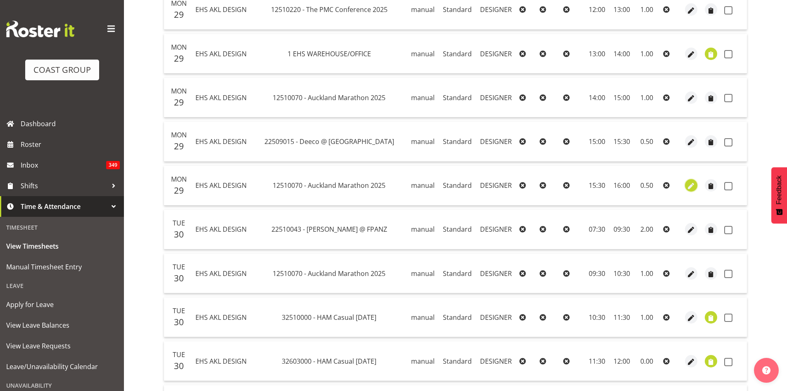
click at [690, 187] on span "button" at bounding box center [692, 186] width 10 height 10
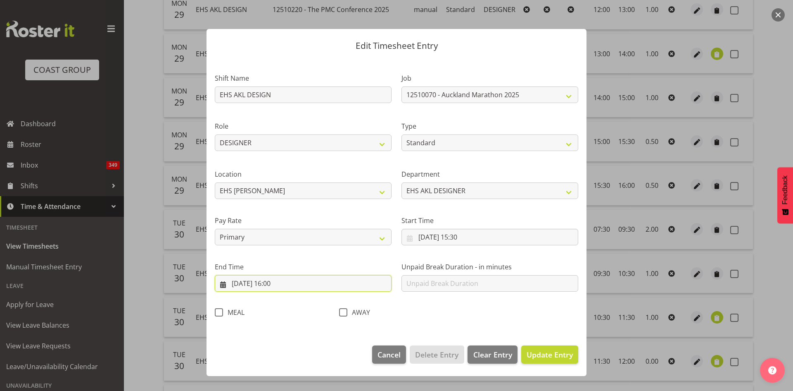
click at [281, 282] on input "[DATE] 16:00" at bounding box center [303, 283] width 177 height 17
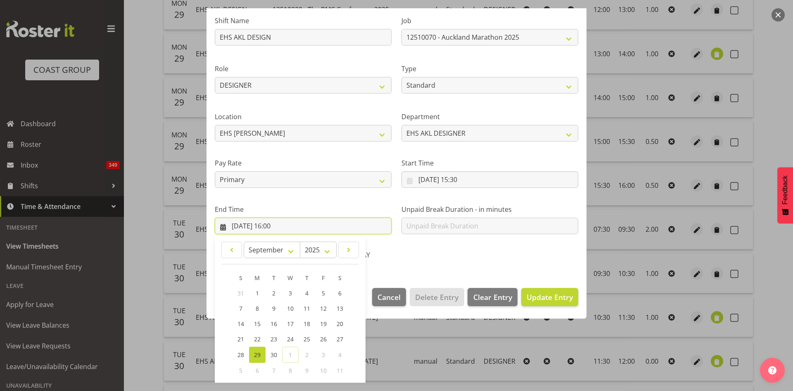
scroll to position [98, 0]
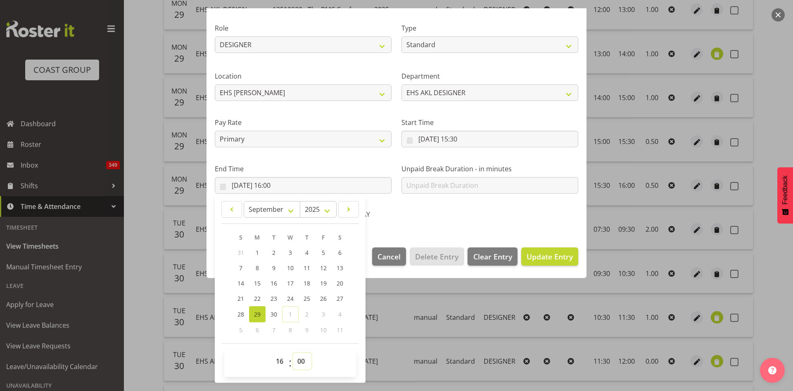
click at [300, 362] on select "00 01 02 03 04 05 06 07 08 09 10 11 12 13 14 15 16 17 18 19 20 21 22 23 24 25 2…" at bounding box center [302, 361] width 19 height 17
click at [293, 353] on select "00 01 02 03 04 05 06 07 08 09 10 11 12 13 14 15 16 17 18 19 20 21 22 23 24 25 2…" at bounding box center [302, 361] width 19 height 17
drag, startPoint x: 567, startPoint y: 254, endPoint x: 557, endPoint y: 253, distance: 9.5
click at [565, 254] on button "Update Entry" at bounding box center [550, 256] width 57 height 18
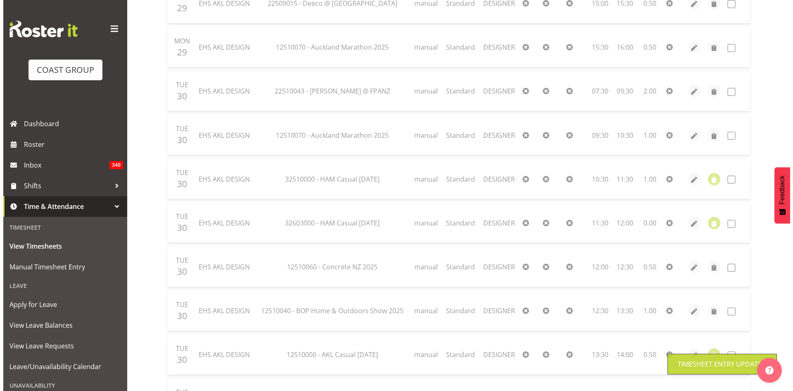
scroll to position [1360, 0]
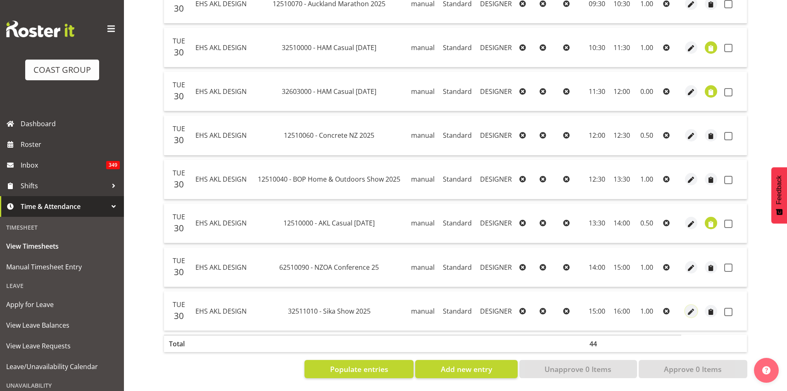
click at [691, 307] on span "button" at bounding box center [692, 312] width 10 height 10
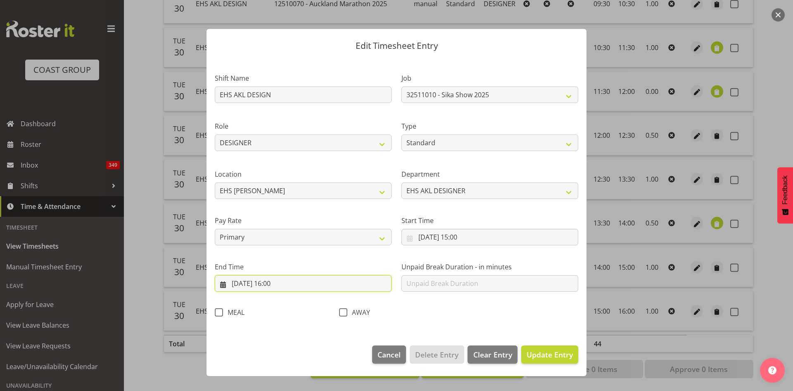
click at [282, 283] on input "[DATE] 16:00" at bounding box center [303, 283] width 177 height 17
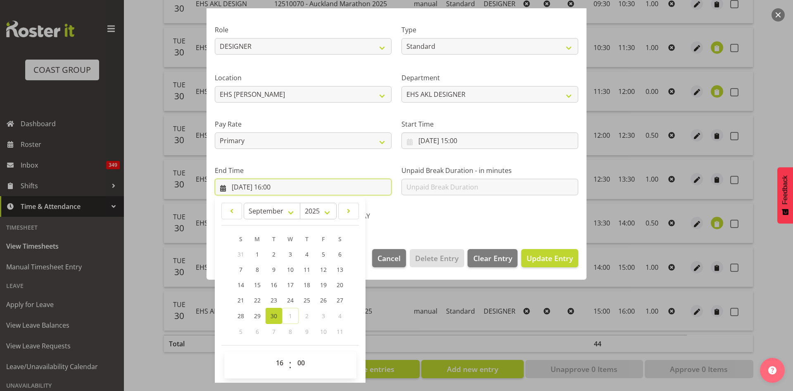
scroll to position [98, 0]
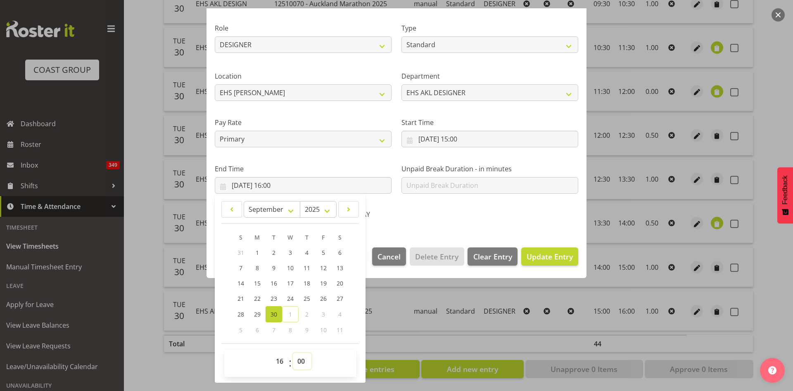
click at [300, 361] on select "00 01 02 03 04 05 06 07 08 09 10 11 12 13 14 15 16 17 18 19 20 21 22 23 24 25 2…" at bounding box center [302, 361] width 19 height 17
click at [293, 353] on select "00 01 02 03 04 05 06 07 08 09 10 11 12 13 14 15 16 17 18 19 20 21 22 23 24 25 2…" at bounding box center [302, 361] width 19 height 17
click at [559, 256] on span "Update Entry" at bounding box center [550, 256] width 46 height 10
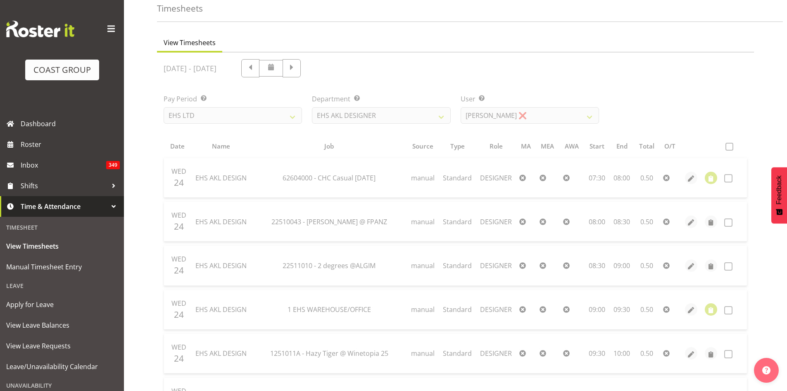
scroll to position [0, 0]
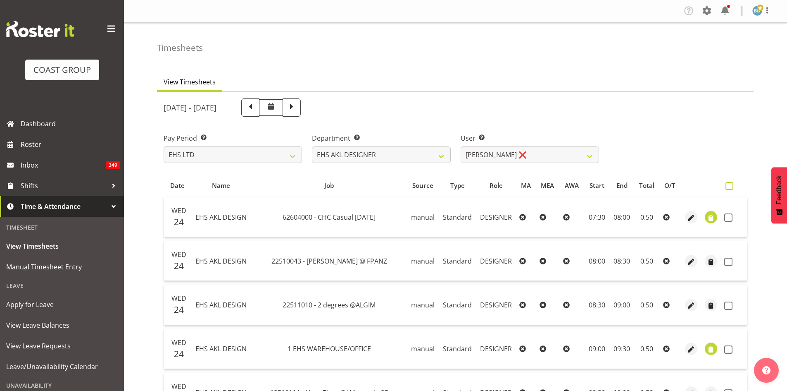
click at [731, 185] on span at bounding box center [730, 186] width 8 height 8
click at [731, 185] on input "checkbox" at bounding box center [728, 185] width 5 height 5
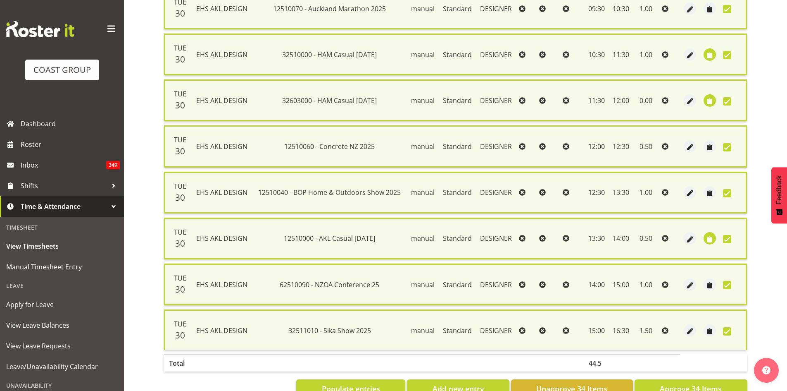
scroll to position [1430, 0]
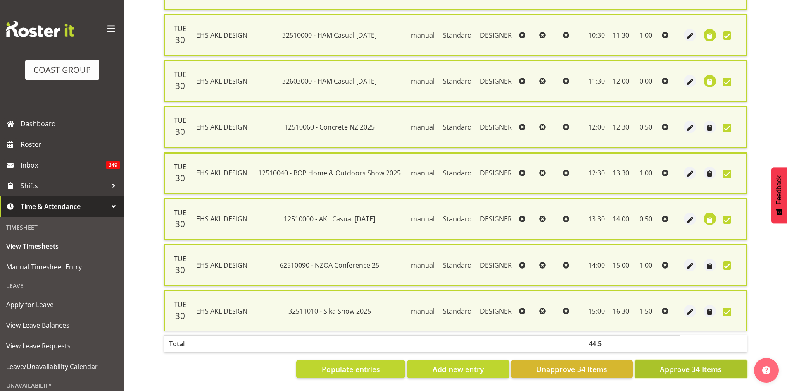
click at [686, 364] on span "Approve 34 Items" at bounding box center [691, 368] width 62 height 11
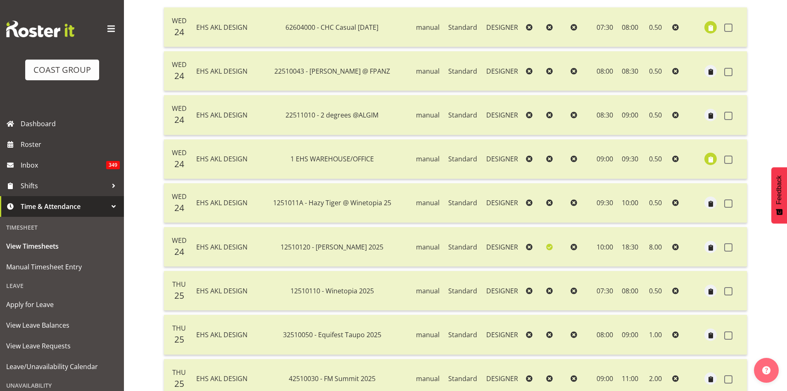
scroll to position [0, 0]
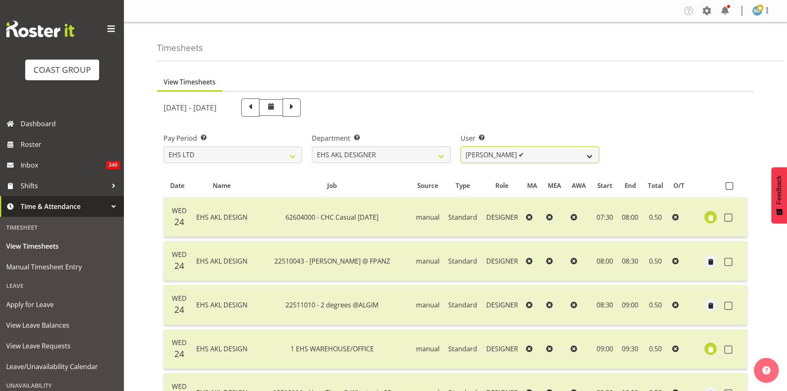
click at [524, 154] on select "[PERSON_NAME] ✔ [PERSON_NAME] ✔" at bounding box center [530, 154] width 138 height 17
click at [461, 146] on select "[PERSON_NAME] ✔ [PERSON_NAME] ✔" at bounding box center [530, 154] width 138 height 17
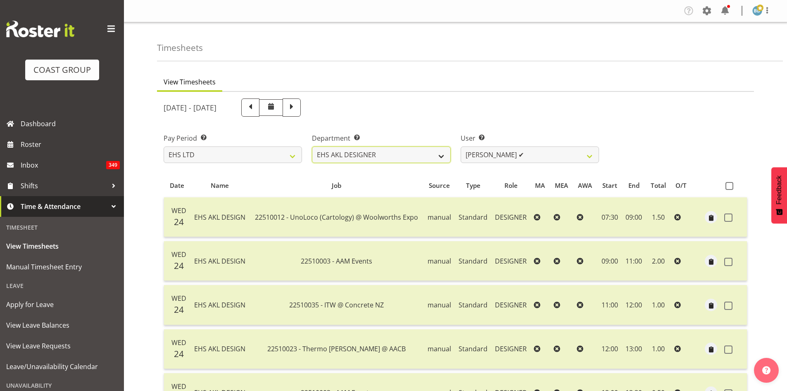
click at [412, 157] on select "EHS AKL D&B EHS AKL DESIGNER" at bounding box center [381, 154] width 138 height 17
click at [312, 146] on select "EHS AKL D&B EHS AKL DESIGNER" at bounding box center [381, 154] width 138 height 17
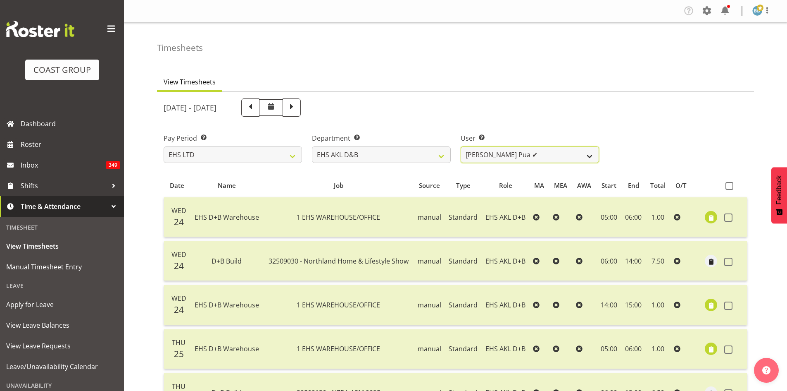
click at [541, 159] on select "[PERSON_NAME] Pua ✔ [PERSON_NAME] ✔ [PERSON_NAME] ✔ [PERSON_NAME] ✔ [PERSON_NAM…" at bounding box center [530, 154] width 138 height 17
click at [461, 146] on select "[PERSON_NAME] Pua ✔ [PERSON_NAME] ✔ [PERSON_NAME] ✔ [PERSON_NAME] ✔ [PERSON_NAM…" at bounding box center [530, 154] width 138 height 17
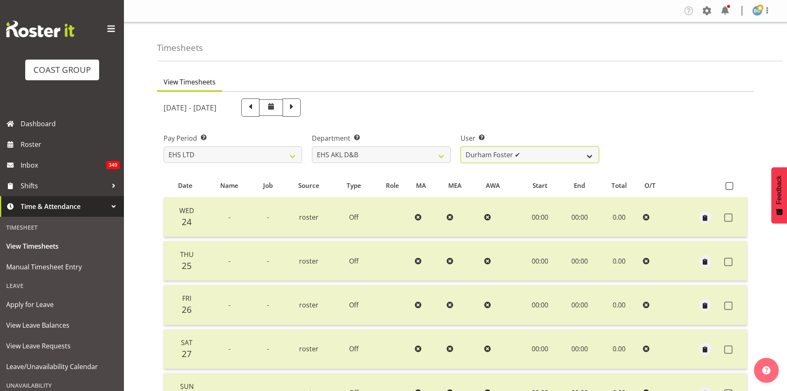
click at [548, 158] on select "[PERSON_NAME] Pua ✔ [PERSON_NAME] ✔ [PERSON_NAME] ✔ [PERSON_NAME] ✔ [PERSON_NAM…" at bounding box center [530, 154] width 138 height 17
click at [461, 146] on select "[PERSON_NAME] Pua ✔ [PERSON_NAME] ✔ [PERSON_NAME] ✔ [PERSON_NAME] ✔ [PERSON_NAM…" at bounding box center [530, 154] width 138 height 17
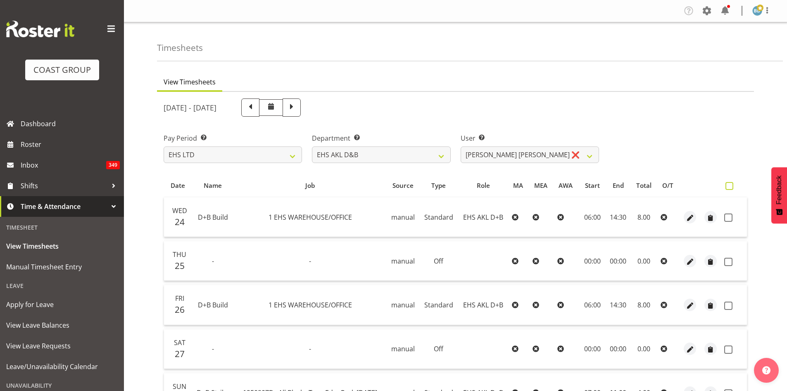
click at [728, 188] on span at bounding box center [730, 186] width 8 height 8
click at [728, 188] on input "checkbox" at bounding box center [728, 185] width 5 height 5
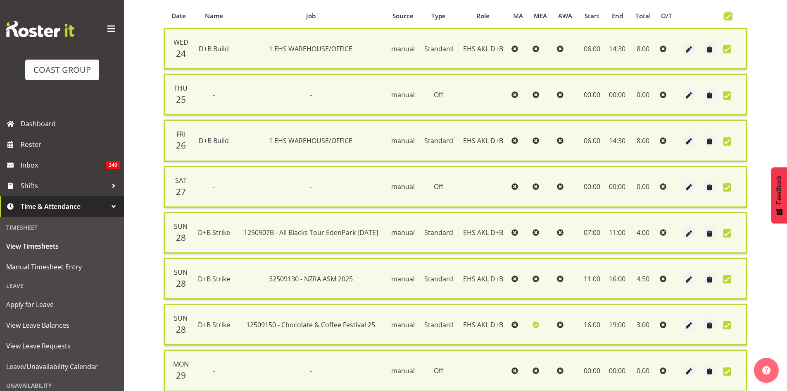
scroll to position [281, 0]
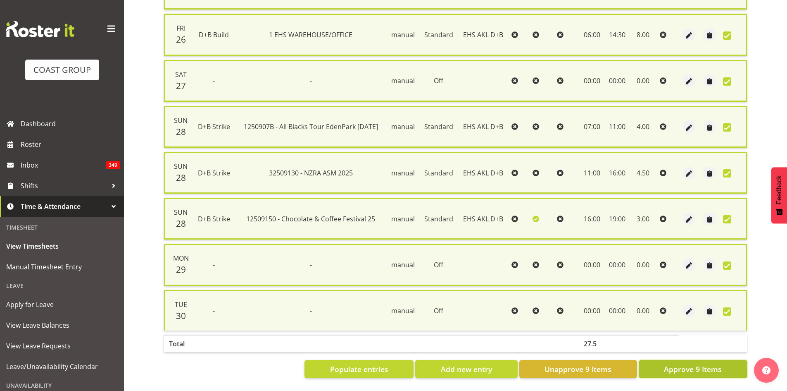
click at [688, 363] on span "Approve 9 Items" at bounding box center [693, 368] width 58 height 11
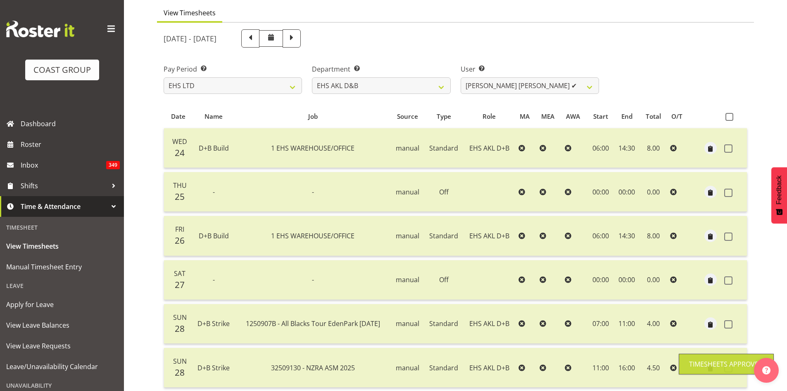
scroll to position [0, 0]
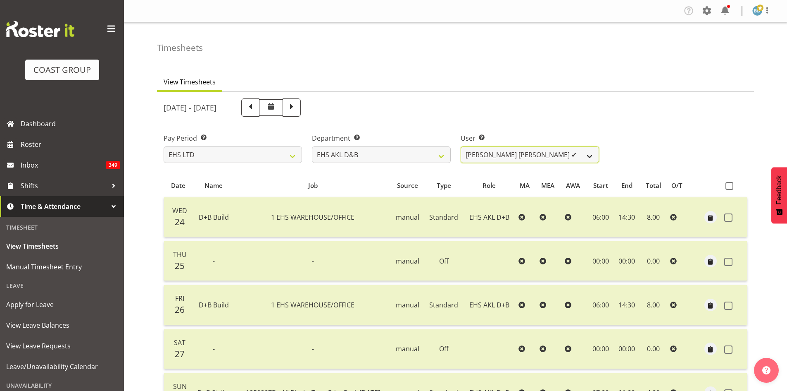
click at [534, 156] on select "[PERSON_NAME] Pua ✔ [PERSON_NAME] ✔ [PERSON_NAME] ✔ [PERSON_NAME] ✔ [PERSON_NAM…" at bounding box center [530, 154] width 138 height 17
click at [565, 106] on div "[DATE] - [DATE]" at bounding box center [382, 107] width 436 height 18
click at [596, 154] on select "[PERSON_NAME] Pua ✔ [PERSON_NAME] ✔ [PERSON_NAME] ✔ [PERSON_NAME] ✔ [PERSON_NAM…" at bounding box center [530, 154] width 138 height 17
click at [531, 154] on select "[PERSON_NAME] Pua ✔ [PERSON_NAME] ✔ [PERSON_NAME] ✔ [PERSON_NAME] ✔ [PERSON_NAM…" at bounding box center [530, 154] width 138 height 17
